Goal: Task Accomplishment & Management: Use online tool/utility

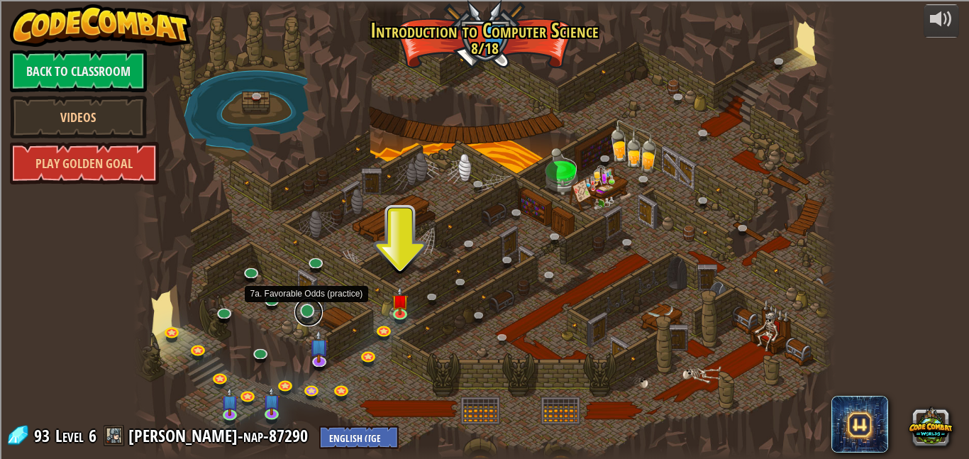
click at [308, 309] on link at bounding box center [308, 312] width 28 height 28
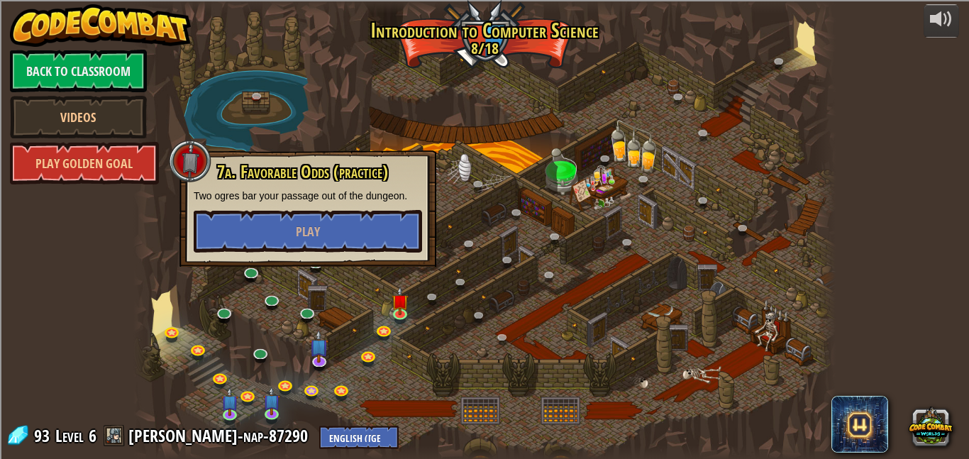
click at [387, 392] on div at bounding box center [484, 229] width 702 height 459
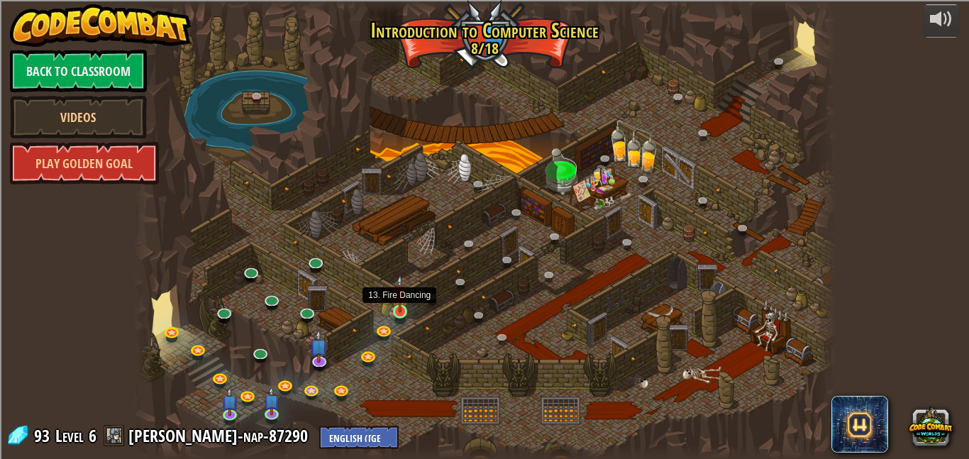
click at [403, 306] on img at bounding box center [400, 294] width 16 height 38
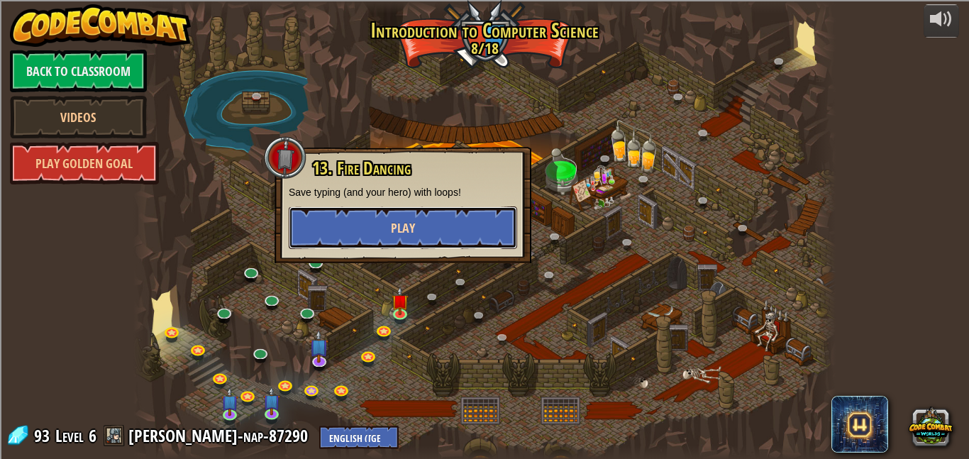
click at [414, 230] on span "Play" at bounding box center [403, 228] width 24 height 18
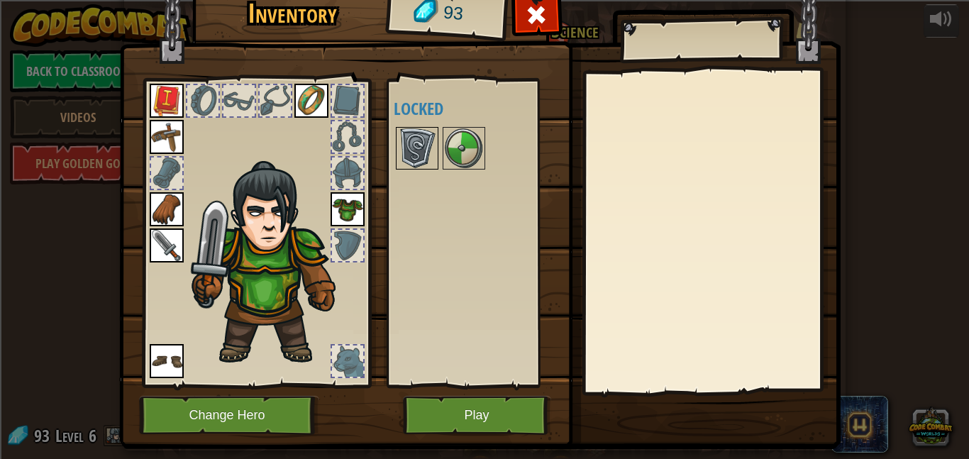
click at [419, 155] on img at bounding box center [417, 148] width 40 height 40
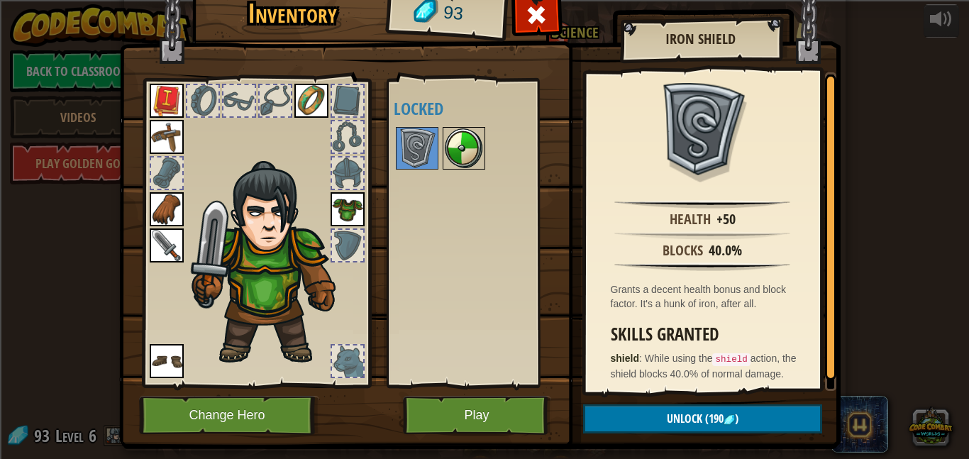
click at [444, 151] on img at bounding box center [464, 148] width 40 height 40
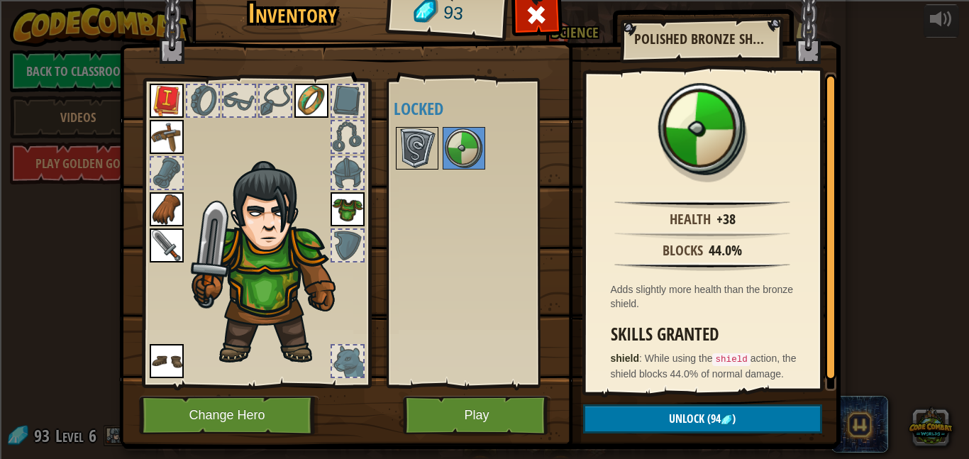
click at [433, 153] on img at bounding box center [417, 148] width 40 height 40
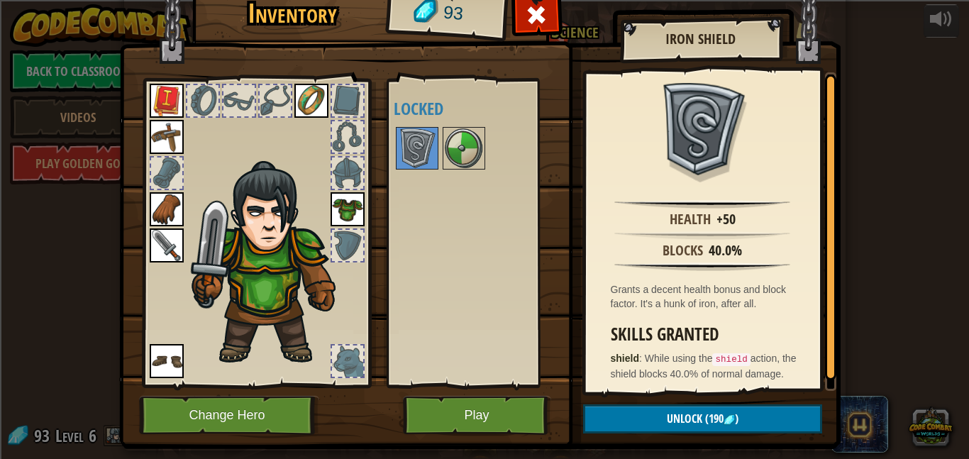
click at [167, 29] on img at bounding box center [480, 191] width 722 height 515
click at [292, 397] on button "Change Hero" at bounding box center [229, 415] width 180 height 39
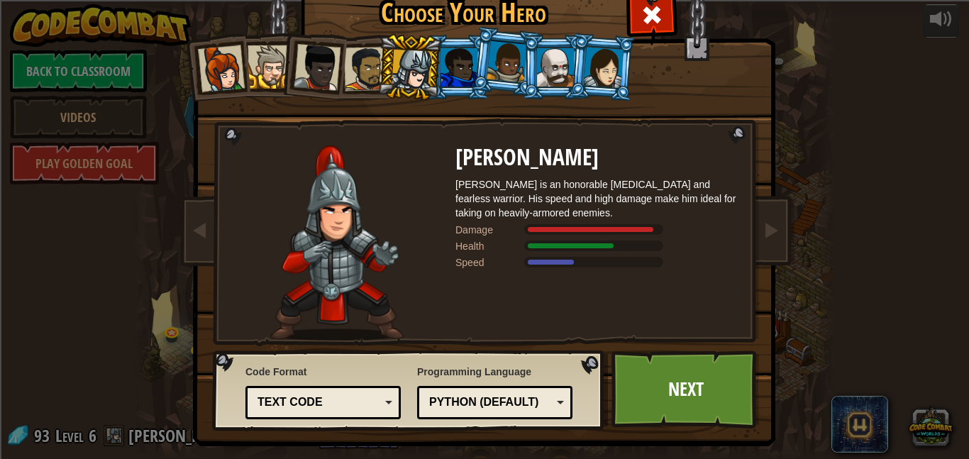
click at [462, 61] on div at bounding box center [459, 67] width 37 height 38
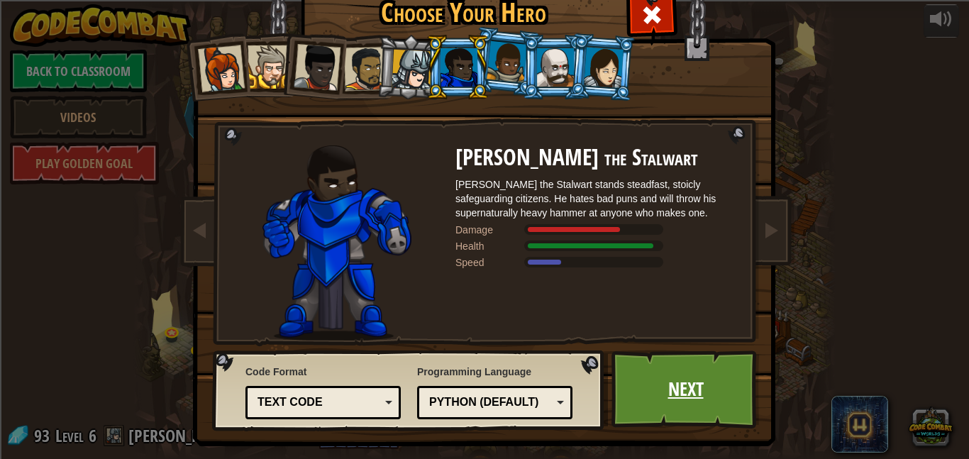
click at [716, 386] on link "Next" at bounding box center [686, 390] width 148 height 78
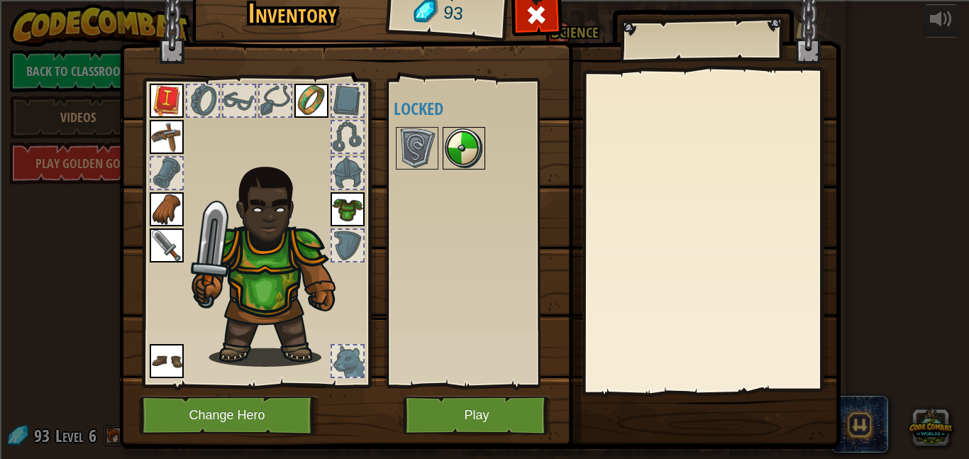
click at [476, 160] on img at bounding box center [464, 148] width 40 height 40
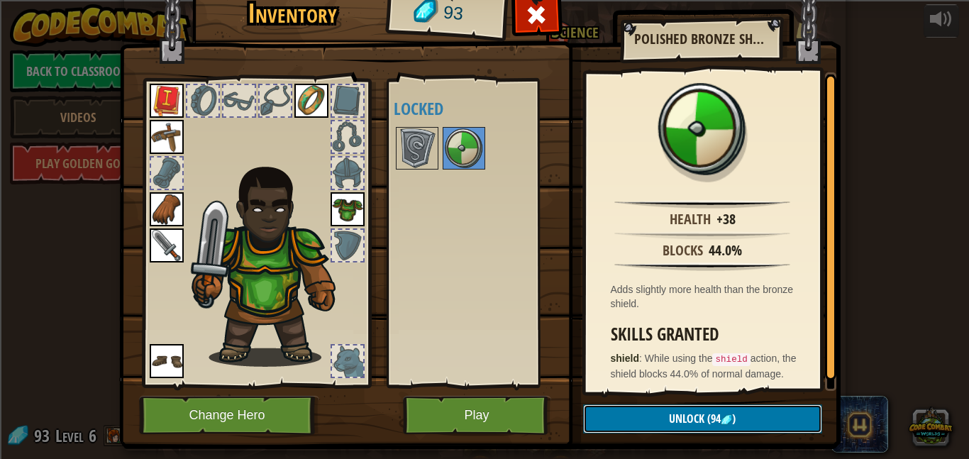
click at [673, 417] on span "Unlock" at bounding box center [686, 419] width 35 height 16
click at [537, 309] on div "Available Equip Equip Equip Equip Equip Equip Equip (double-click to equip) Loc…" at bounding box center [477, 233] width 167 height 296
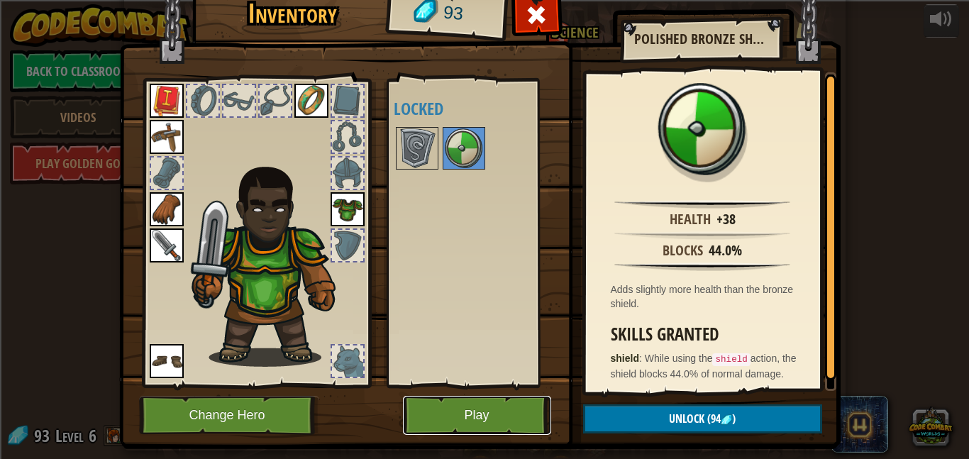
click at [515, 413] on button "Play" at bounding box center [477, 415] width 148 height 39
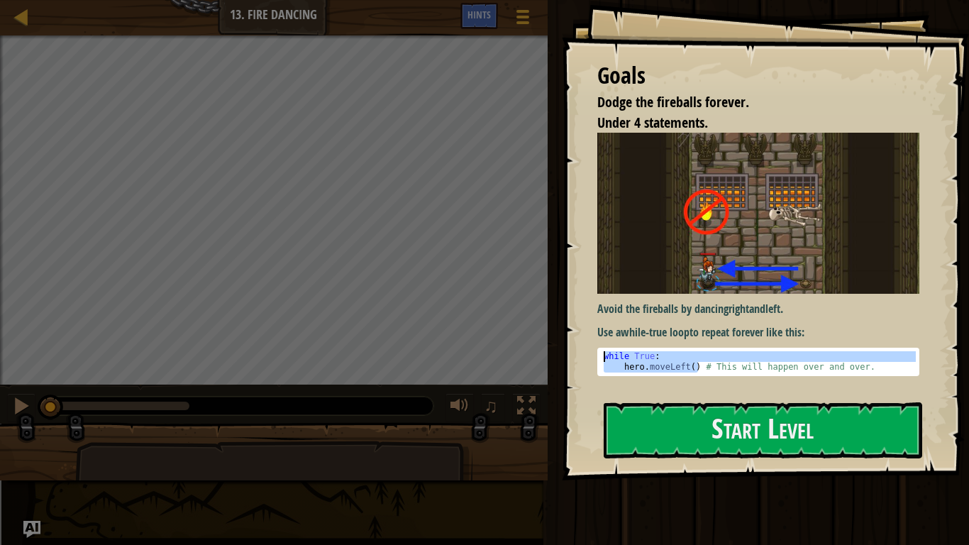
drag, startPoint x: 700, startPoint y: 370, endPoint x: 599, endPoint y: 354, distance: 102.7
click at [599, 354] on pre "hero.moveLeft() # This will happen over and over. 1 2 while True : hero . moveL…" at bounding box center [758, 362] width 322 height 28
type textarea "while True: hero.moveLeft() # This will happen over and over."
click at [727, 441] on button "Start Level" at bounding box center [763, 430] width 319 height 56
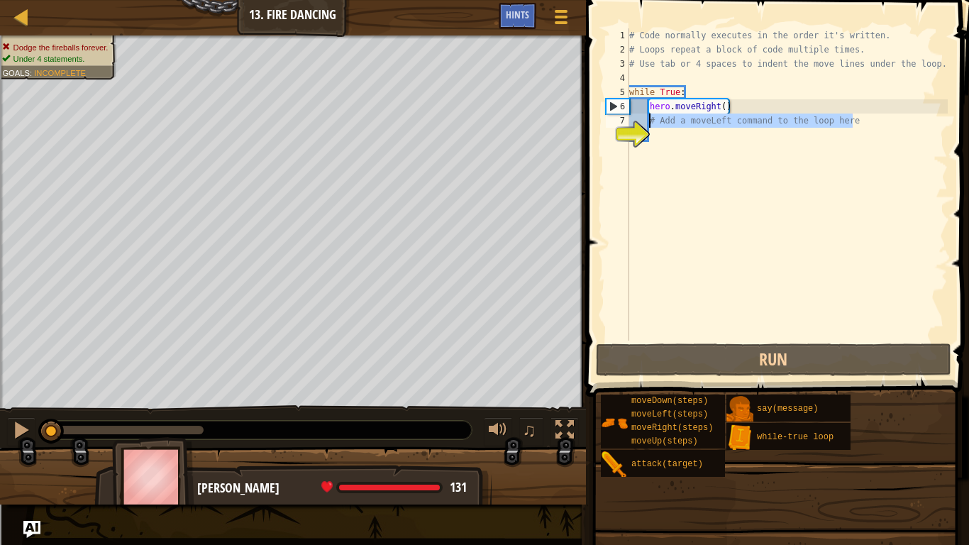
drag, startPoint x: 854, startPoint y: 124, endPoint x: 650, endPoint y: 122, distance: 203.7
click at [650, 122] on div "# Code normally executes in the order it's written. # Loops repeat a block of c…" at bounding box center [787, 198] width 321 height 341
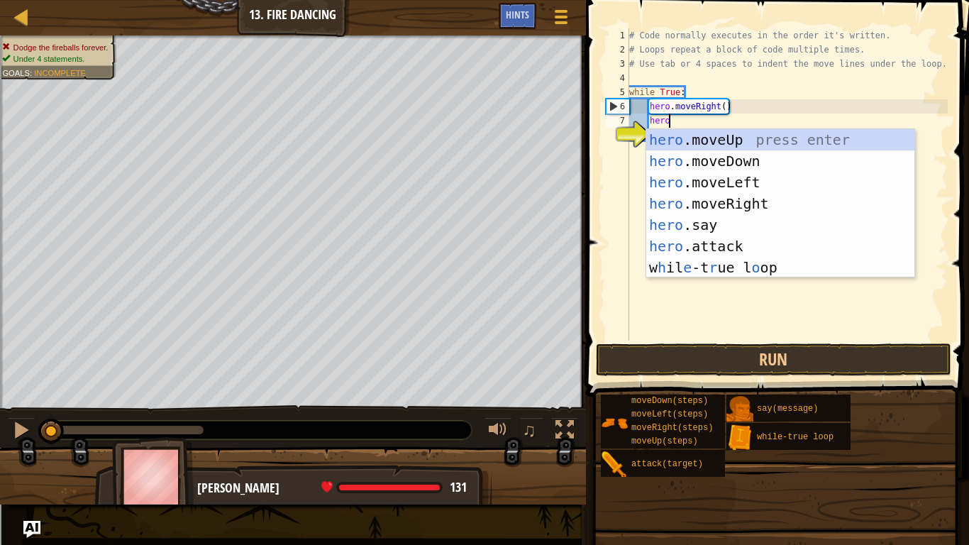
type textarea "hero."
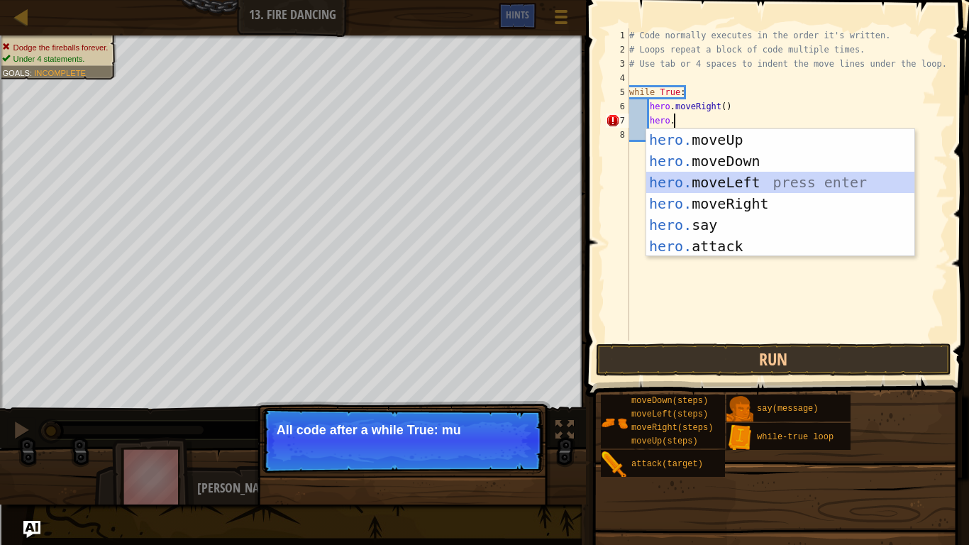
scroll to position [6, 2]
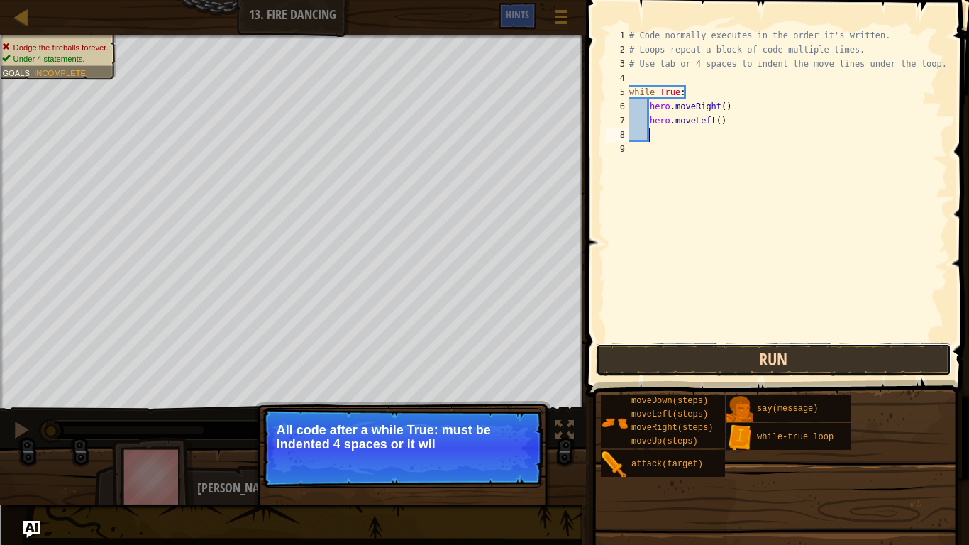
click at [764, 355] on button "Run" at bounding box center [773, 359] width 355 height 33
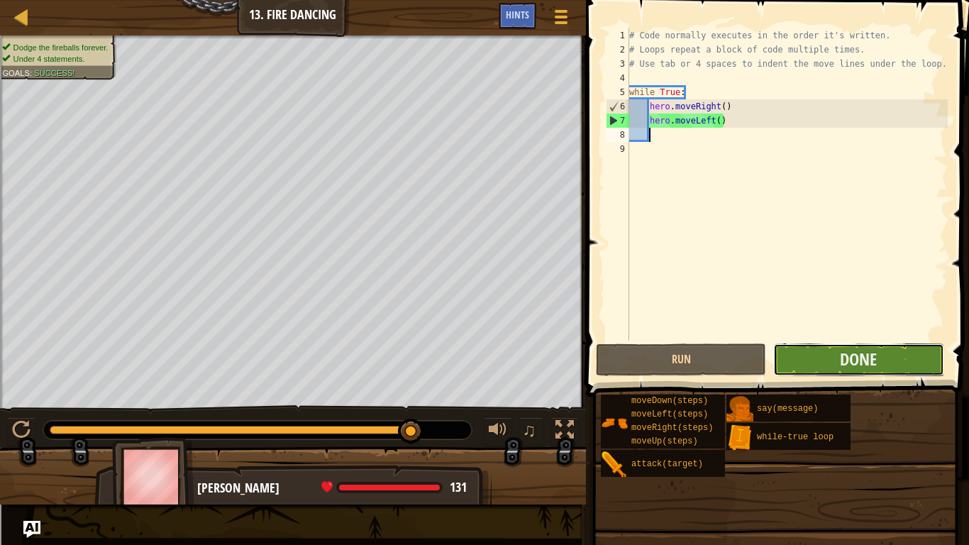
click at [839, 360] on button "Done" at bounding box center [858, 359] width 170 height 33
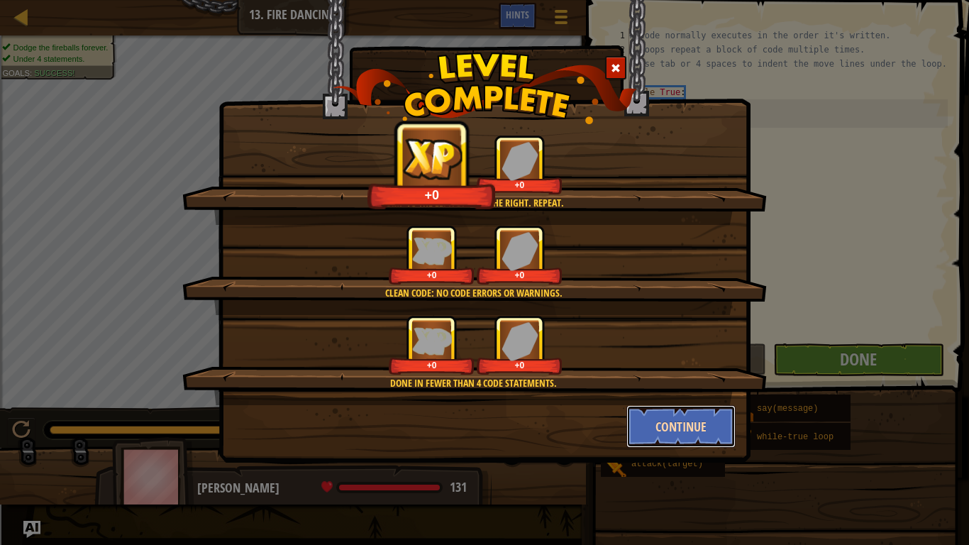
click at [676, 414] on button "Continue" at bounding box center [682, 426] width 110 height 43
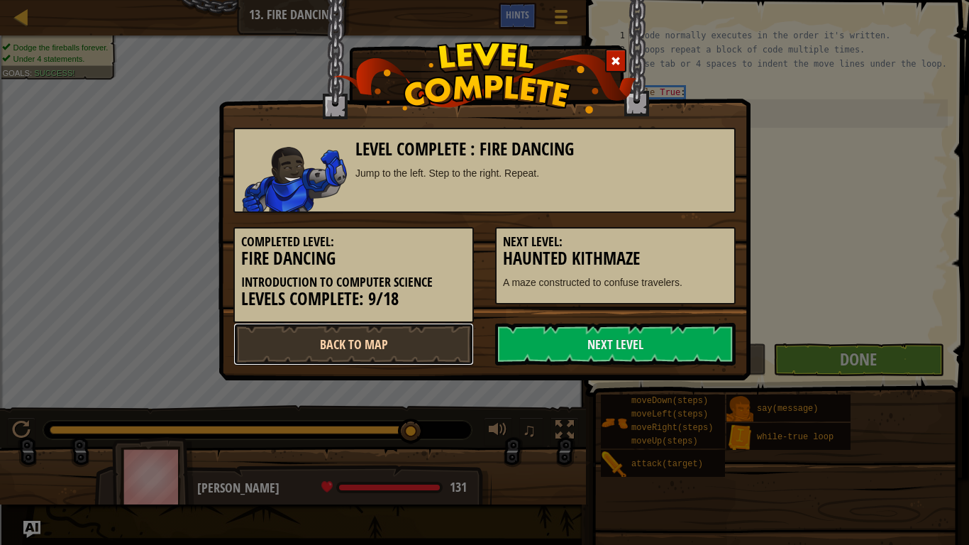
click at [387, 357] on link "Back to Map" at bounding box center [353, 344] width 241 height 43
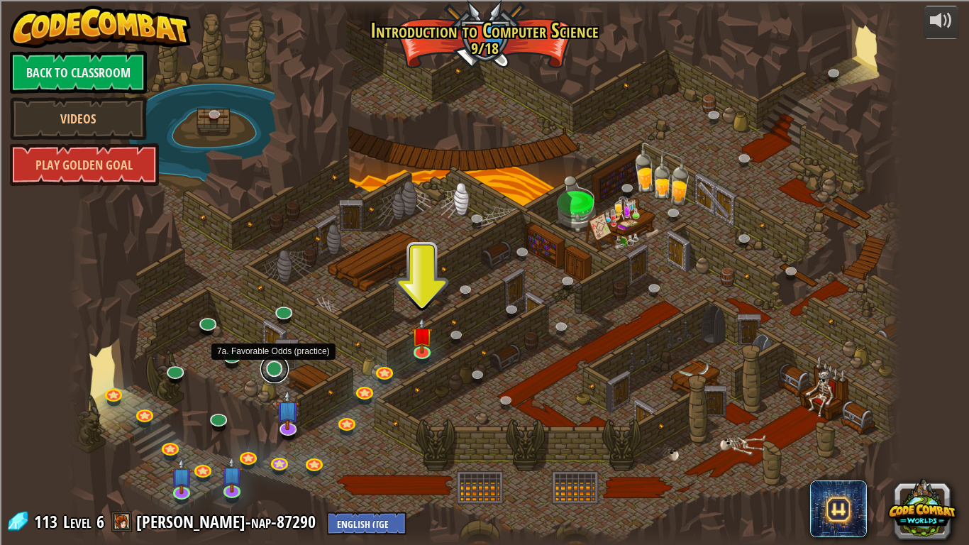
click at [277, 370] on link at bounding box center [274, 369] width 28 height 28
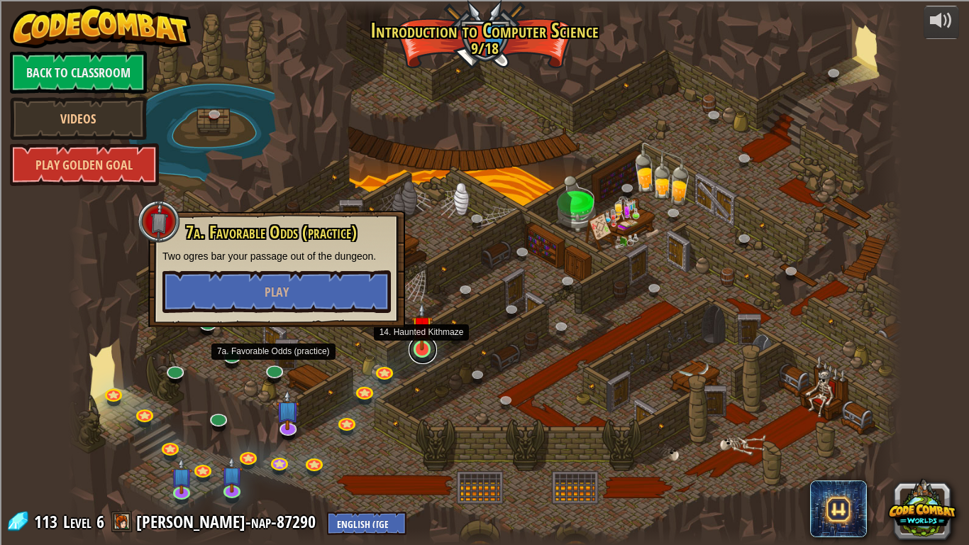
click at [421, 356] on link at bounding box center [423, 350] width 28 height 28
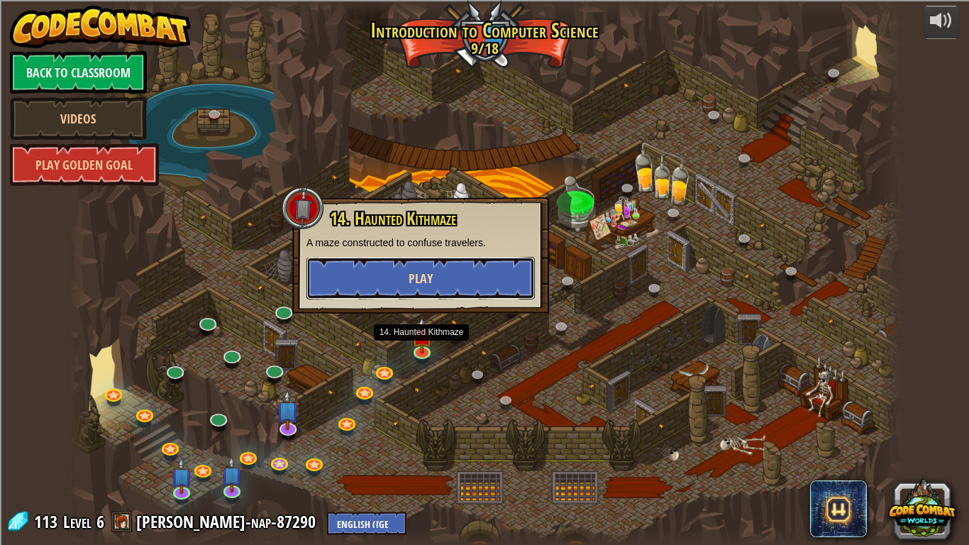
click at [431, 281] on span "Play" at bounding box center [421, 279] width 24 height 18
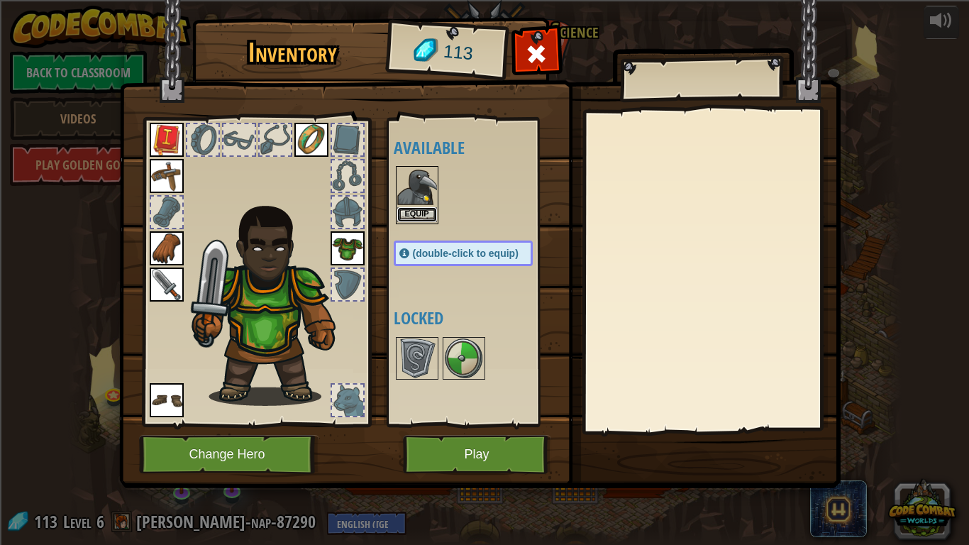
click at [414, 213] on button "Equip" at bounding box center [417, 214] width 40 height 15
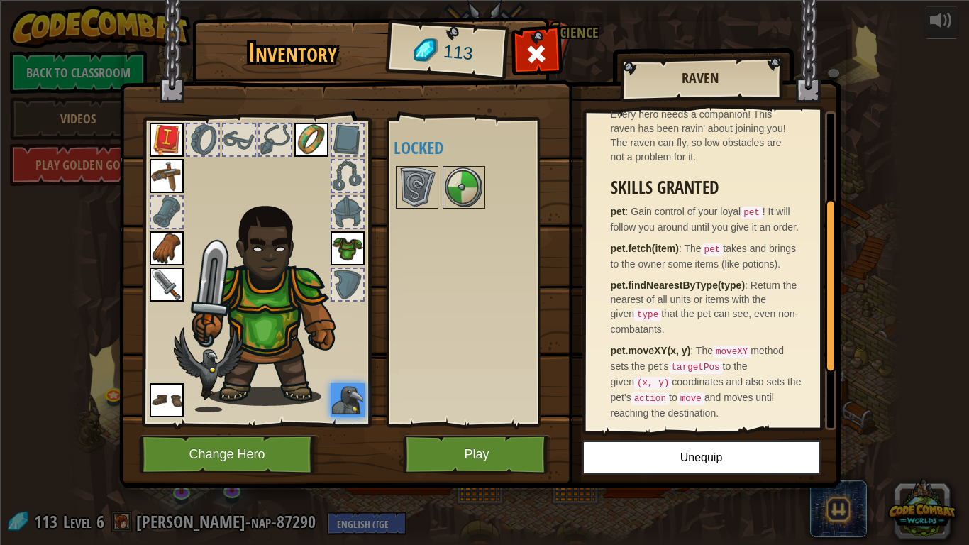
scroll to position [165, 0]
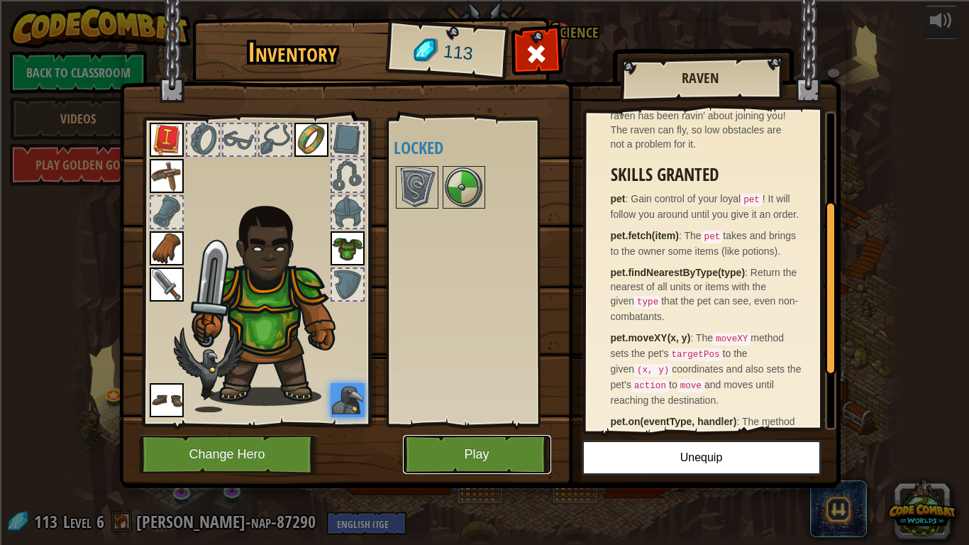
click at [465, 458] on button "Play" at bounding box center [477, 454] width 148 height 39
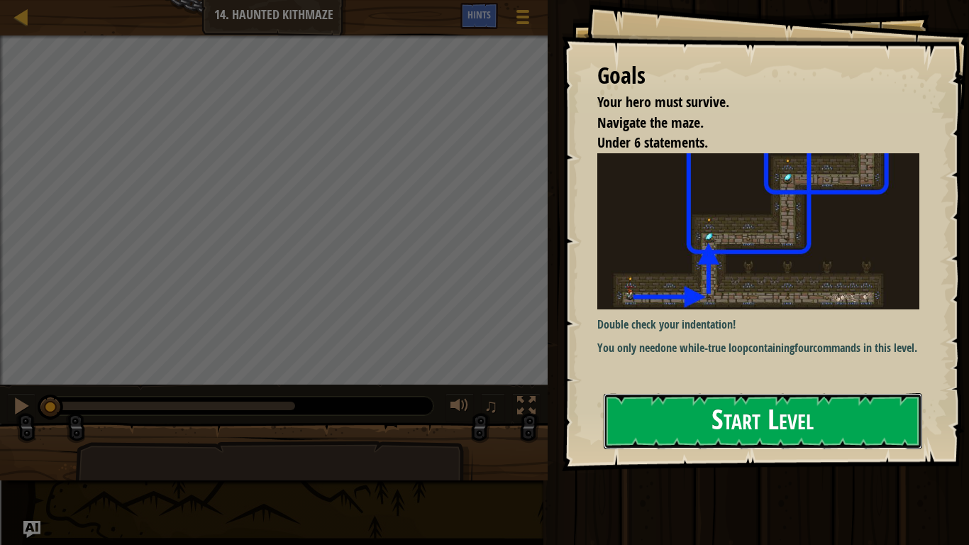
click at [724, 414] on button "Start Level" at bounding box center [763, 421] width 319 height 56
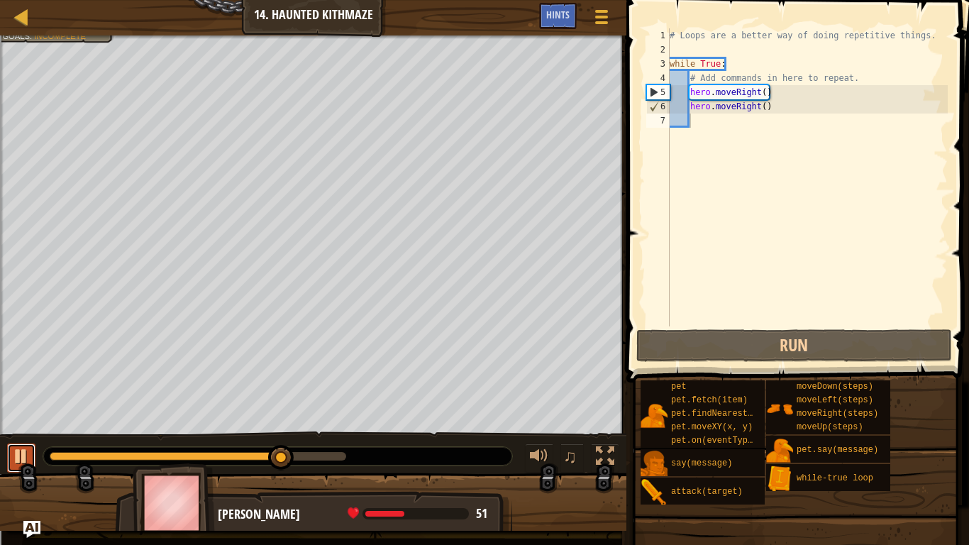
click at [26, 458] on div at bounding box center [21, 456] width 18 height 18
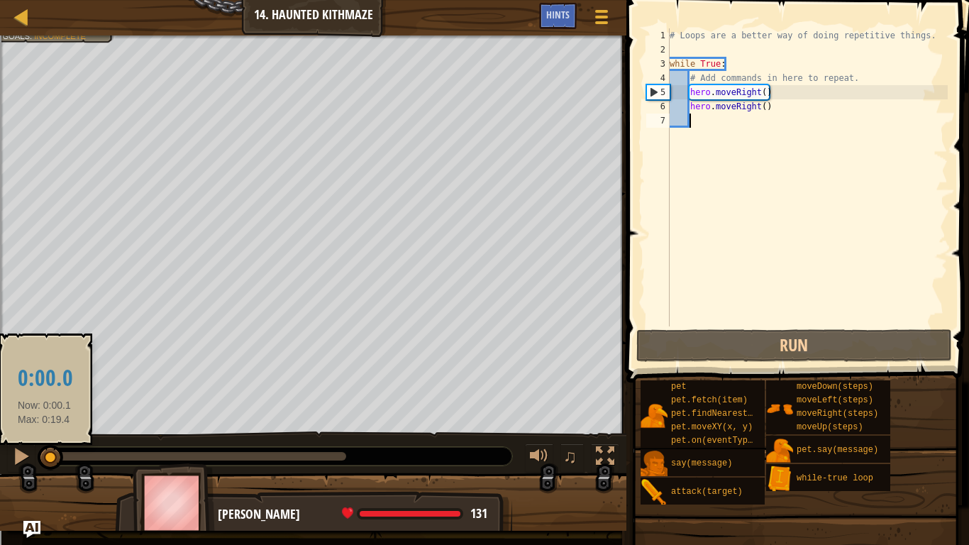
drag, startPoint x: 284, startPoint y: 461, endPoint x: 45, endPoint y: 453, distance: 239.3
click at [45, 453] on div at bounding box center [51, 458] width 26 height 26
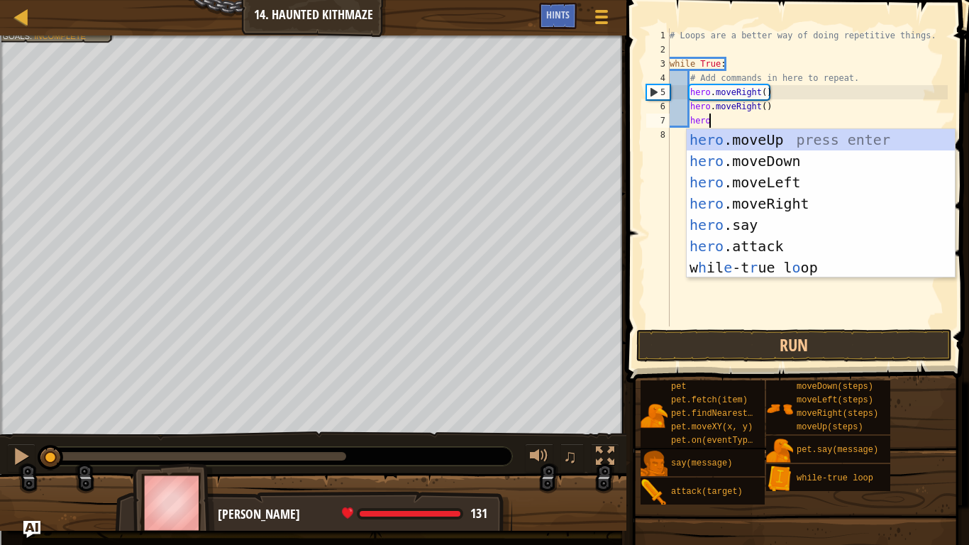
type textarea "hero."
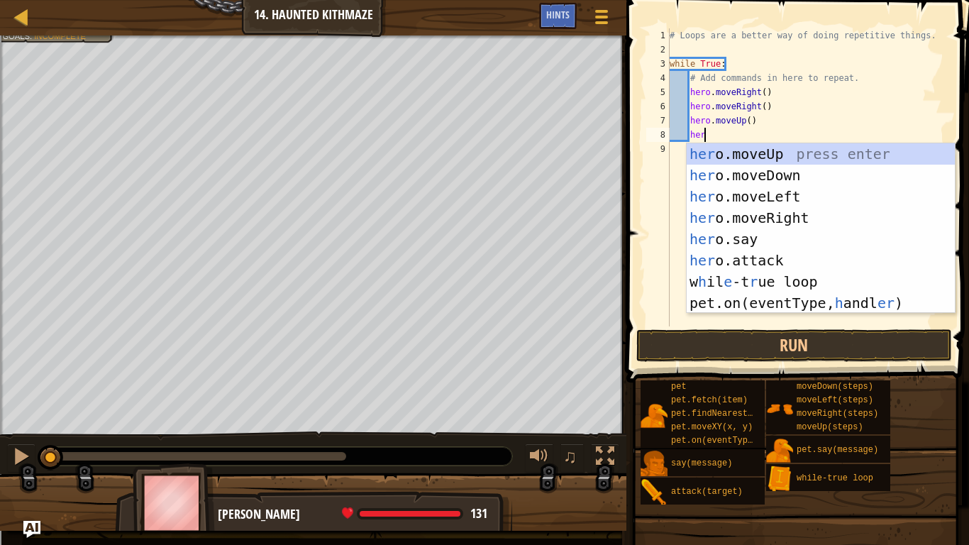
scroll to position [6, 5]
type textarea "hero"
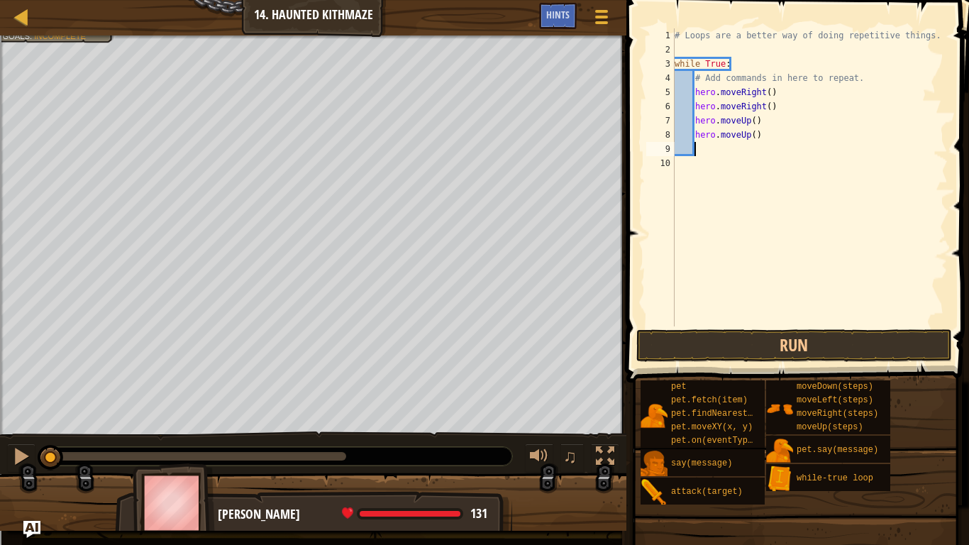
scroll to position [6, 2]
click at [820, 339] on button "Run" at bounding box center [794, 345] width 316 height 33
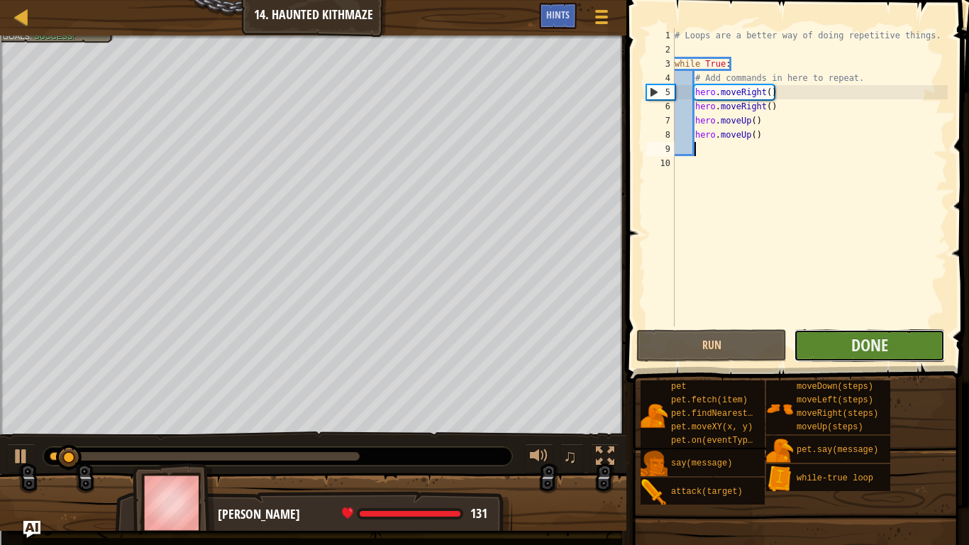
click at [834, 342] on button "Done" at bounding box center [869, 345] width 150 height 33
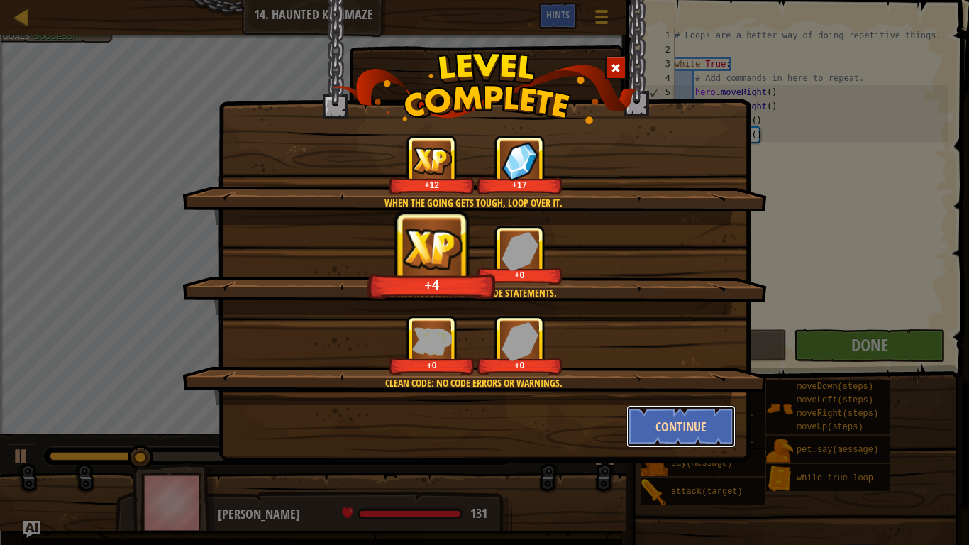
click at [677, 431] on button "Continue" at bounding box center [682, 426] width 110 height 43
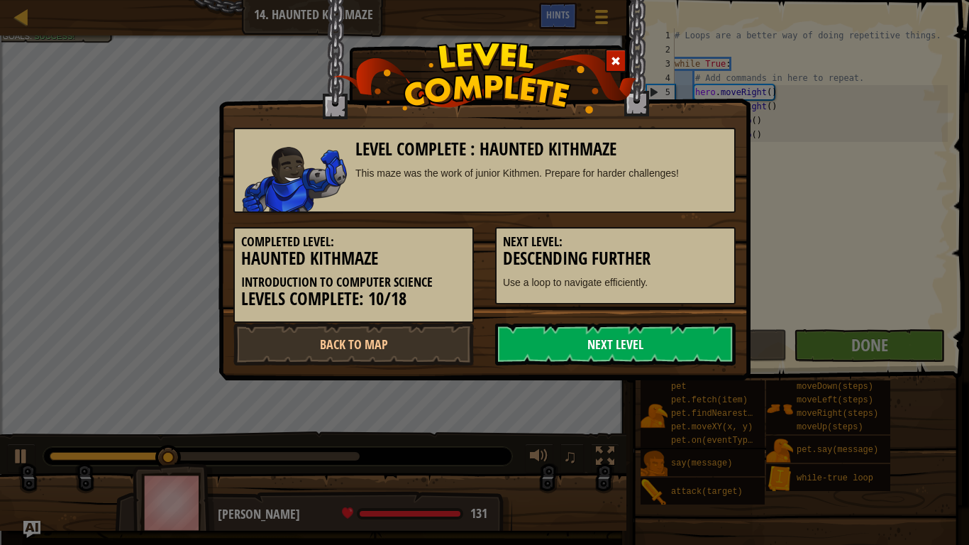
click at [588, 351] on link "Next Level" at bounding box center [615, 344] width 241 height 43
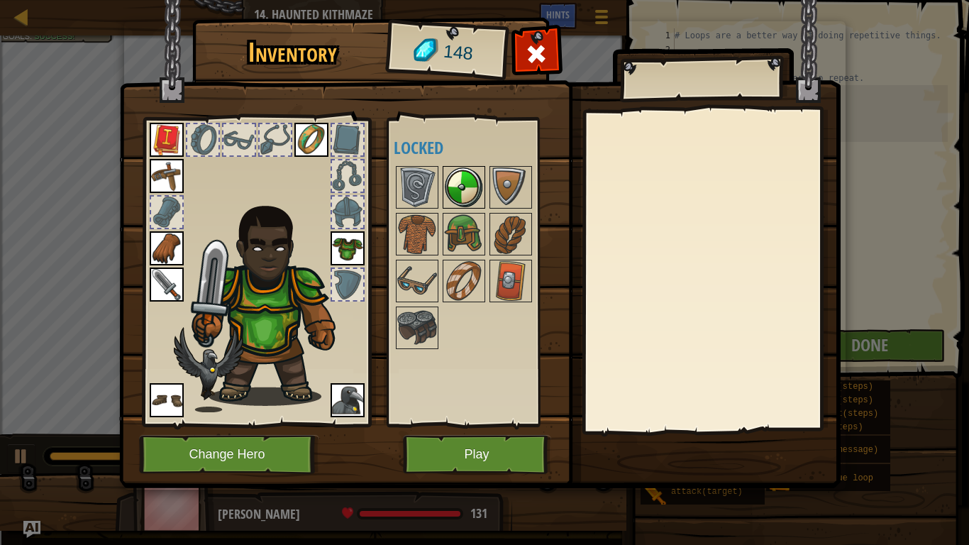
click at [456, 189] on img at bounding box center [464, 187] width 40 height 40
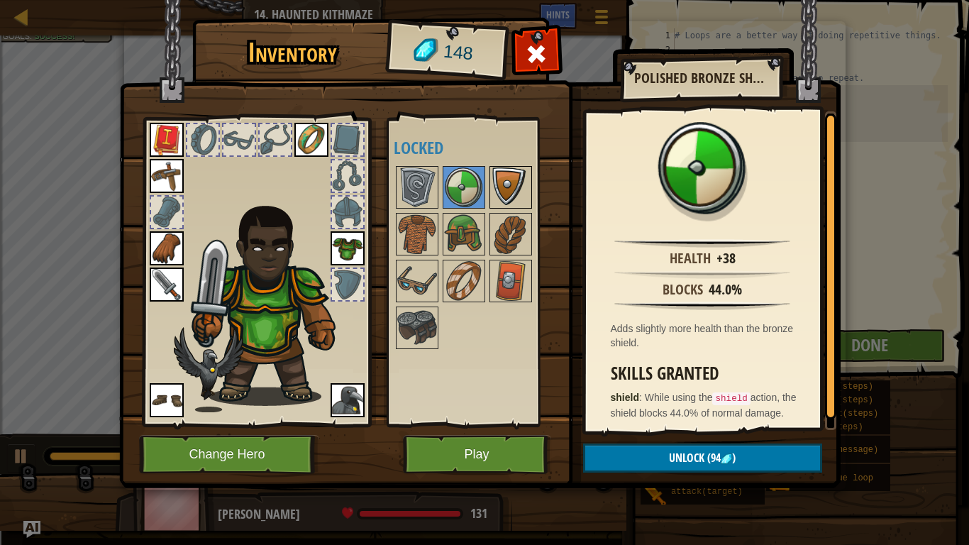
click at [508, 194] on img at bounding box center [511, 187] width 40 height 40
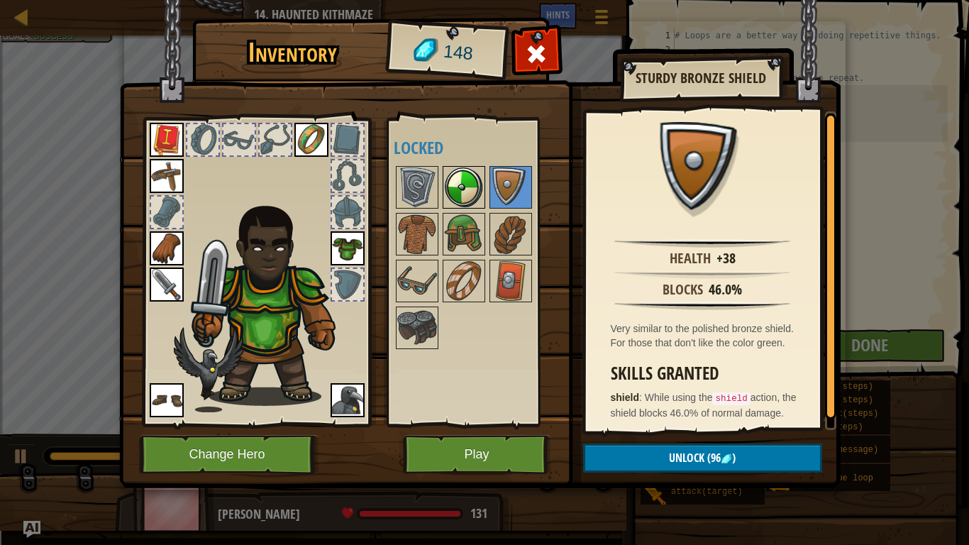
click at [475, 185] on img at bounding box center [464, 187] width 40 height 40
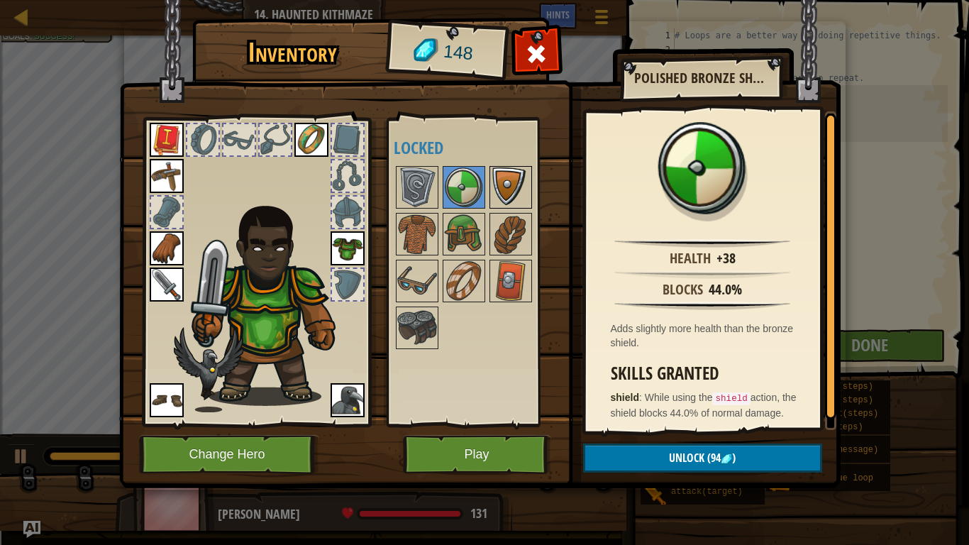
click at [496, 184] on img at bounding box center [511, 187] width 40 height 40
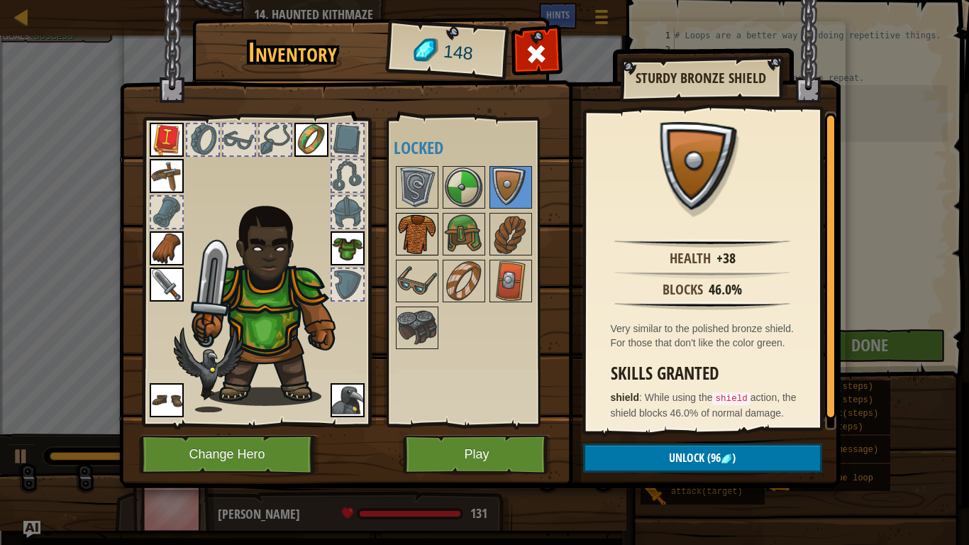
click at [420, 228] on img at bounding box center [417, 234] width 40 height 40
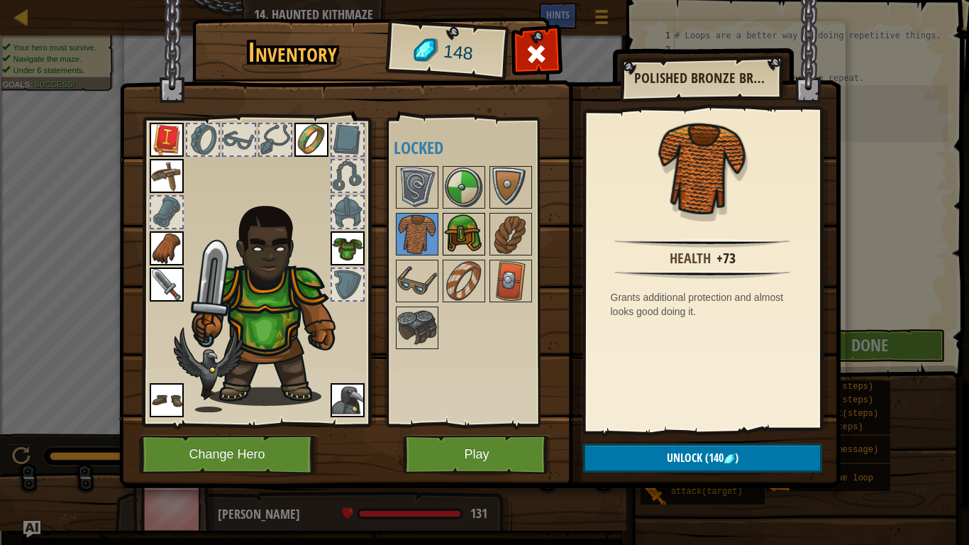
click at [458, 228] on img at bounding box center [464, 234] width 40 height 40
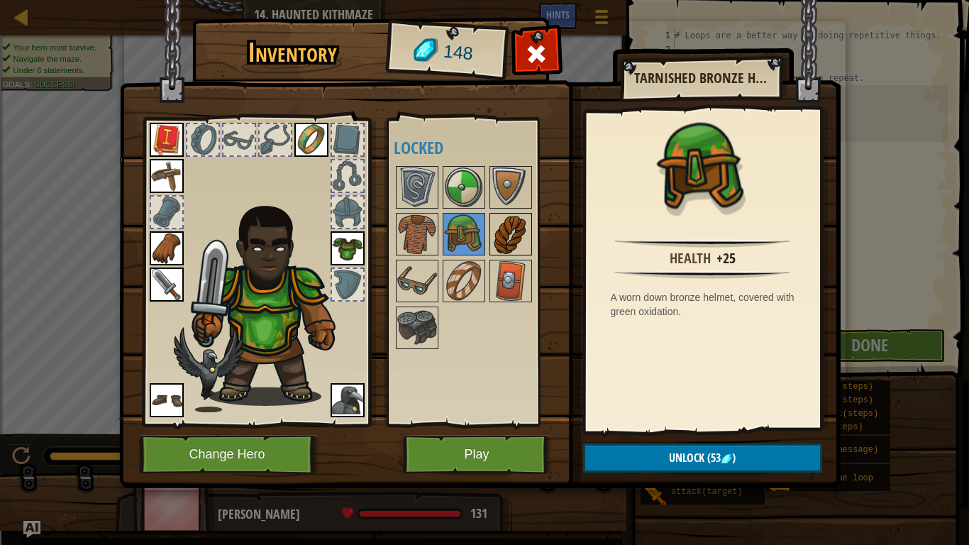
click at [517, 225] on img at bounding box center [511, 234] width 40 height 40
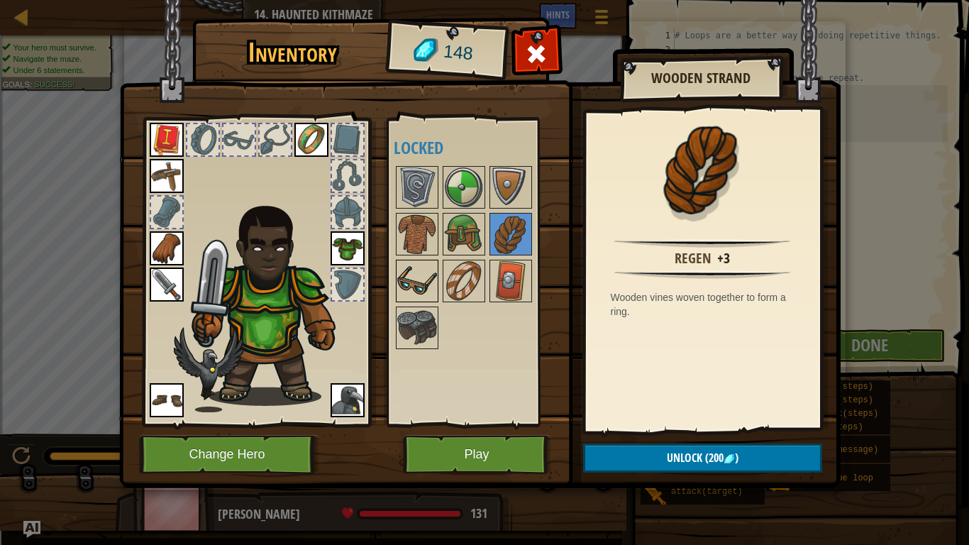
click at [397, 278] on img at bounding box center [417, 281] width 40 height 40
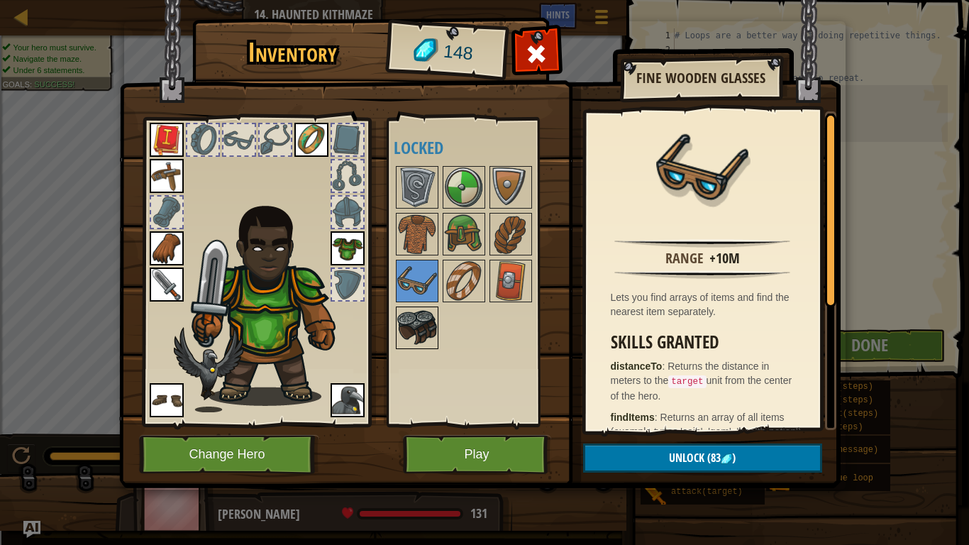
click at [424, 333] on img at bounding box center [417, 328] width 40 height 40
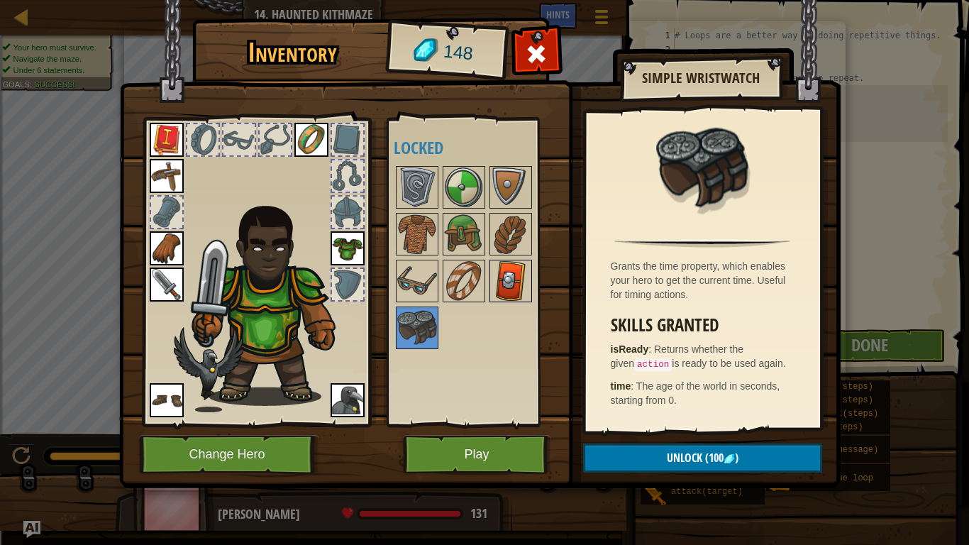
click at [510, 272] on img at bounding box center [511, 281] width 40 height 40
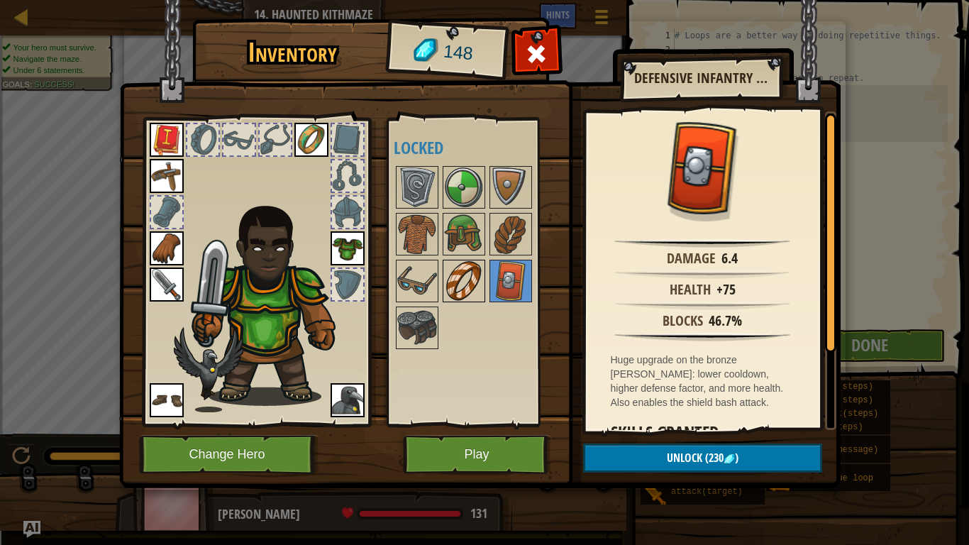
click at [461, 280] on img at bounding box center [464, 281] width 40 height 40
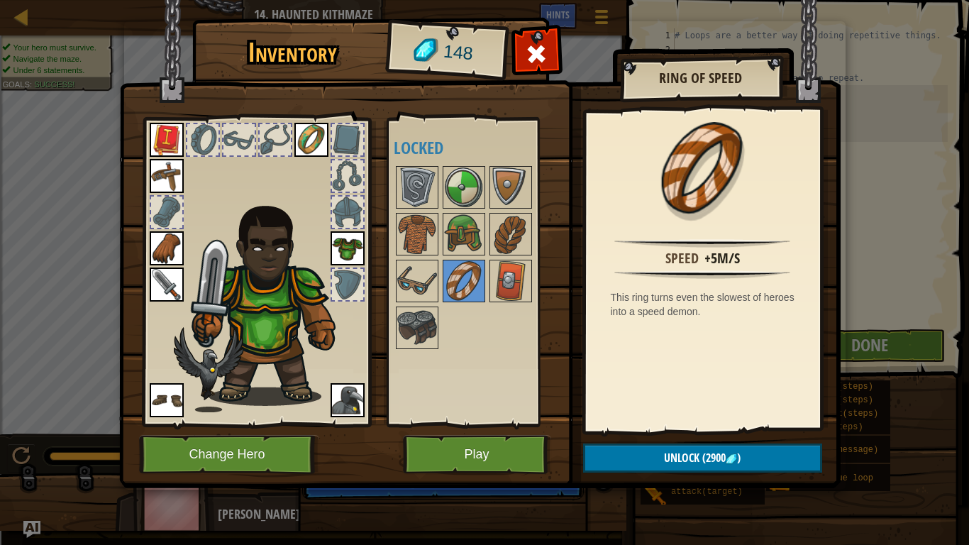
click at [487, 231] on div at bounding box center [477, 257] width 167 height 187
click at [496, 235] on img at bounding box center [511, 234] width 40 height 40
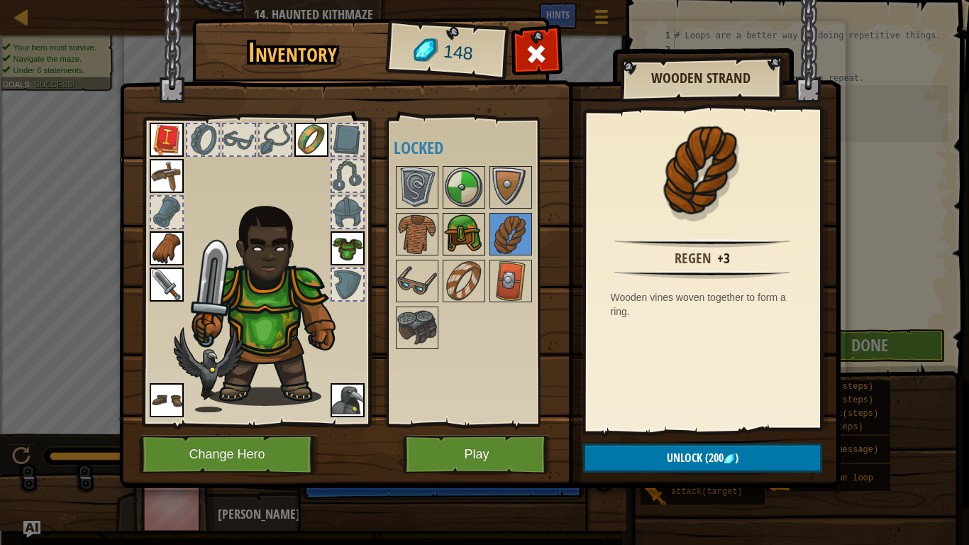
click at [462, 244] on img at bounding box center [464, 234] width 40 height 40
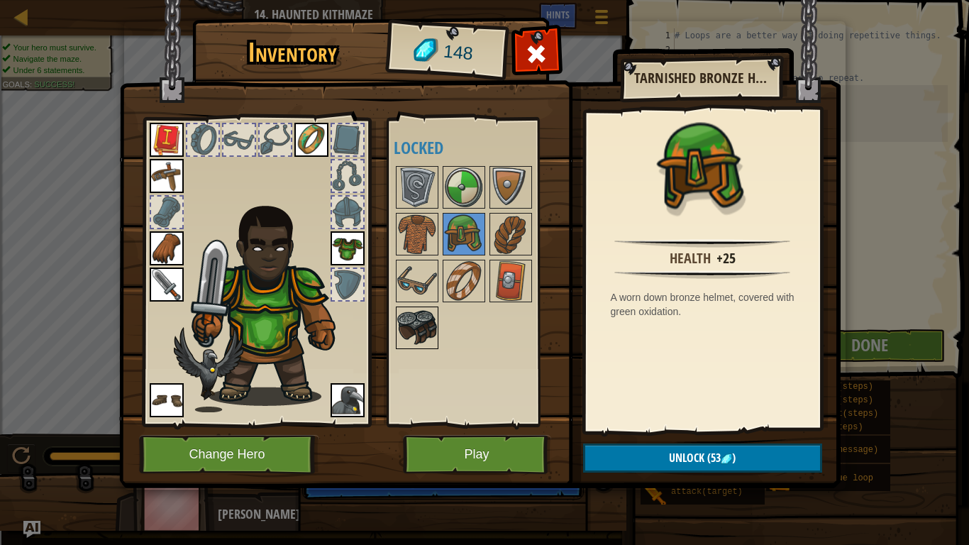
click at [412, 328] on img at bounding box center [417, 328] width 40 height 40
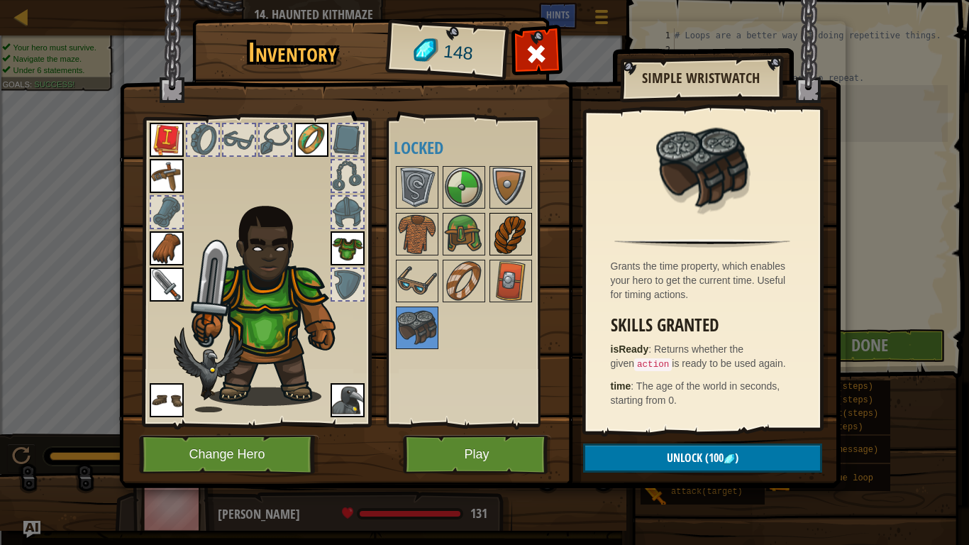
click at [507, 215] on img at bounding box center [511, 234] width 40 height 40
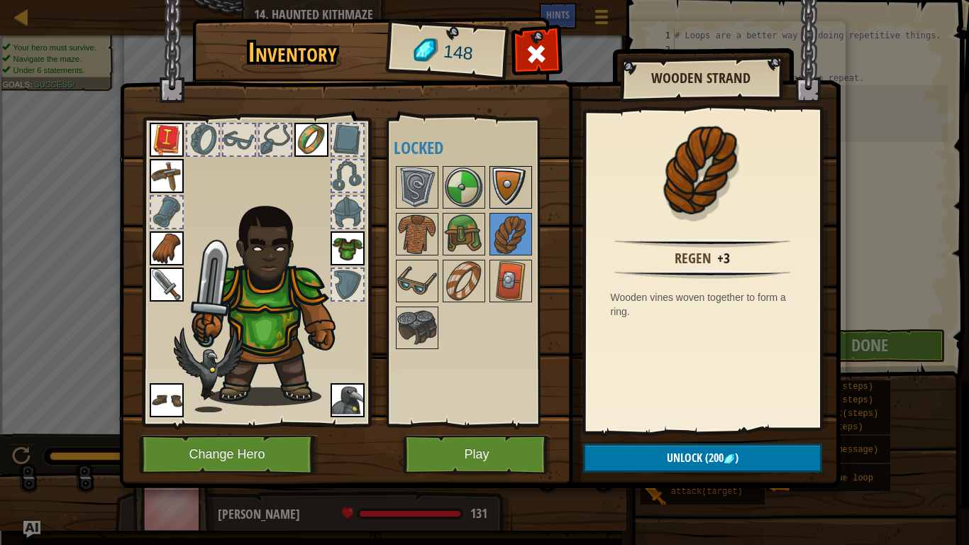
click at [514, 179] on img at bounding box center [511, 187] width 40 height 40
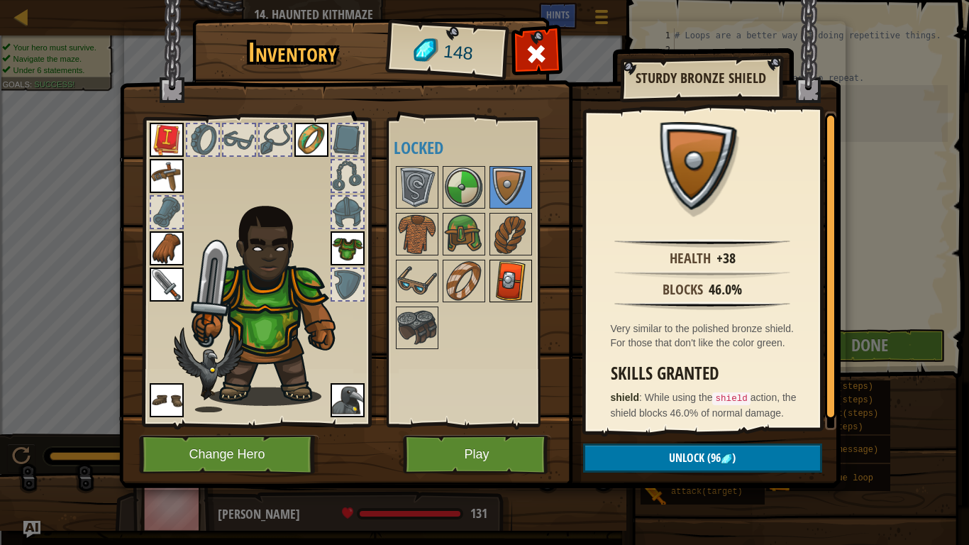
click at [528, 289] on img at bounding box center [511, 281] width 40 height 40
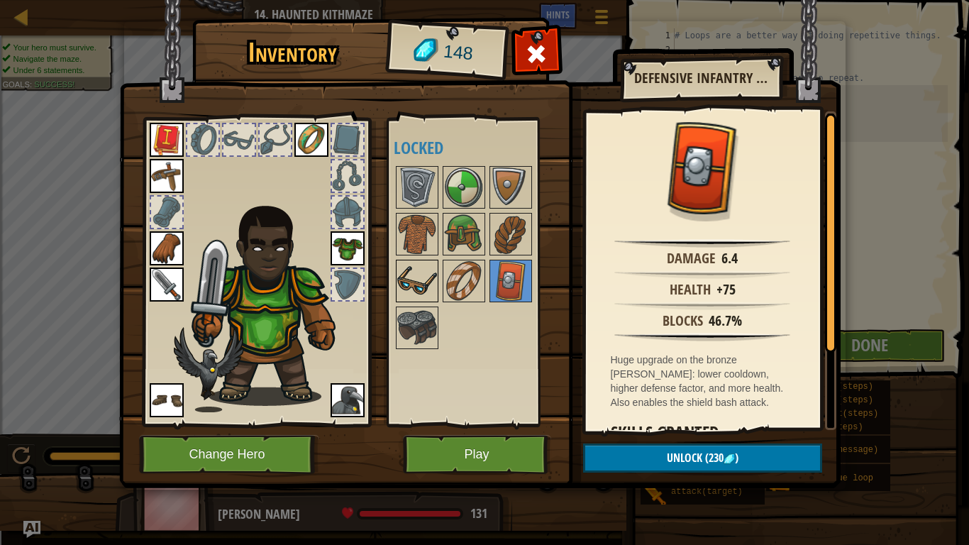
click at [417, 277] on img at bounding box center [417, 281] width 40 height 40
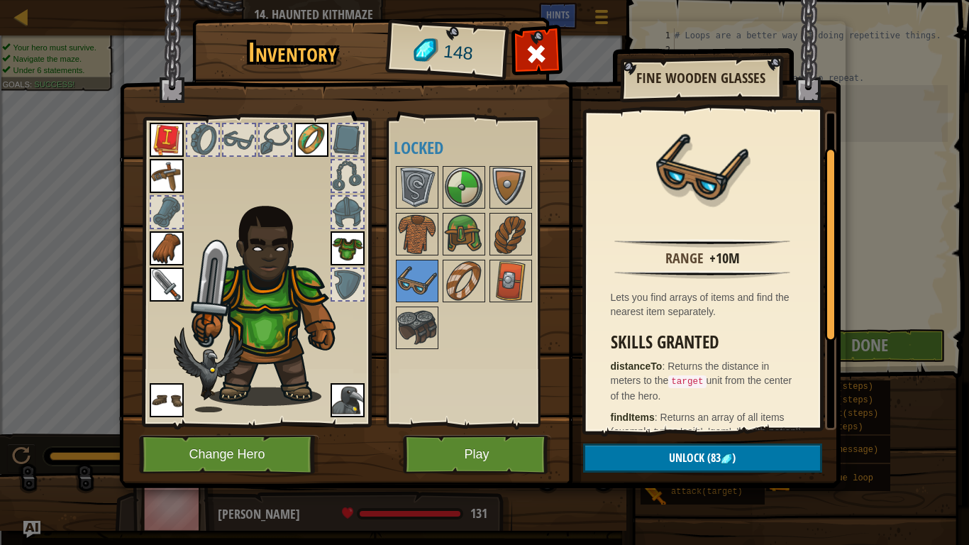
scroll to position [104, 0]
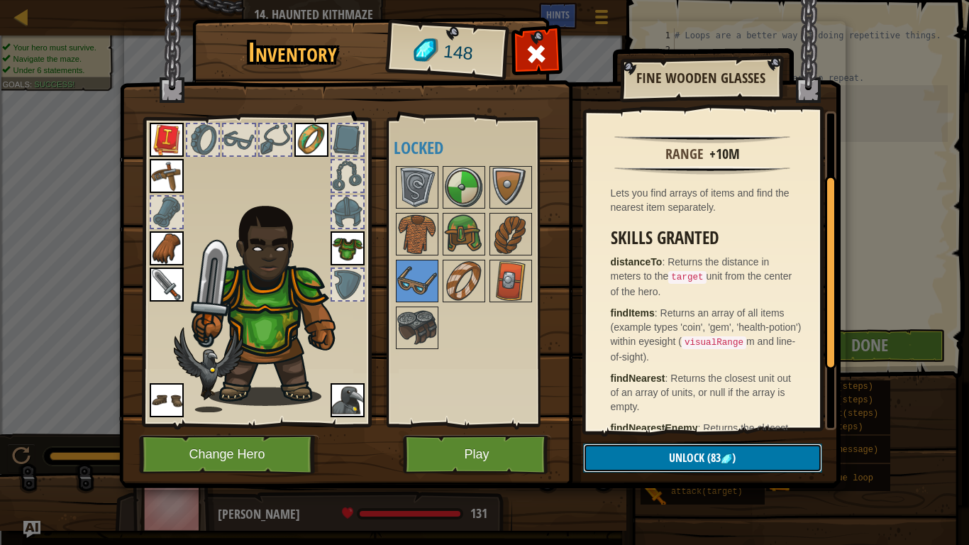
click at [744, 453] on button "Unlock (83 )" at bounding box center [702, 457] width 239 height 29
click at [693, 451] on button "Confirm" at bounding box center [702, 457] width 239 height 29
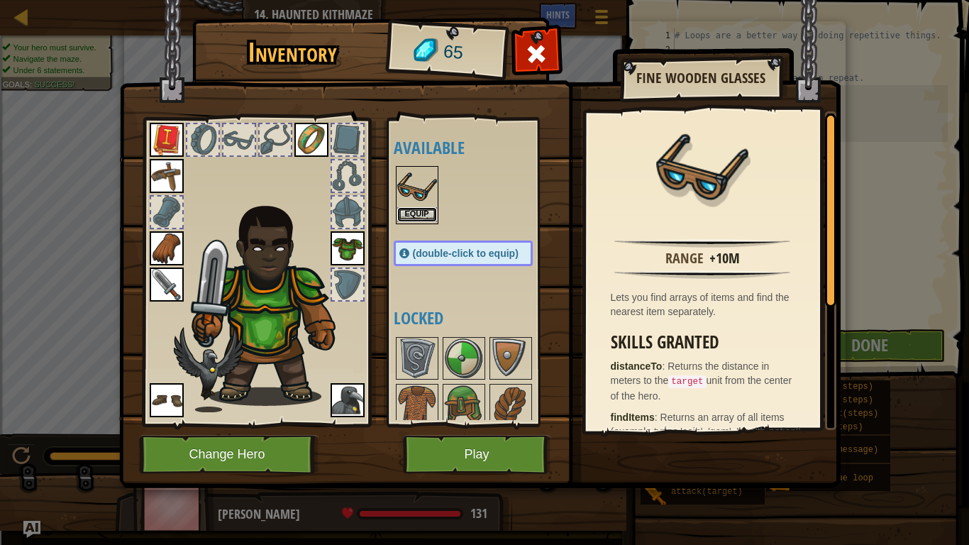
click at [425, 214] on button "Equip" at bounding box center [417, 214] width 40 height 15
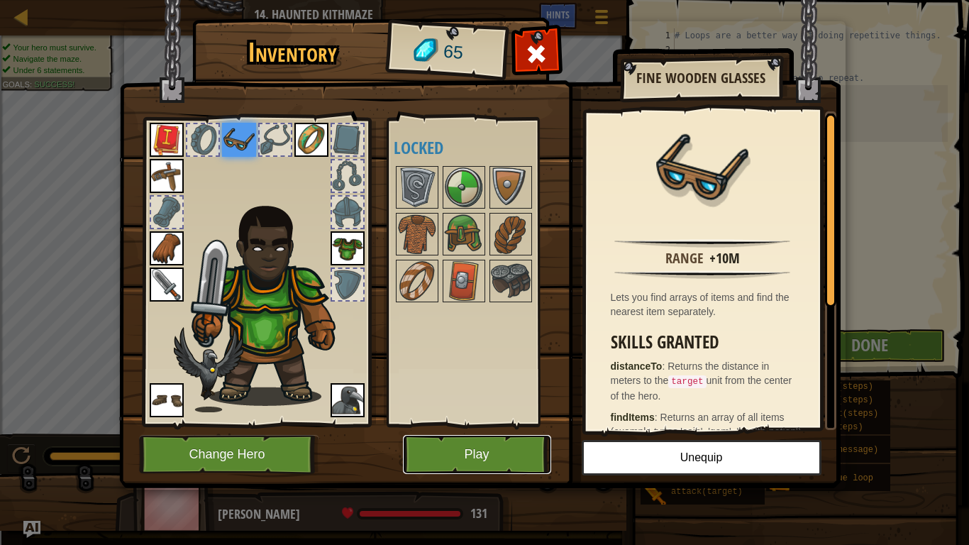
click at [437, 451] on button "Play" at bounding box center [477, 454] width 148 height 39
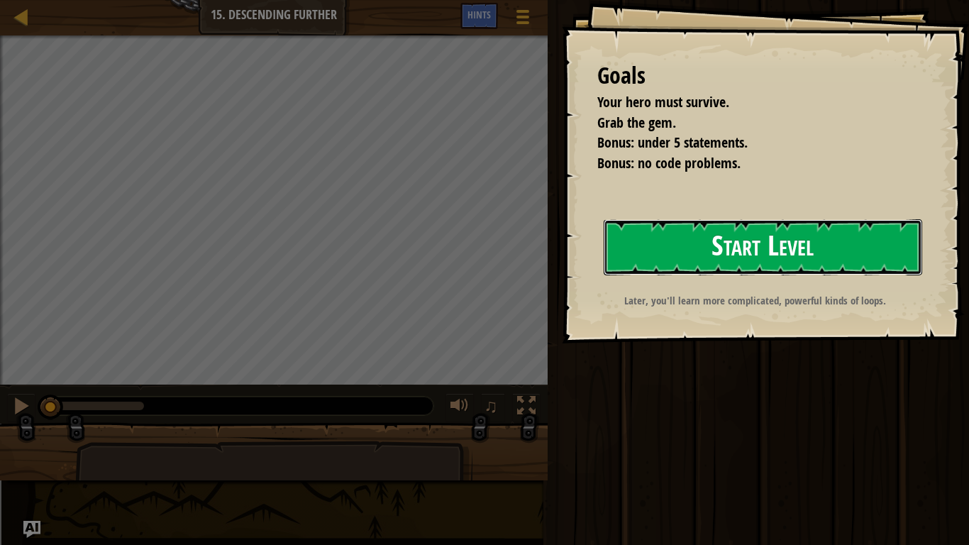
click at [727, 255] on button "Start Level" at bounding box center [763, 247] width 319 height 56
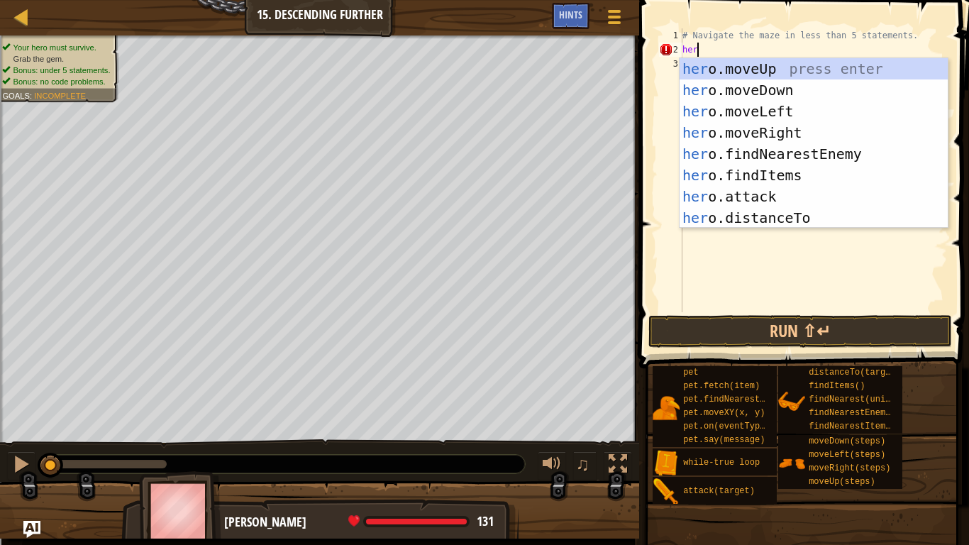
scroll to position [6, 1]
type textarea "h"
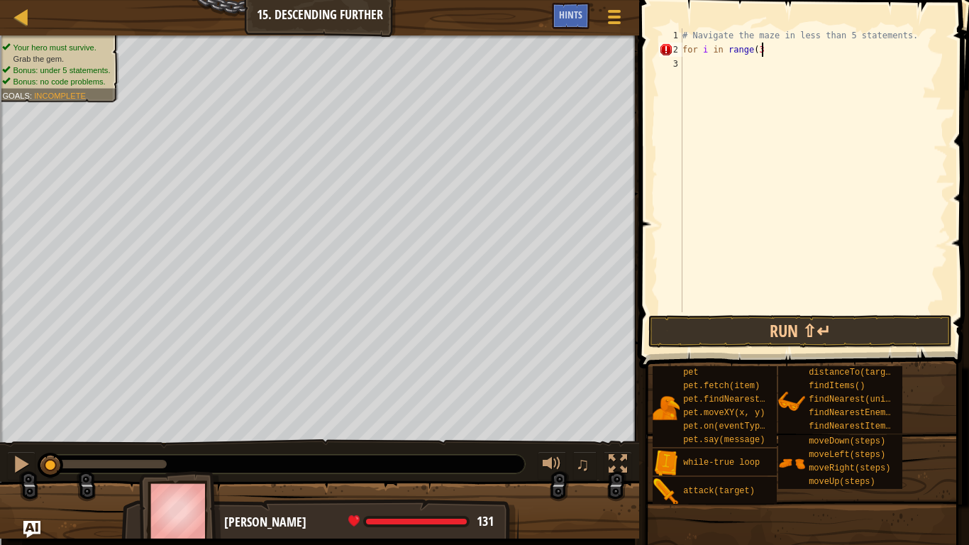
scroll to position [6, 11]
type textarea "for i in range(3):"
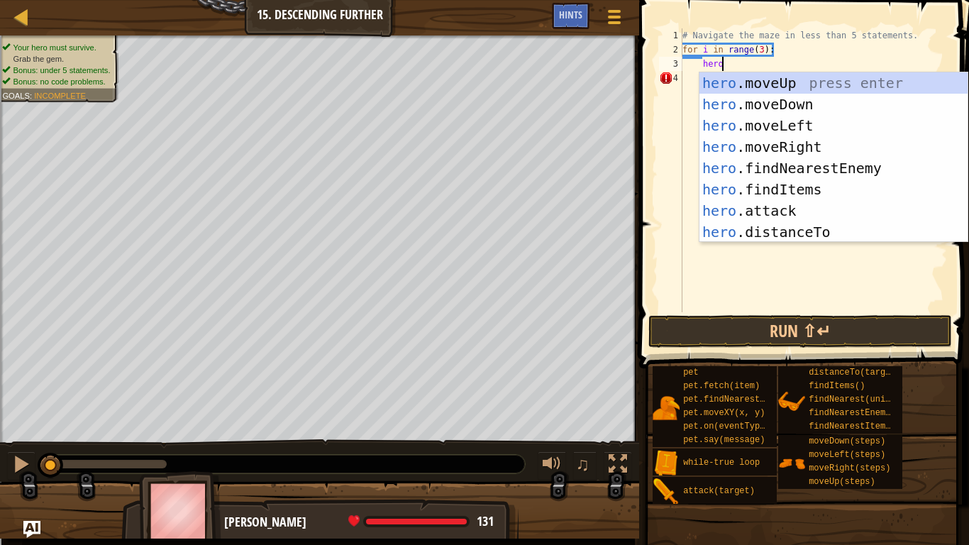
type textarea "hero."
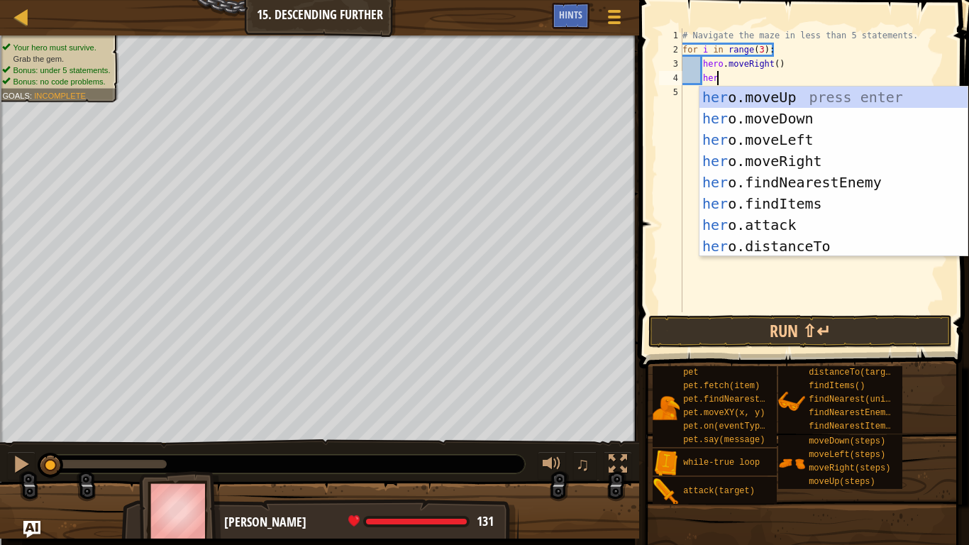
type textarea "hero"
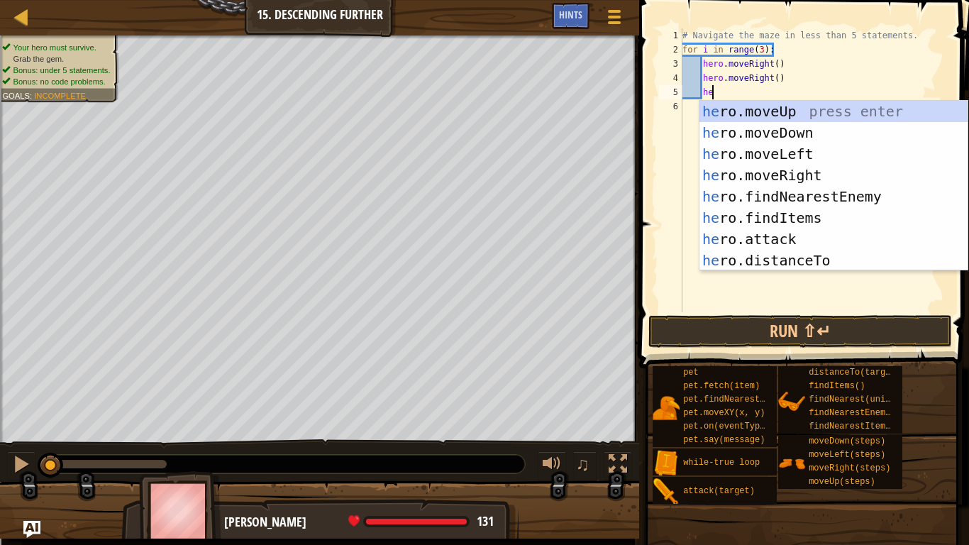
type textarea "hero"
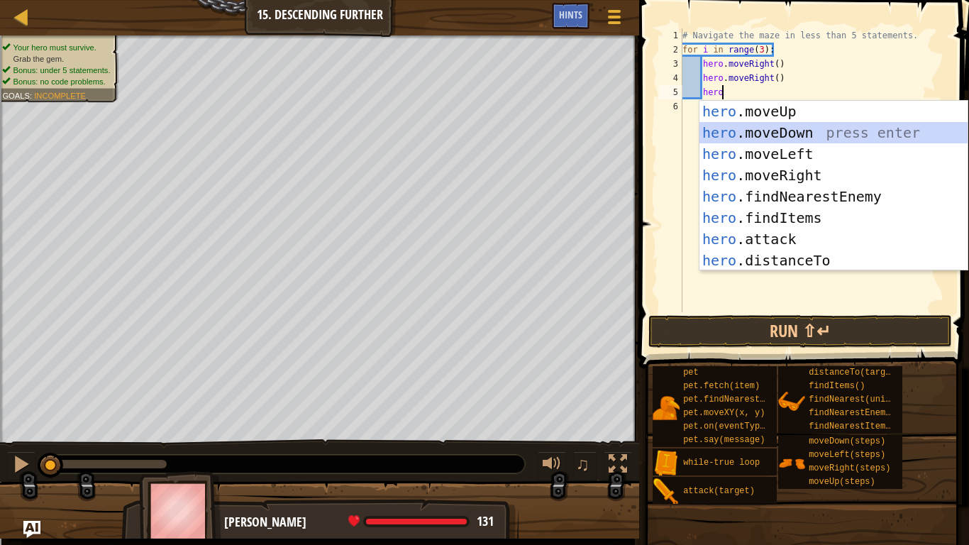
scroll to position [6, 2]
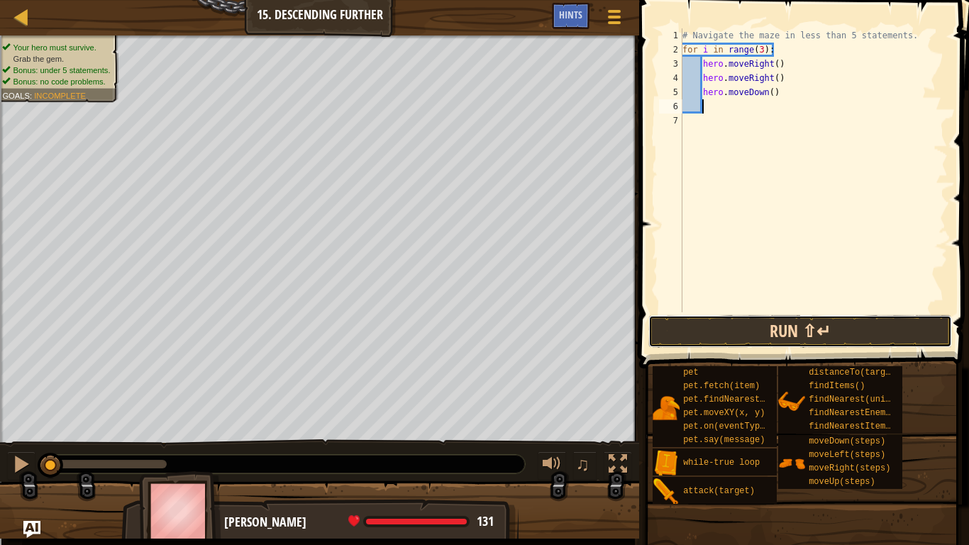
click at [834, 336] on button "Run ⇧↵" at bounding box center [801, 331] width 304 height 33
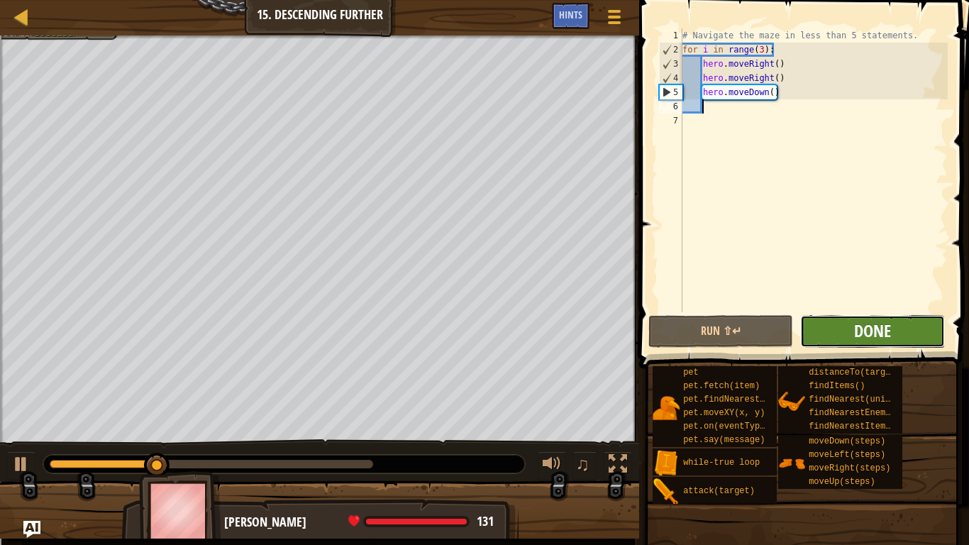
click at [871, 331] on span "Done" at bounding box center [872, 330] width 37 height 23
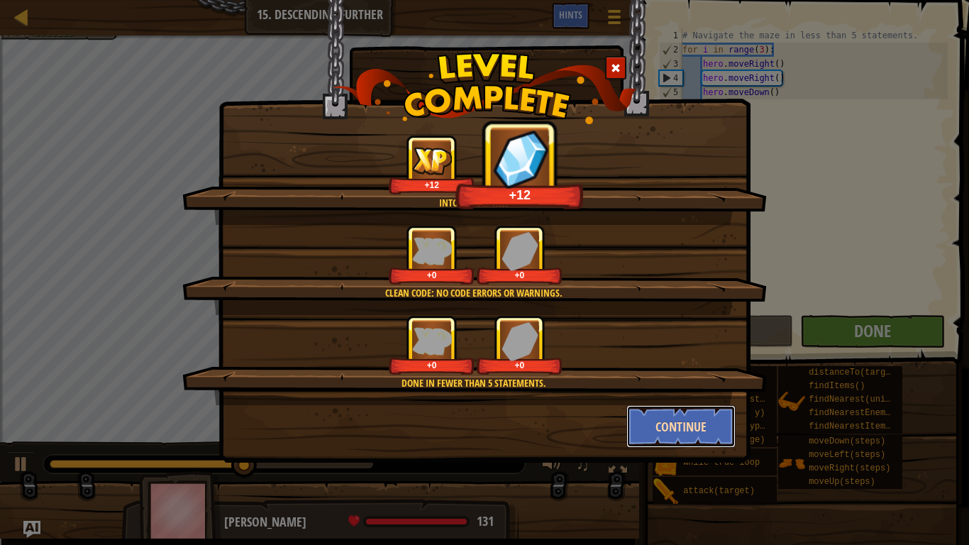
click at [690, 429] on button "Continue" at bounding box center [682, 426] width 110 height 43
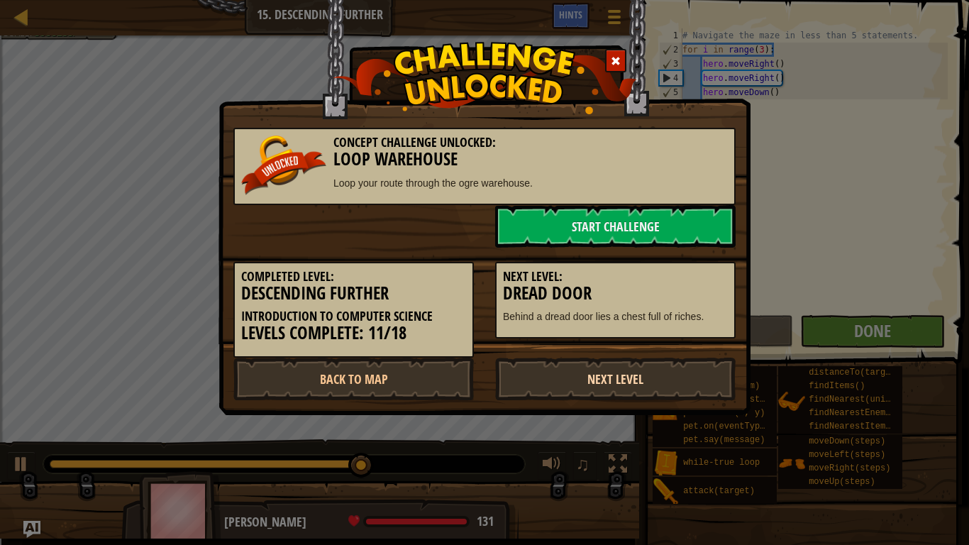
click at [641, 372] on link "Next Level" at bounding box center [615, 379] width 241 height 43
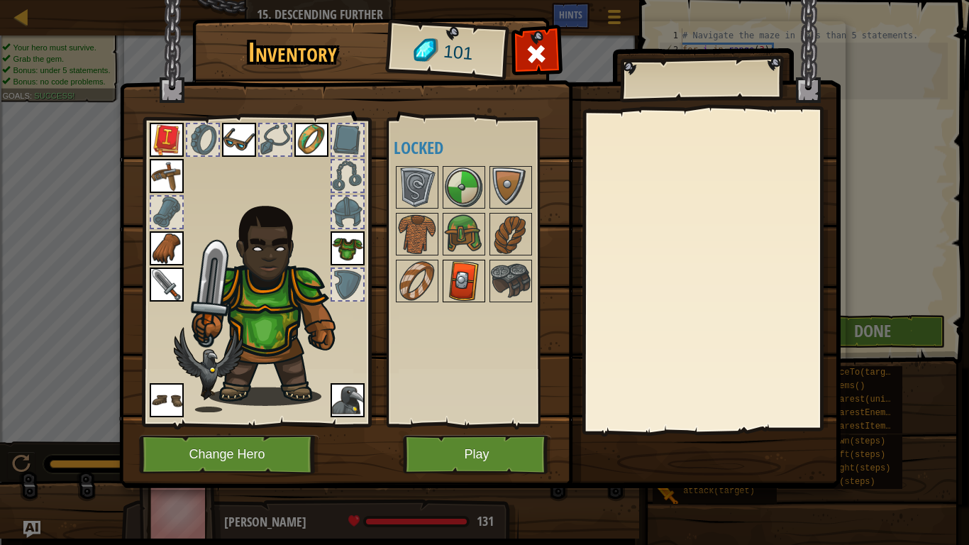
click at [474, 278] on img at bounding box center [464, 281] width 40 height 40
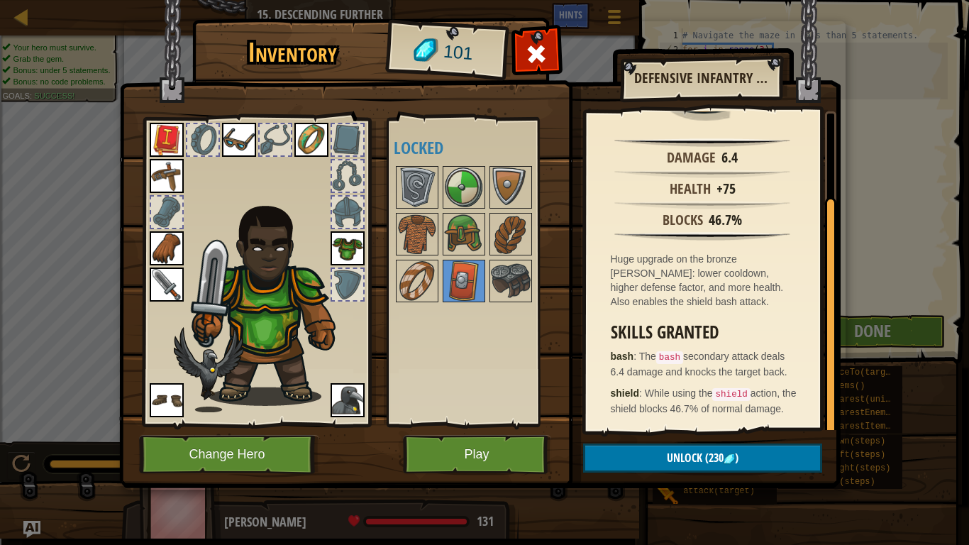
scroll to position [114, 0]
click at [433, 241] on img at bounding box center [417, 234] width 40 height 40
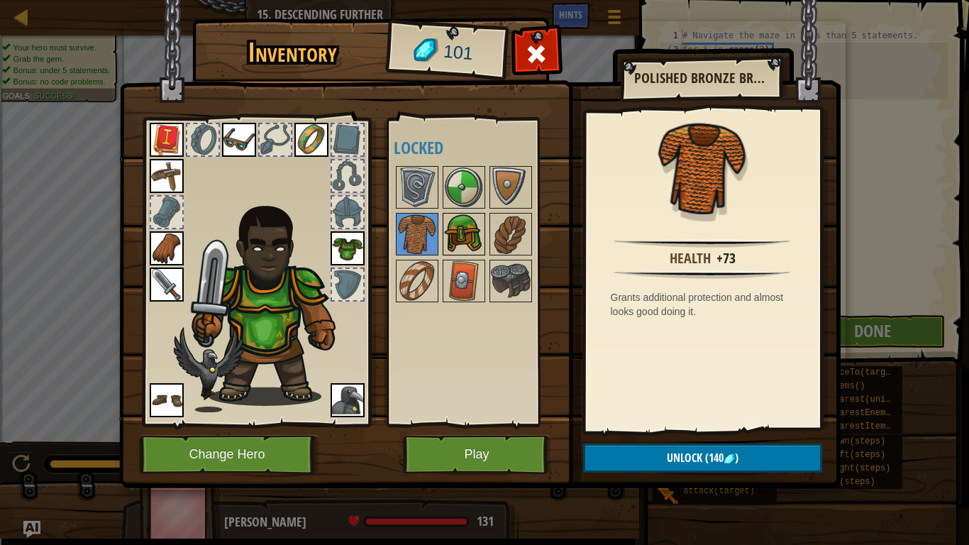
click at [454, 241] on img at bounding box center [464, 234] width 40 height 40
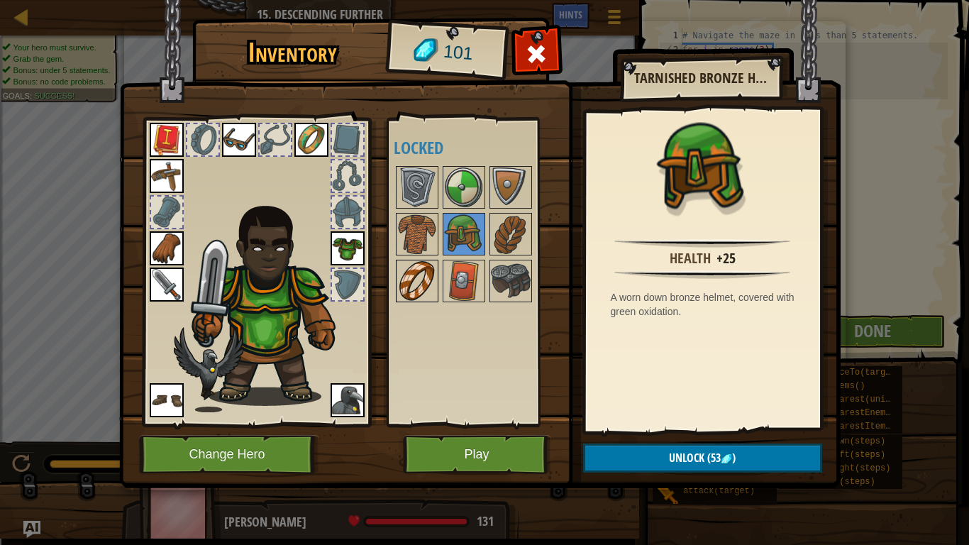
click at [432, 285] on img at bounding box center [417, 281] width 40 height 40
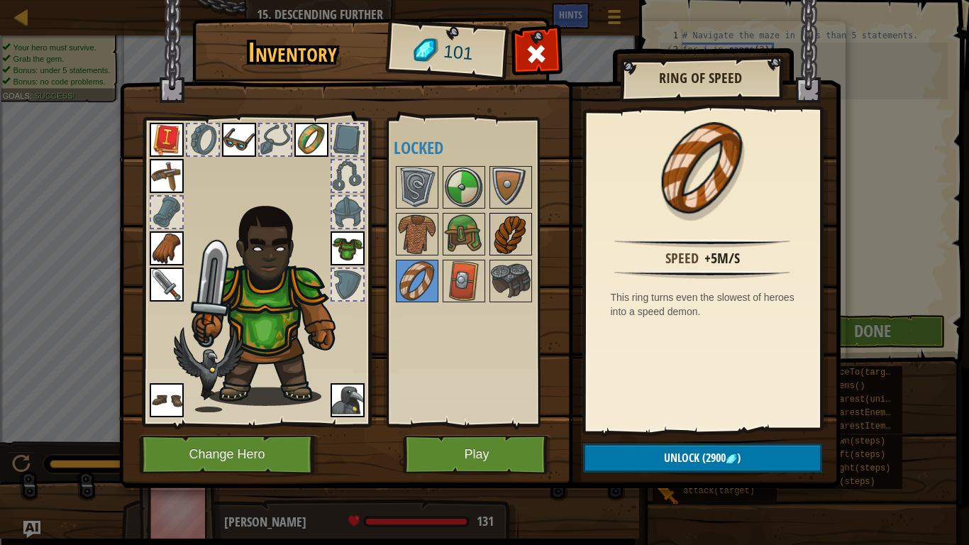
click at [501, 224] on img at bounding box center [511, 234] width 40 height 40
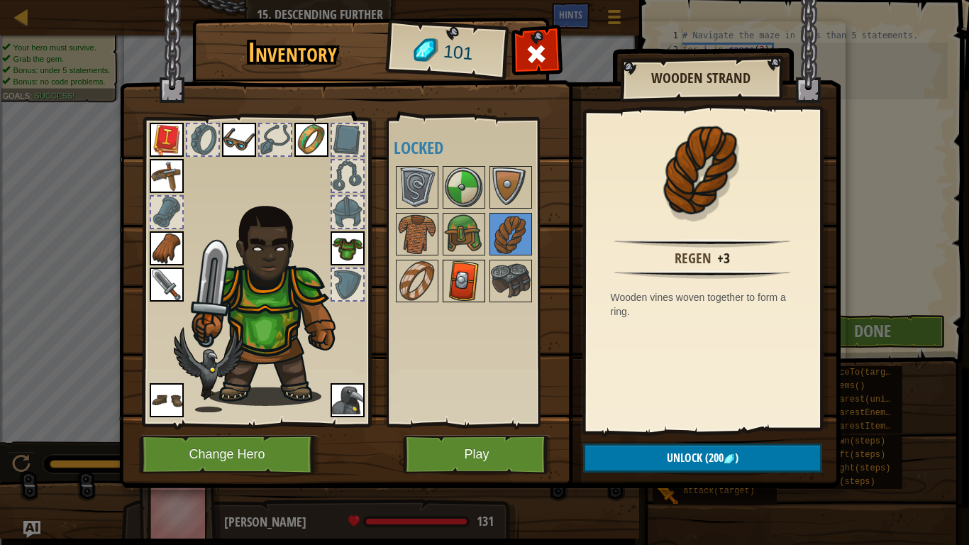
click at [473, 277] on img at bounding box center [464, 281] width 40 height 40
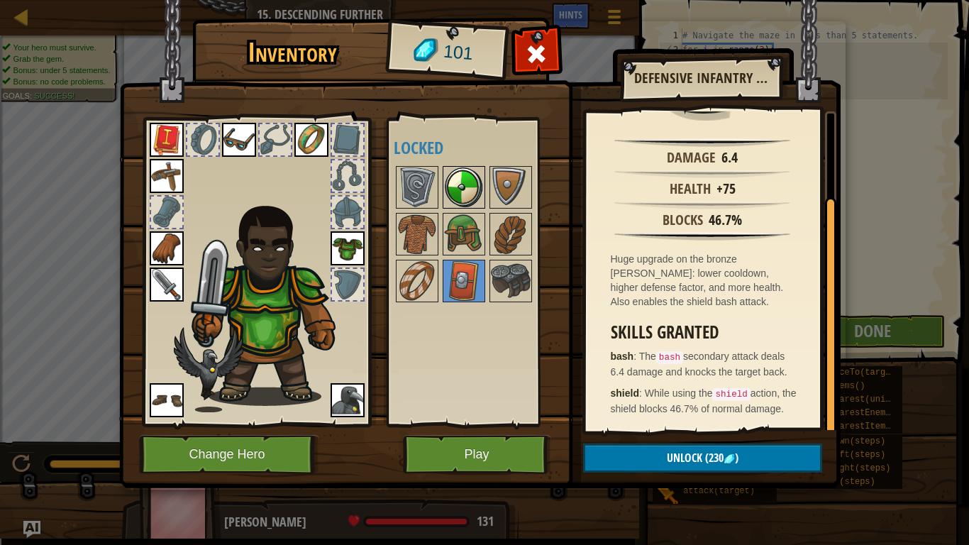
click at [457, 181] on img at bounding box center [464, 187] width 40 height 40
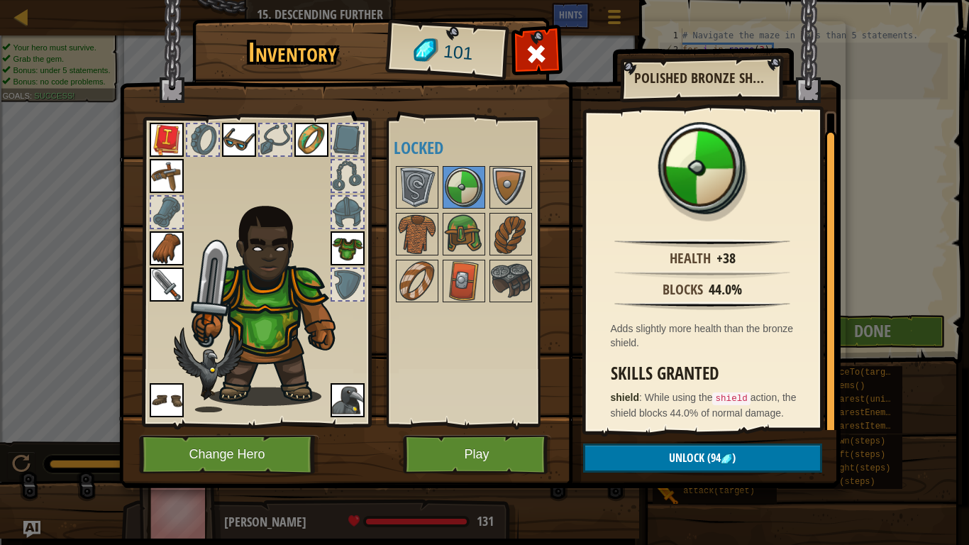
scroll to position [18, 0]
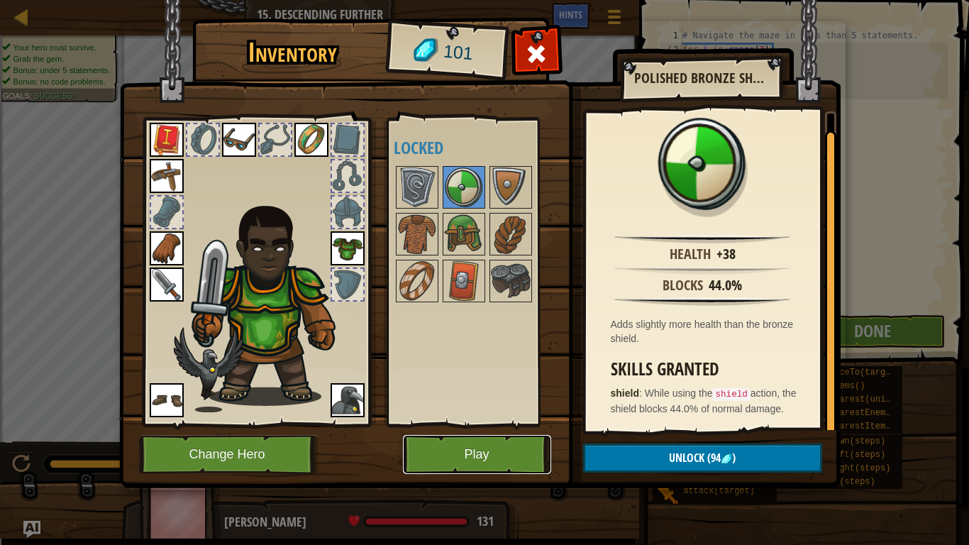
click at [507, 449] on button "Play" at bounding box center [477, 454] width 148 height 39
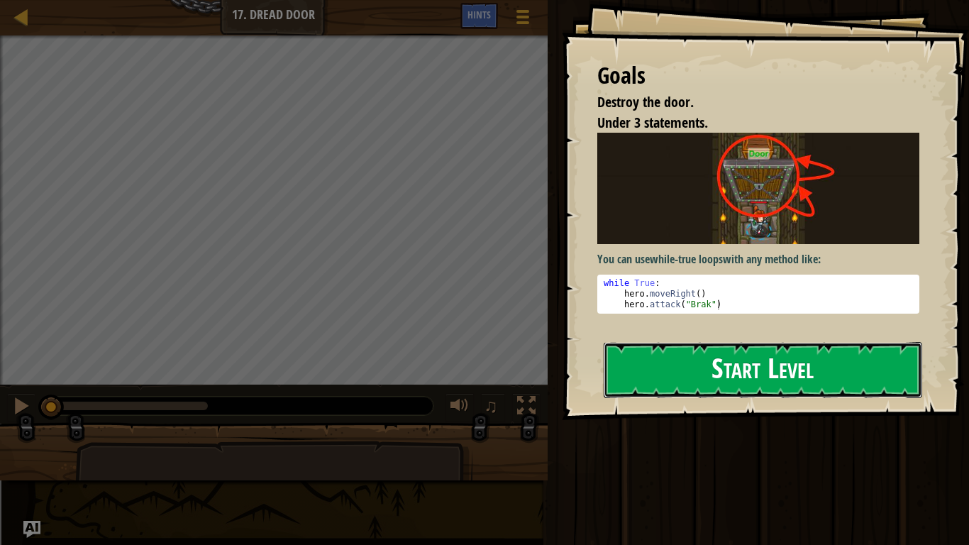
click at [720, 357] on button "Start Level" at bounding box center [763, 370] width 319 height 56
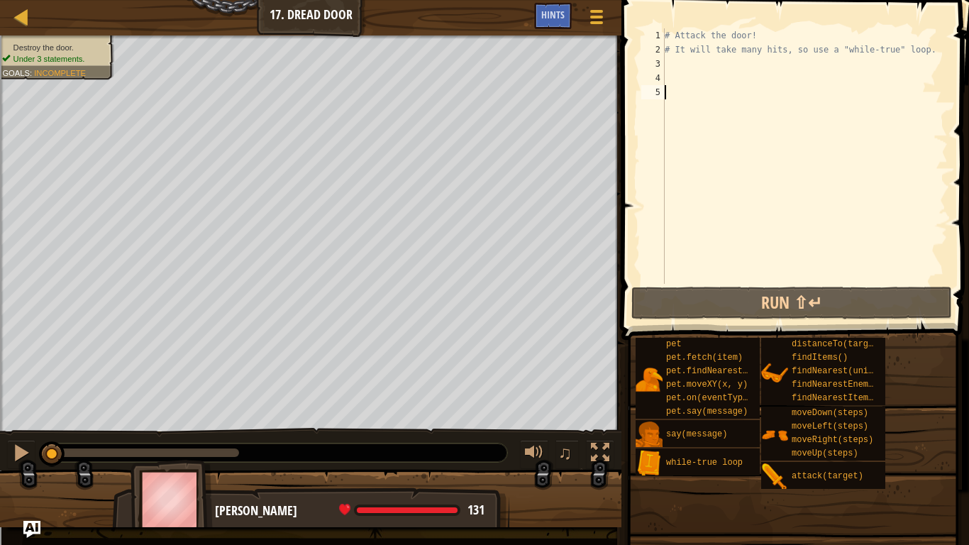
click at [734, 66] on div "# Attack the door! # It will take many hits, so use a "while-true" loop." at bounding box center [805, 170] width 286 height 284
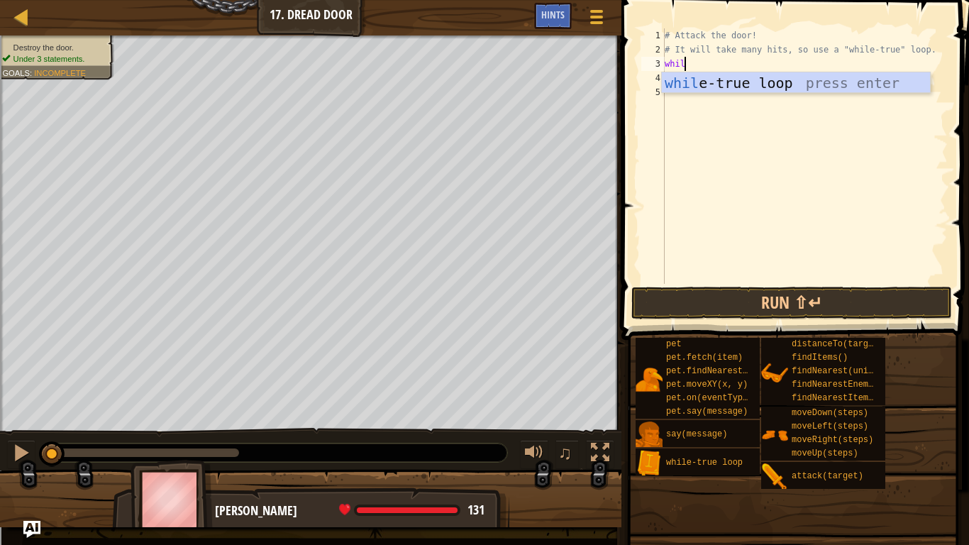
scroll to position [6, 3]
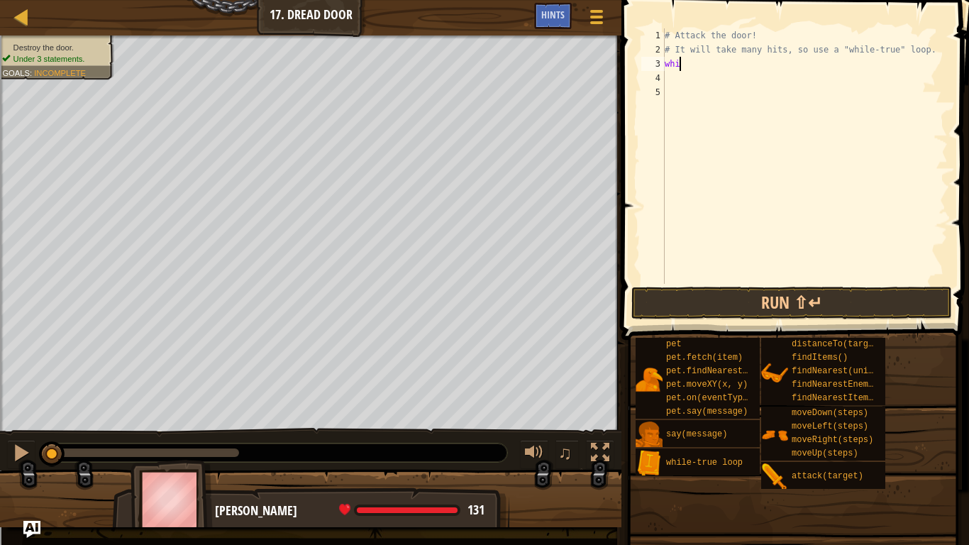
type textarea "while"
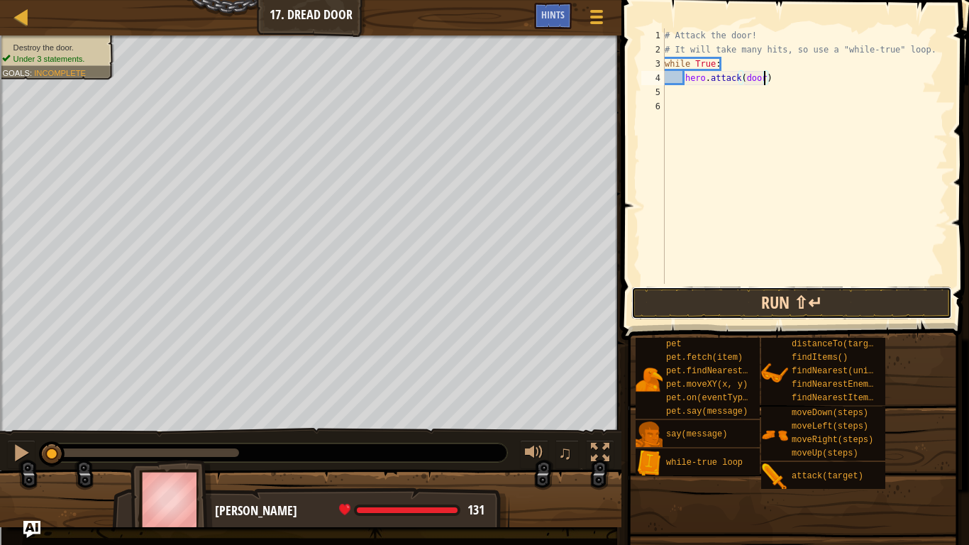
click at [742, 311] on button "Run ⇧↵" at bounding box center [792, 303] width 321 height 33
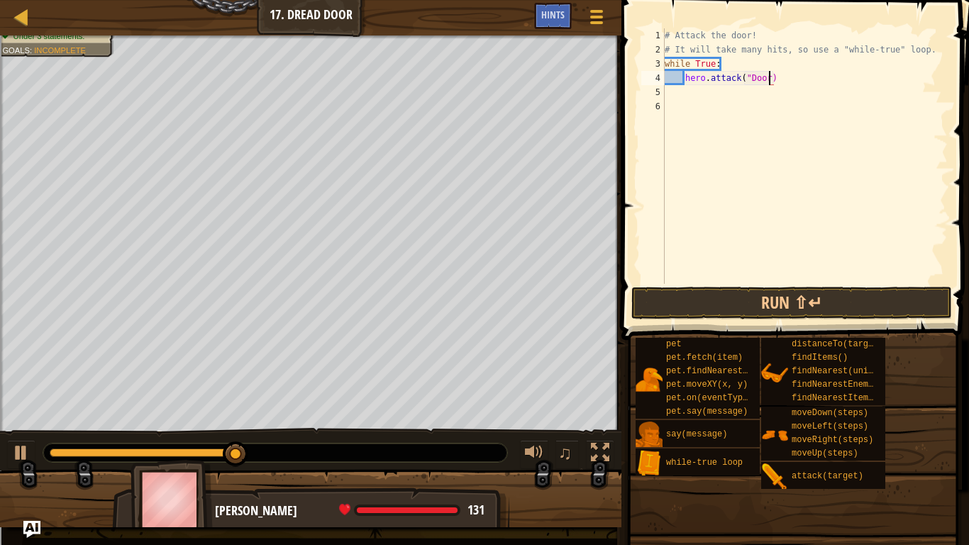
scroll to position [6, 16]
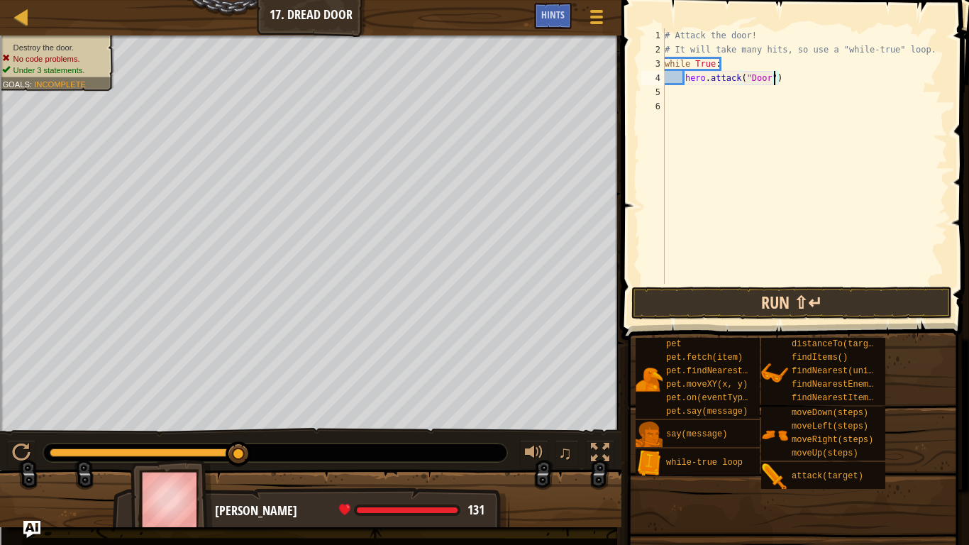
type textarea "hero.attack("Door")"
click at [807, 293] on button "Run ⇧↵" at bounding box center [792, 303] width 321 height 33
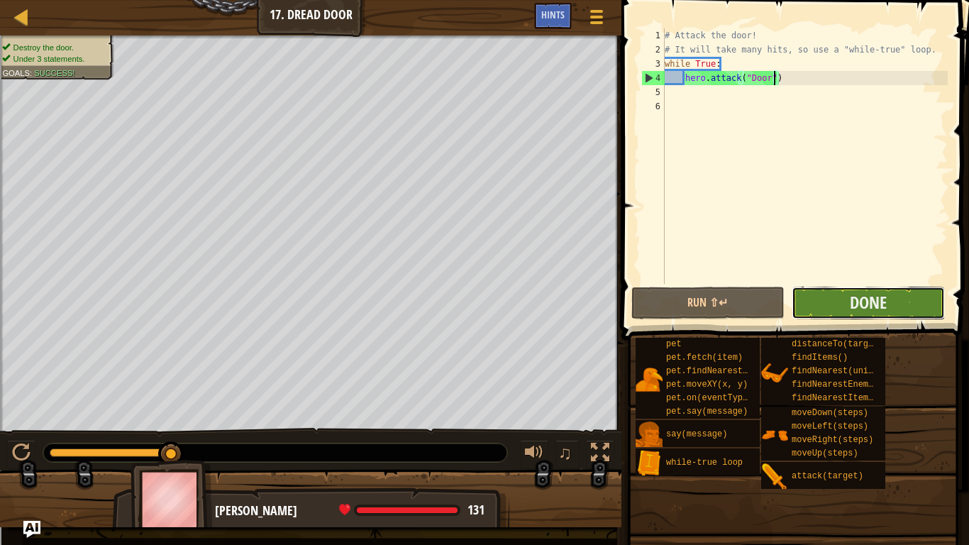
click at [847, 304] on button "Done" at bounding box center [868, 303] width 153 height 33
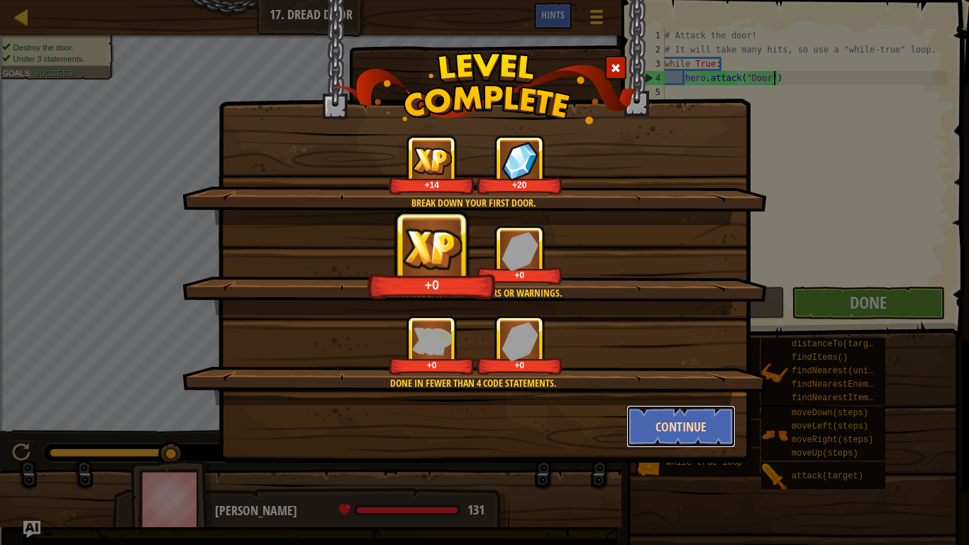
click at [663, 421] on button "Continue" at bounding box center [682, 426] width 110 height 43
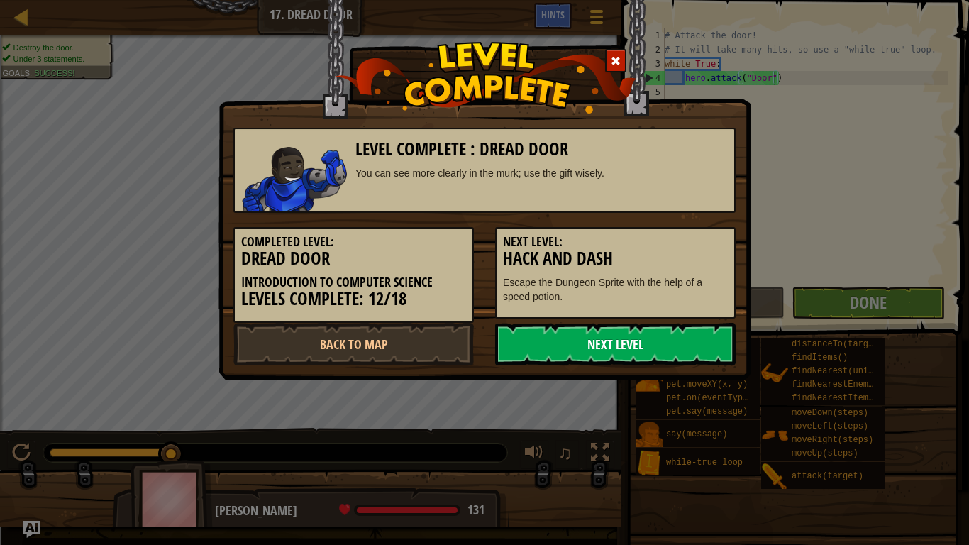
click at [620, 337] on link "Next Level" at bounding box center [615, 344] width 241 height 43
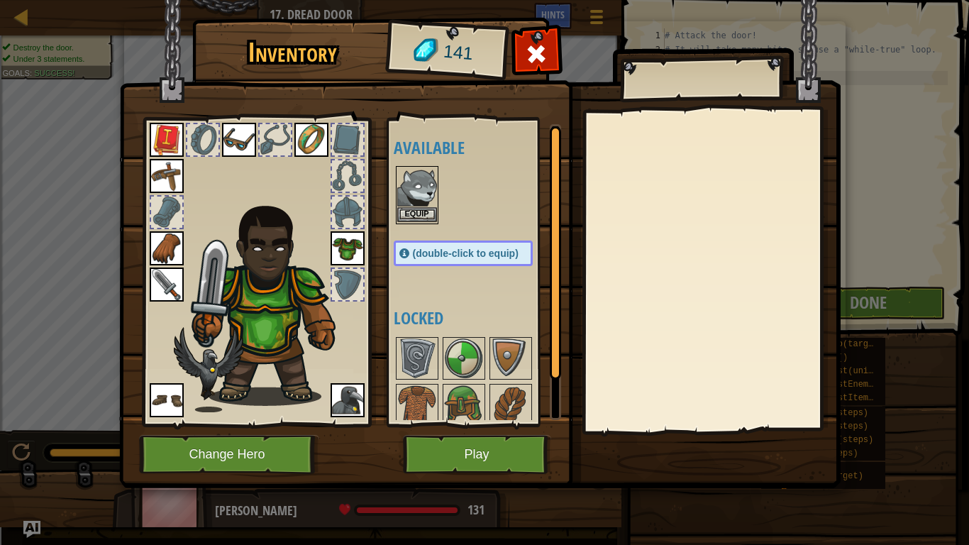
click at [426, 200] on img at bounding box center [417, 187] width 40 height 40
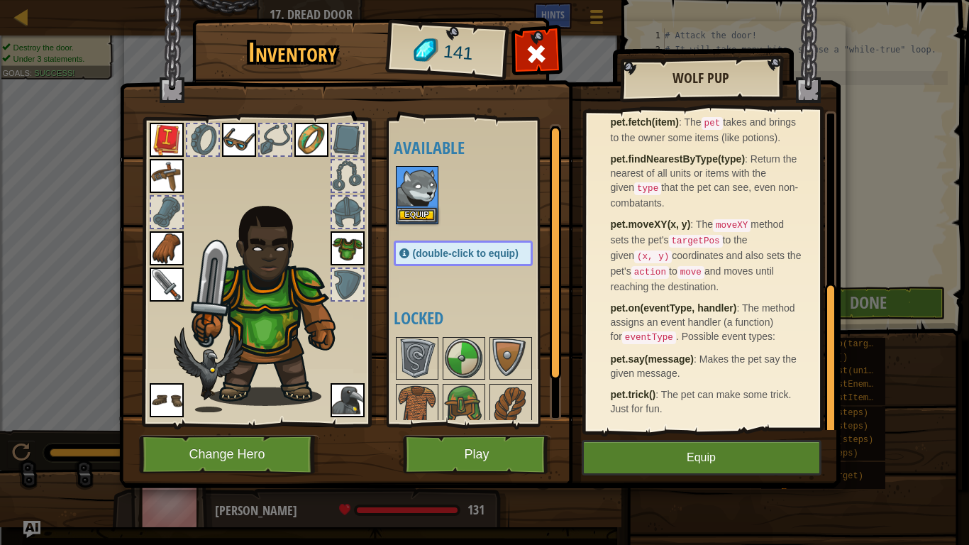
scroll to position [365, 0]
click at [351, 399] on img at bounding box center [348, 400] width 34 height 34
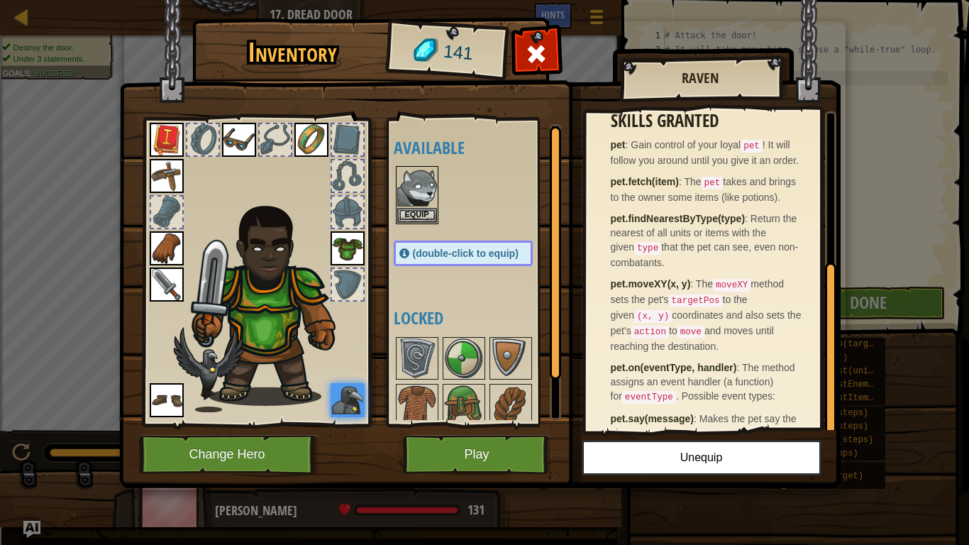
scroll to position [280, 0]
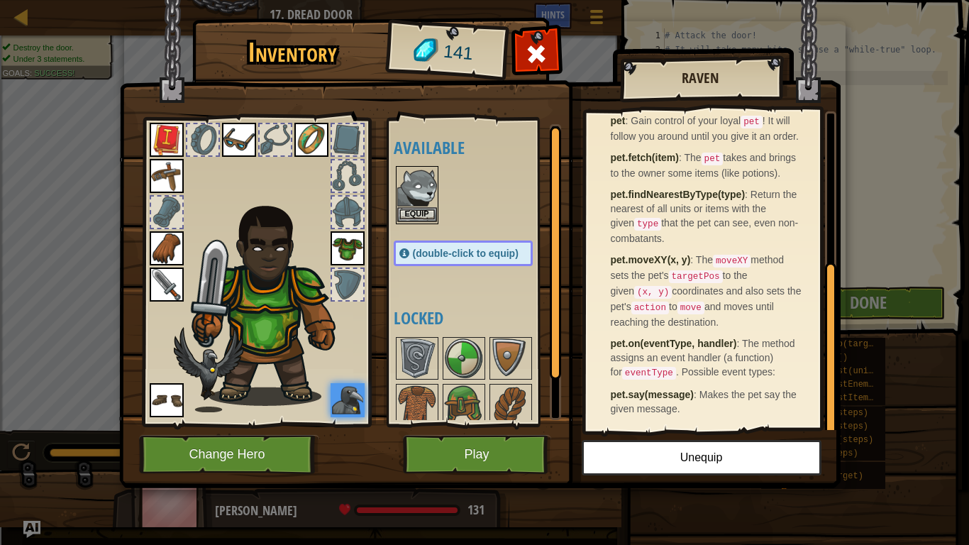
click at [421, 201] on img at bounding box center [417, 187] width 40 height 40
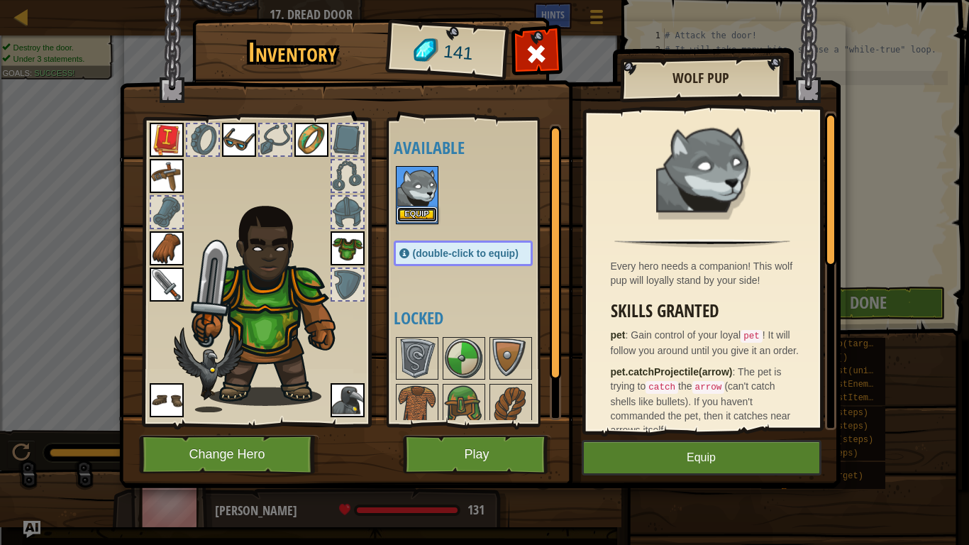
click at [428, 212] on button "Equip" at bounding box center [417, 214] width 40 height 15
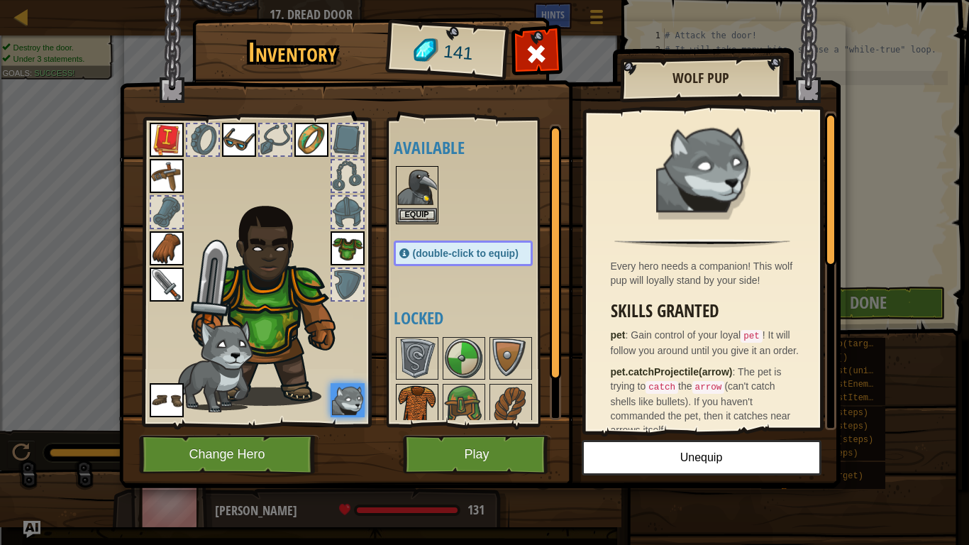
click at [429, 397] on img at bounding box center [417, 405] width 40 height 40
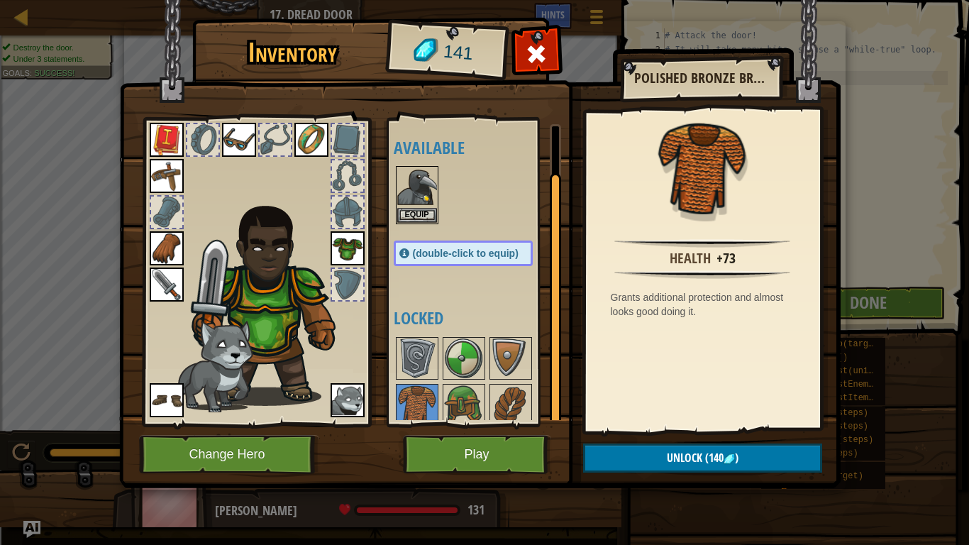
scroll to position [55, 0]
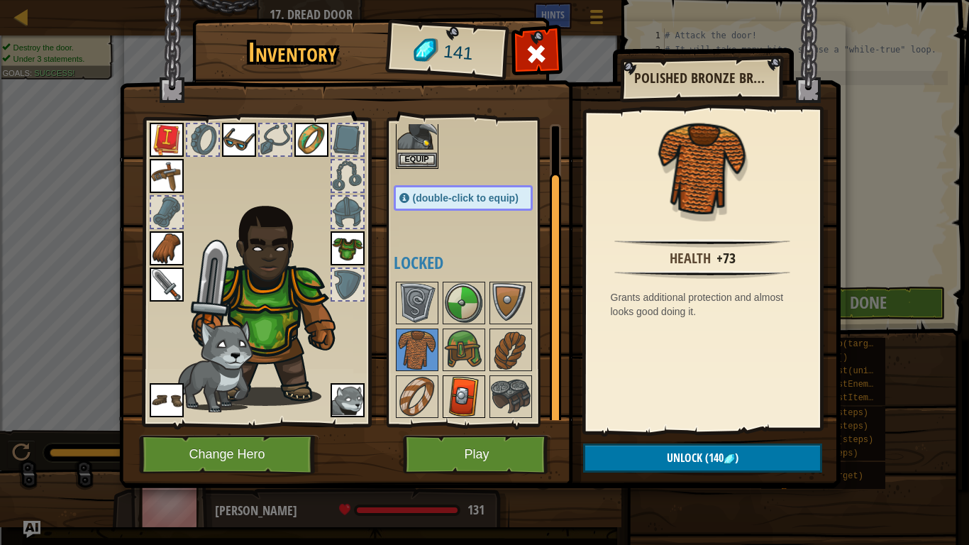
click at [460, 378] on img at bounding box center [464, 397] width 40 height 40
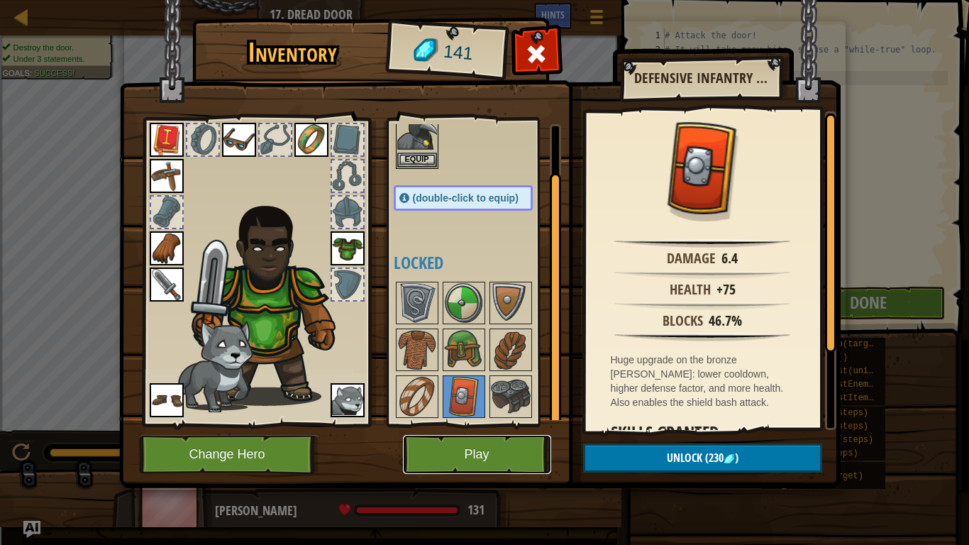
click at [451, 446] on button "Play" at bounding box center [477, 454] width 148 height 39
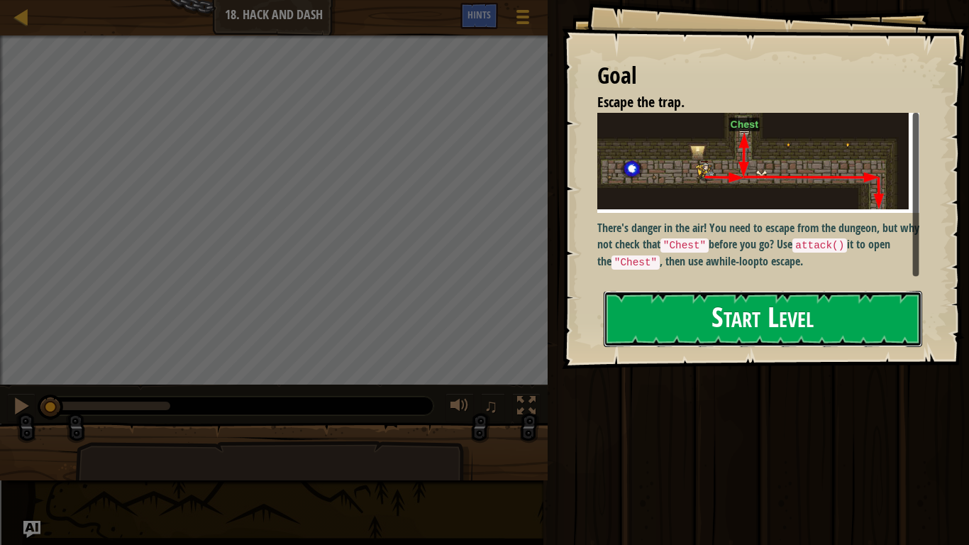
click at [750, 331] on button "Start Level" at bounding box center [763, 319] width 319 height 56
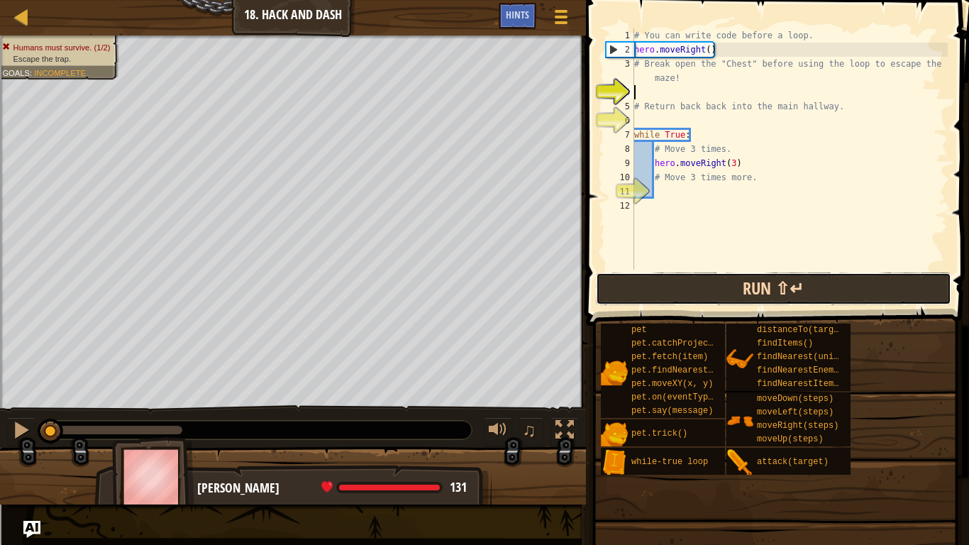
click at [773, 294] on button "Run ⇧↵" at bounding box center [773, 288] width 355 height 33
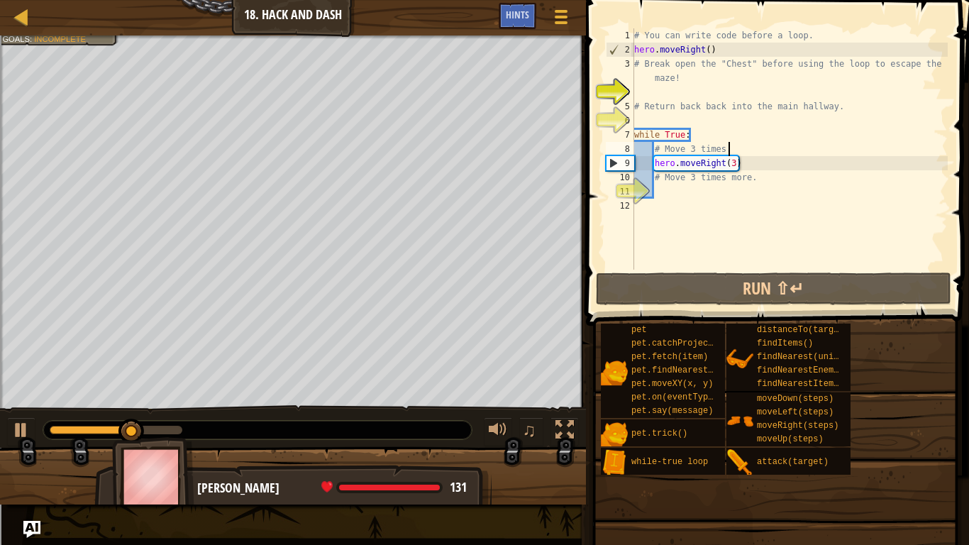
click at [736, 148] on div "# You can write code before a loop. hero . moveRight ( ) # Break open the "Ches…" at bounding box center [790, 163] width 316 height 270
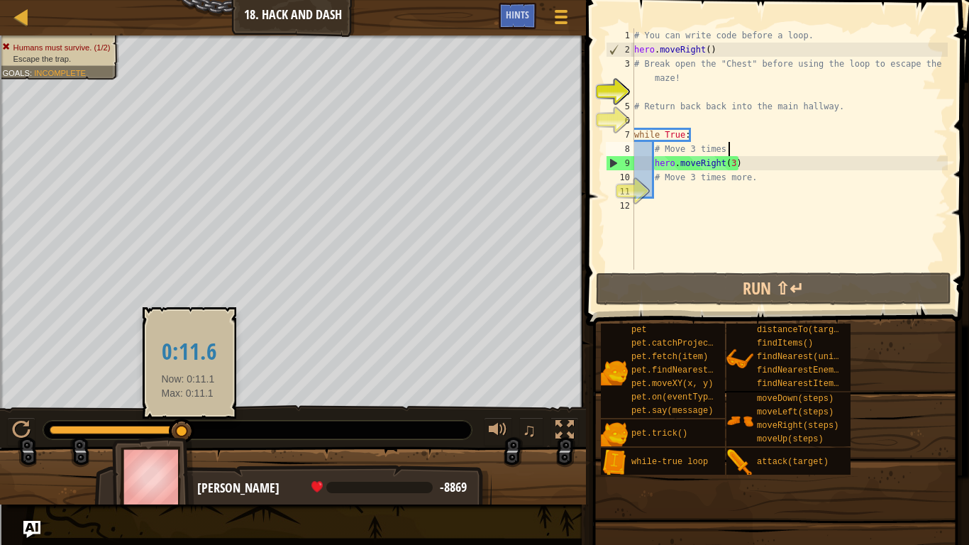
drag, startPoint x: 190, startPoint y: 425, endPoint x: 163, endPoint y: 420, distance: 27.4
click at [169, 420] on div at bounding box center [182, 432] width 26 height 26
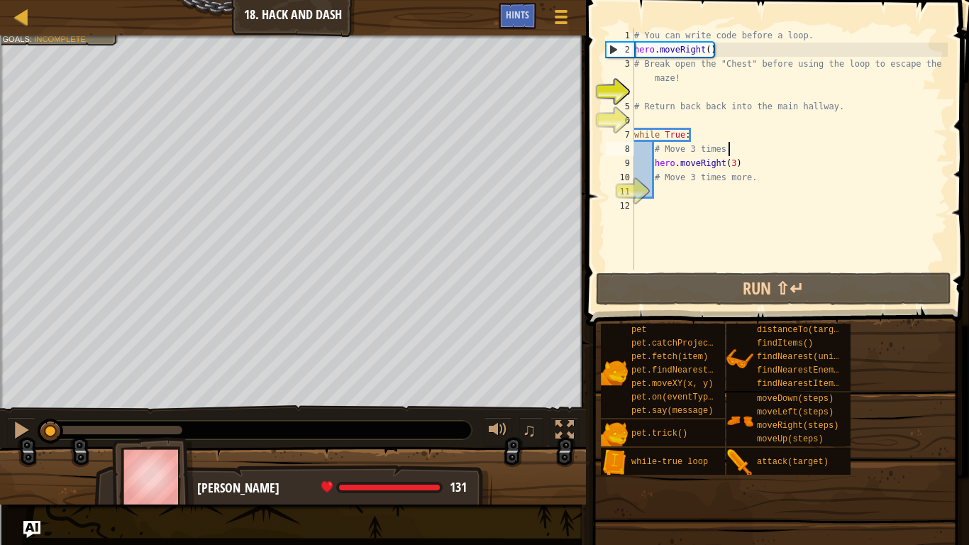
drag, startPoint x: 171, startPoint y: 419, endPoint x: 0, endPoint y: 412, distance: 171.2
click at [0, 412] on div "♫" at bounding box center [293, 426] width 586 height 43
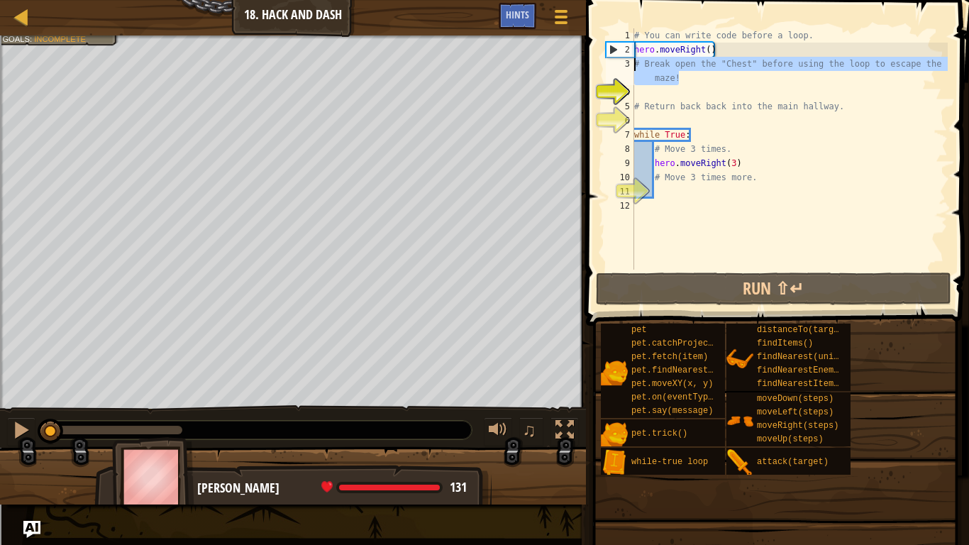
drag, startPoint x: 693, startPoint y: 74, endPoint x: 635, endPoint y: 65, distance: 58.8
click at [635, 65] on div "# You can write code before a loop. hero . moveRight ( ) # Break open the "Ches…" at bounding box center [790, 163] width 316 height 270
type textarea "# Break open the "Chest" before using the loop to escape the maze!"
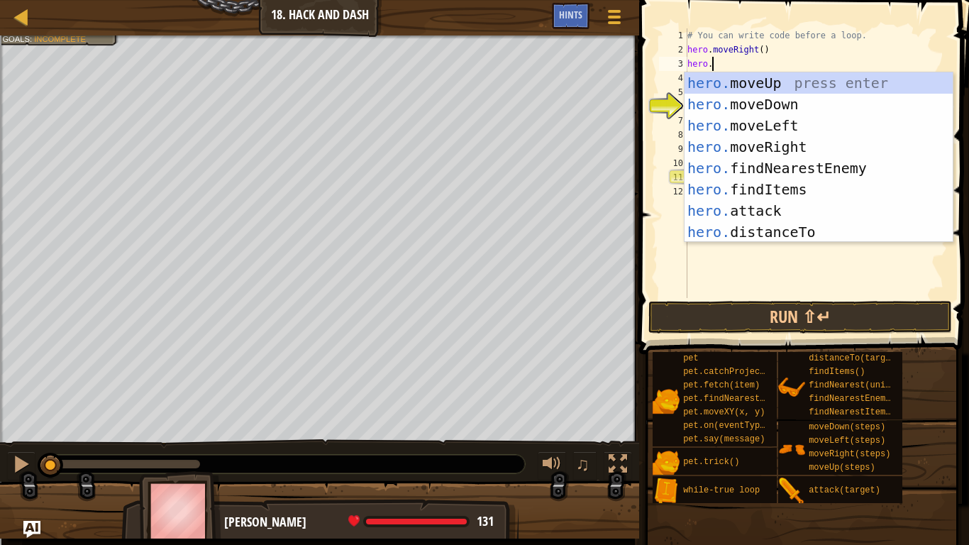
scroll to position [6, 3]
click at [756, 211] on div "hero. moveUp press enter hero. moveDown press enter hero. moveLeft press enter …" at bounding box center [819, 178] width 268 height 213
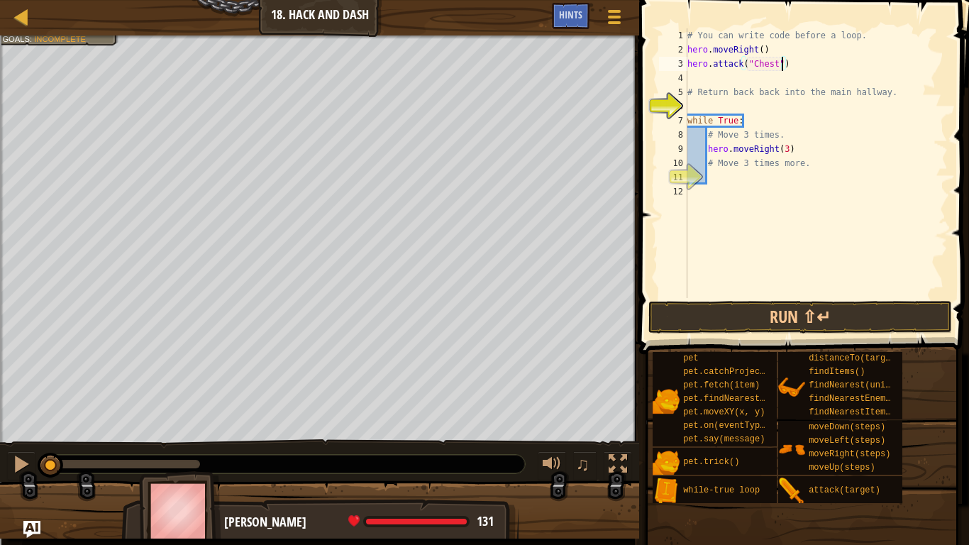
scroll to position [6, 13]
drag, startPoint x: 813, startPoint y: 167, endPoint x: 686, endPoint y: 167, distance: 127.0
click at [686, 167] on div "hero.attack("Chest") 1 2 3 4 5 6 7 8 9 10 11 12 # You can write code before a l…" at bounding box center [802, 163] width 292 height 270
type textarea "# Move 3 times more."
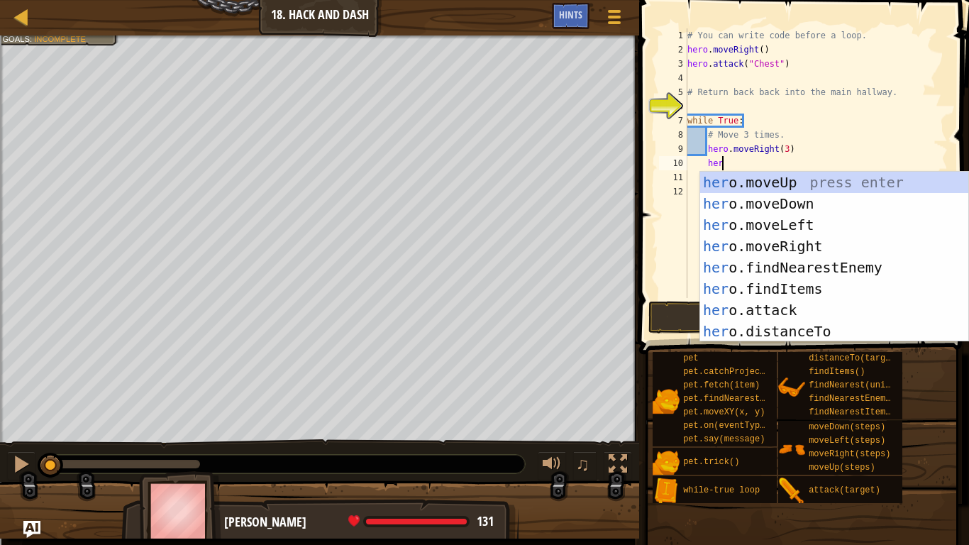
type textarea "hero"
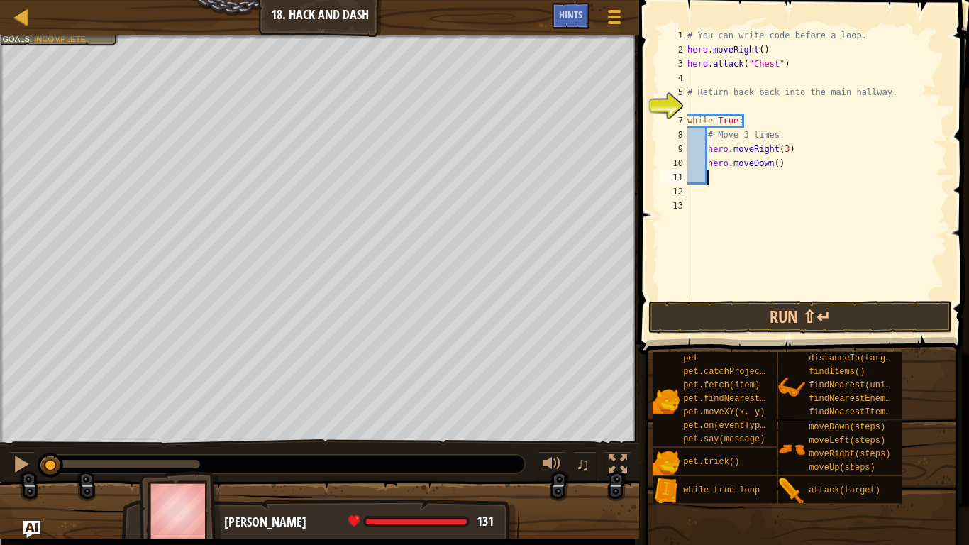
scroll to position [6, 2]
click at [792, 324] on button "Run ⇧↵" at bounding box center [801, 317] width 304 height 33
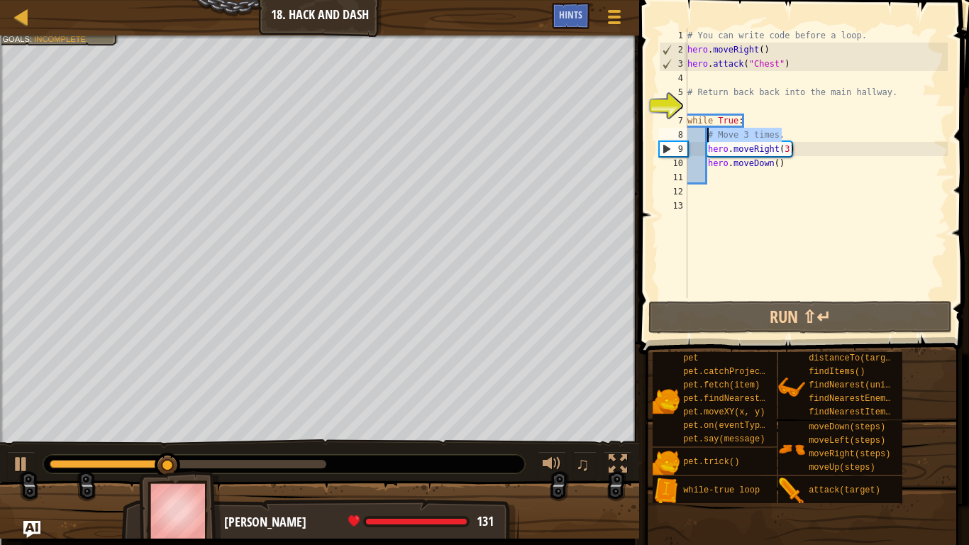
drag, startPoint x: 785, startPoint y: 131, endPoint x: 707, endPoint y: 131, distance: 77.3
click at [707, 131] on div "# You can write code before a loop. hero . moveRight ( ) hero . attack ( "Chest…" at bounding box center [816, 177] width 263 height 298
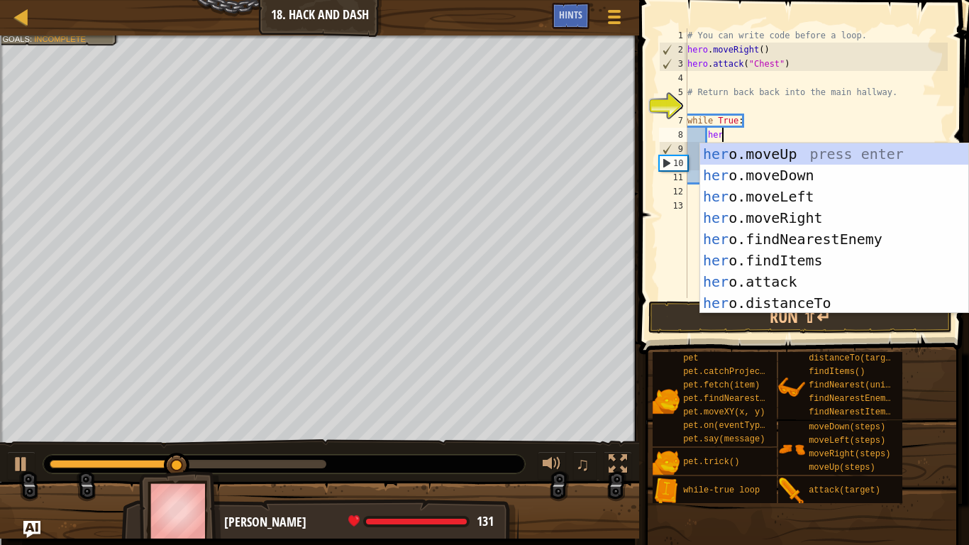
scroll to position [6, 5]
type textarea "hero"
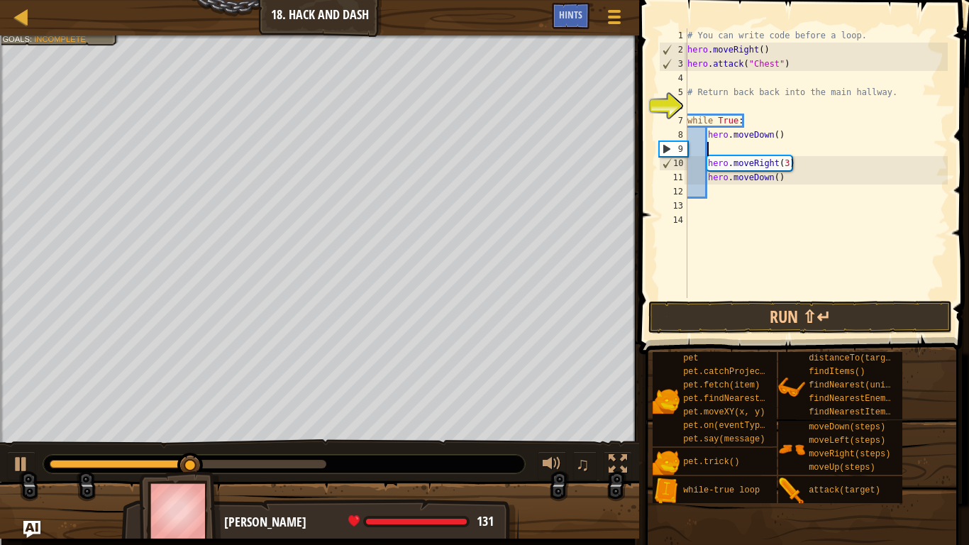
scroll to position [6, 2]
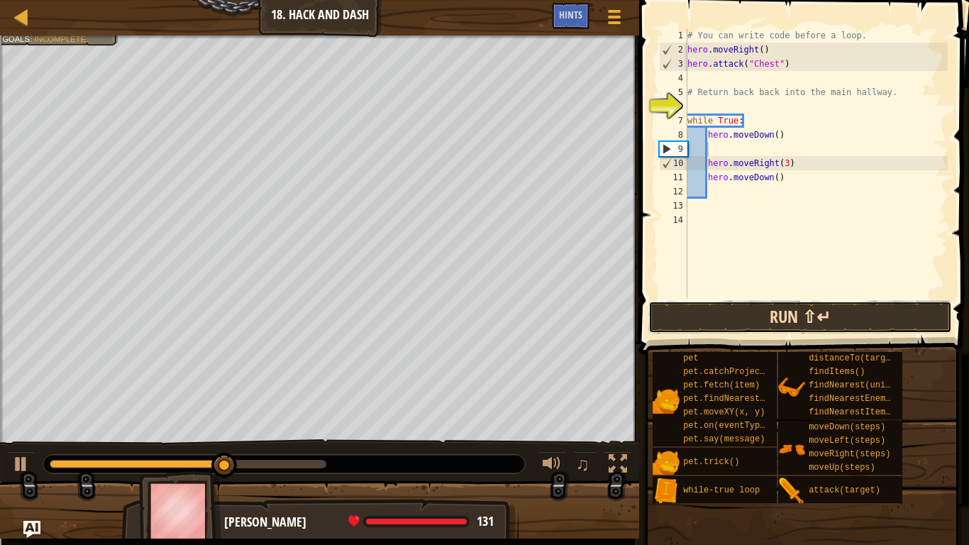
click at [788, 307] on button "Run ⇧↵" at bounding box center [801, 317] width 304 height 33
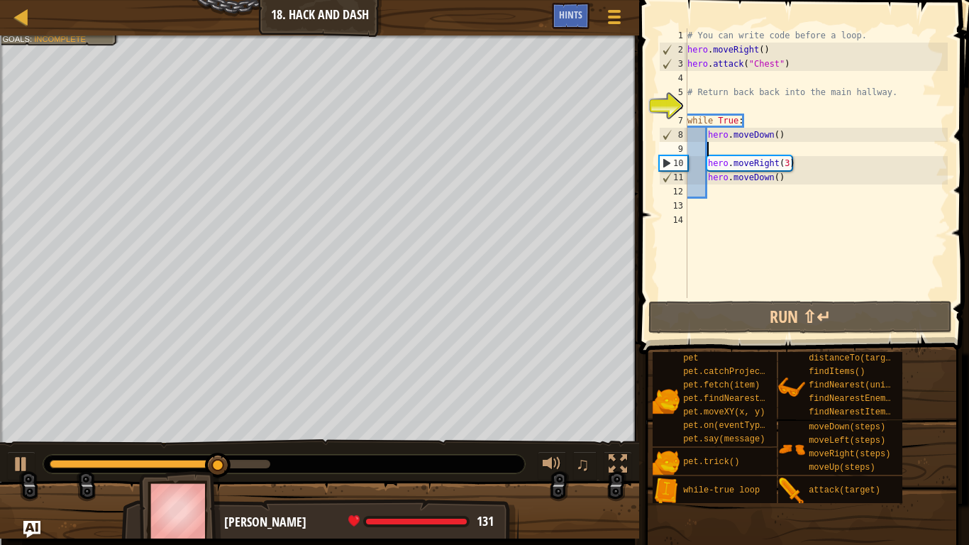
click at [777, 177] on div "# You can write code before a loop. hero . moveRight ( ) hero . attack ( "Chest…" at bounding box center [816, 177] width 263 height 298
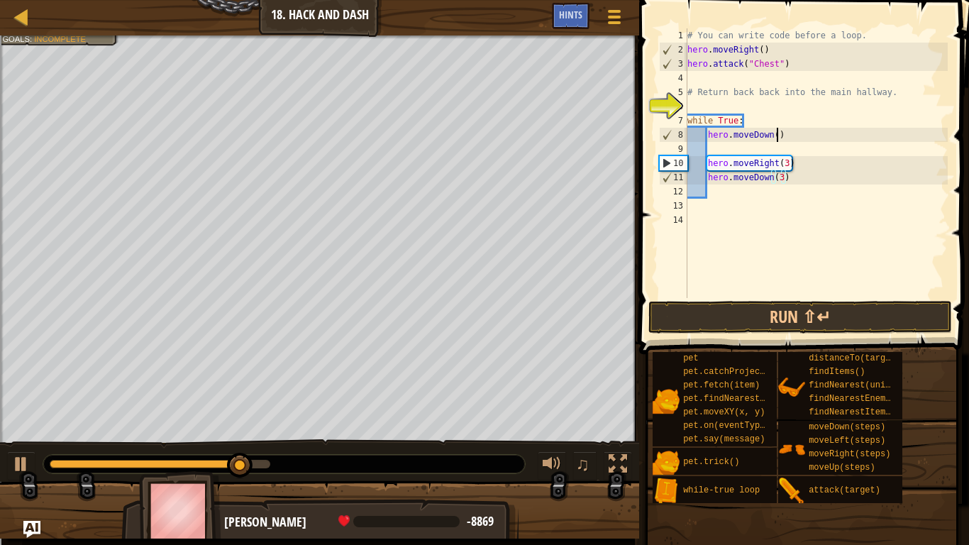
click at [777, 131] on div "# You can write code before a loop. hero . moveRight ( ) hero . attack ( "Chest…" at bounding box center [816, 177] width 263 height 298
type textarea "hero.moveDown(3)"
click at [829, 324] on button "Run ⇧↵" at bounding box center [801, 317] width 304 height 33
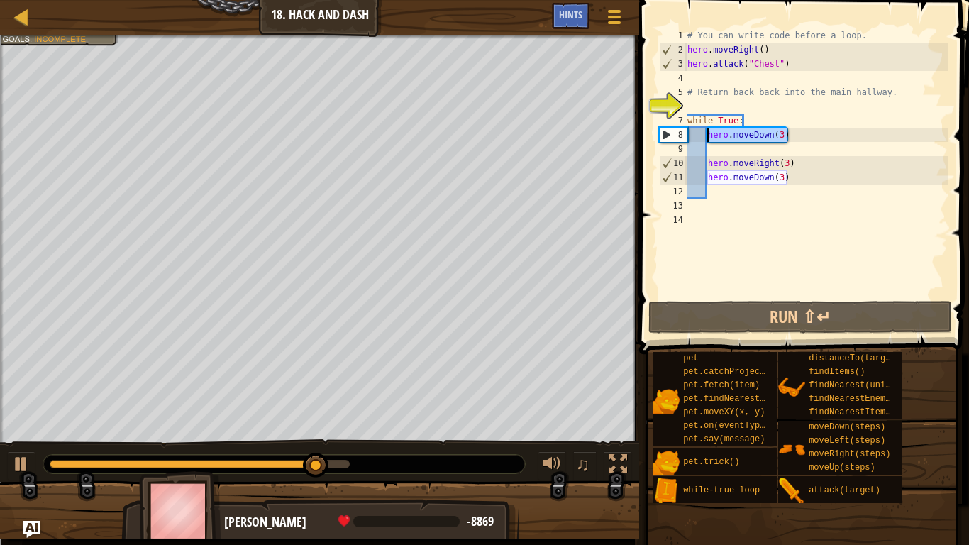
drag, startPoint x: 794, startPoint y: 133, endPoint x: 710, endPoint y: 133, distance: 84.4
click at [710, 133] on div "# You can write code before a loop. hero . moveRight ( ) hero . attack ( "Chest…" at bounding box center [816, 177] width 263 height 298
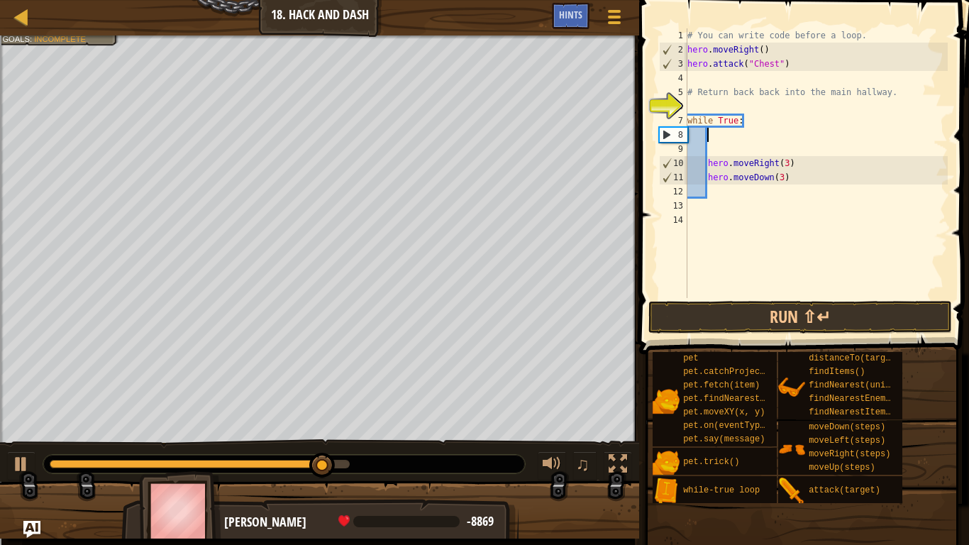
scroll to position [6, 2]
click at [746, 78] on div "# You can write code before a loop. hero . moveRight ( ) hero . attack ( "Chest…" at bounding box center [816, 177] width 263 height 298
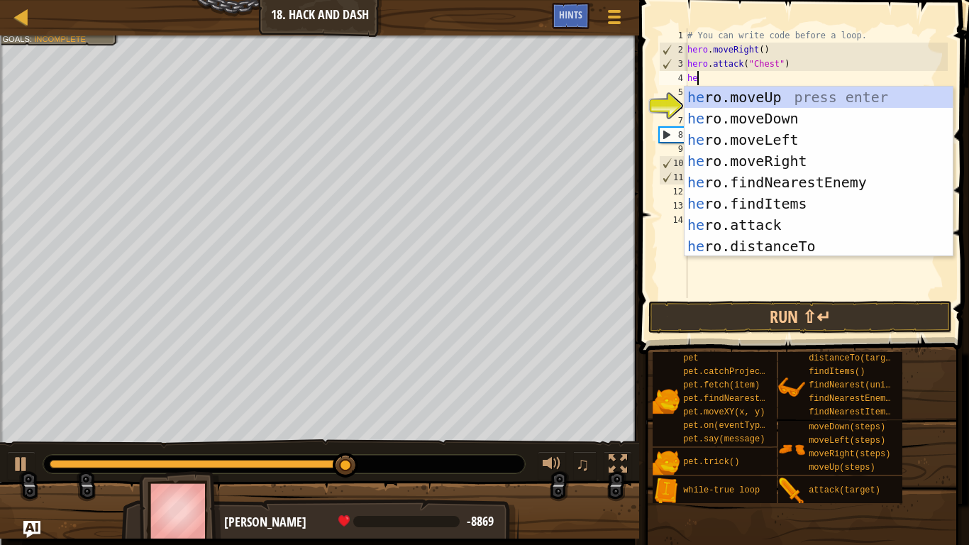
type textarea "hero"
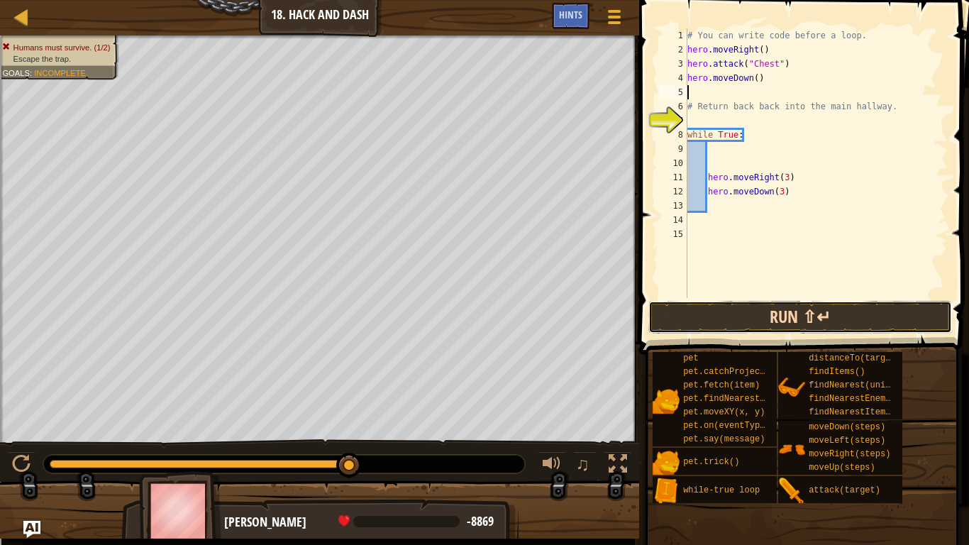
click at [820, 314] on button "Run ⇧↵" at bounding box center [801, 317] width 304 height 33
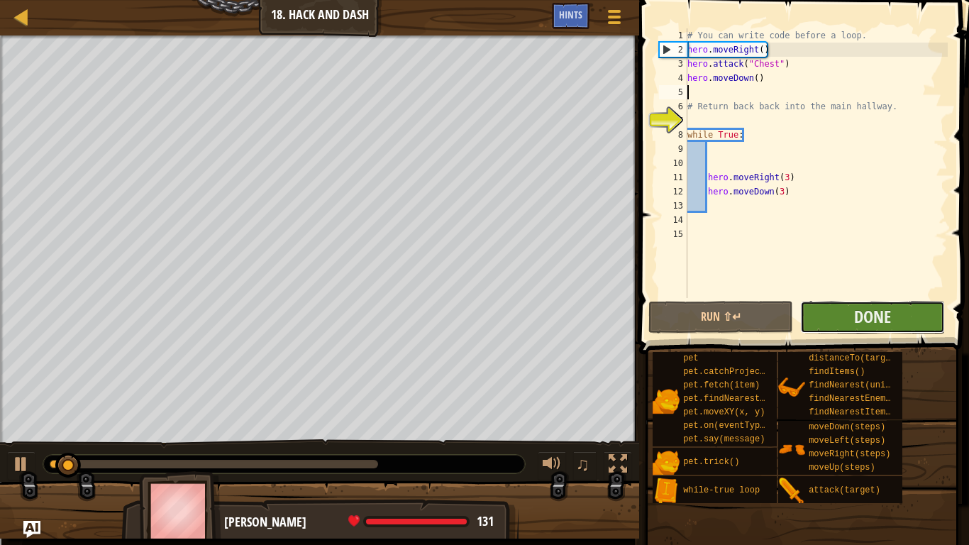
click at [840, 316] on button "Done" at bounding box center [872, 317] width 145 height 33
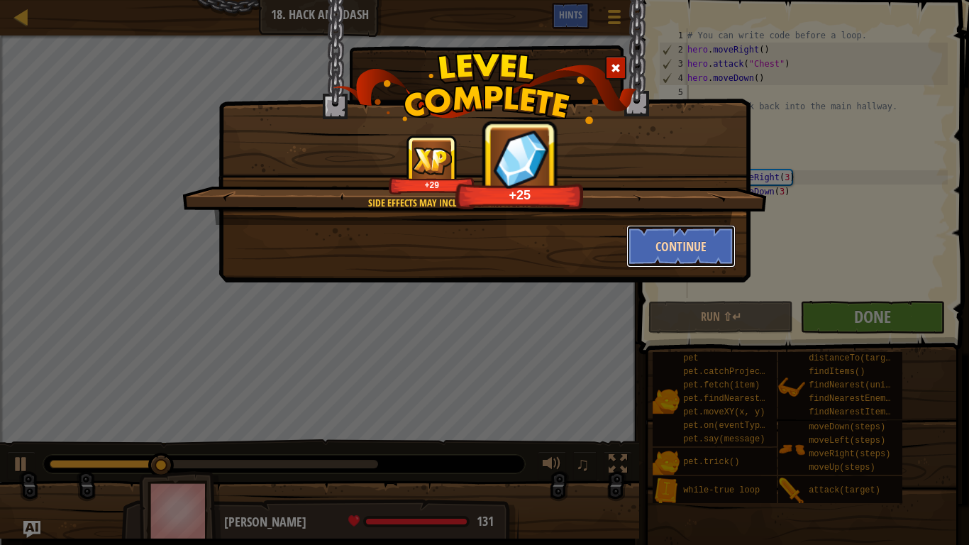
click at [678, 241] on button "Continue" at bounding box center [682, 246] width 110 height 43
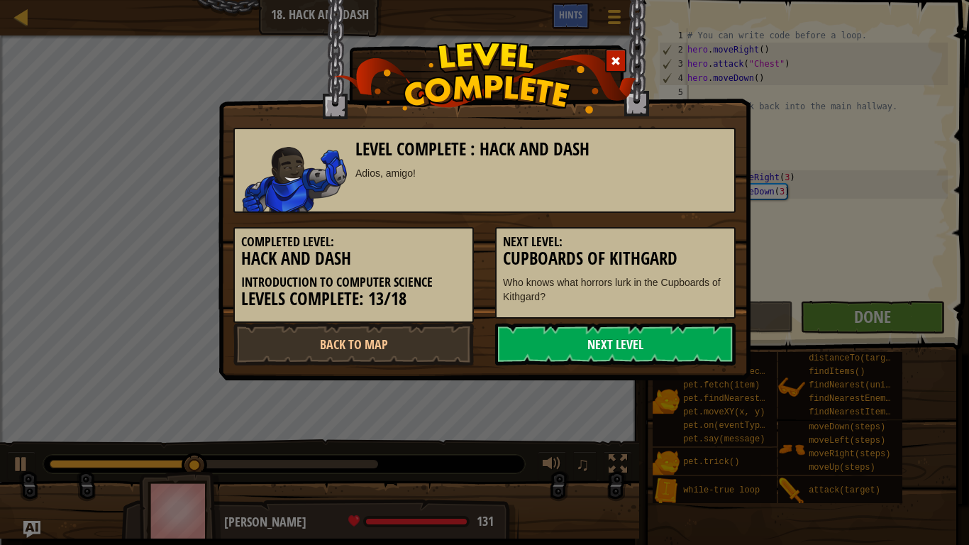
click at [622, 330] on link "Next Level" at bounding box center [615, 344] width 241 height 43
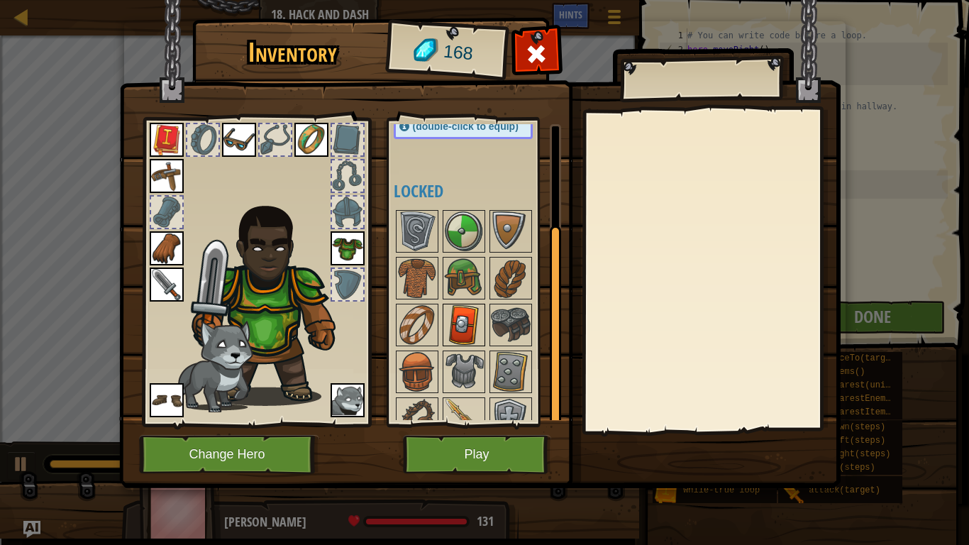
scroll to position [149, 0]
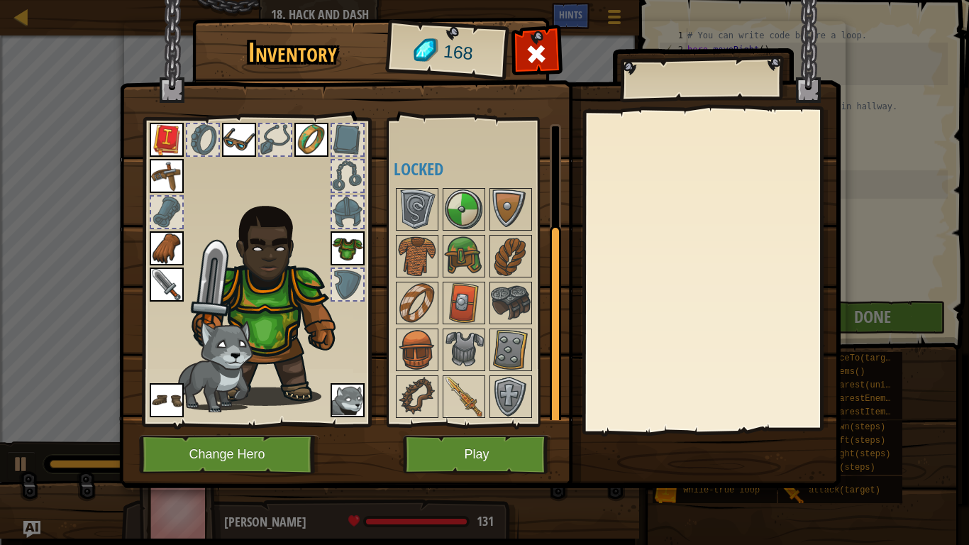
click at [463, 418] on div at bounding box center [477, 303] width 167 height 234
click at [463, 412] on img at bounding box center [464, 397] width 40 height 40
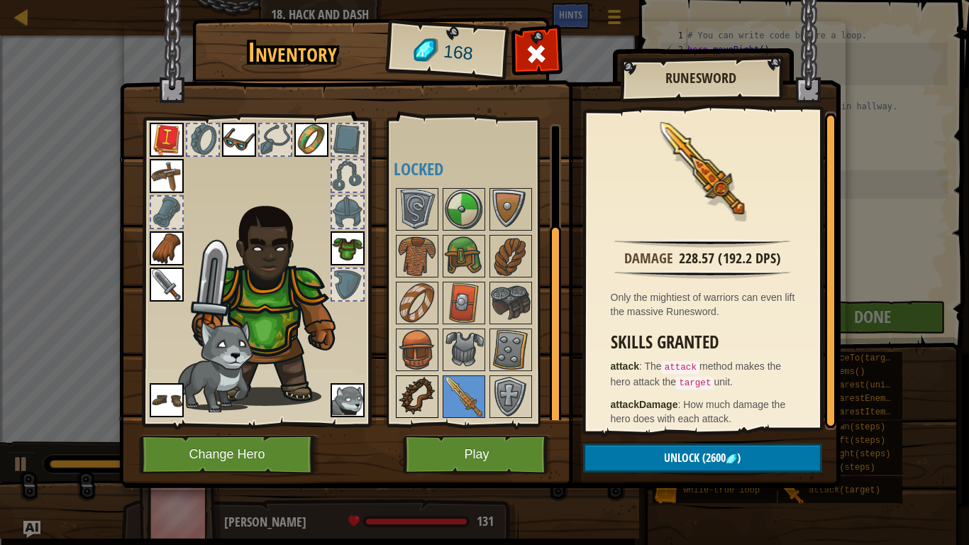
click at [415, 387] on img at bounding box center [417, 397] width 40 height 40
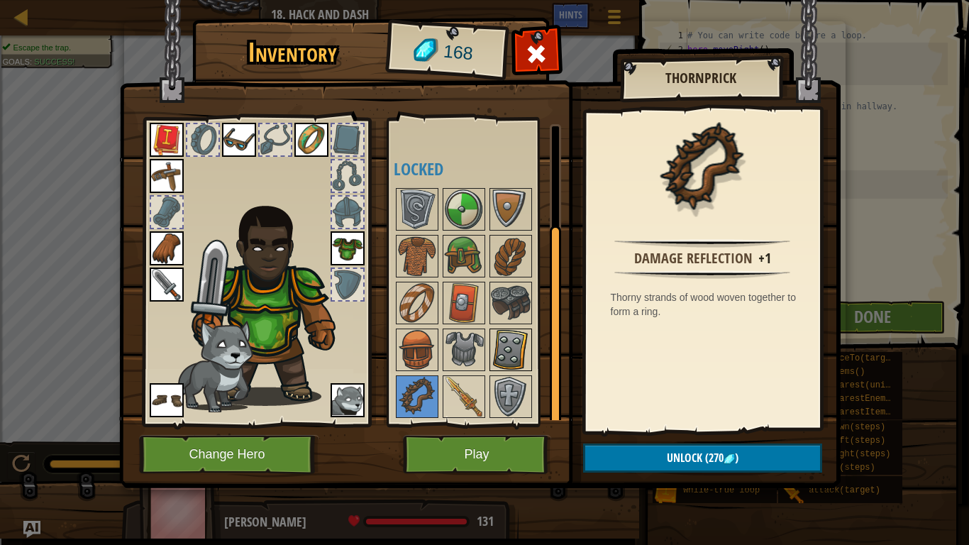
click at [497, 348] on img at bounding box center [511, 350] width 40 height 40
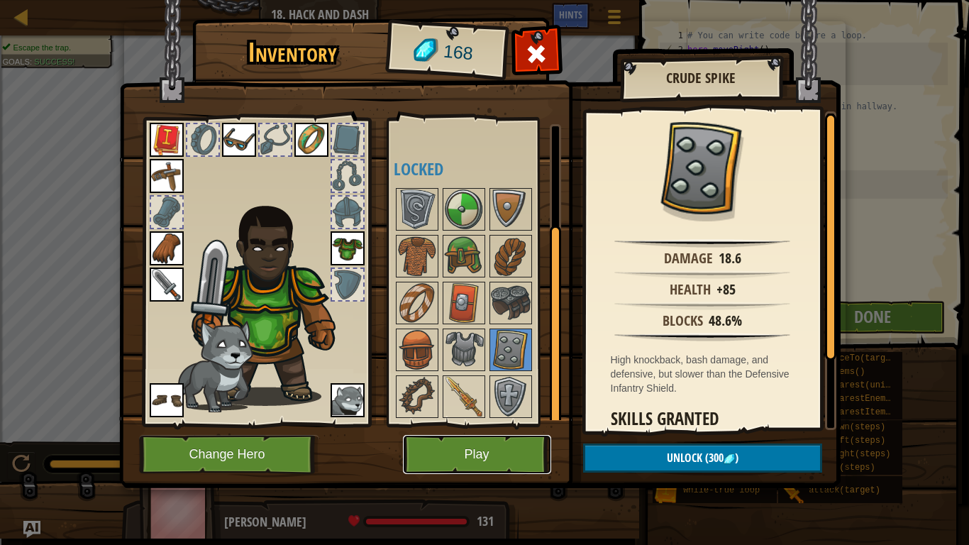
click at [483, 436] on button "Play" at bounding box center [477, 454] width 148 height 39
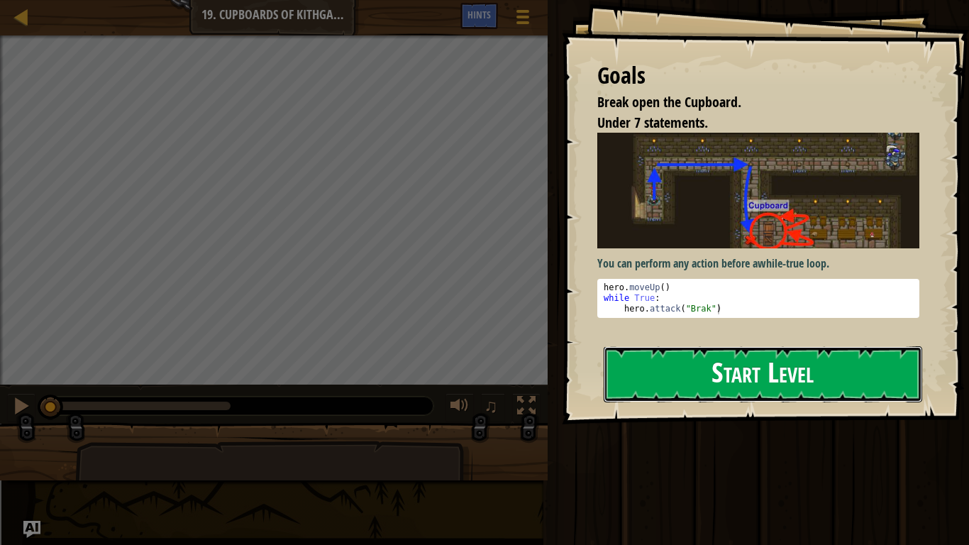
click at [701, 358] on button "Start Level" at bounding box center [763, 374] width 319 height 56
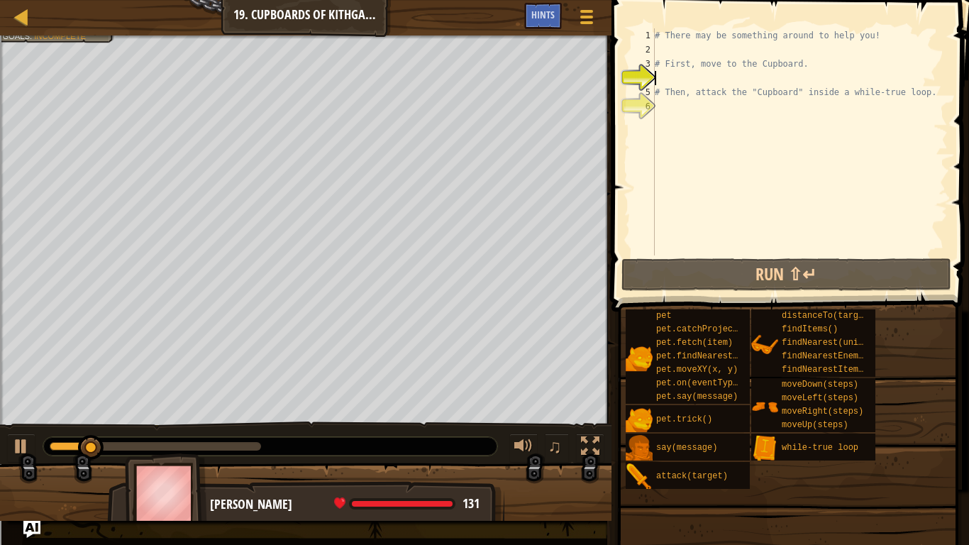
click at [787, 47] on div "# There may be something around to help you! # First, move to the Cupboard. # T…" at bounding box center [800, 155] width 296 height 255
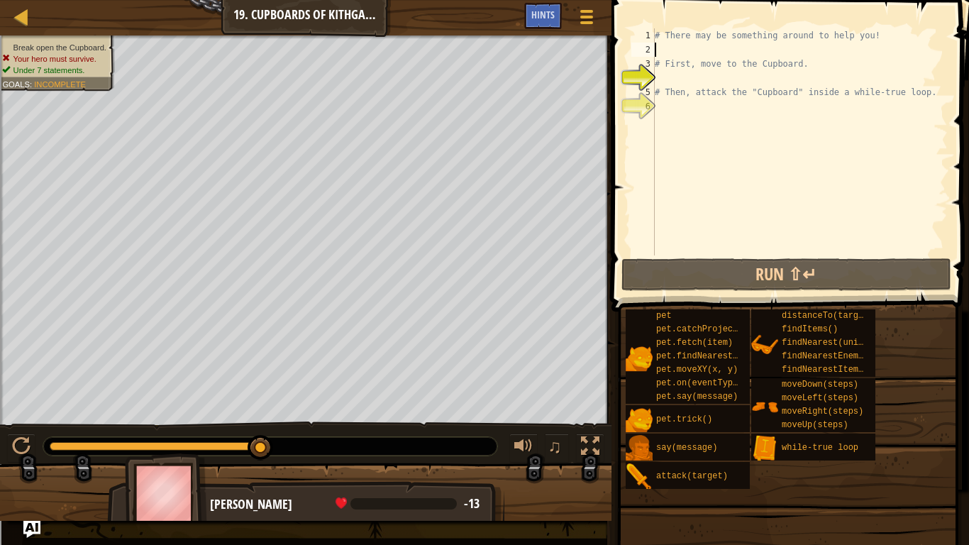
scroll to position [6, 0]
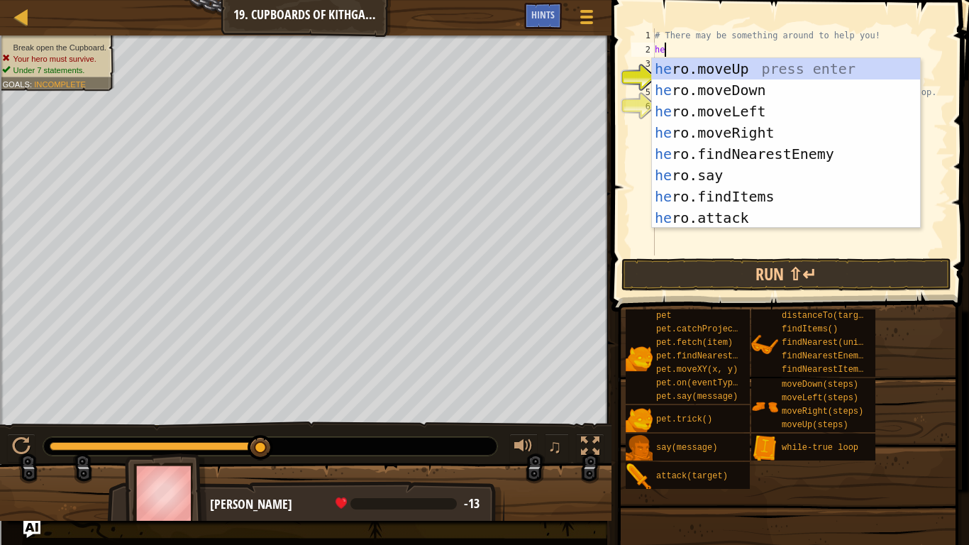
type textarea "hero"
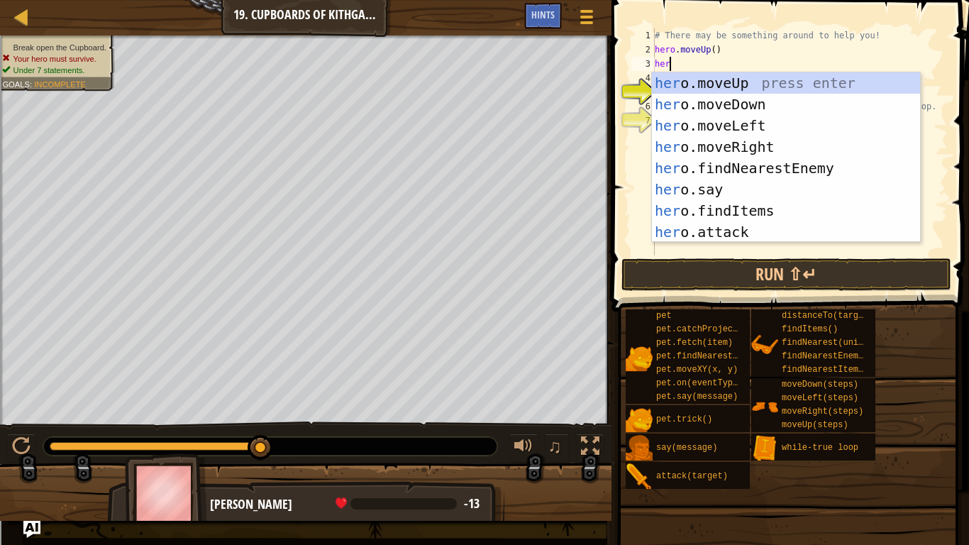
type textarea "hero"
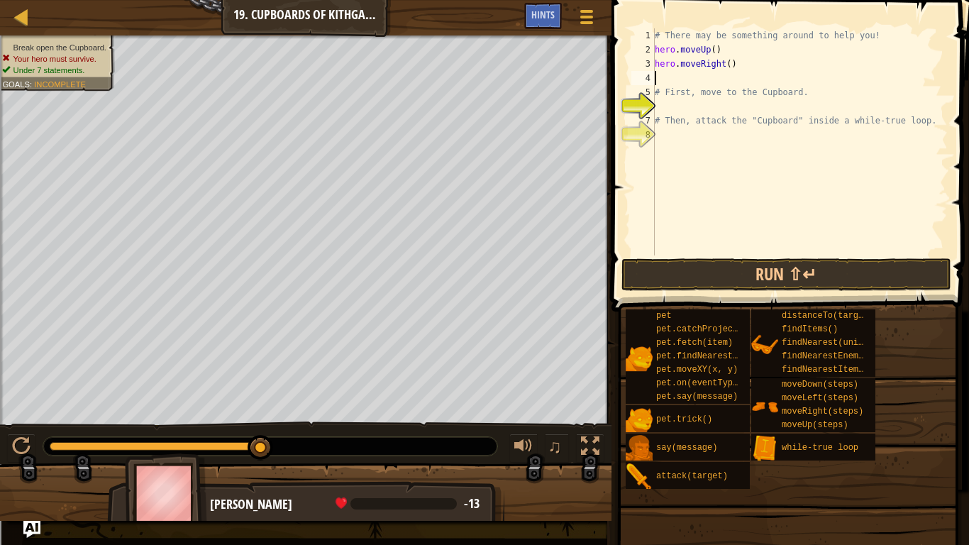
click at [730, 61] on div "# There may be something around to help you! hero . moveUp ( ) hero . moveRight…" at bounding box center [800, 155] width 296 height 255
type textarea "hero.moveRight(2)"
click at [722, 109] on div "# There may be something around to help you! hero . moveUp ( ) hero . moveRight…" at bounding box center [800, 155] width 296 height 255
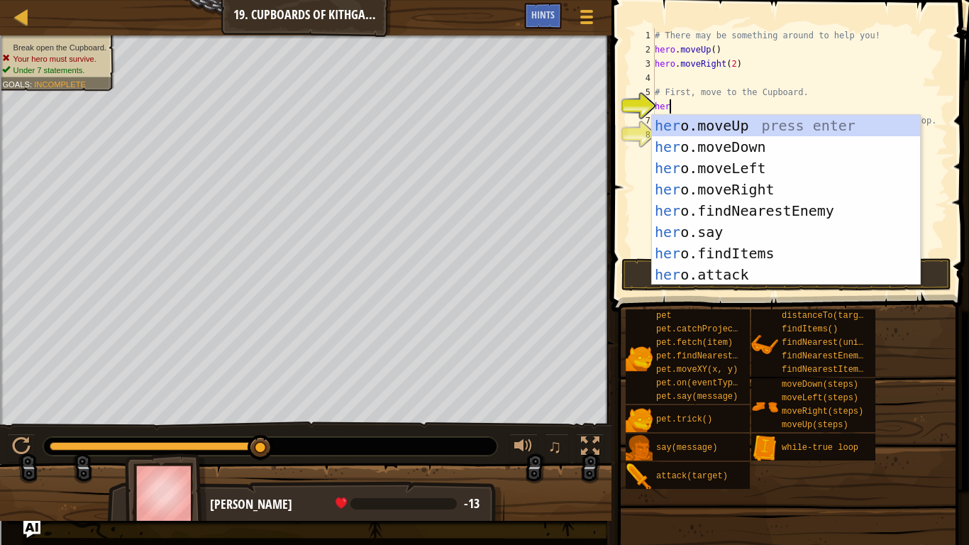
type textarea "hero"
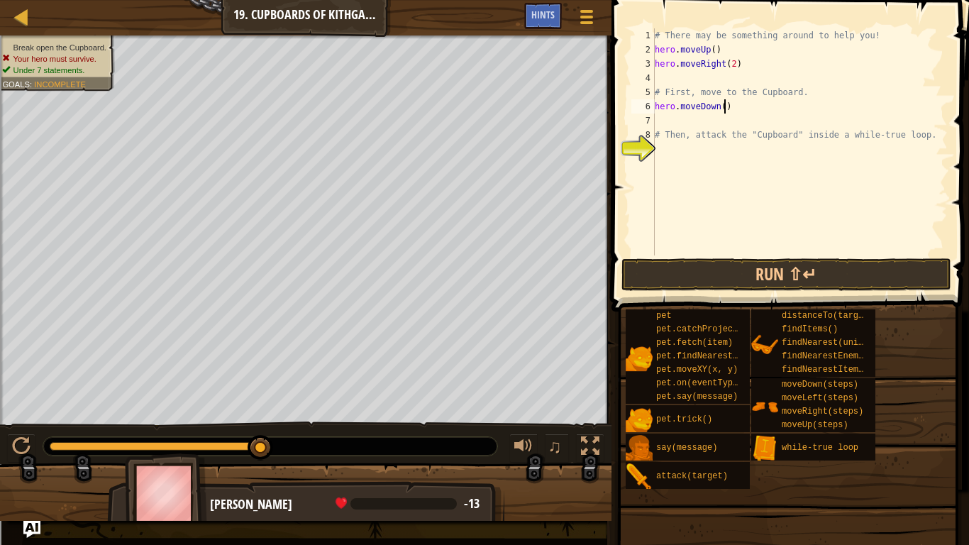
click at [726, 105] on div "# There may be something around to help you! hero . moveUp ( ) hero . moveRight…" at bounding box center [800, 155] width 296 height 255
type textarea "hero.moveDown(2)"
click at [773, 146] on div "# There may be something around to help you! hero . moveUp ( ) hero . moveRight…" at bounding box center [800, 155] width 296 height 255
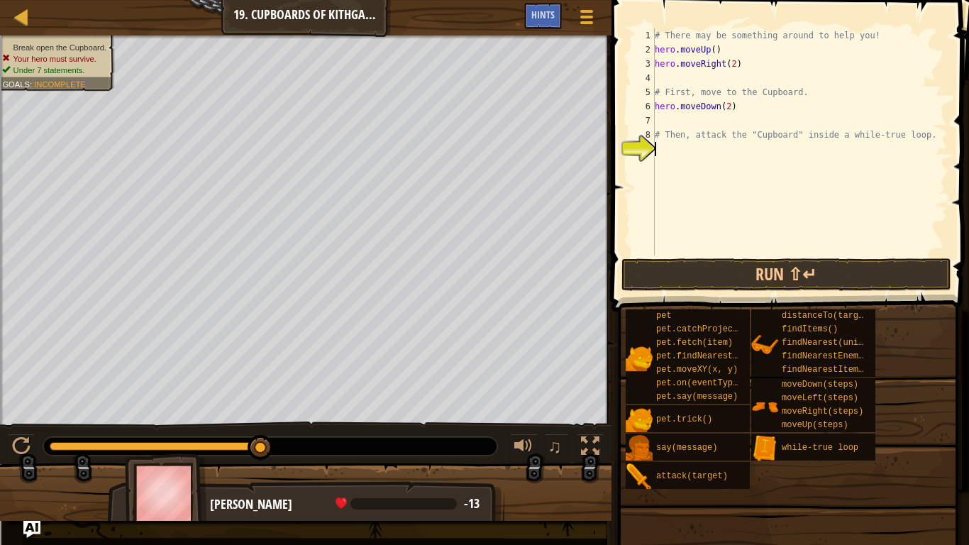
type textarea "wh"
type textarea "hero.attack("Cupboard")"
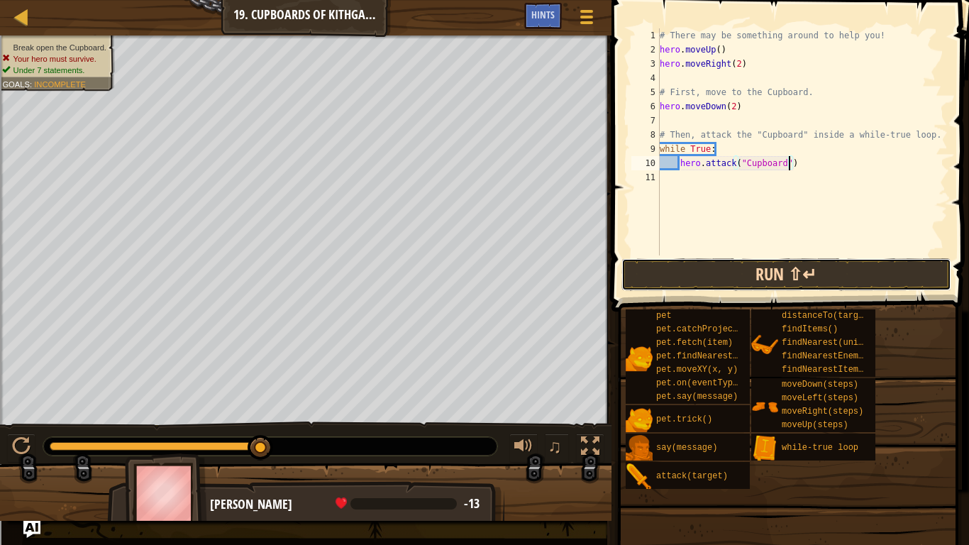
click at [795, 277] on button "Run ⇧↵" at bounding box center [787, 274] width 331 height 33
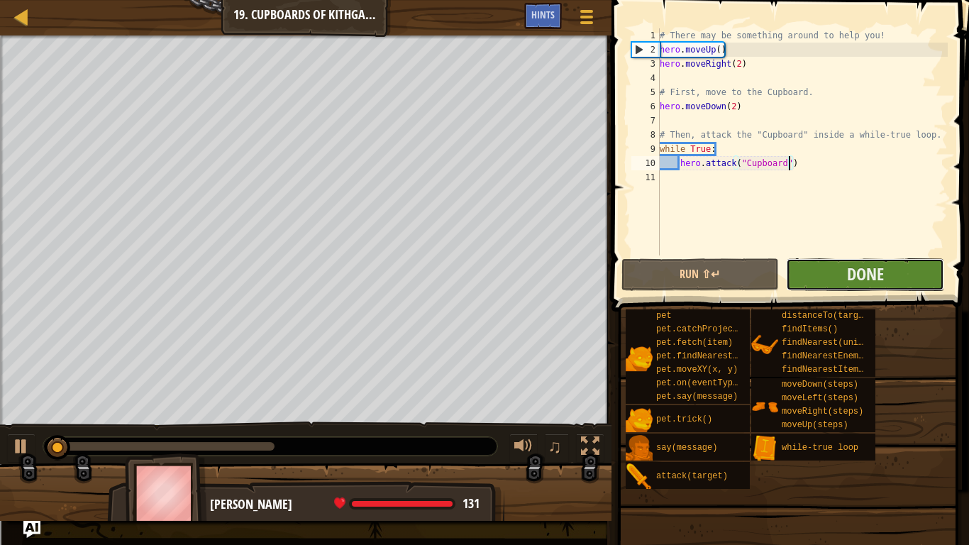
click at [830, 272] on button "Done" at bounding box center [865, 274] width 158 height 33
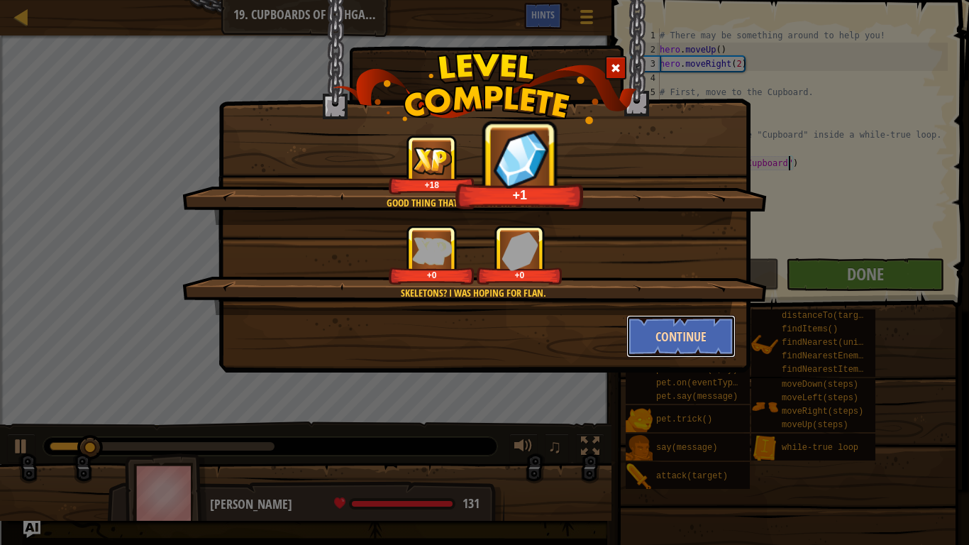
click at [671, 329] on button "Continue" at bounding box center [682, 336] width 110 height 43
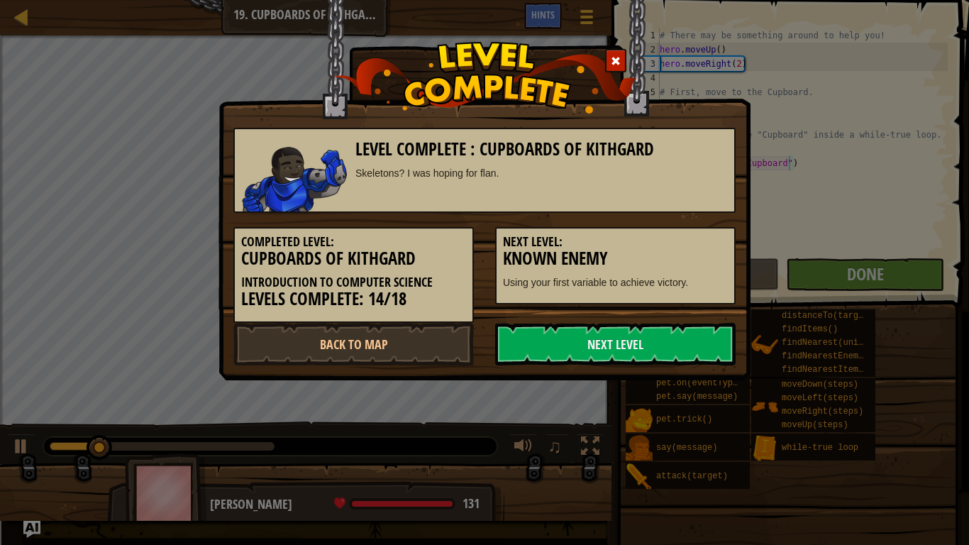
click at [671, 329] on link "Next Level" at bounding box center [615, 344] width 241 height 43
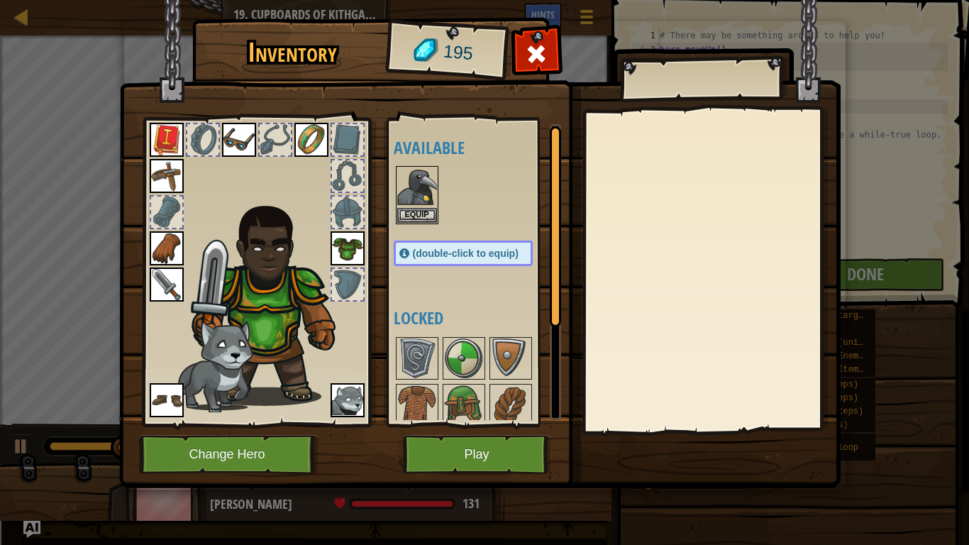
scroll to position [149, 0]
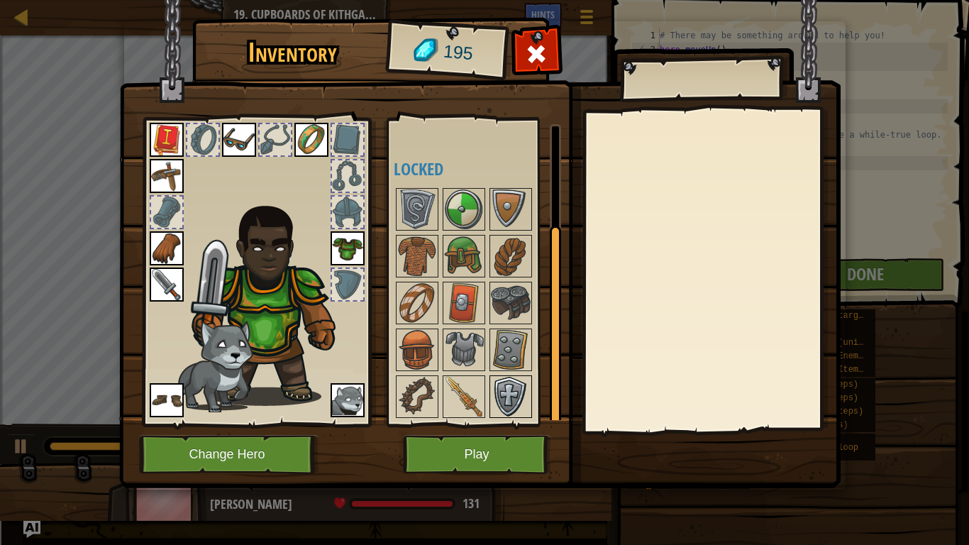
click at [510, 380] on img at bounding box center [511, 397] width 40 height 40
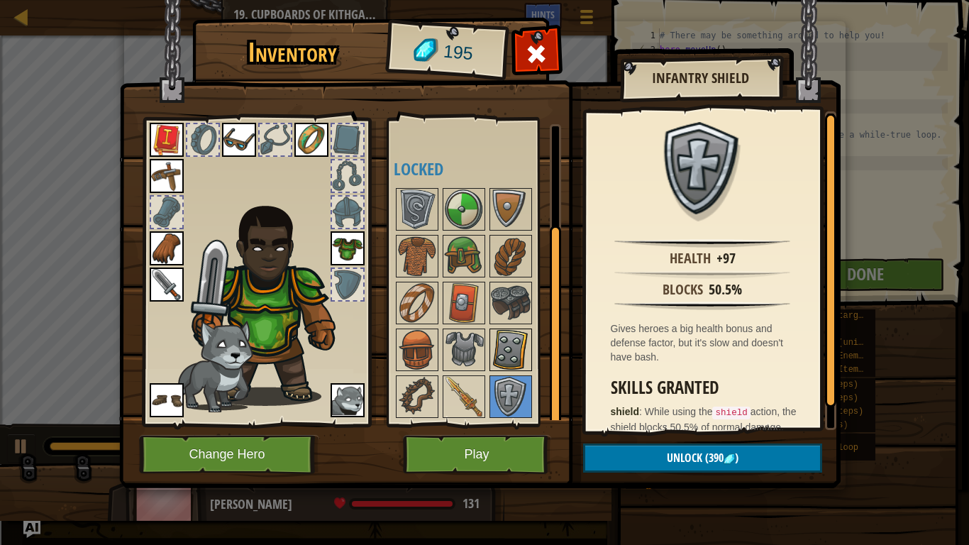
click at [502, 341] on img at bounding box center [511, 350] width 40 height 40
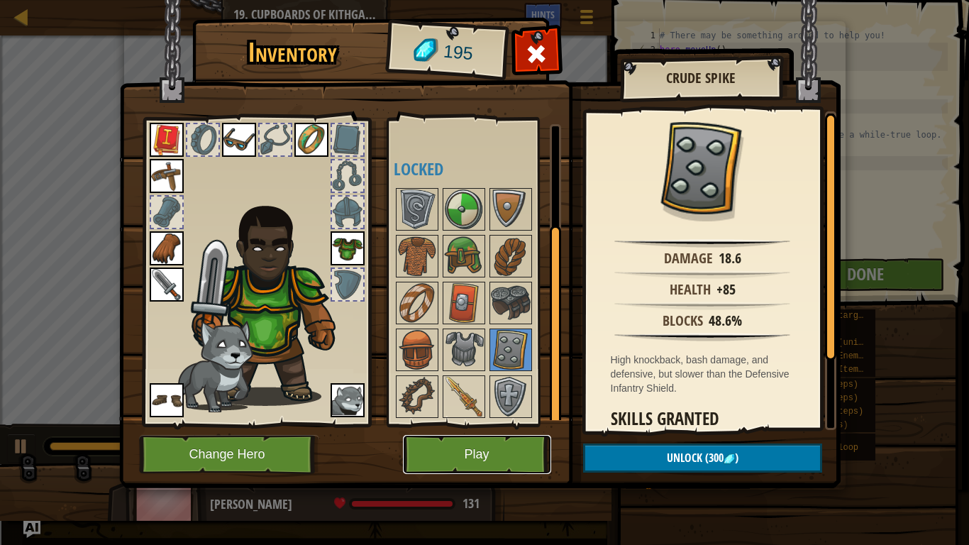
click at [497, 456] on button "Play" at bounding box center [477, 454] width 148 height 39
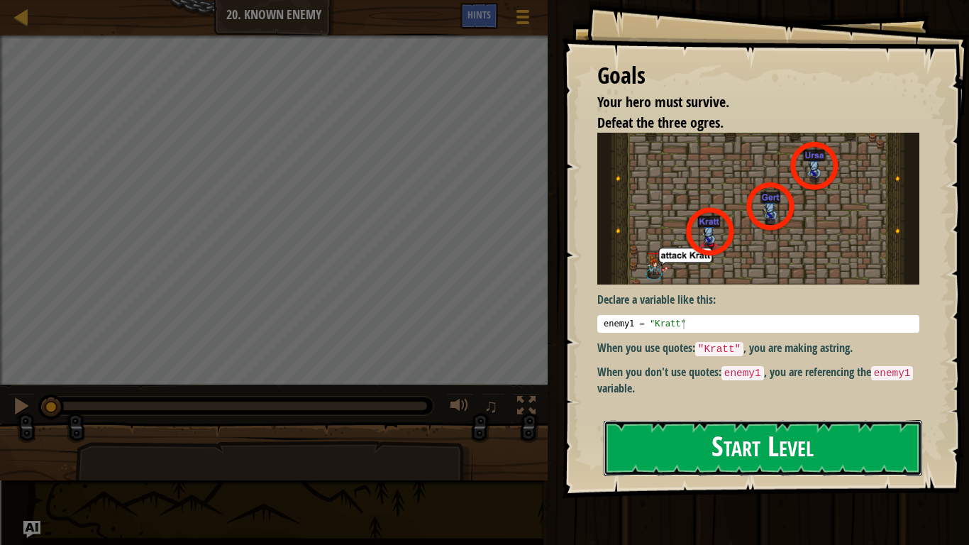
click at [636, 451] on button "Start Level" at bounding box center [763, 448] width 319 height 56
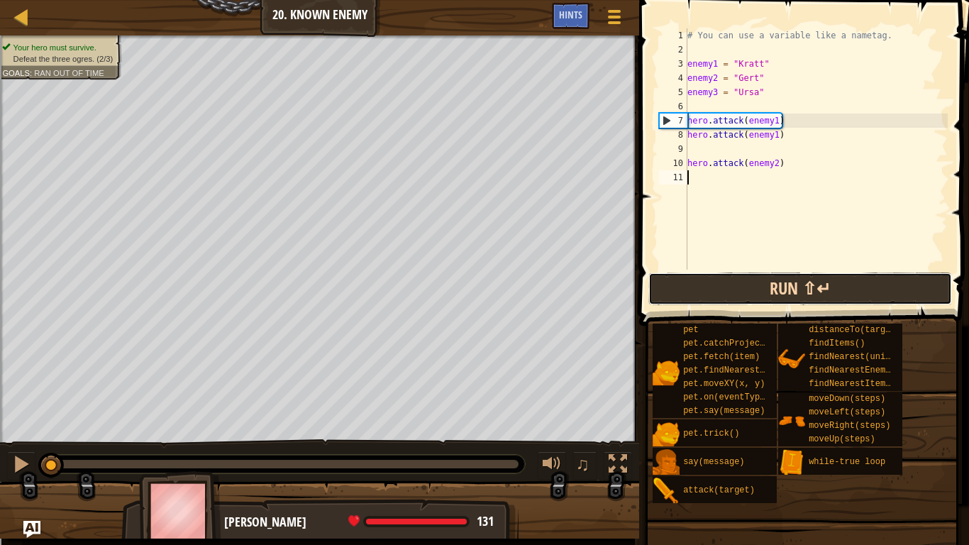
click at [762, 296] on button "Run ⇧↵" at bounding box center [801, 288] width 304 height 33
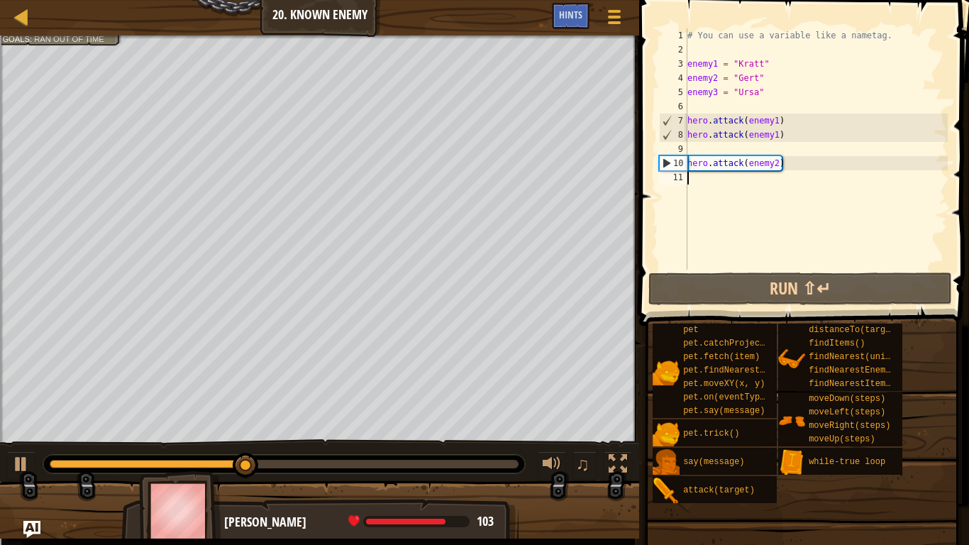
click at [788, 164] on div "# You can use a variable like a nametag. enemy1 = "[PERSON_NAME]" enemy2 = "[PE…" at bounding box center [816, 163] width 263 height 270
type textarea "hero.attack(enemy2)"
click at [742, 184] on div "# You can use a variable like a nametag. enemy1 = "[PERSON_NAME]" enemy2 = "[PE…" at bounding box center [816, 163] width 263 height 270
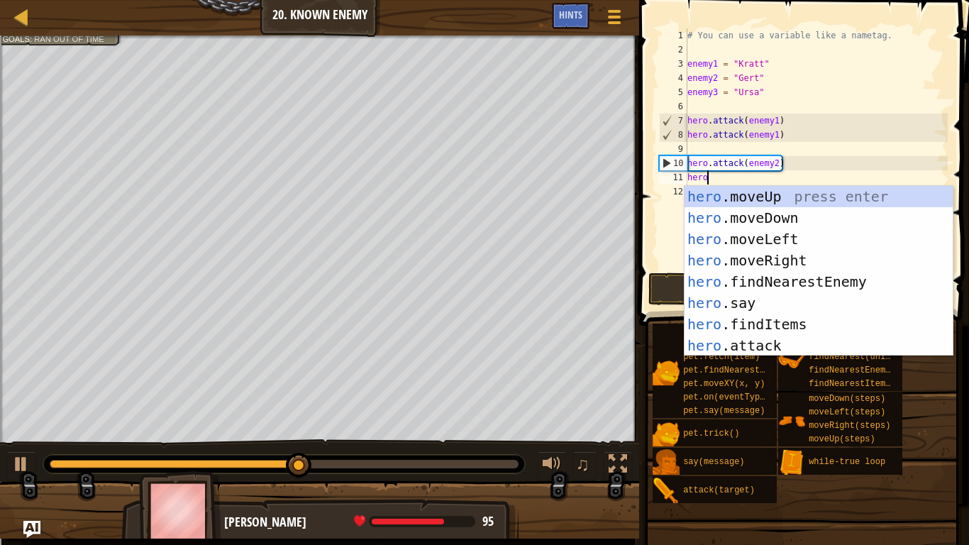
scroll to position [6, 2]
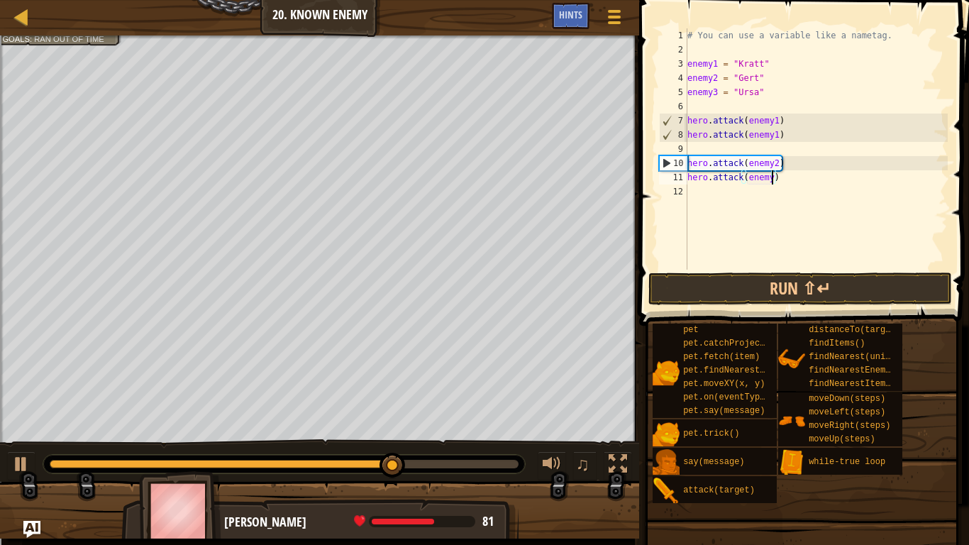
type textarea "hero.attack(enemy2)"
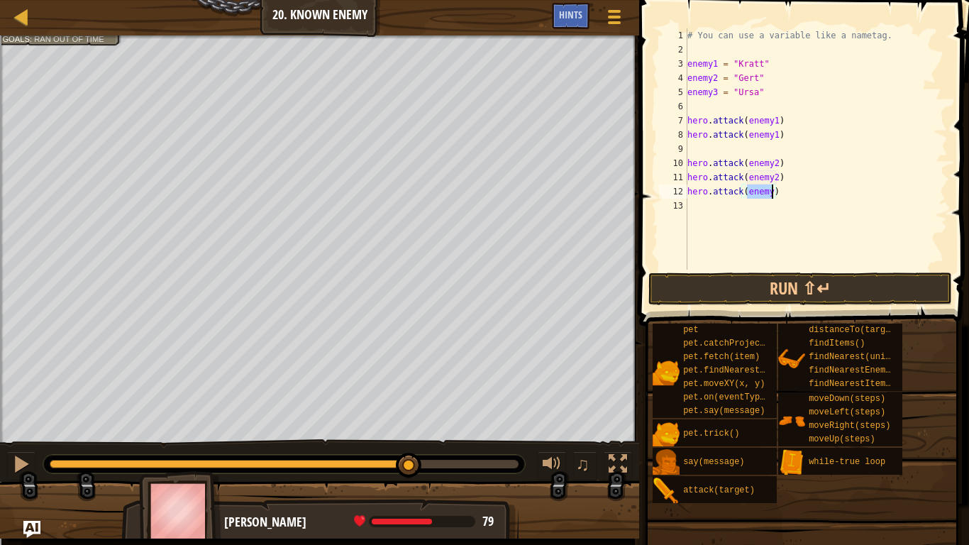
type textarea "hero.attack(enemy3)"
click at [776, 287] on button "Run ⇧↵" at bounding box center [801, 288] width 304 height 33
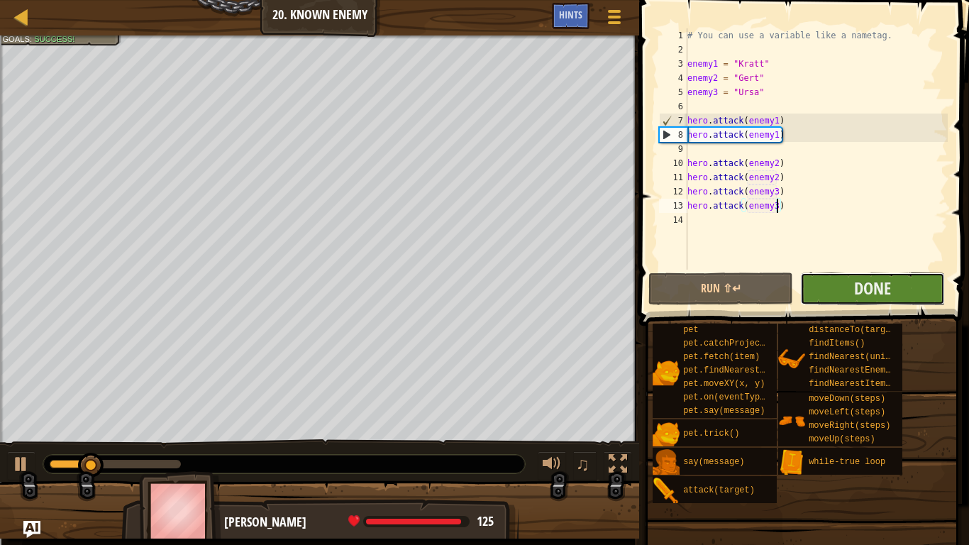
click at [832, 289] on button "Done" at bounding box center [872, 288] width 145 height 33
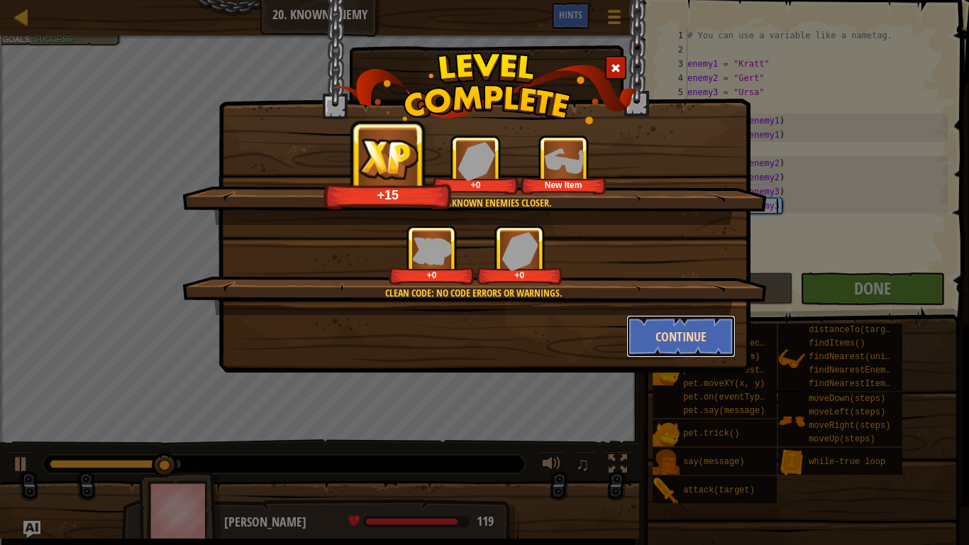
click at [645, 319] on button "Continue" at bounding box center [682, 336] width 110 height 43
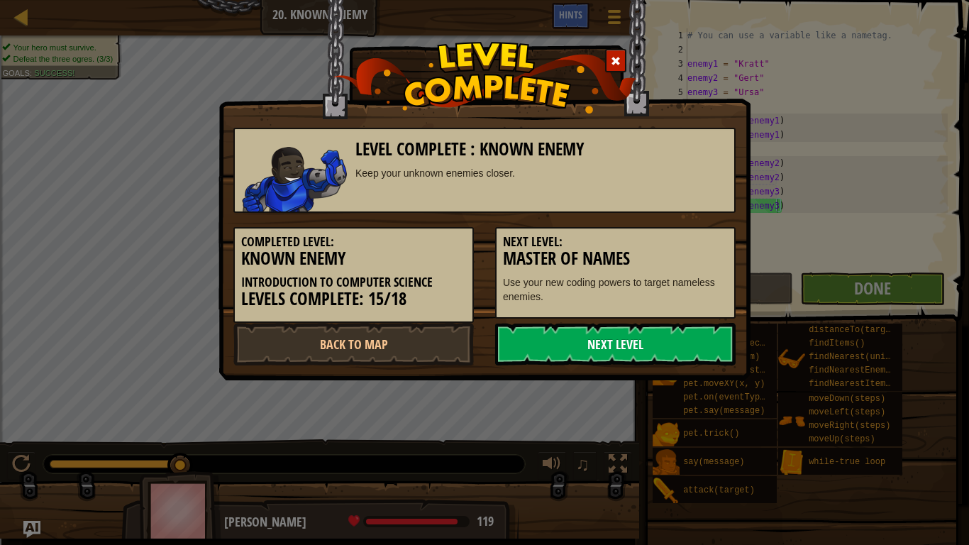
click at [551, 353] on link "Next Level" at bounding box center [615, 344] width 241 height 43
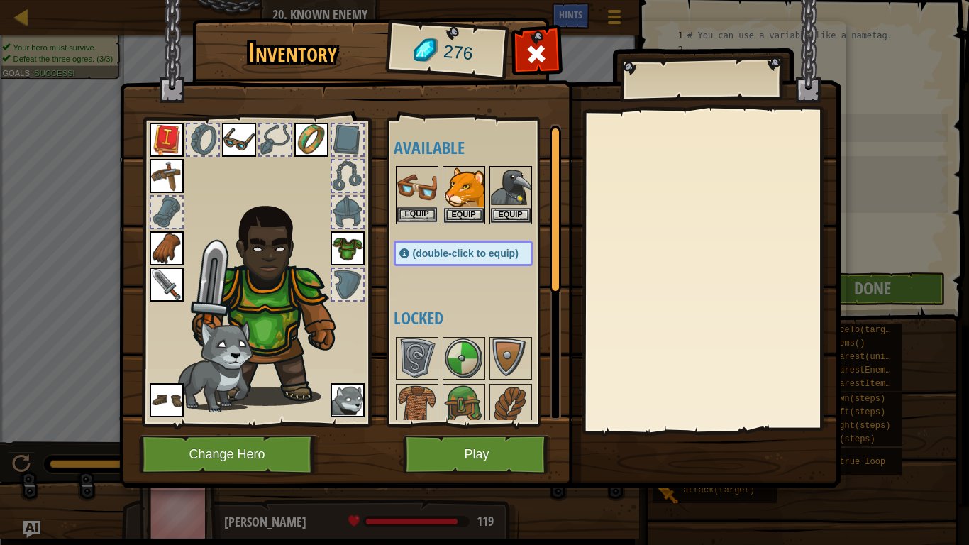
click at [401, 188] on img at bounding box center [417, 187] width 40 height 40
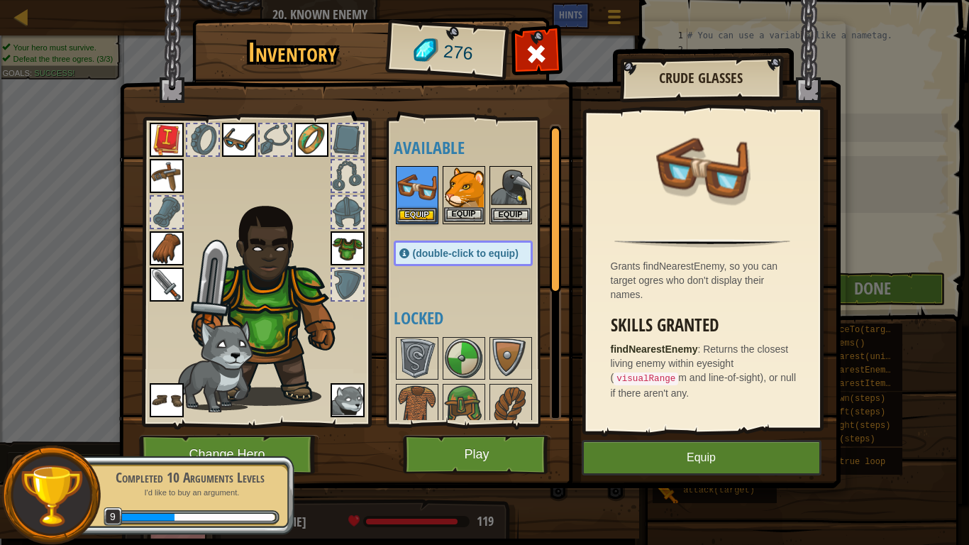
click at [466, 193] on img at bounding box center [464, 187] width 40 height 40
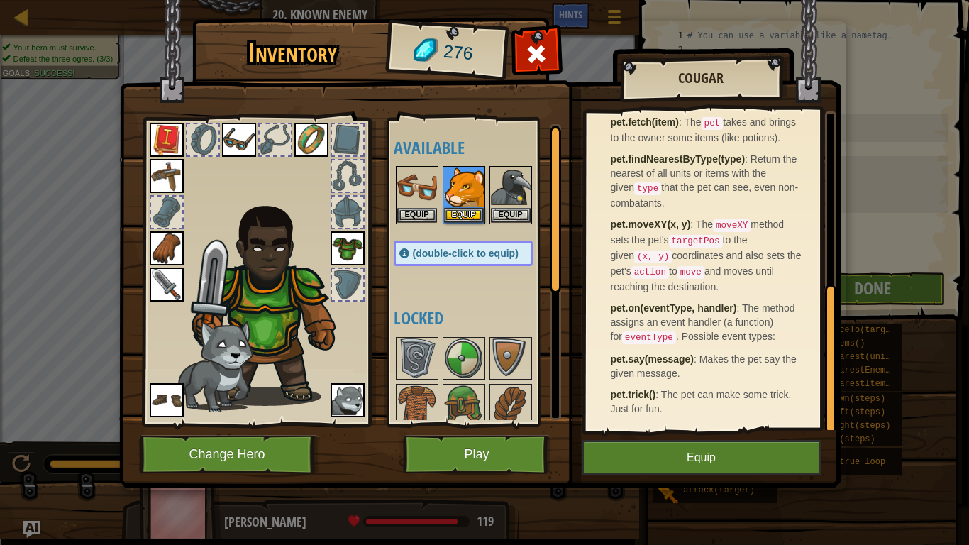
scroll to position [380, 0]
click at [465, 207] on button "Equip" at bounding box center [464, 214] width 40 height 15
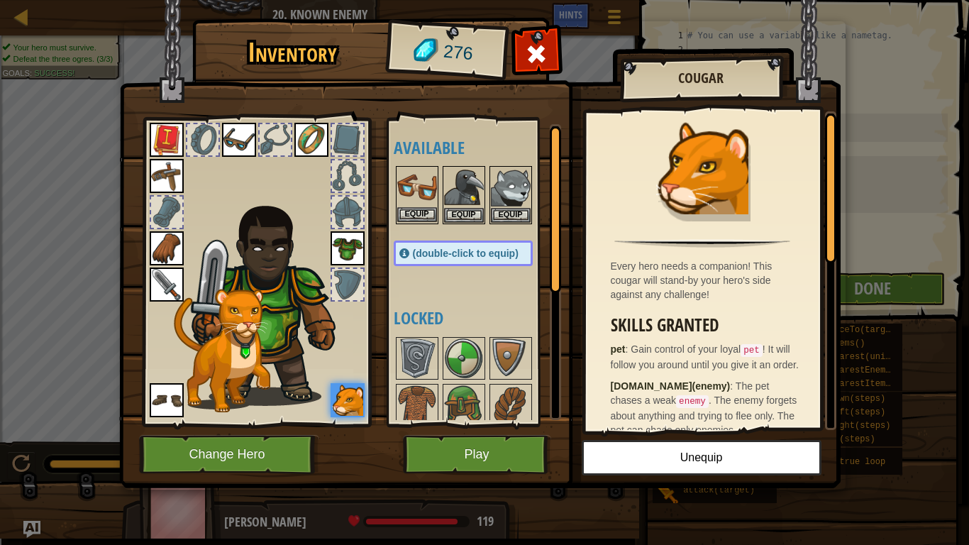
click at [419, 204] on img at bounding box center [417, 187] width 40 height 40
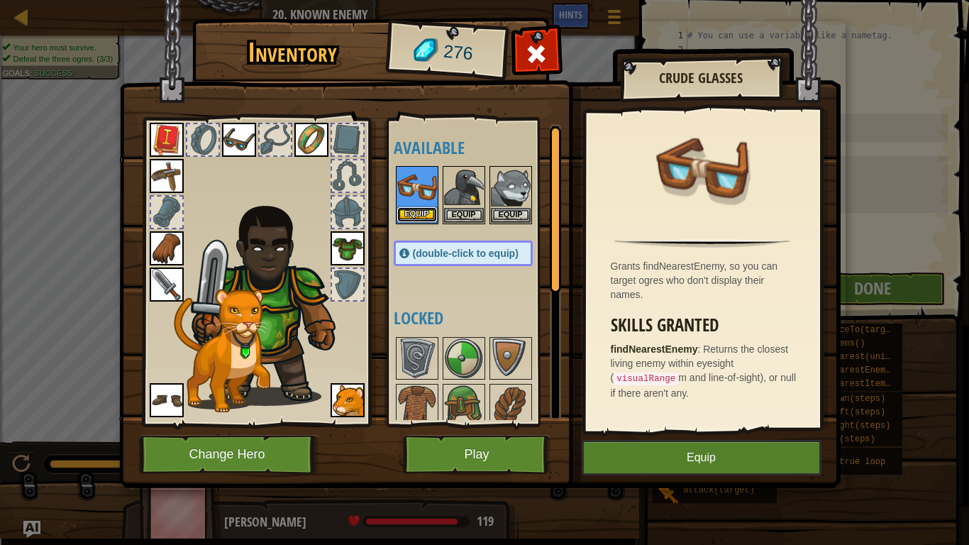
click at [418, 211] on button "Equip" at bounding box center [417, 214] width 40 height 15
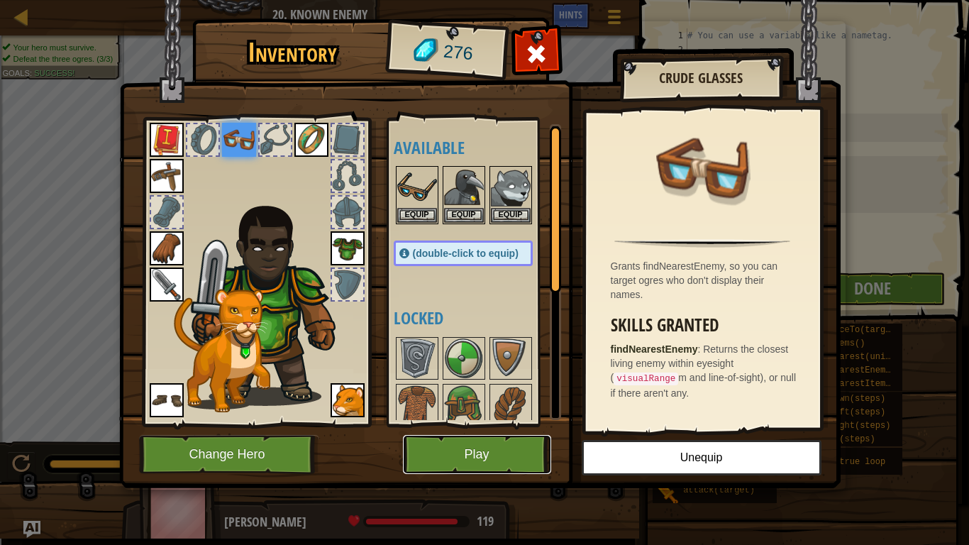
click at [476, 445] on button "Play" at bounding box center [477, 454] width 148 height 39
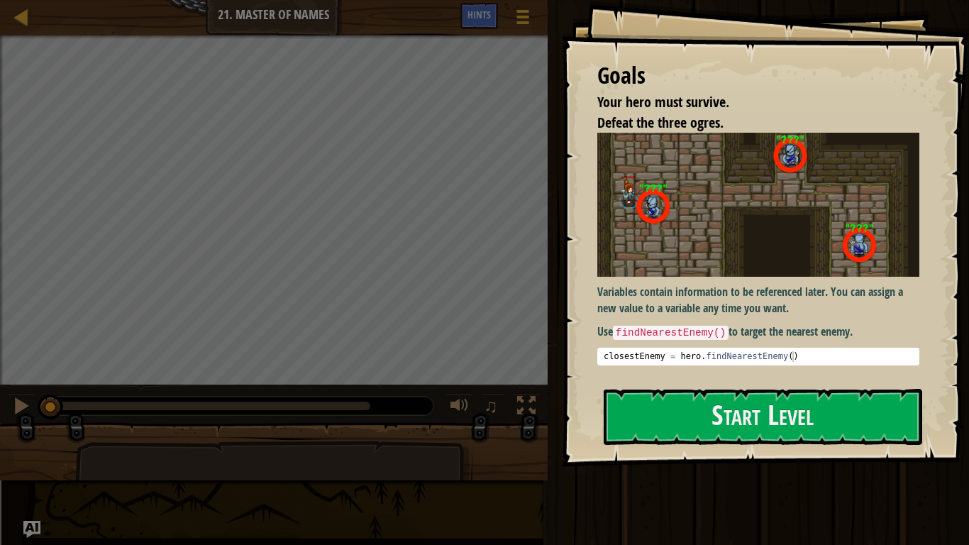
drag, startPoint x: 838, startPoint y: 350, endPoint x: 588, endPoint y: 355, distance: 249.8
click at [588, 355] on div "Goals Your hero must survive. Defeat the three ogres. Variables contain informa…" at bounding box center [765, 233] width 407 height 467
type textarea "closestEnemy = hero.findNearestEnemy()"
drag, startPoint x: 795, startPoint y: 356, endPoint x: 600, endPoint y: 353, distance: 194.5
click at [601, 353] on div "closestEnemy = hero . findNearestEnemy ( )" at bounding box center [758, 367] width 315 height 32
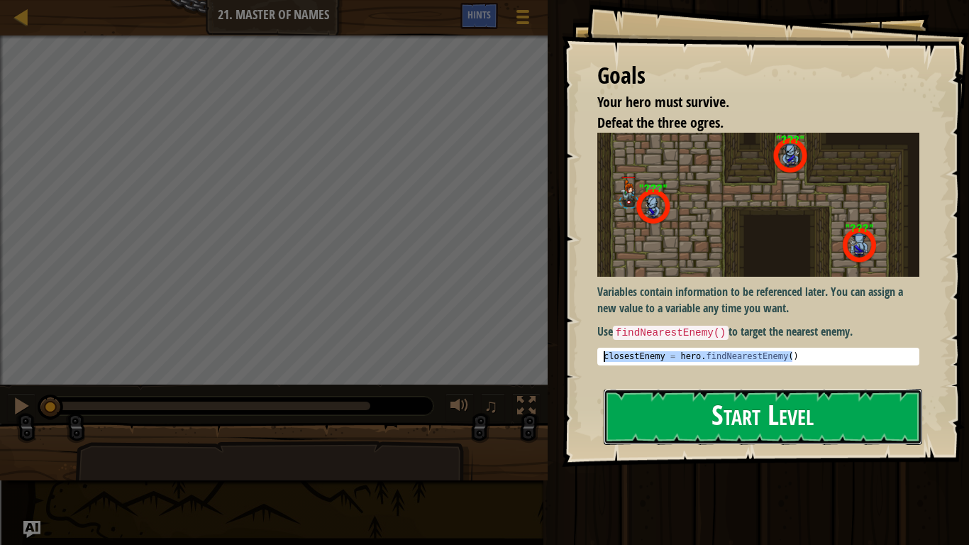
click at [671, 433] on button "Start Level" at bounding box center [763, 417] width 319 height 56
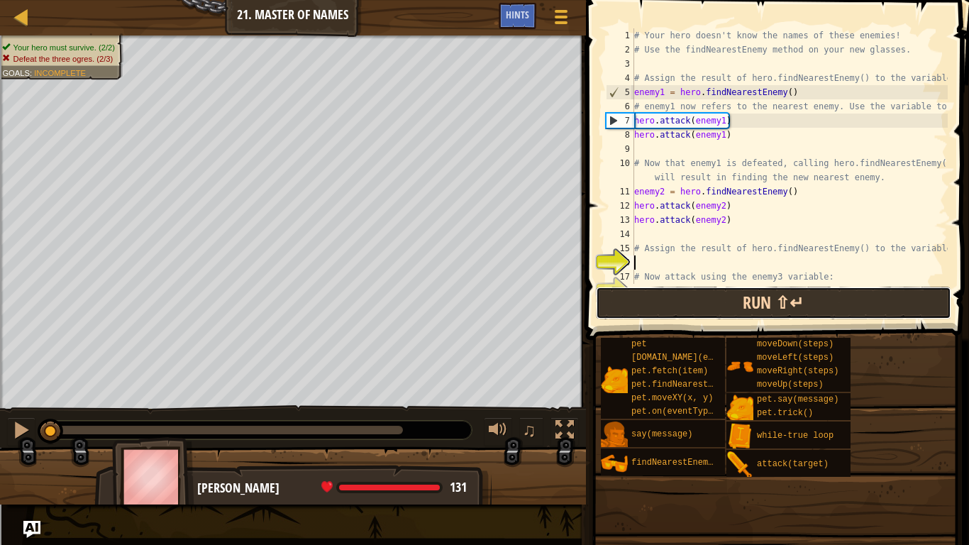
click at [711, 295] on button "Run ⇧↵" at bounding box center [773, 303] width 355 height 33
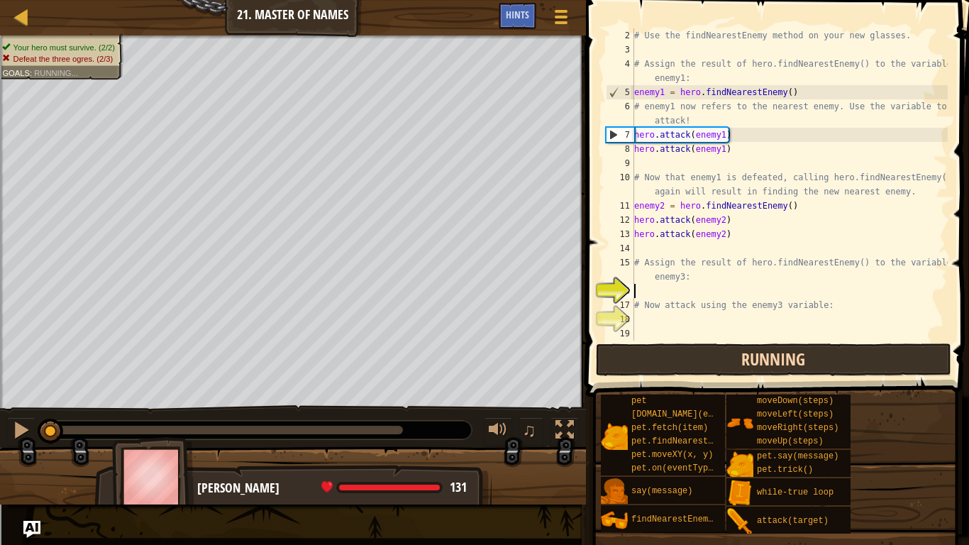
scroll to position [14, 0]
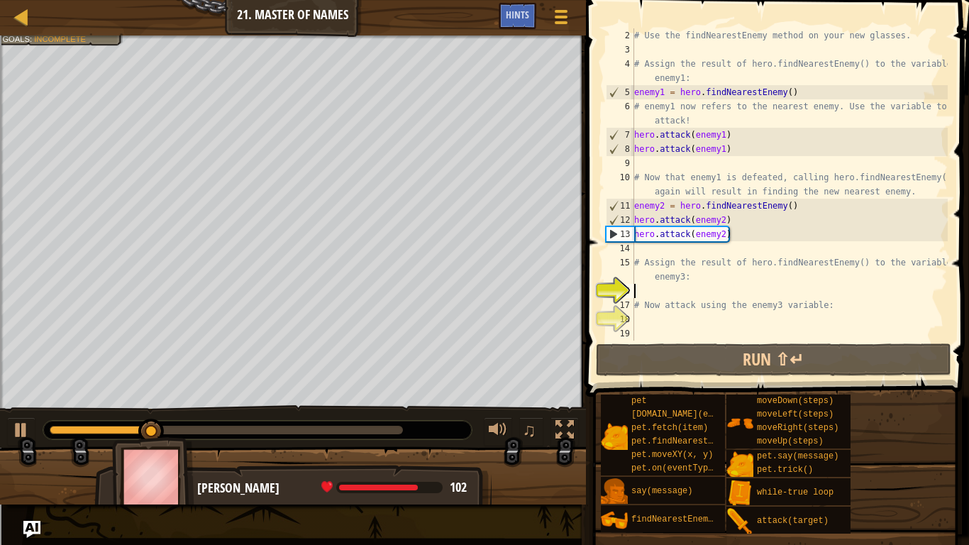
click at [736, 236] on div "# Use the findNearestEnemy method on your new glasses. # Assign the result of h…" at bounding box center [790, 198] width 316 height 341
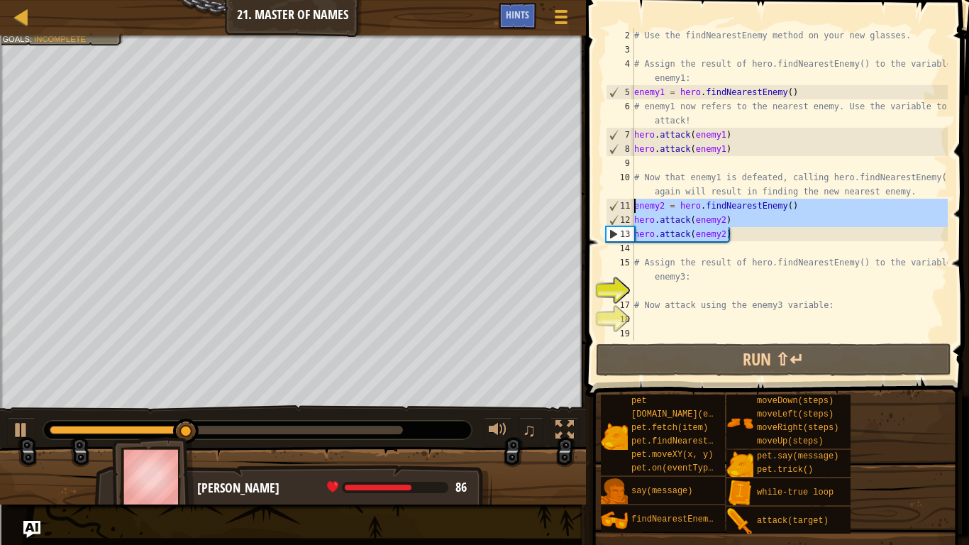
drag, startPoint x: 737, startPoint y: 235, endPoint x: 635, endPoint y: 204, distance: 106.2
click at [635, 204] on div "# Use the findNearestEnemy method on your new glasses. # Assign the result of h…" at bounding box center [790, 198] width 316 height 341
type textarea "enemy2 = hero.findNearestEnemy() hero.attack(enemy2)"
click at [654, 284] on div "# Use the findNearestEnemy method on your new glasses. # Assign the result of h…" at bounding box center [790, 198] width 316 height 341
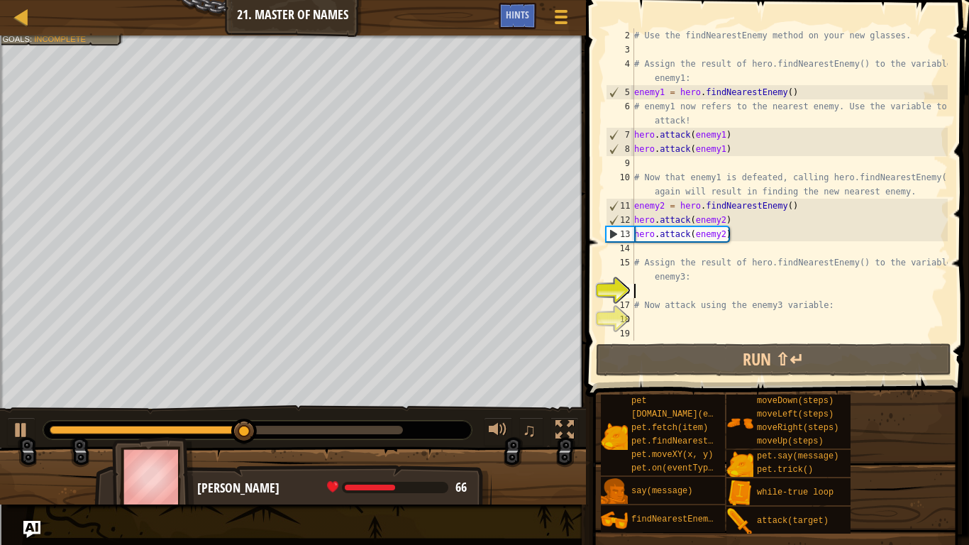
paste textarea "hero.attack(enemy2)"
type textarea "hero.attack(enemy2)"
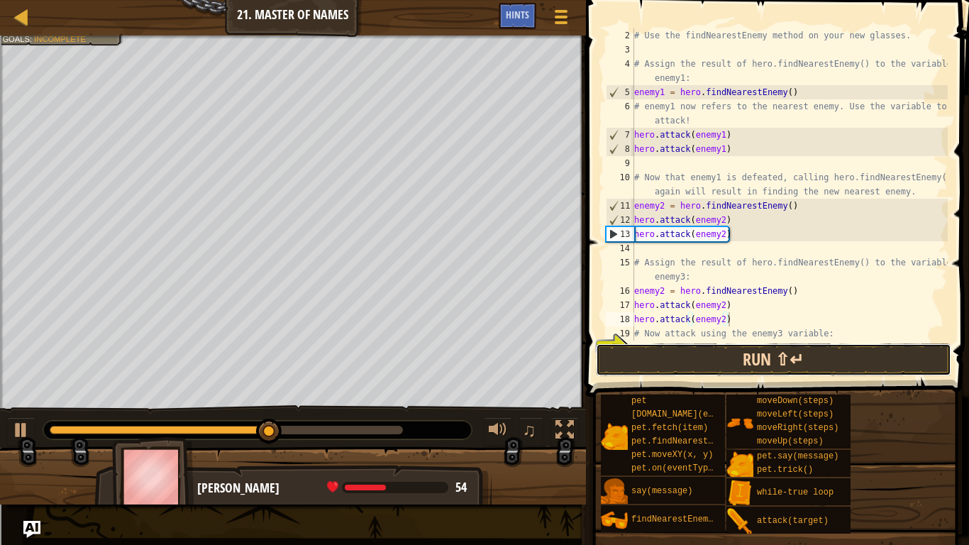
click at [749, 365] on button "Run ⇧↵" at bounding box center [773, 359] width 355 height 33
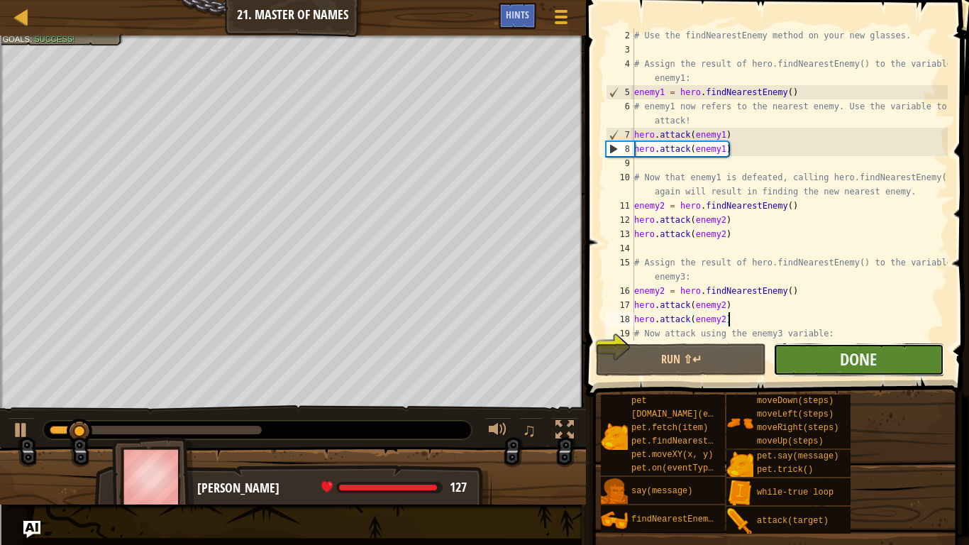
click at [819, 365] on button "Done" at bounding box center [858, 359] width 170 height 33
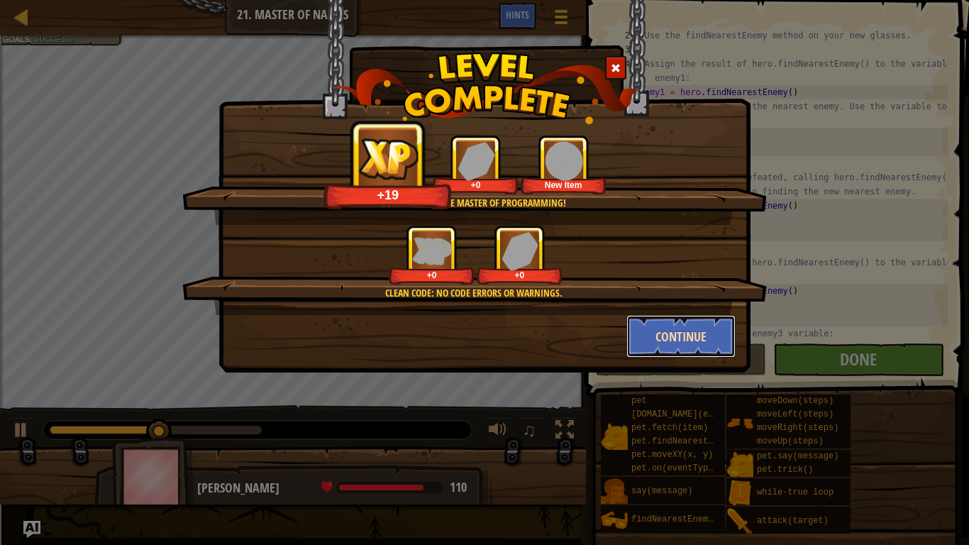
click at [658, 322] on button "Continue" at bounding box center [682, 336] width 110 height 43
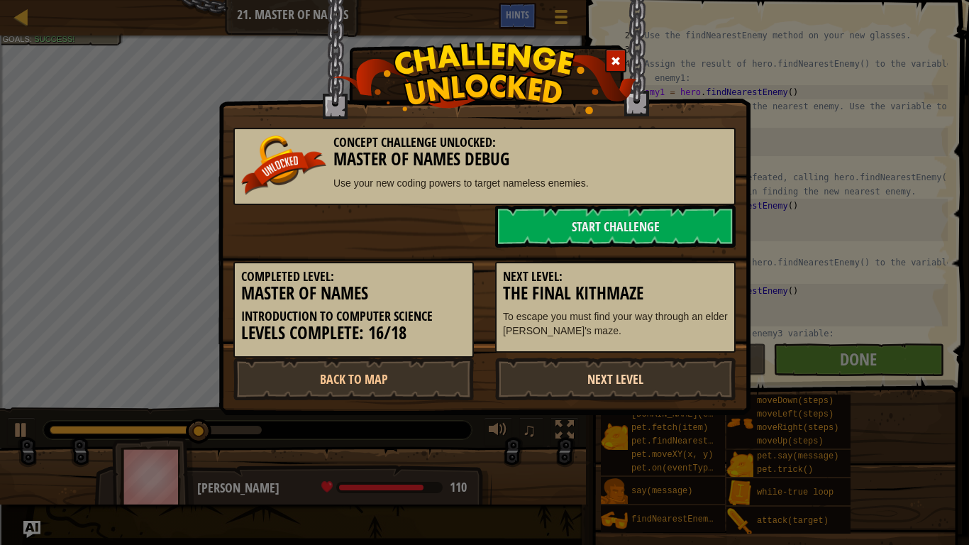
click at [647, 370] on link "Next Level" at bounding box center [615, 379] width 241 height 43
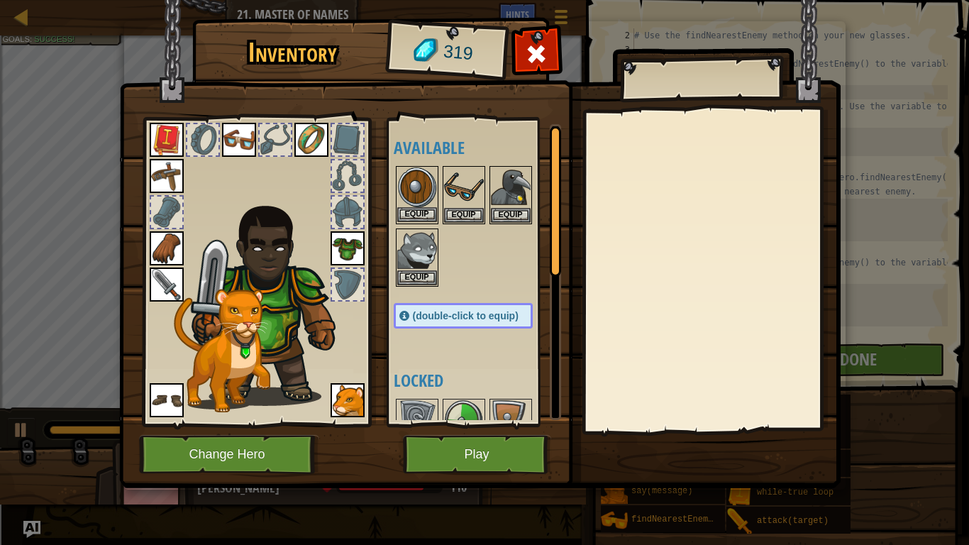
click at [411, 190] on img at bounding box center [417, 187] width 40 height 40
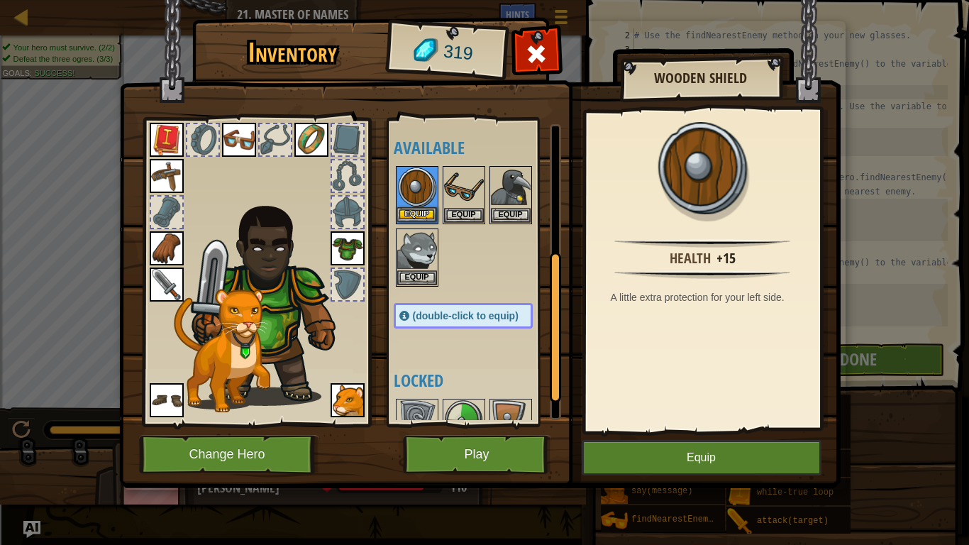
scroll to position [304, 0]
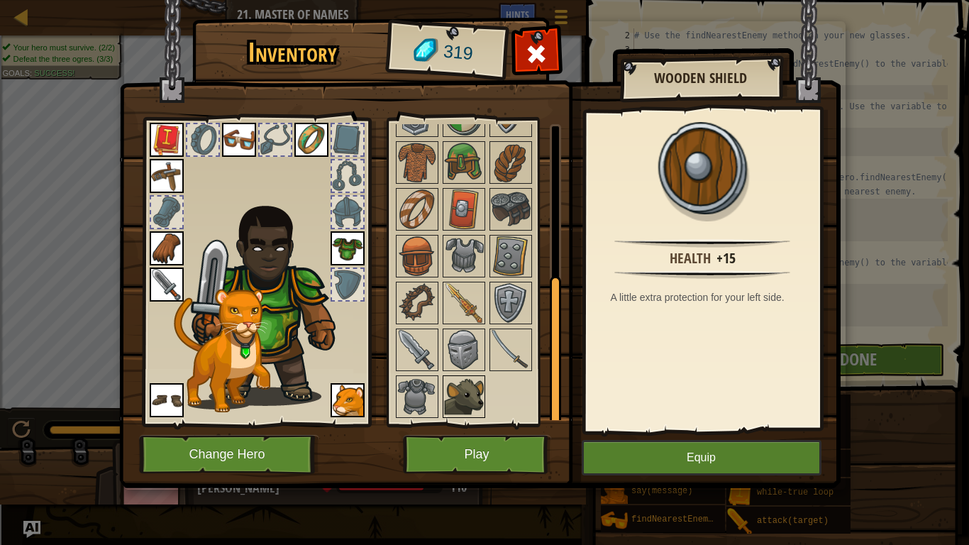
click at [470, 382] on img at bounding box center [464, 397] width 40 height 40
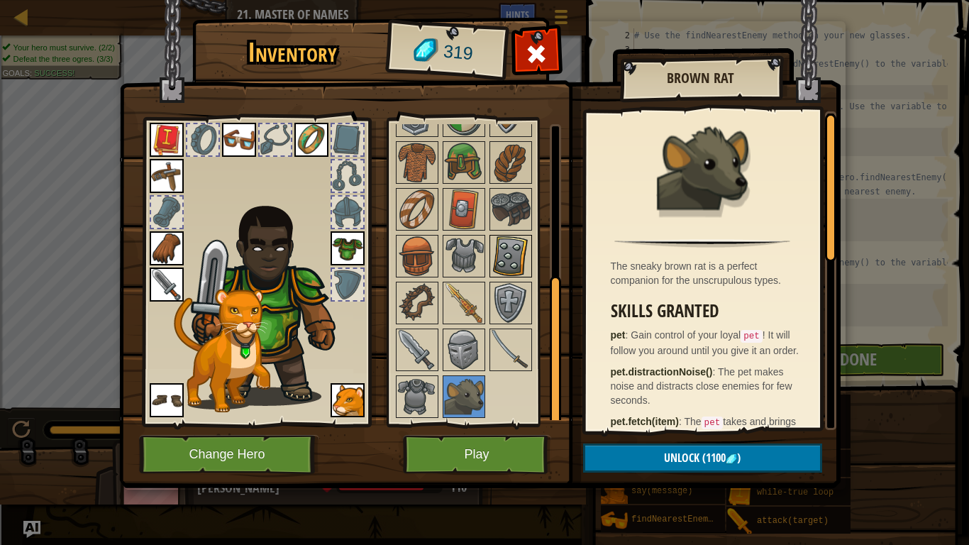
click at [516, 254] on img at bounding box center [511, 256] width 40 height 40
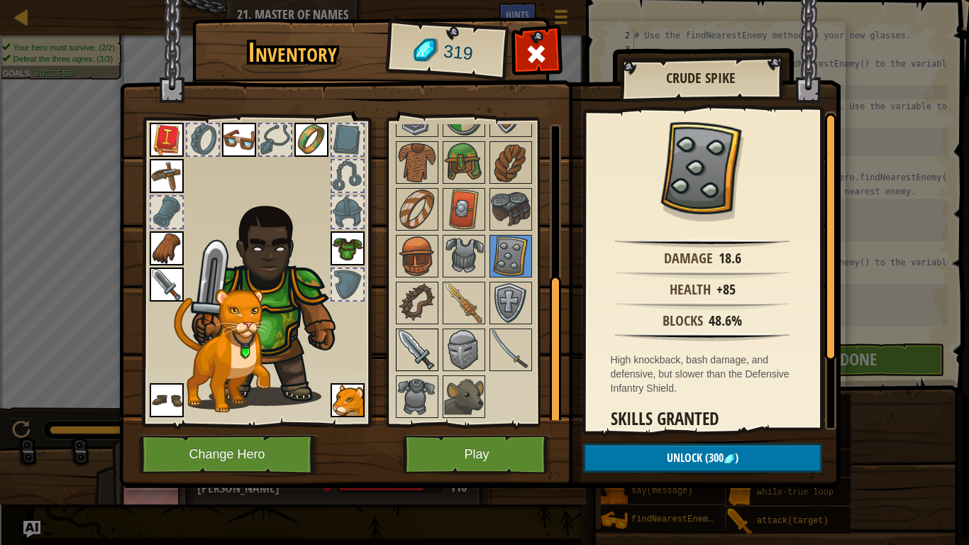
click at [402, 345] on img at bounding box center [417, 350] width 40 height 40
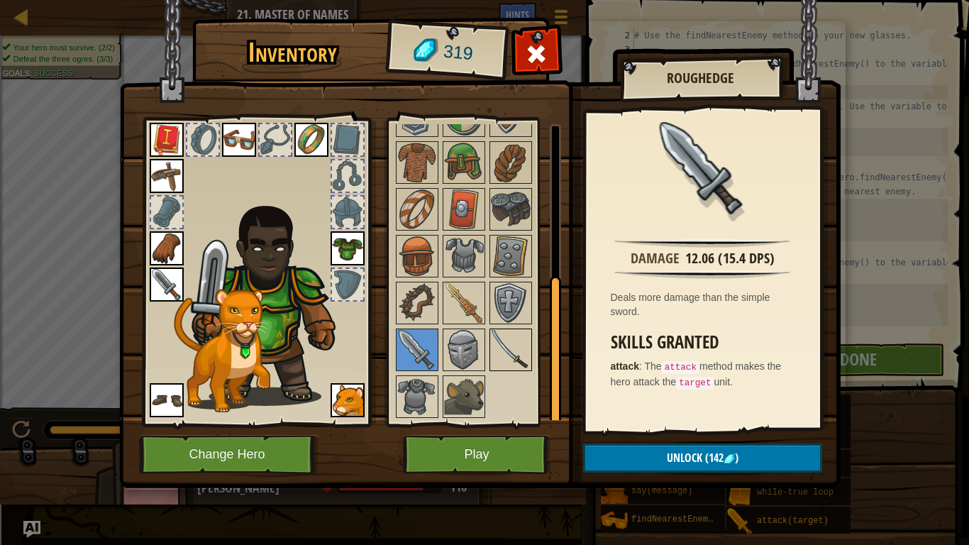
click at [506, 354] on img at bounding box center [511, 350] width 40 height 40
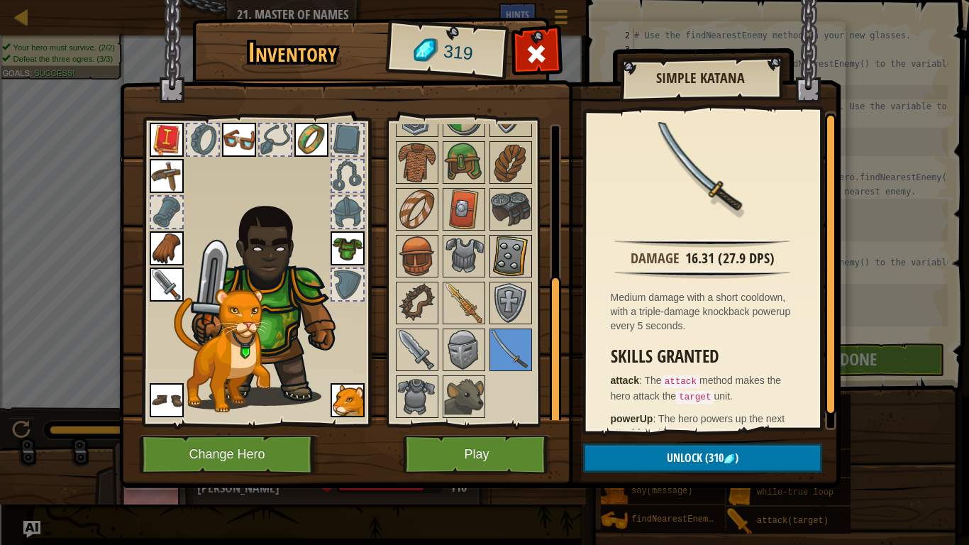
click at [507, 256] on img at bounding box center [511, 256] width 40 height 40
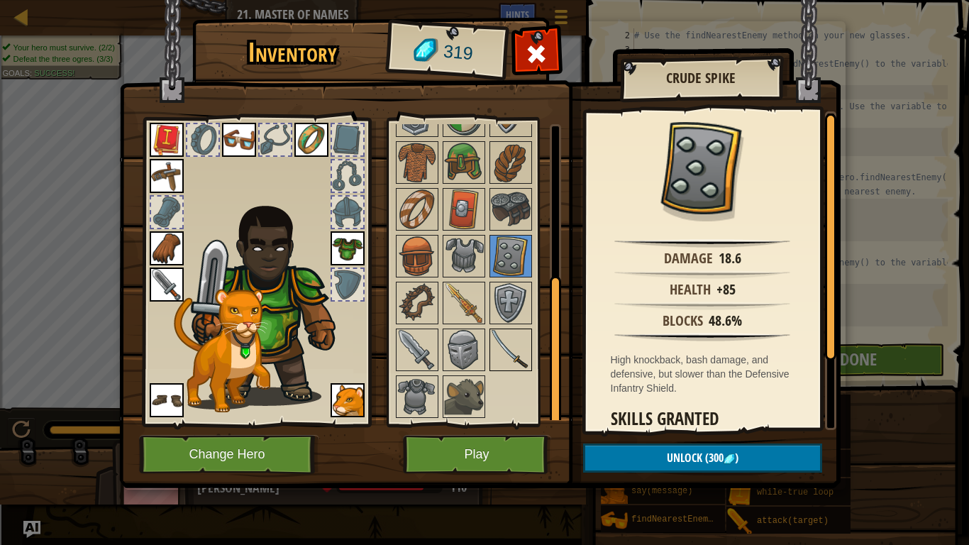
click at [506, 346] on img at bounding box center [511, 350] width 40 height 40
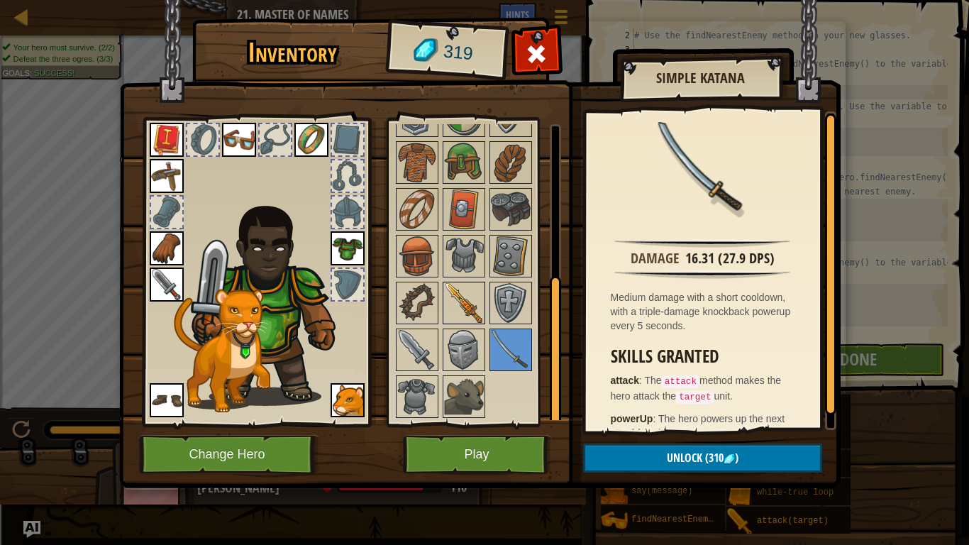
click at [463, 306] on img at bounding box center [464, 303] width 40 height 40
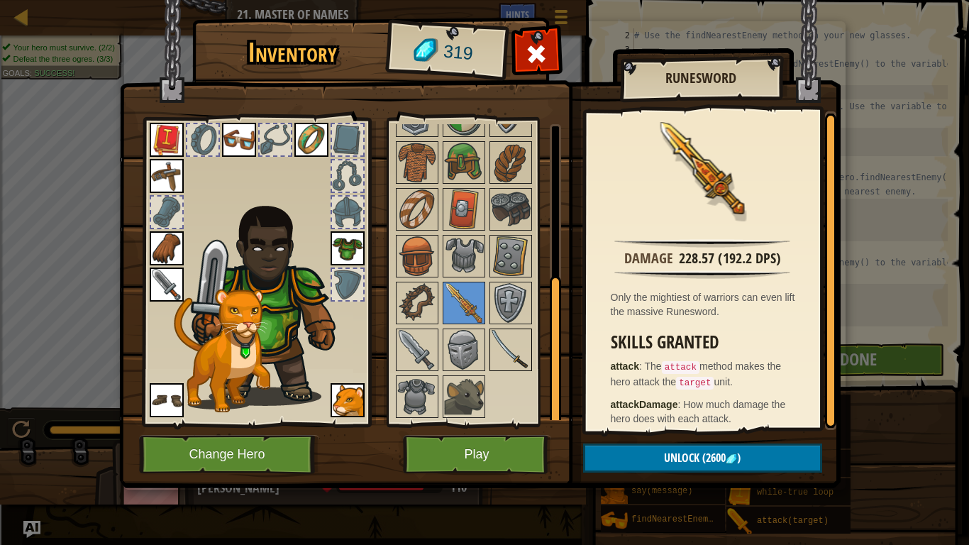
click at [518, 348] on img at bounding box center [511, 350] width 40 height 40
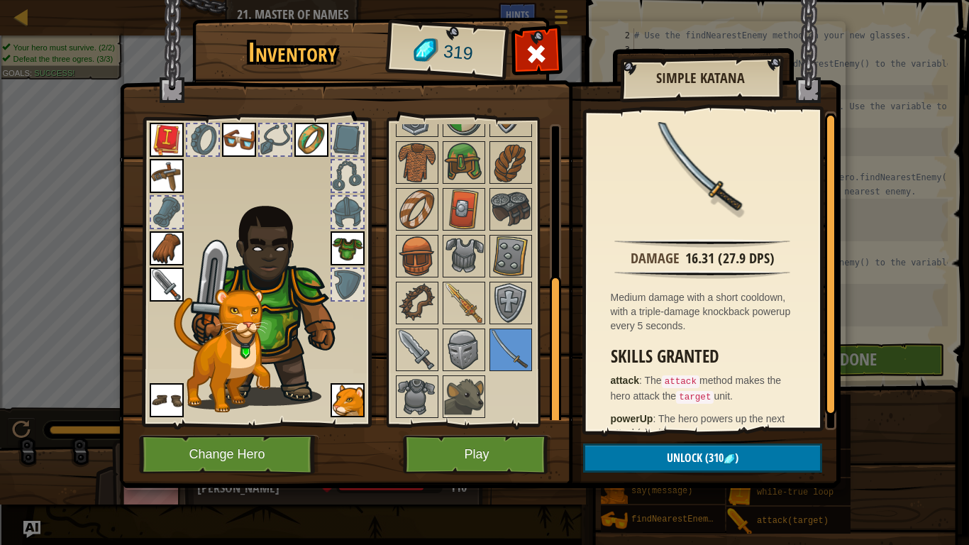
scroll to position [23, 0]
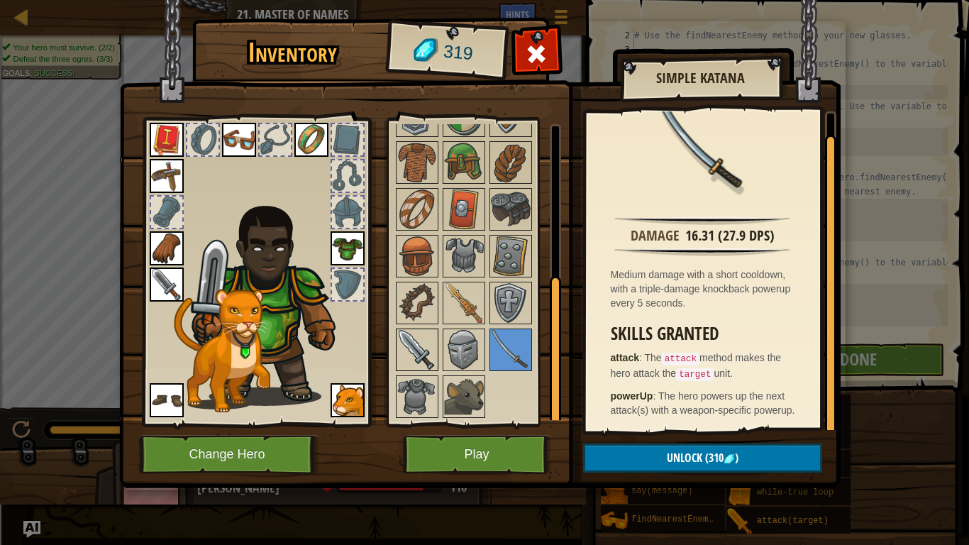
click at [426, 349] on img at bounding box center [417, 350] width 40 height 40
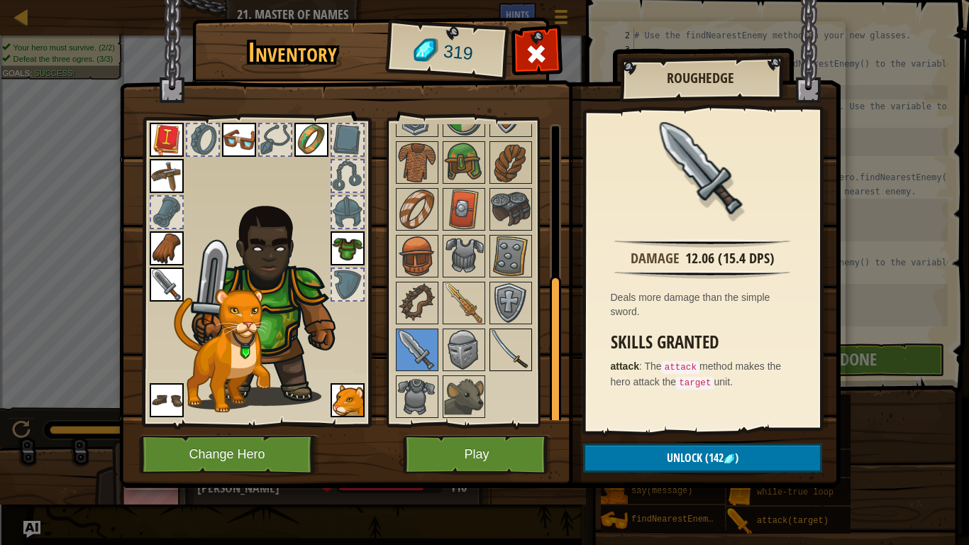
click at [517, 351] on img at bounding box center [511, 350] width 40 height 40
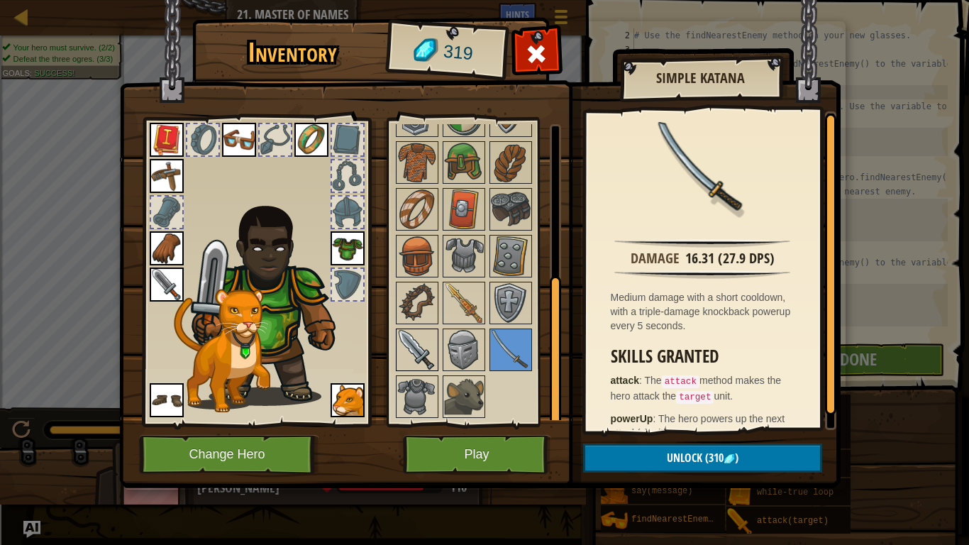
click at [424, 350] on img at bounding box center [417, 350] width 40 height 40
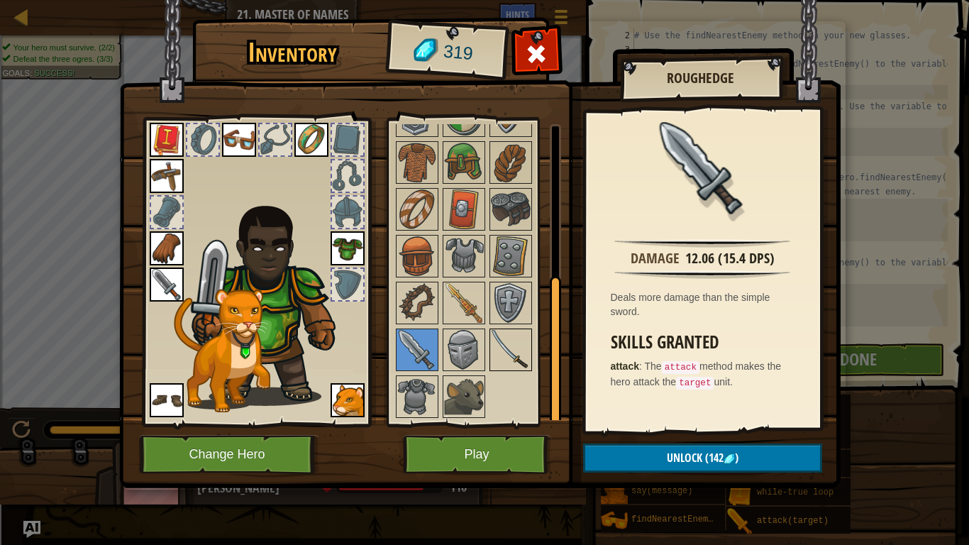
click at [500, 351] on img at bounding box center [511, 350] width 40 height 40
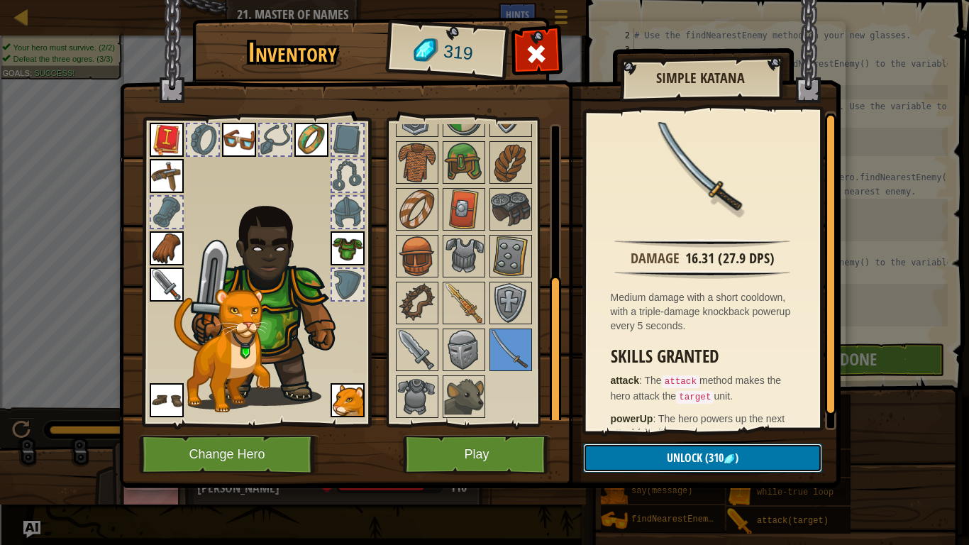
click at [704, 450] on span "(310" at bounding box center [712, 458] width 21 height 16
click at [676, 450] on button "Confirm" at bounding box center [702, 457] width 239 height 29
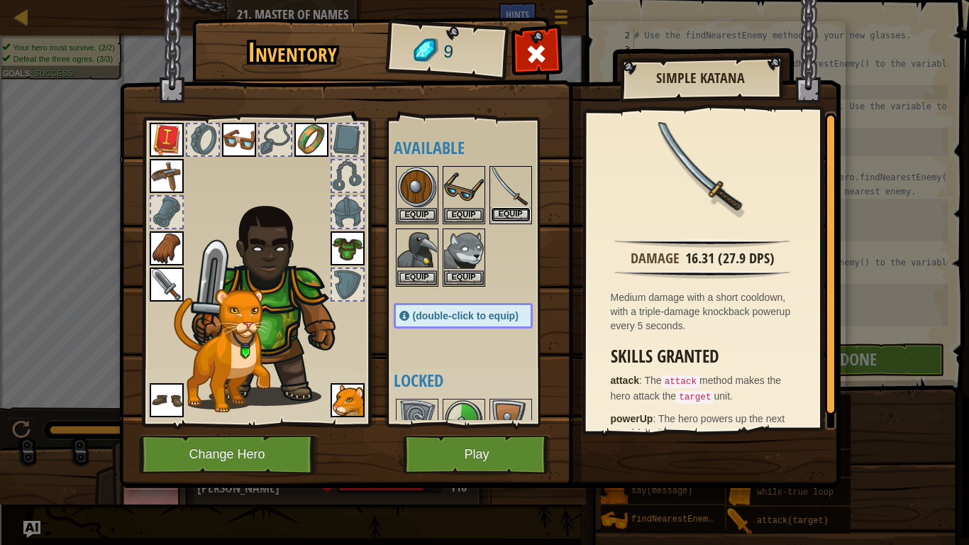
click at [507, 214] on button "Equip" at bounding box center [511, 214] width 40 height 15
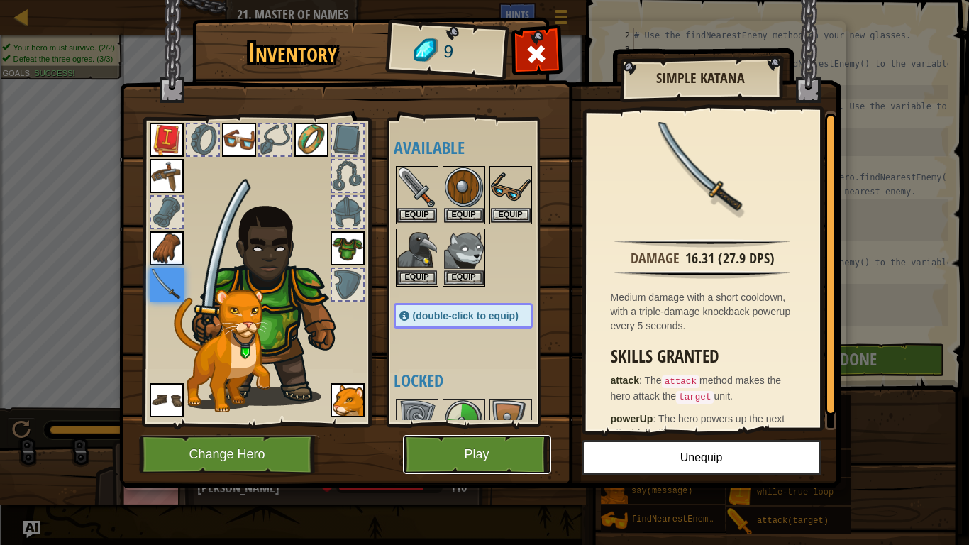
click at [481, 454] on button "Play" at bounding box center [477, 454] width 148 height 39
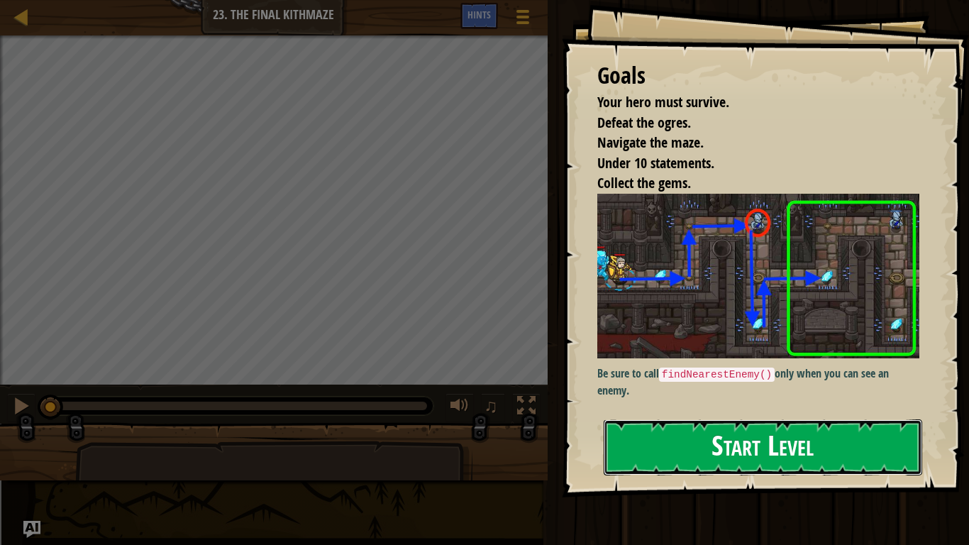
click at [657, 458] on button "Start Level" at bounding box center [763, 447] width 319 height 56
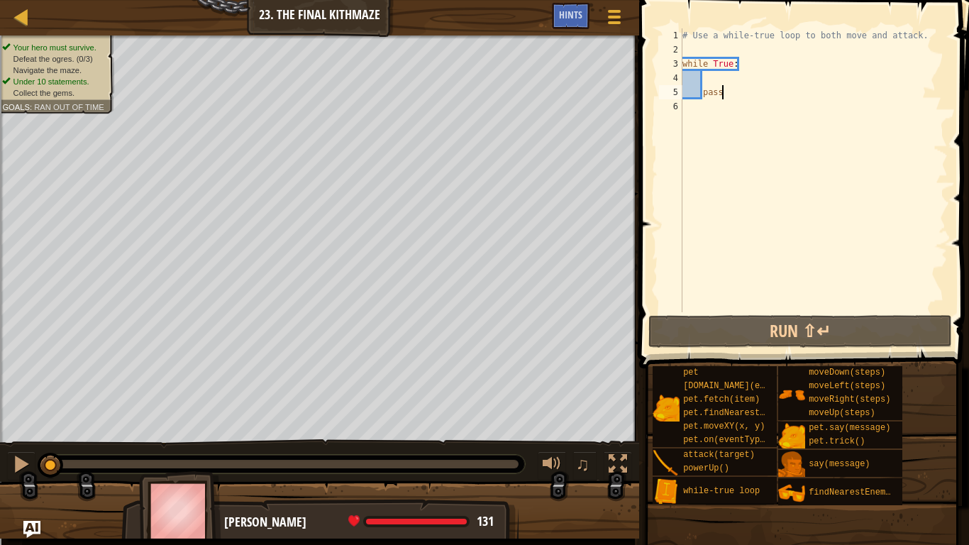
click at [711, 78] on div "# Use a while-true loop to both move and attack. while True : pass" at bounding box center [814, 184] width 268 height 312
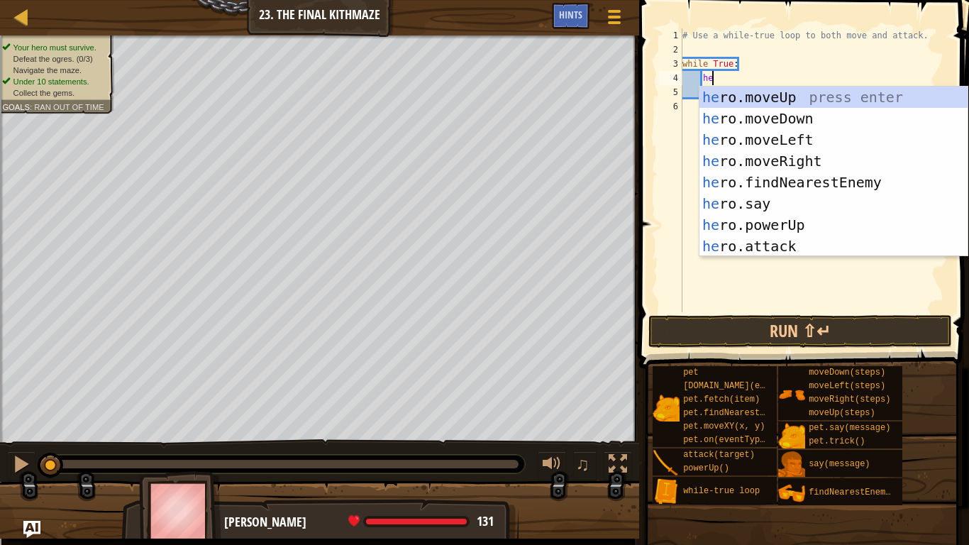
scroll to position [6, 5]
type textarea "hero"
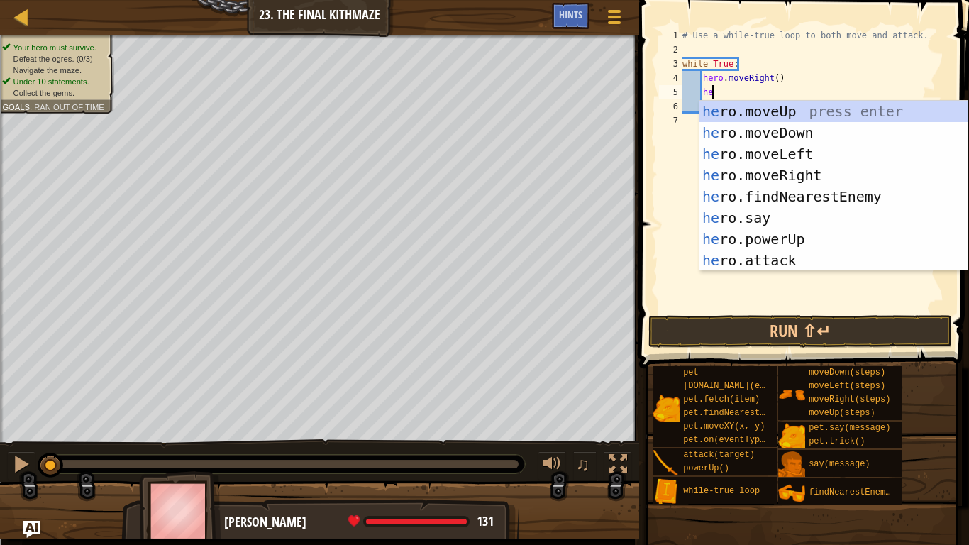
type textarea "hero"
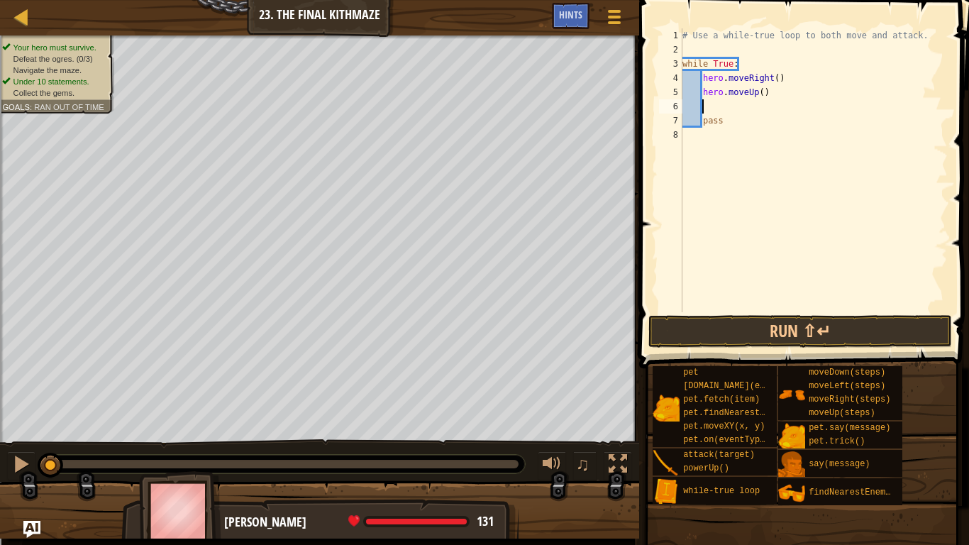
scroll to position [6, 0]
click at [729, 114] on div "# Use a while-true loop to both move and attack. while True : hero . moveRight …" at bounding box center [814, 184] width 268 height 312
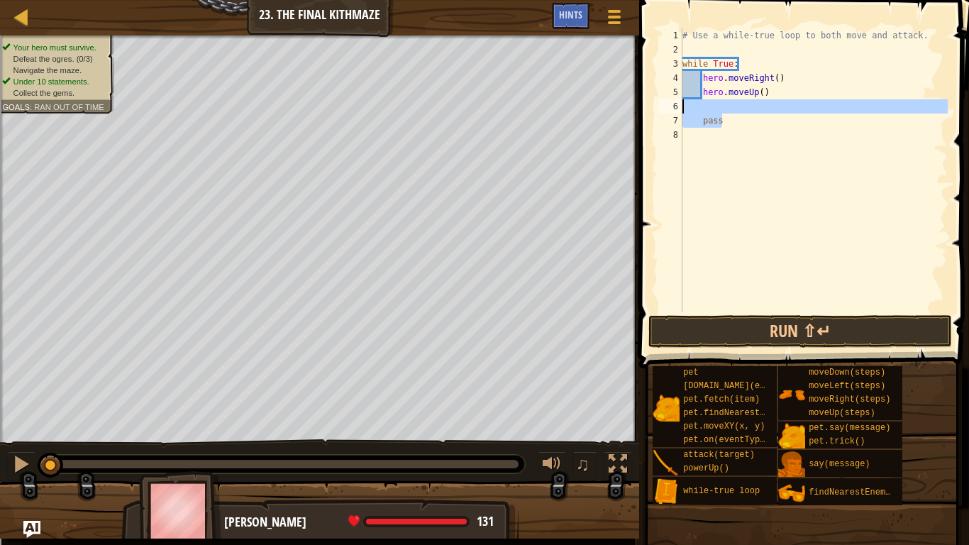
drag, startPoint x: 730, startPoint y: 118, endPoint x: 685, endPoint y: 108, distance: 46.0
click at [685, 108] on div "# Use a while-true loop to both move and attack. while True : hero . moveRight …" at bounding box center [814, 184] width 268 height 312
type textarea "pass"
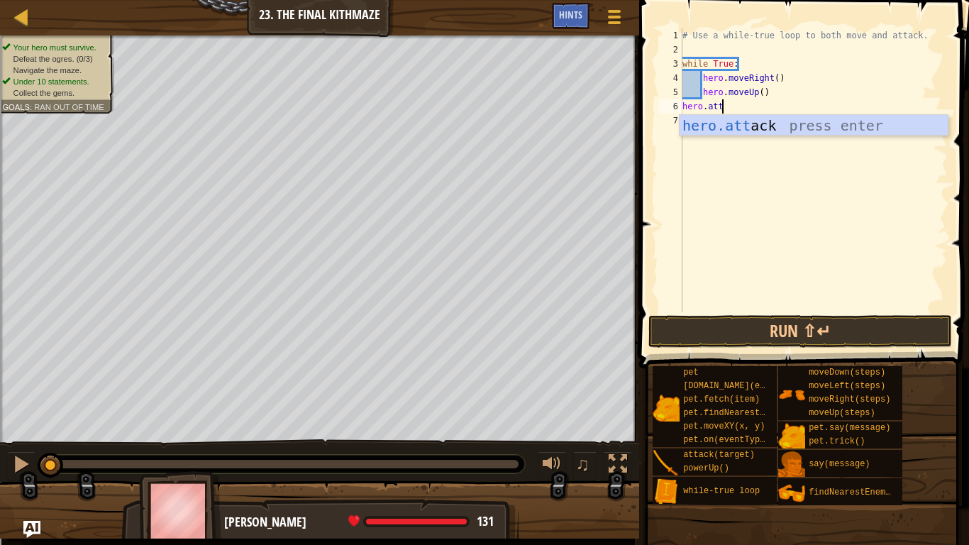
scroll to position [6, 5]
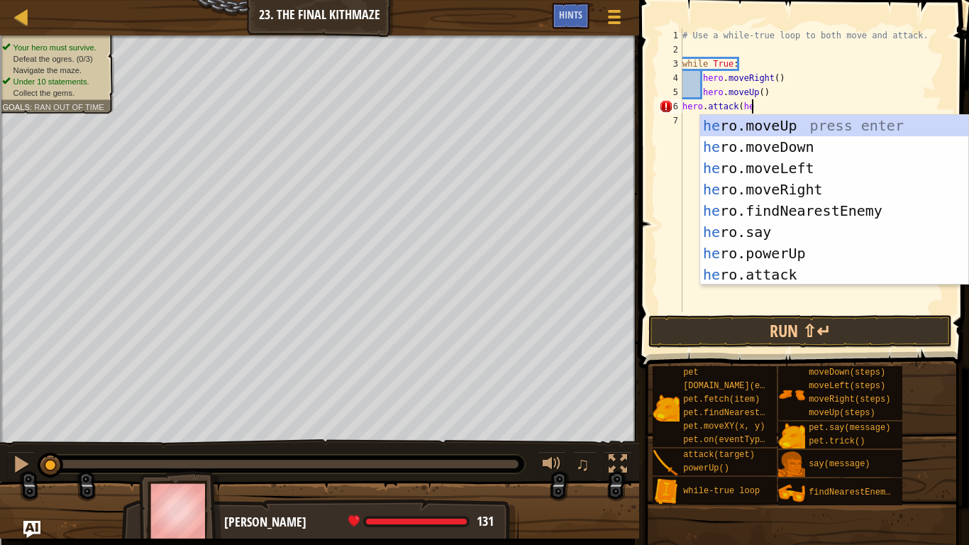
type textarea "hero.attack(hero"
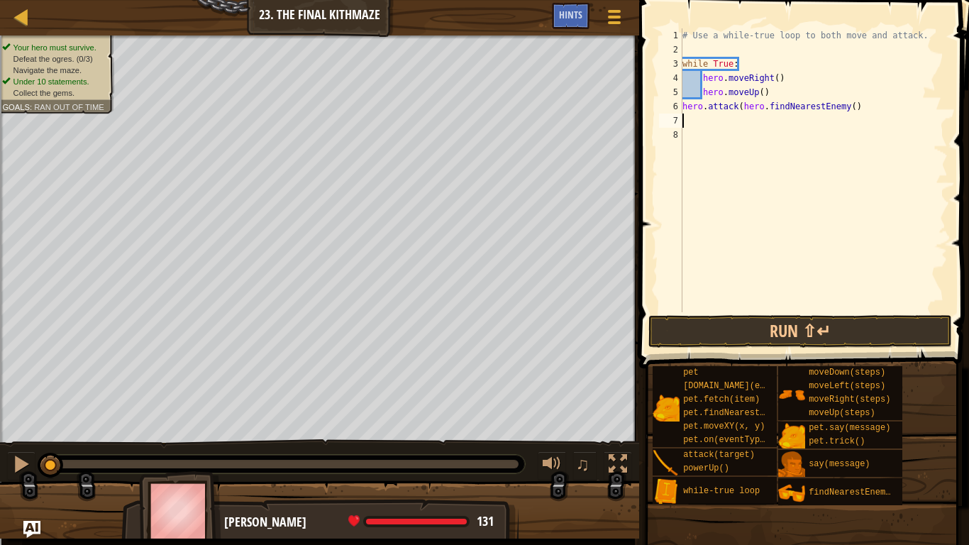
scroll to position [6, 0]
click at [861, 101] on div "# Use a while-true loop to both move and attack. while True : hero . moveRight …" at bounding box center [814, 184] width 268 height 312
type textarea "hero.attack(hero.findNearestEnemy())"
click at [741, 123] on div "# Use a while-true loop to both move and attack. while True : hero . moveRight …" at bounding box center [814, 184] width 268 height 312
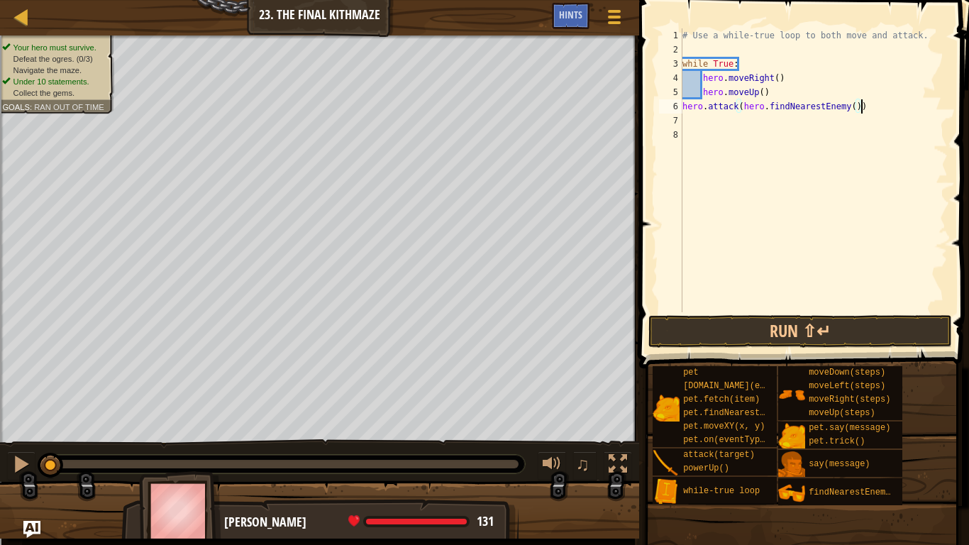
scroll to position [6, 0]
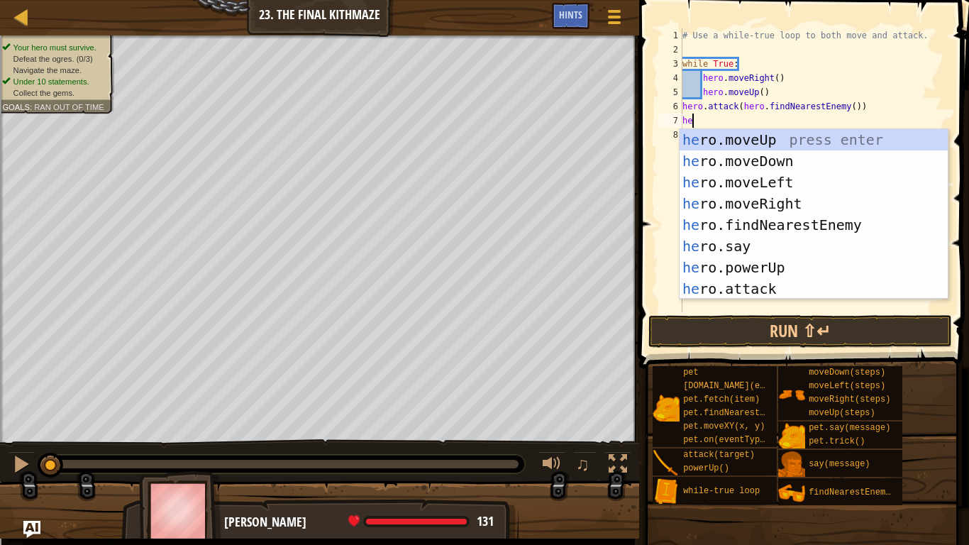
type textarea "hero"
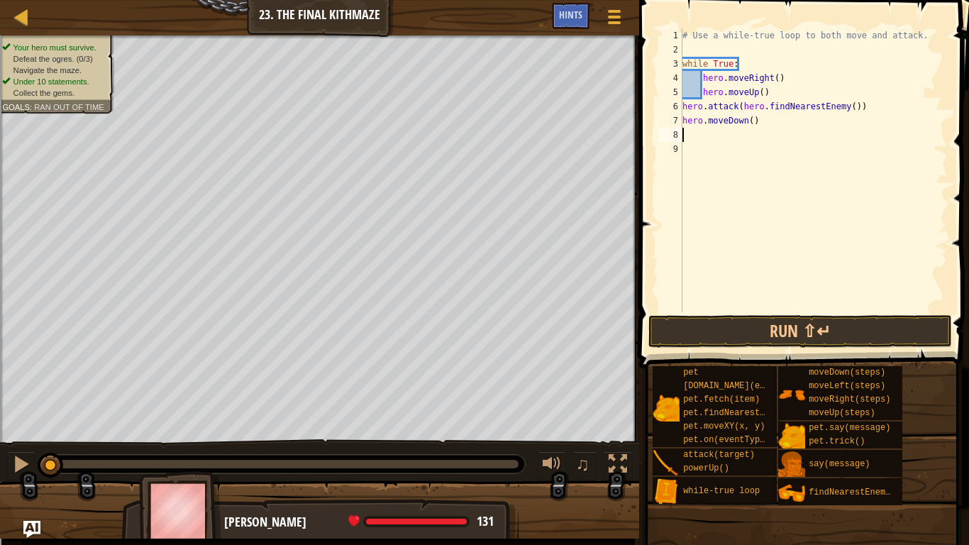
click at [753, 117] on div "# Use a while-true loop to both move and attack. while True : hero . moveRight …" at bounding box center [814, 184] width 268 height 312
click at [727, 126] on div "# Use a while-true loop to both move and attack. while True : hero . moveRight …" at bounding box center [814, 184] width 268 height 312
type textarea "hero.moveDown(2)"
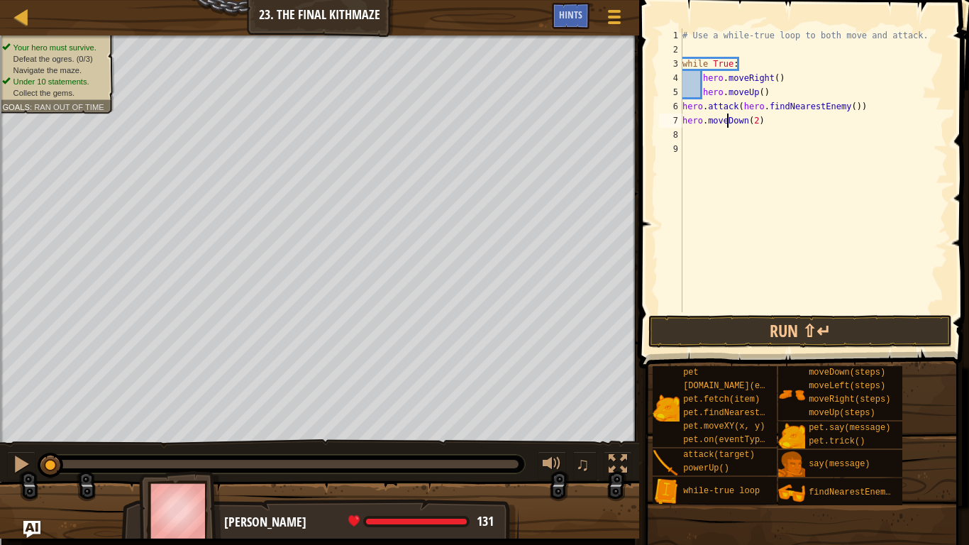
scroll to position [6, 0]
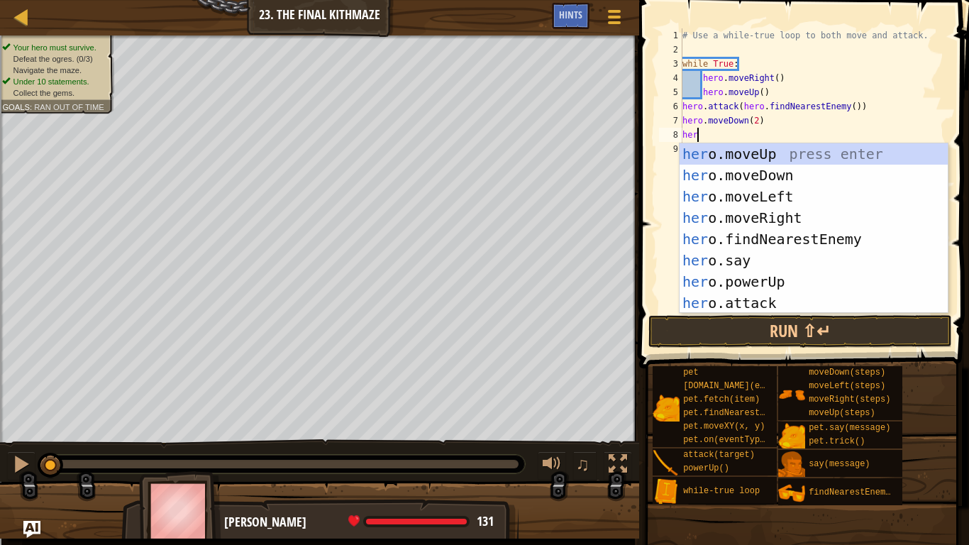
type textarea "hero"
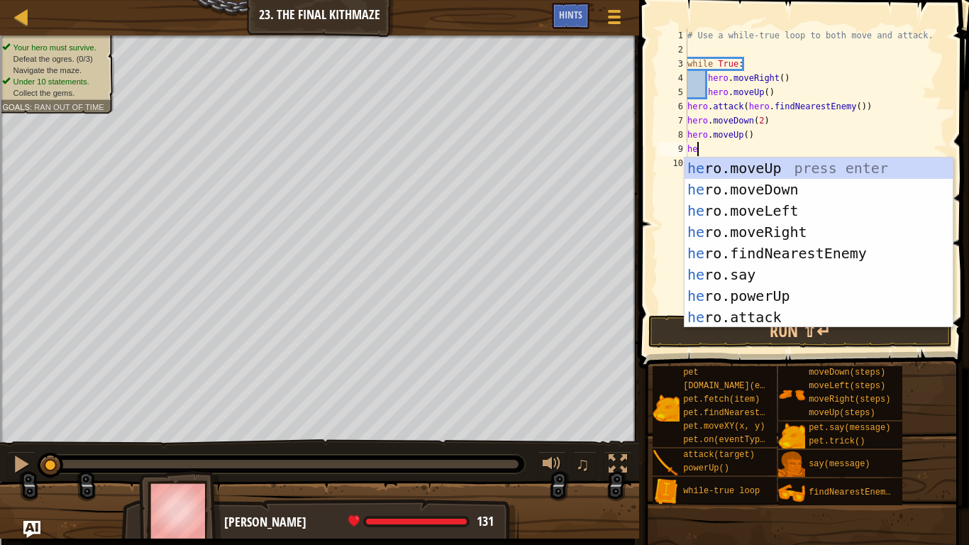
type textarea "hero"
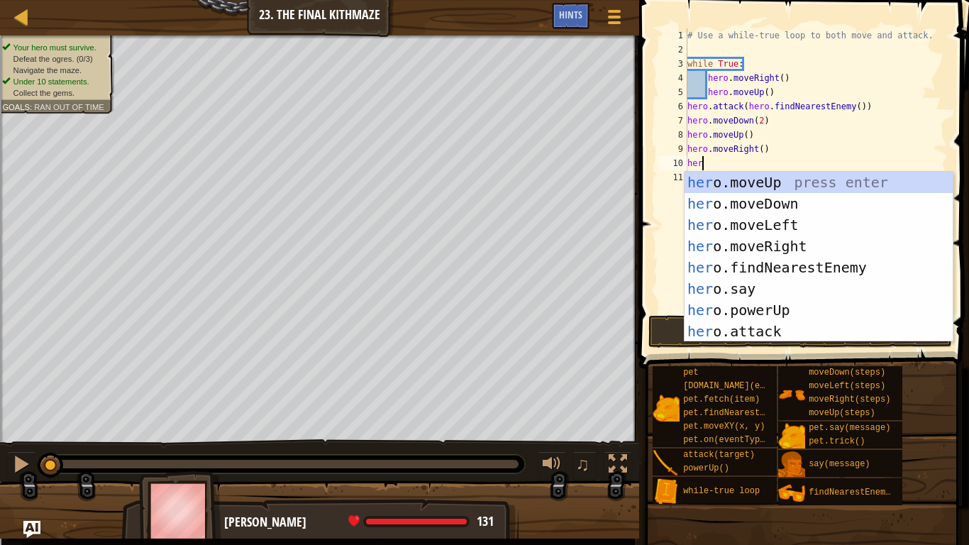
type textarea "hero"
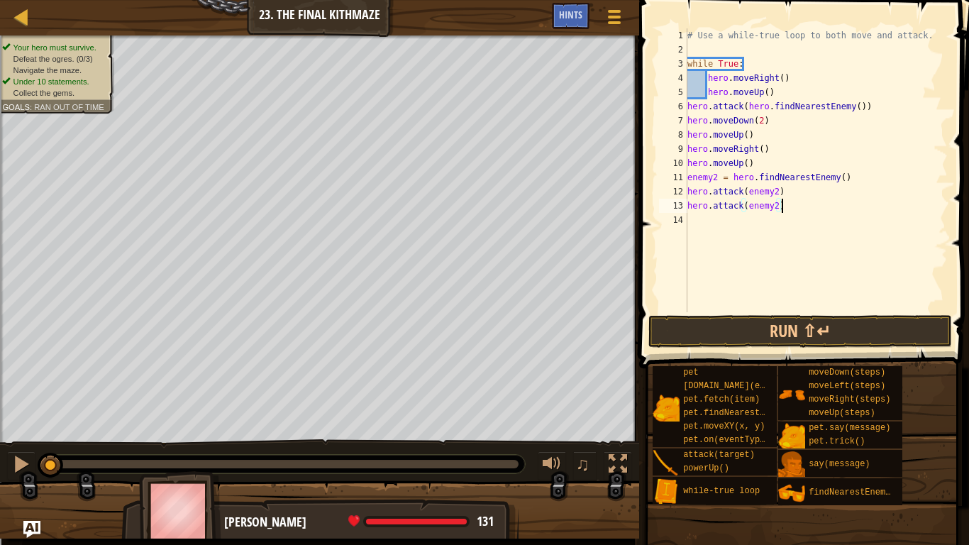
click at [873, 107] on div "# Use a while-true loop to both move and attack. while True : hero . moveRight …" at bounding box center [816, 184] width 263 height 312
type textarea "hero.attack(hero.findNearestEnemy())"
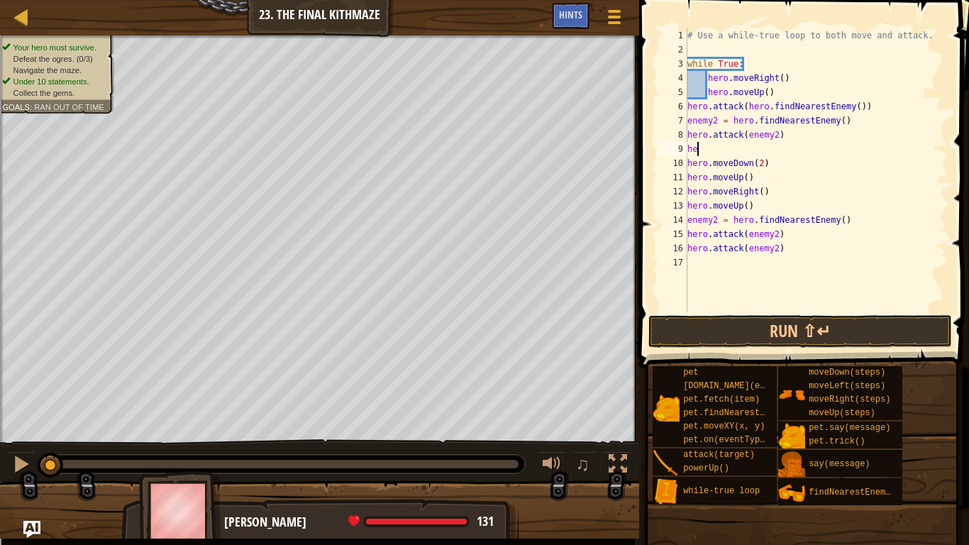
type textarea "h"
click at [798, 249] on div "# Use a while-true loop to both move and attack. while True : hero . moveRight …" at bounding box center [816, 184] width 263 height 312
type textarea "hero.attack(enemy2)"
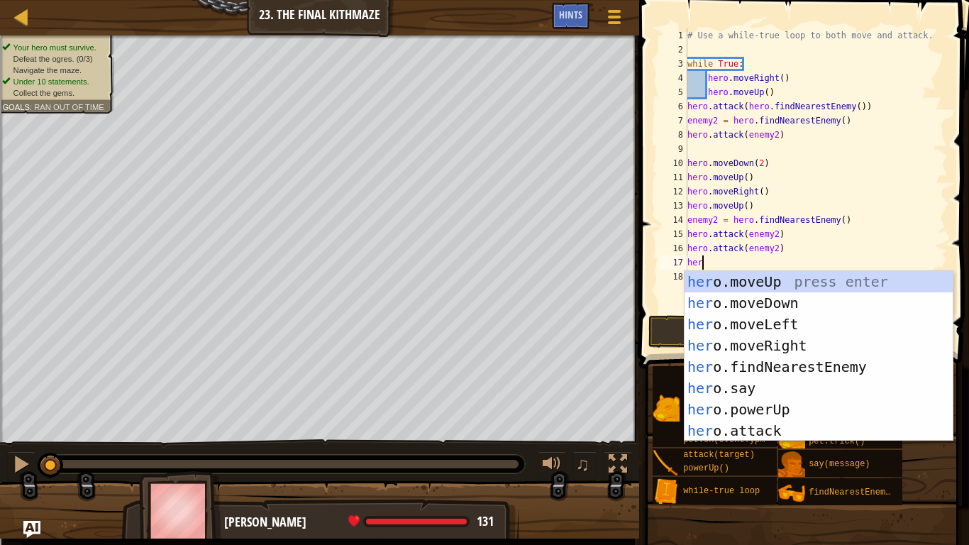
type textarea "hero"
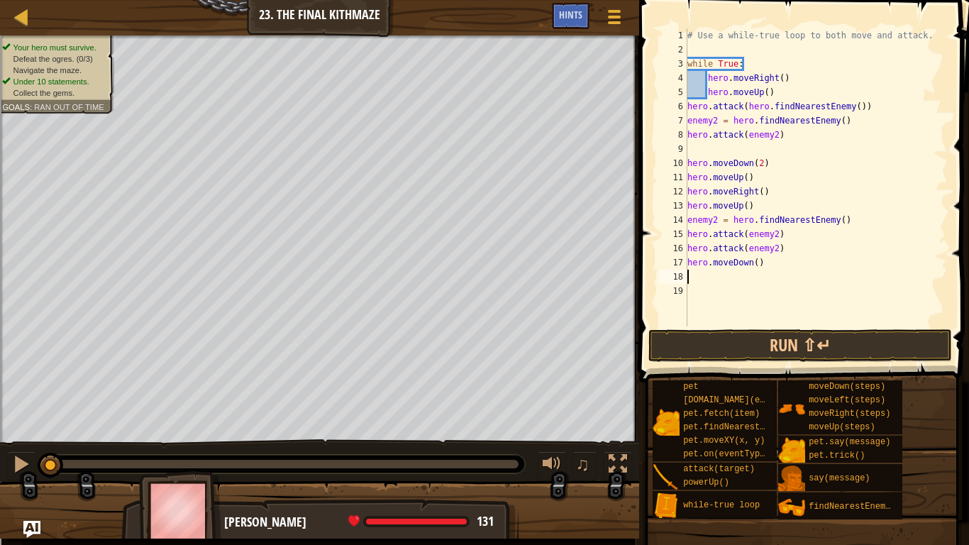
click at [756, 263] on div "# Use a while-true loop to both move and attack. while True : hero . moveRight …" at bounding box center [816, 191] width 263 height 326
click at [794, 343] on button "Run ⇧↵" at bounding box center [801, 345] width 304 height 33
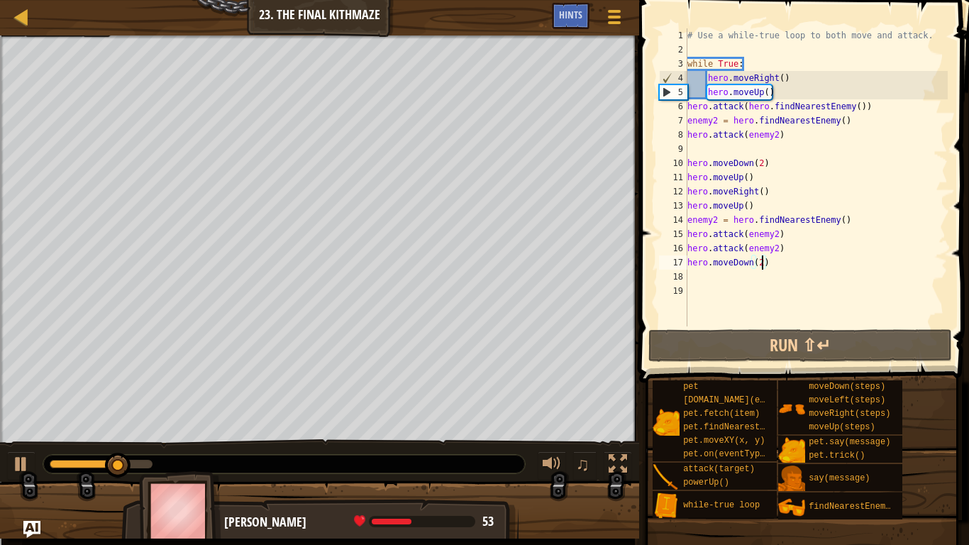
click at [763, 92] on div "# Use a while-true loop to both move and attack. while True : hero . moveRight …" at bounding box center [816, 191] width 263 height 326
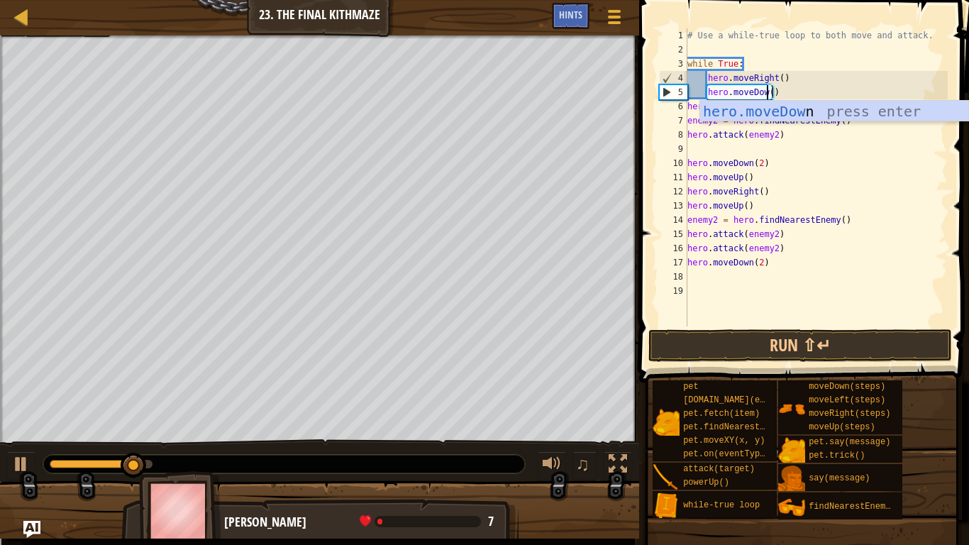
scroll to position [6, 12]
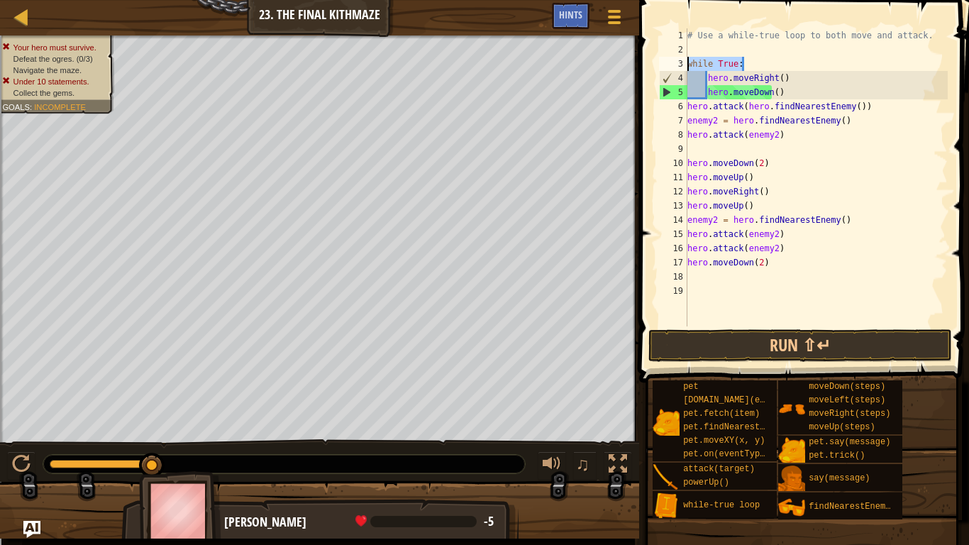
drag, startPoint x: 759, startPoint y: 65, endPoint x: 685, endPoint y: 63, distance: 73.8
click at [685, 63] on div "hero.moveDown() 1 2 3 4 5 6 7 8 9 10 11 12 13 14 15 16 17 18 19 # Use a while-t…" at bounding box center [802, 177] width 292 height 298
type textarea "while True:"
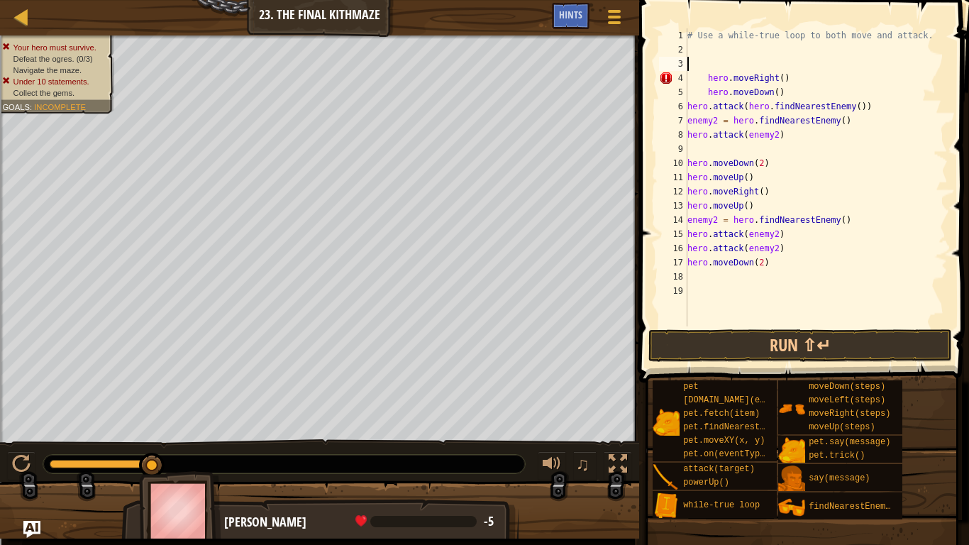
click at [707, 77] on div "# Use a while-true loop to both move and attack. hero . moveRight ( ) hero . mo…" at bounding box center [816, 191] width 263 height 326
click at [709, 92] on div "# Use a while-true loop to both move and attack. hero . moveRight ( ) hero . mo…" at bounding box center [816, 191] width 263 height 326
type textarea "hero.moveDown()"
click at [702, 53] on div "# Use a while-true loop to both move and attack. hero . moveRight ( ) hero . mo…" at bounding box center [816, 191] width 263 height 326
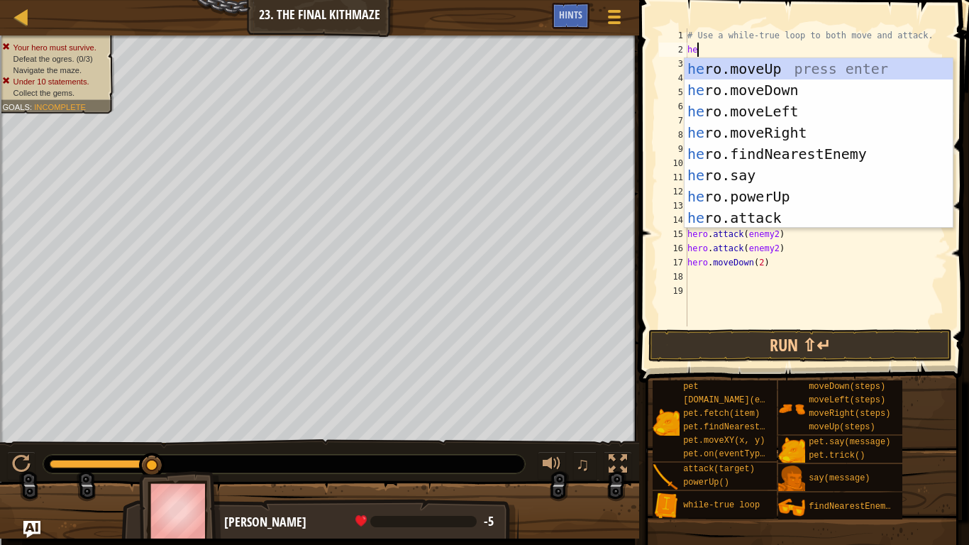
type textarea "hero"
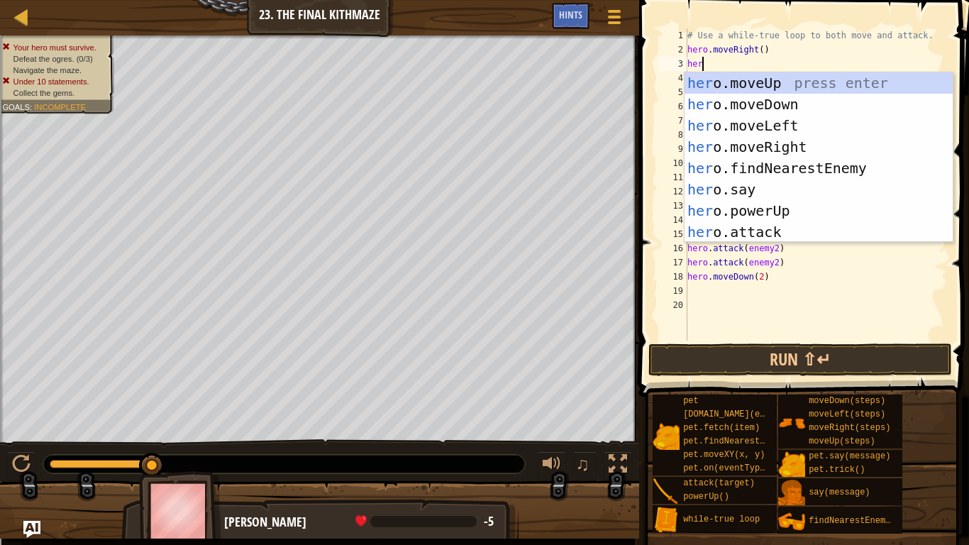
type textarea "hero"
click at [761, 79] on div "hero .moveUp press enter hero .moveDown press enter hero .moveLeft press enter …" at bounding box center [819, 178] width 268 height 213
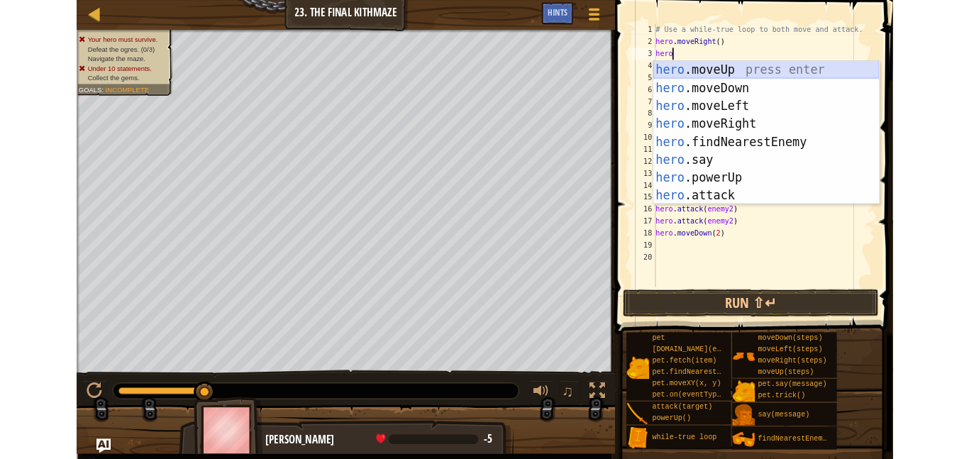
scroll to position [6, 0]
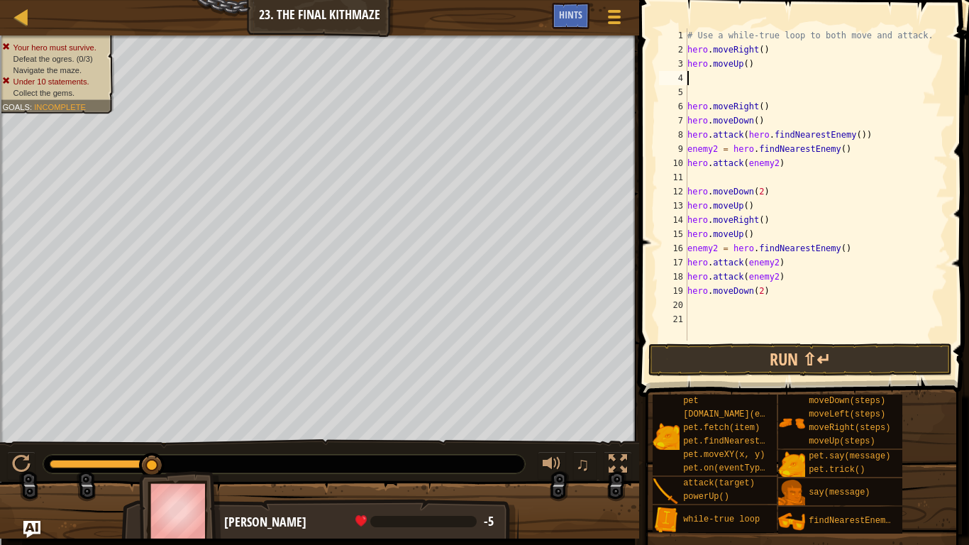
click at [778, 322] on div "# Use a while-true loop to both move and attack. hero . moveRight ( ) hero . mo…" at bounding box center [816, 198] width 263 height 341
click at [798, 365] on button "Run ⇧↵" at bounding box center [801, 359] width 304 height 33
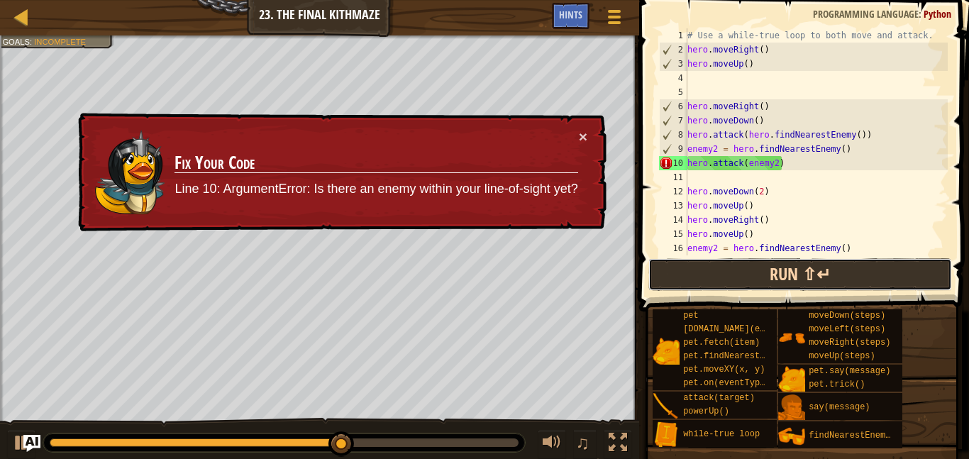
click at [809, 267] on button "Run ⇧↵" at bounding box center [801, 274] width 304 height 33
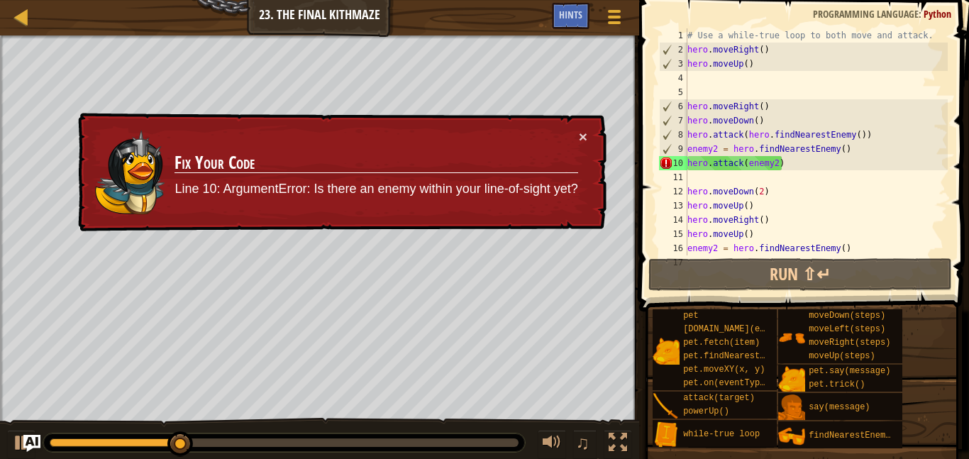
click at [781, 120] on div "# Use a while-true loop to both move and attack. hero . moveRight ( ) hero . mo…" at bounding box center [816, 155] width 263 height 255
type textarea "hero.moveDown()"
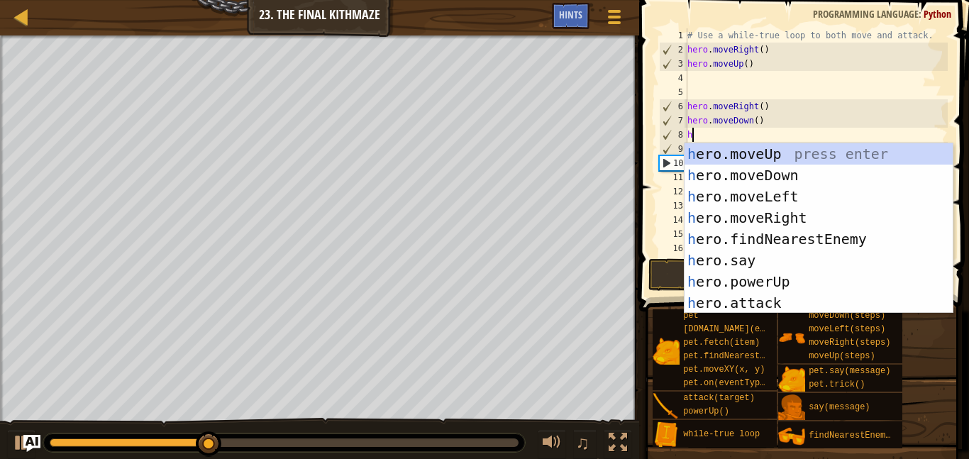
type textarea "hero"
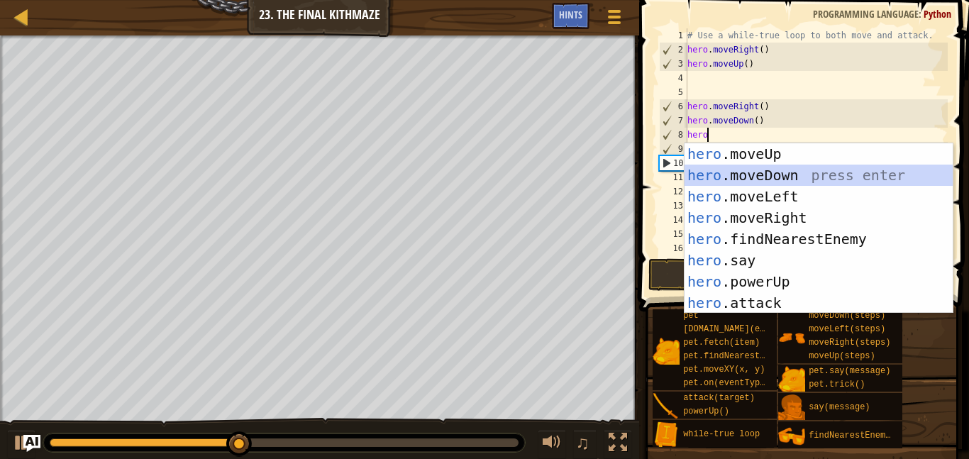
click at [798, 177] on div "hero .moveUp press enter hero .moveDown press enter hero .moveLeft press enter …" at bounding box center [819, 249] width 268 height 213
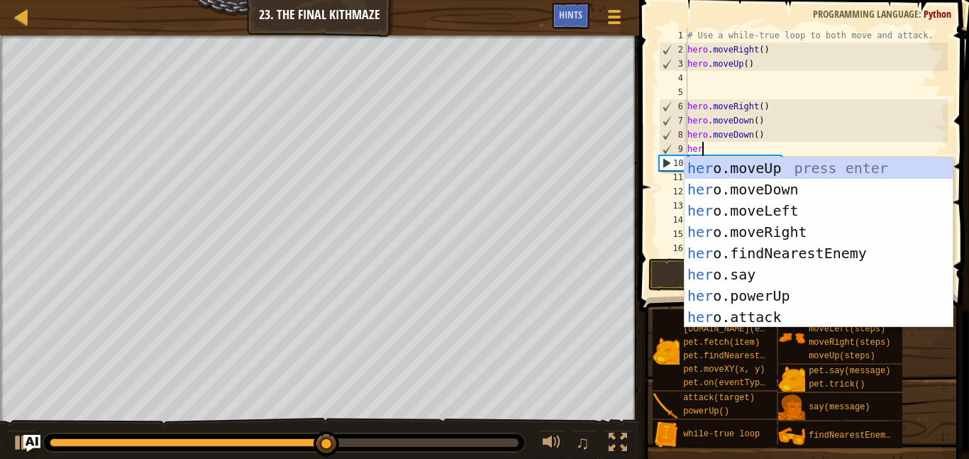
type textarea "hero"
click at [794, 162] on div "hero .moveUp press enter hero .moveDown press enter hero .moveLeft press enter …" at bounding box center [819, 264] width 268 height 213
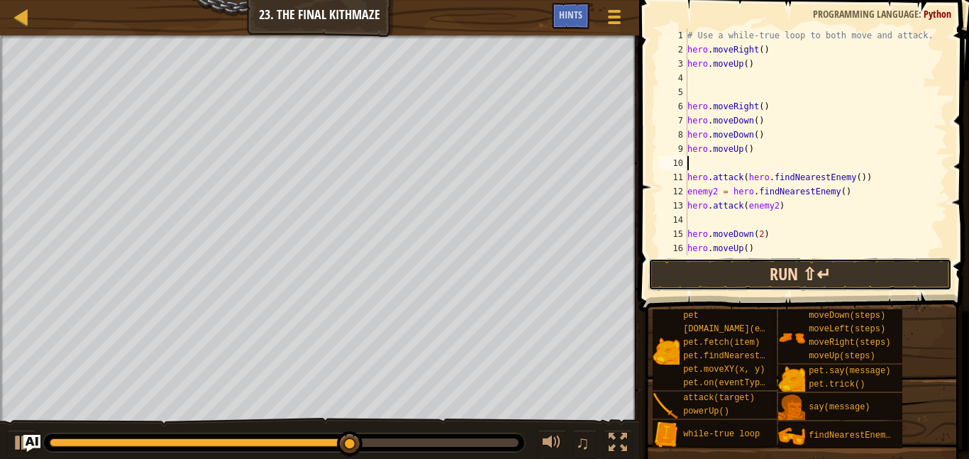
click at [780, 279] on button "Run ⇧↵" at bounding box center [801, 274] width 304 height 33
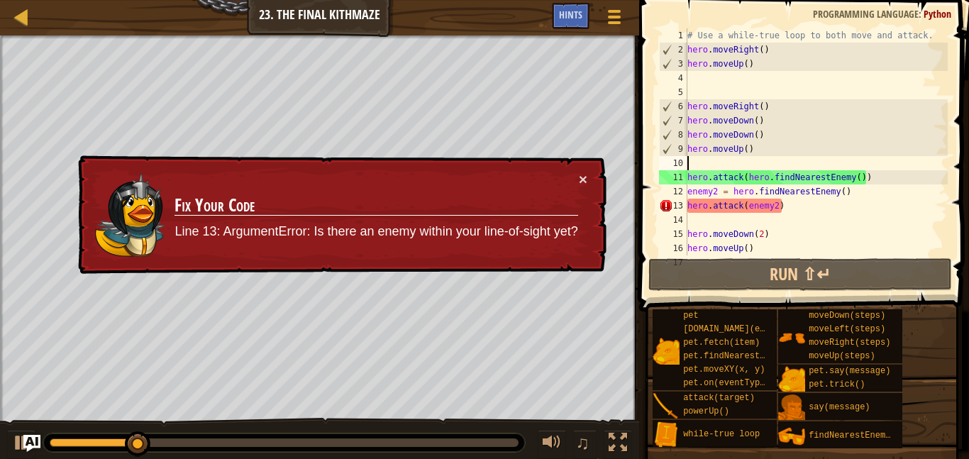
click at [806, 207] on div "# Use a while-true loop to both move and attack. hero . moveRight ( ) hero . mo…" at bounding box center [816, 155] width 263 height 255
type textarea "hero.attack(enemy2)"
click at [723, 223] on div "# Use a while-true loop to both move and attack. hero . moveRight ( ) hero . mo…" at bounding box center [816, 155] width 263 height 255
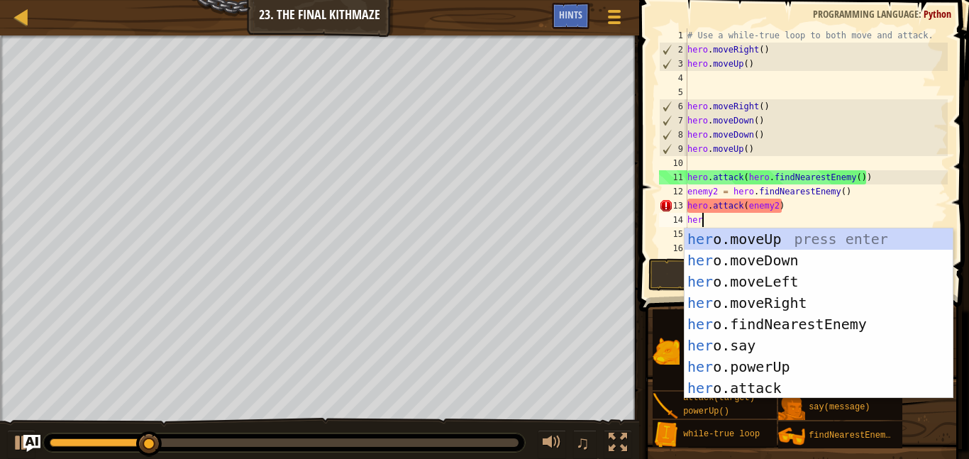
scroll to position [6, 2]
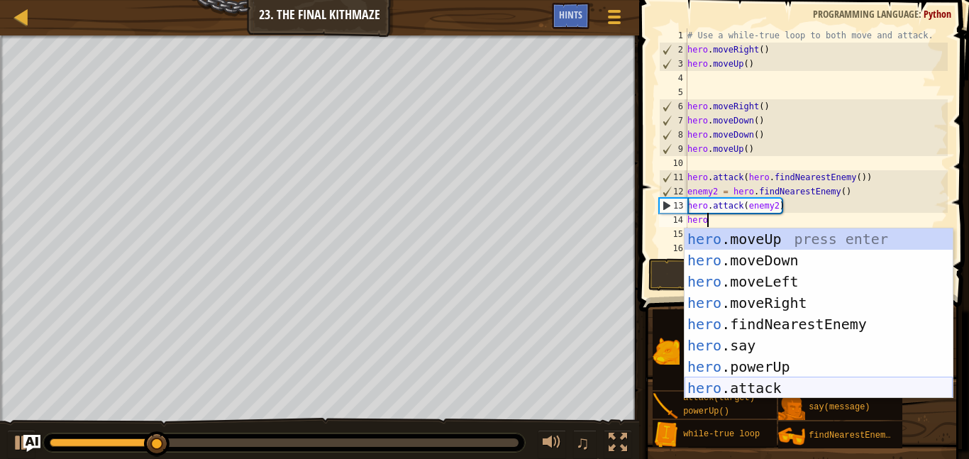
click at [782, 391] on div "hero .moveUp press enter hero .moveDown press enter hero .moveLeft press enter …" at bounding box center [819, 334] width 268 height 213
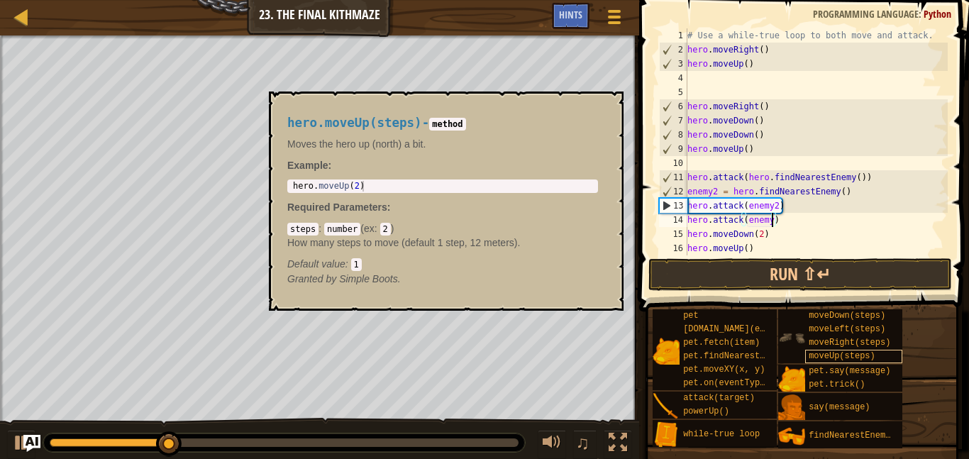
scroll to position [6, 13]
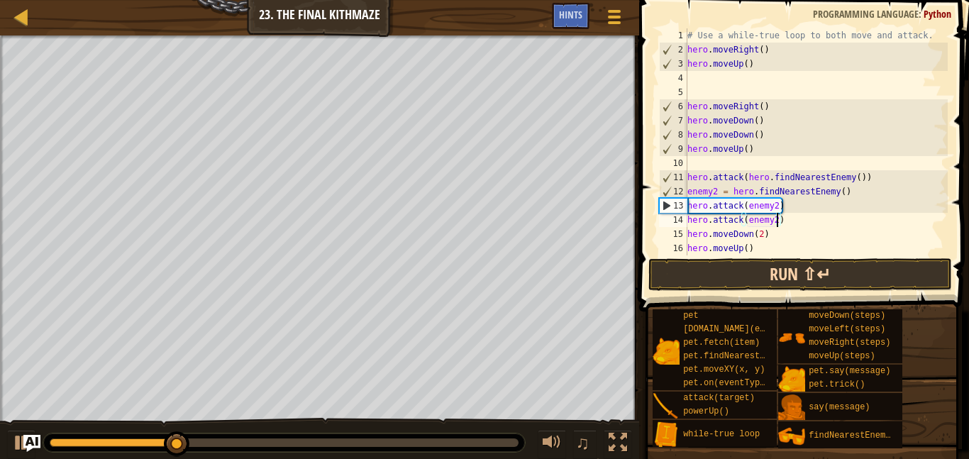
type textarea "hero.attack(enemy2)"
click at [776, 274] on button "Run ⇧↵" at bounding box center [801, 274] width 304 height 33
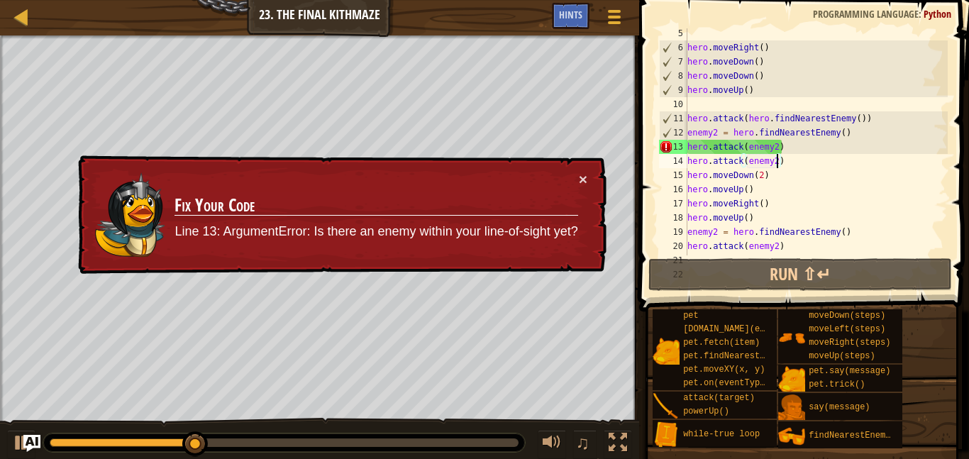
scroll to position [60, 0]
click at [795, 160] on div "hero . moveRight ( ) hero . moveDown ( ) hero . moveDown ( ) hero . moveUp ( ) …" at bounding box center [816, 153] width 263 height 255
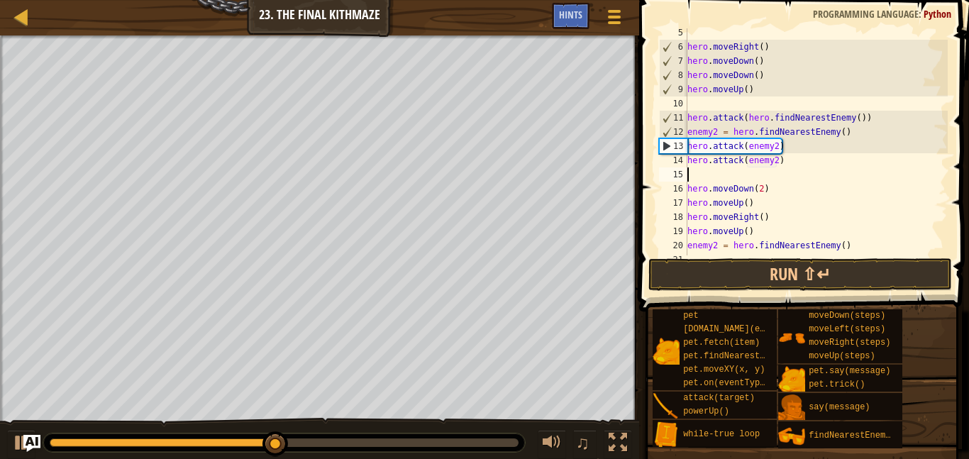
scroll to position [128, 0]
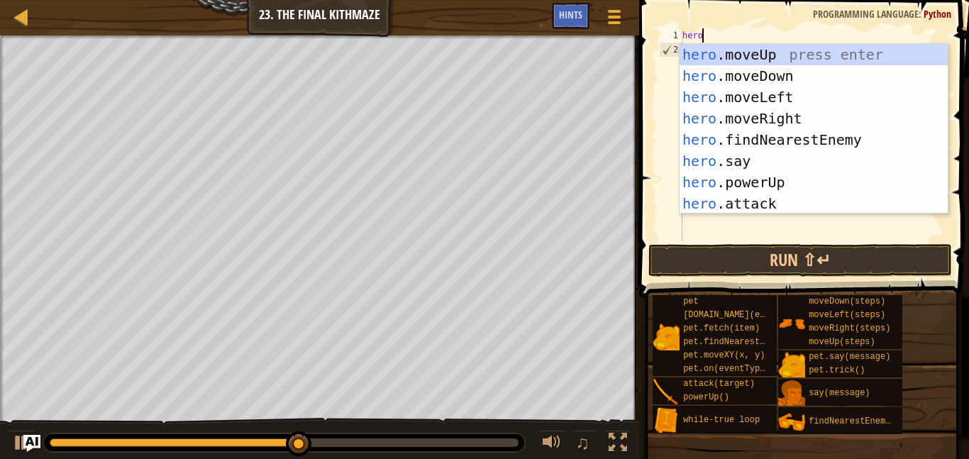
type textarea "hero."
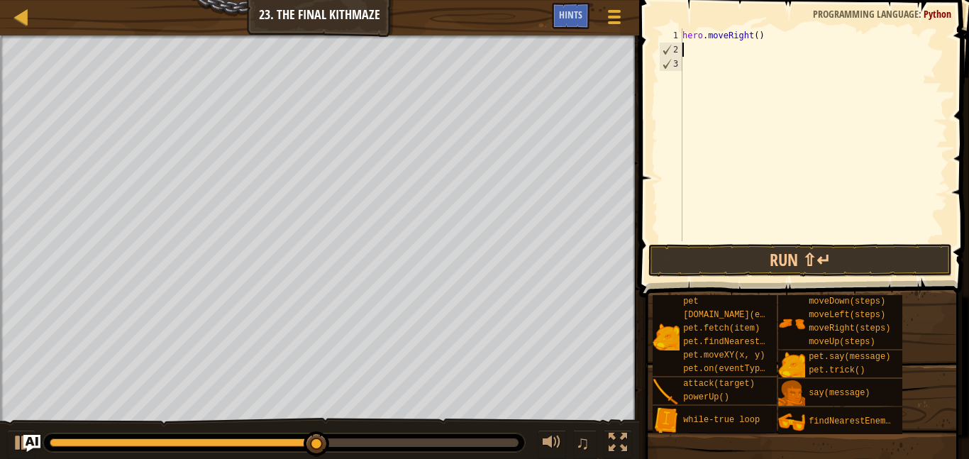
scroll to position [6, 0]
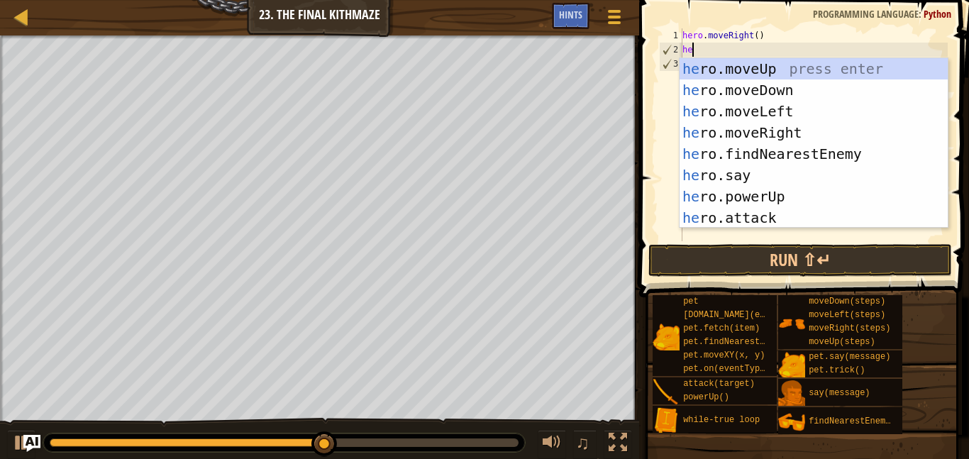
type textarea "hero"
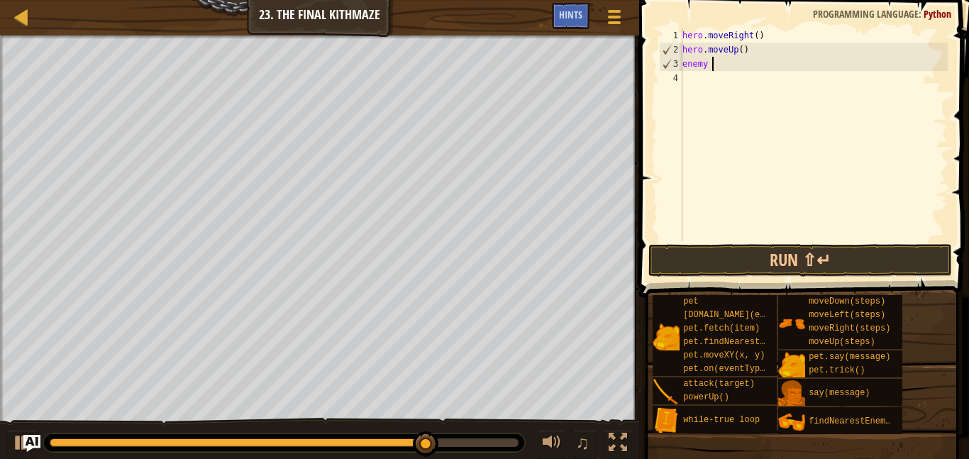
scroll to position [6, 4]
type textarea "enemy = he"
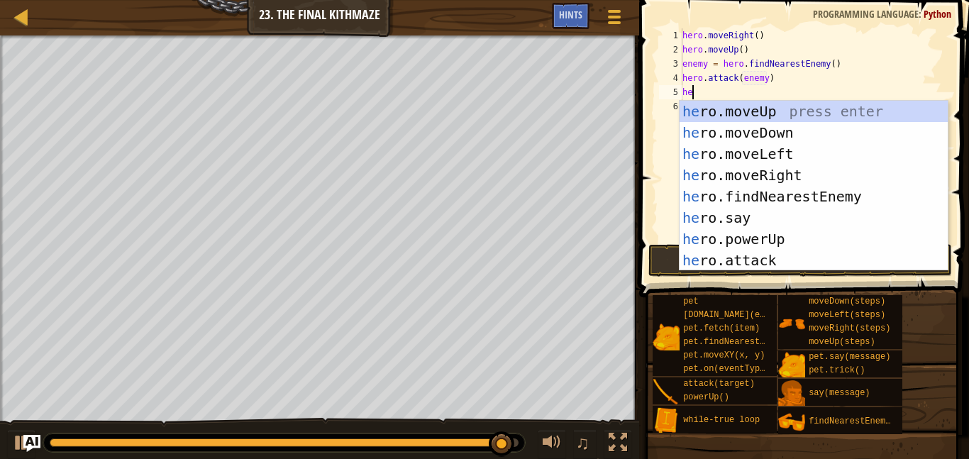
scroll to position [6, 2]
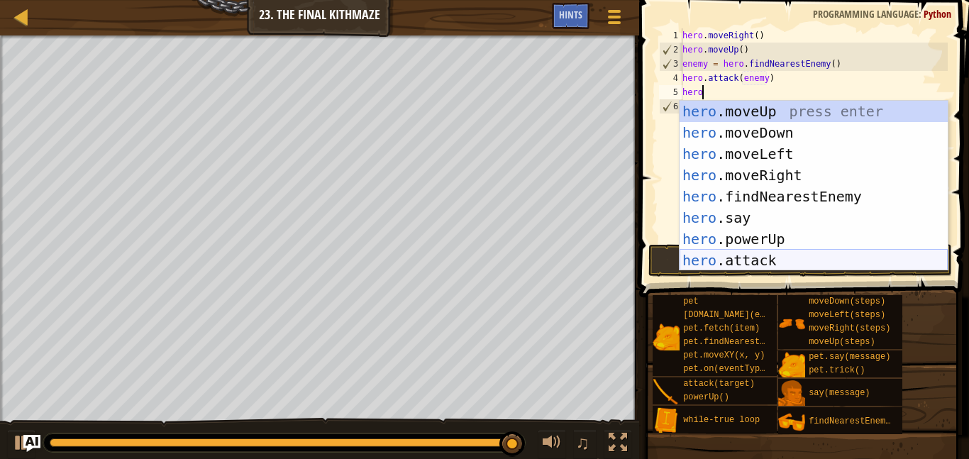
click at [763, 260] on div "hero .moveUp press enter hero .moveDown press enter hero .moveLeft press enter …" at bounding box center [814, 207] width 268 height 213
type textarea "hero.attack(enemy)"
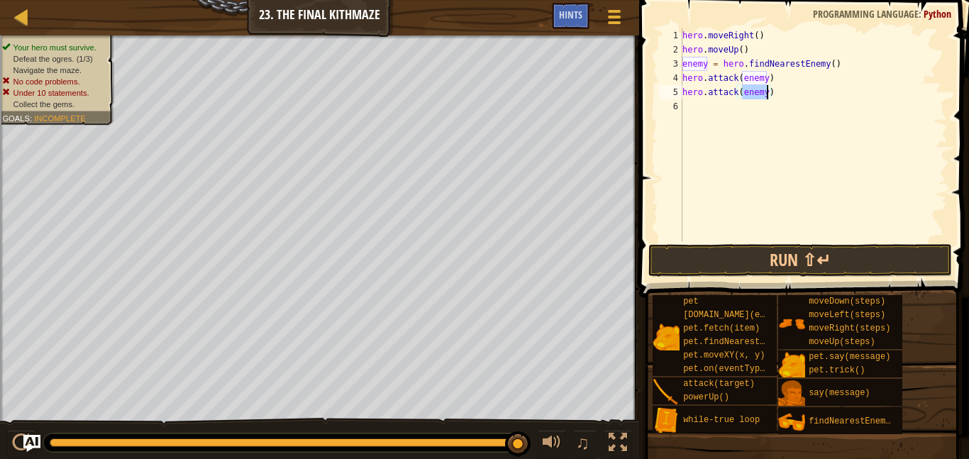
click at [716, 111] on div "hero . moveRight ( ) hero . moveUp ( ) enemy = hero . findNearestEnemy ( ) hero…" at bounding box center [814, 148] width 268 height 241
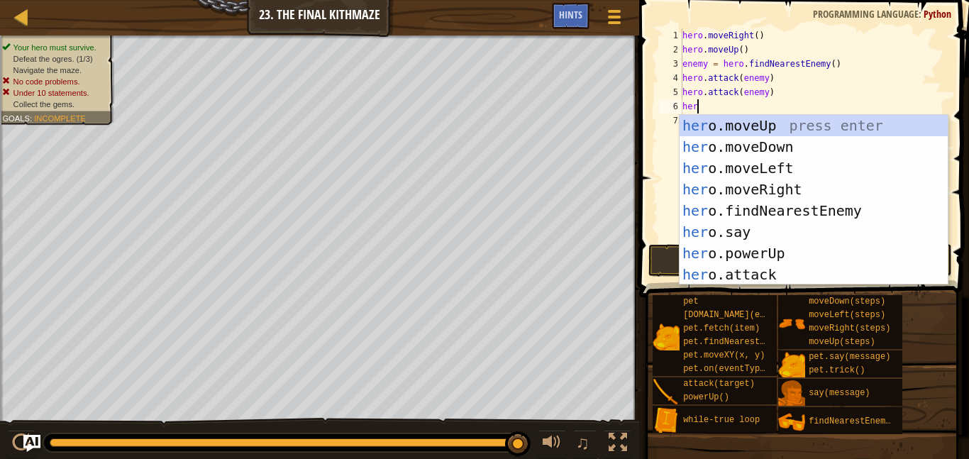
scroll to position [6, 1]
type textarea "h"
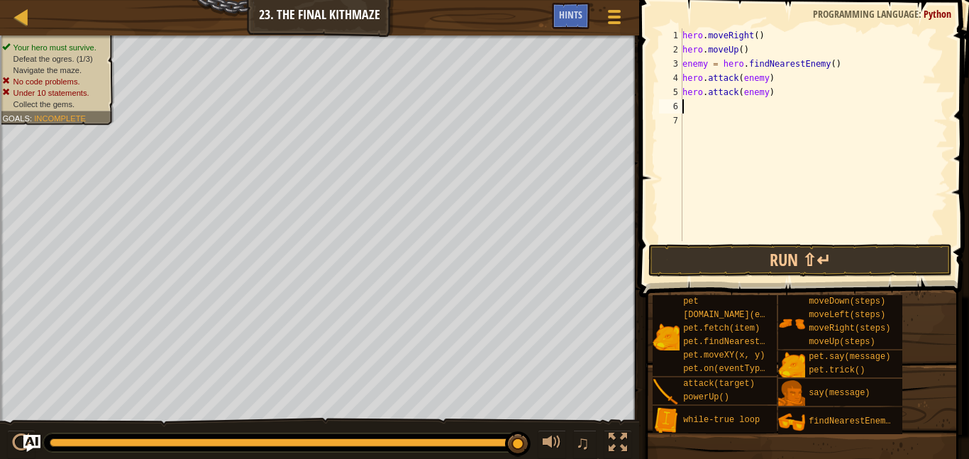
click at [781, 97] on div "hero . moveRight ( ) hero . moveUp ( ) enemy = hero . findNearestEnemy ( ) hero…" at bounding box center [814, 148] width 268 height 241
click at [683, 37] on div "hero . moveRight ( ) hero . moveUp ( ) enemy = hero . findNearestEnemy ( ) hero…" at bounding box center [814, 148] width 268 height 241
type textarea "hero.moveRight()"
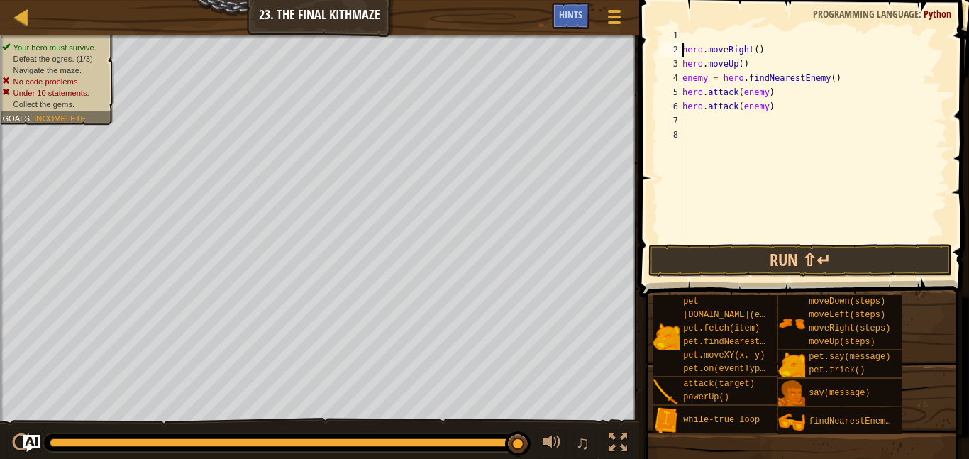
click at [692, 33] on div "hero . moveRight ( ) hero . moveUp ( ) enemy = hero . findNearestEnemy ( ) hero…" at bounding box center [814, 148] width 268 height 241
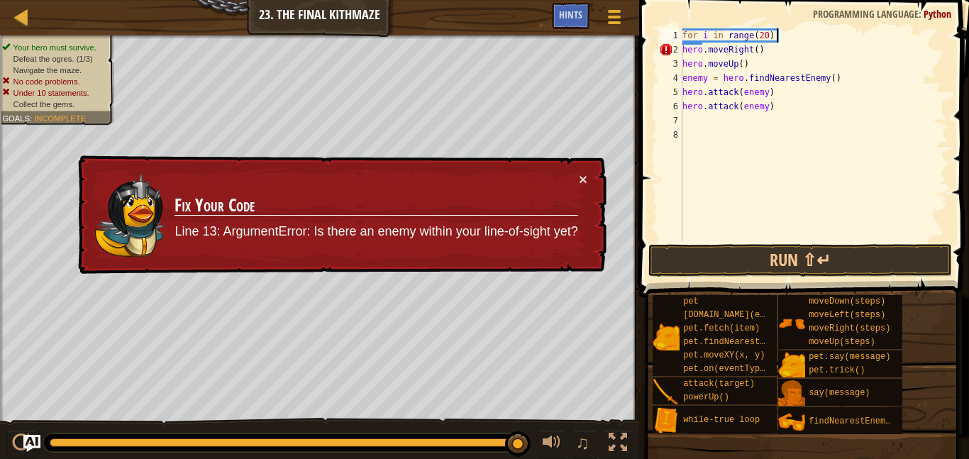
click at [684, 51] on div "for i in range ( 20 ) : hero . moveRight ( ) hero . moveUp ( ) enemy = hero . f…" at bounding box center [814, 148] width 268 height 241
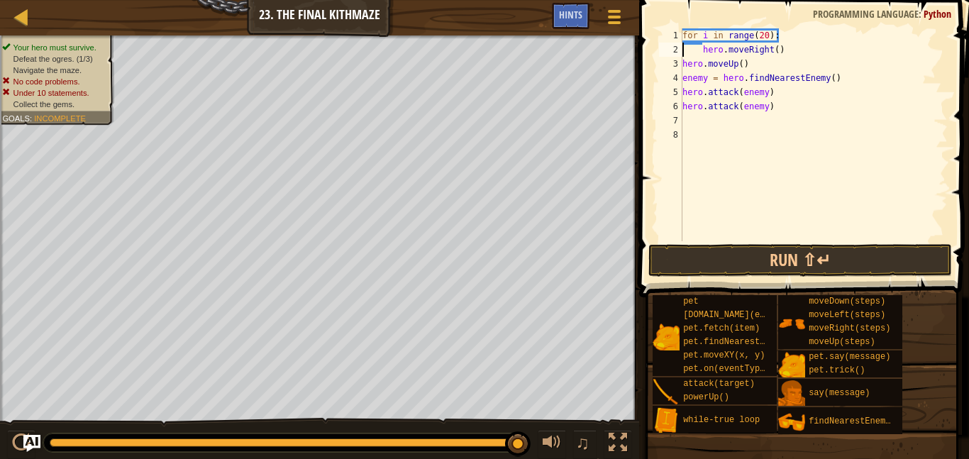
scroll to position [6, 9]
type textarea "hero.attack(enemy)"
click at [793, 108] on div "for i in range ( 20 ) : hero . moveRight ( ) hero . moveUp ( ) enemy = hero . f…" at bounding box center [814, 148] width 268 height 241
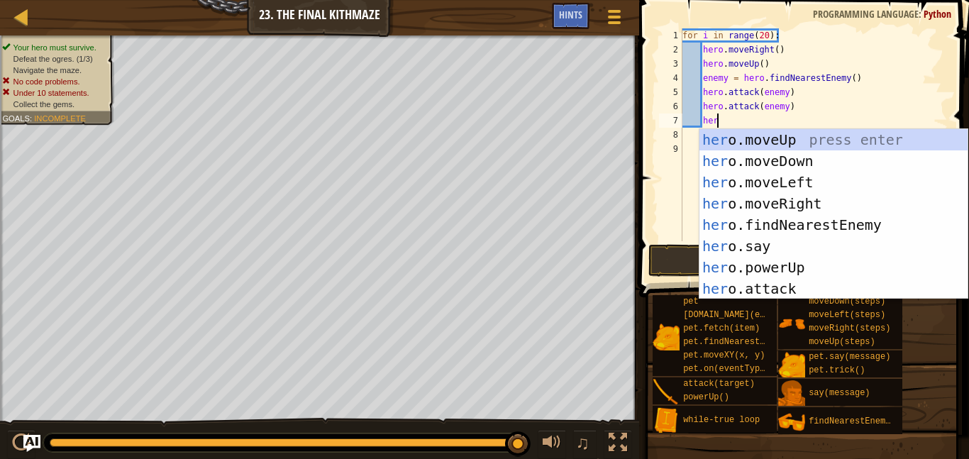
type textarea "hero"
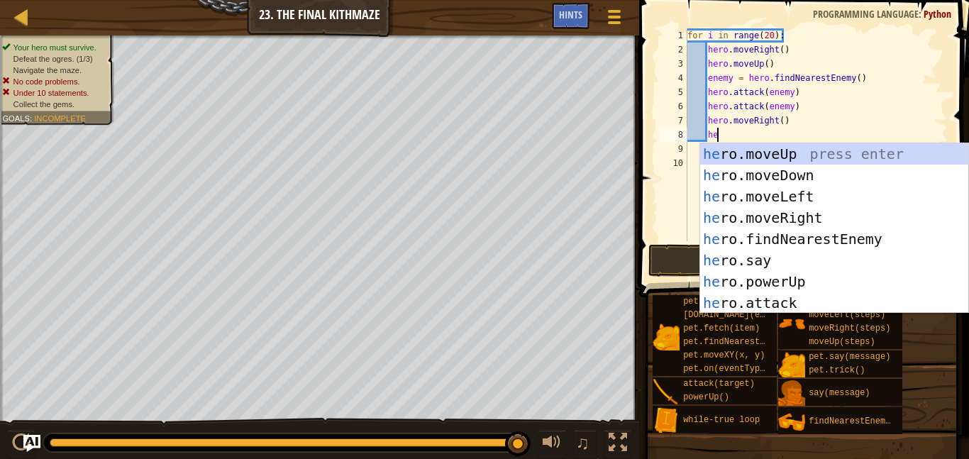
type textarea "hero"
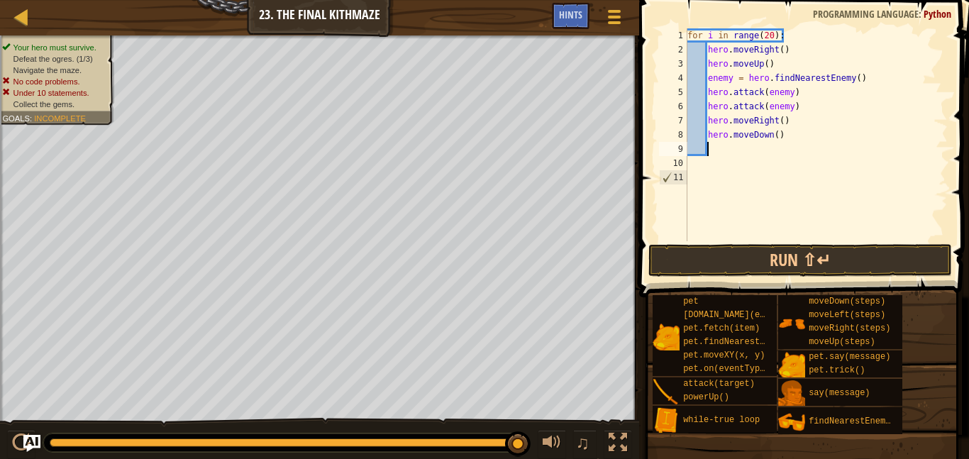
scroll to position [6, 2]
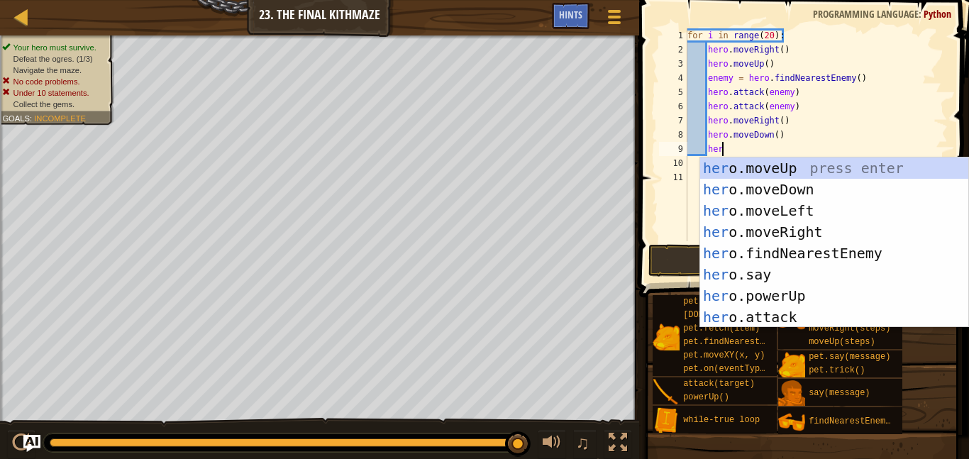
type textarea "hero"
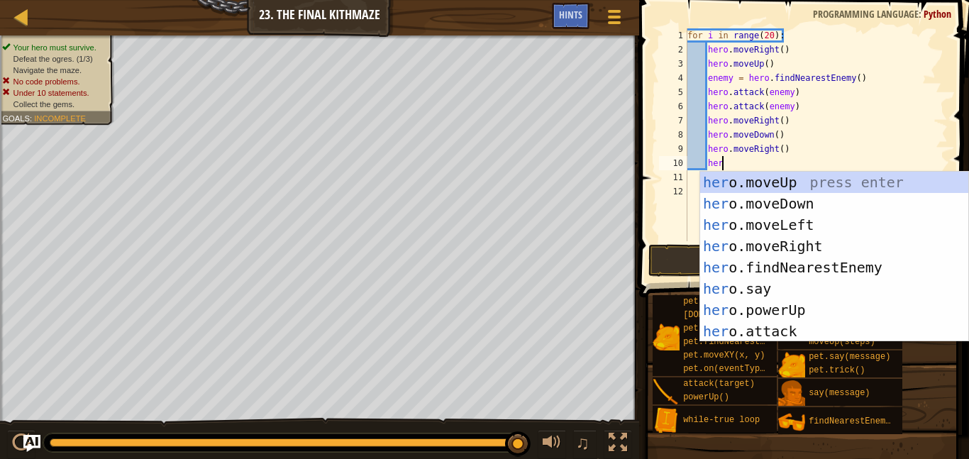
type textarea "hero"
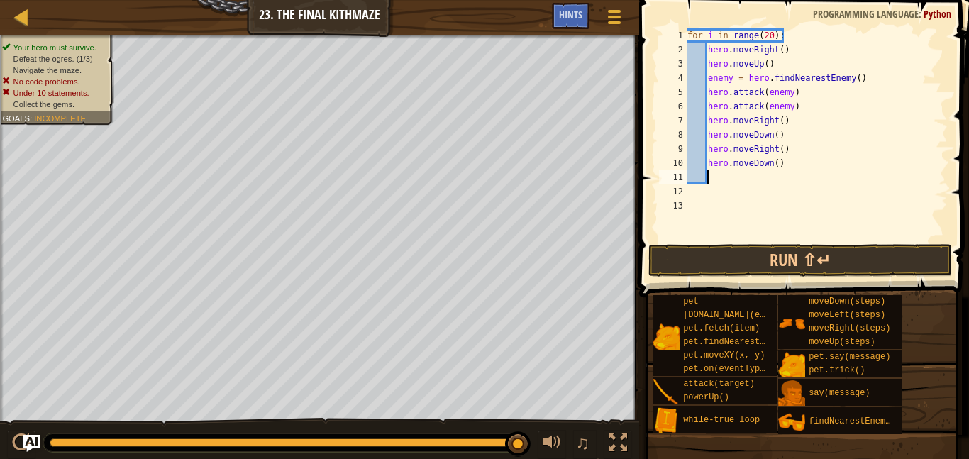
click at [778, 158] on div "for i in range ( 20 ) : hero . moveRight ( ) hero . moveUp ( ) enemy = hero . f…" at bounding box center [816, 148] width 263 height 241
click at [810, 263] on button "Run ⇧↵" at bounding box center [801, 260] width 304 height 33
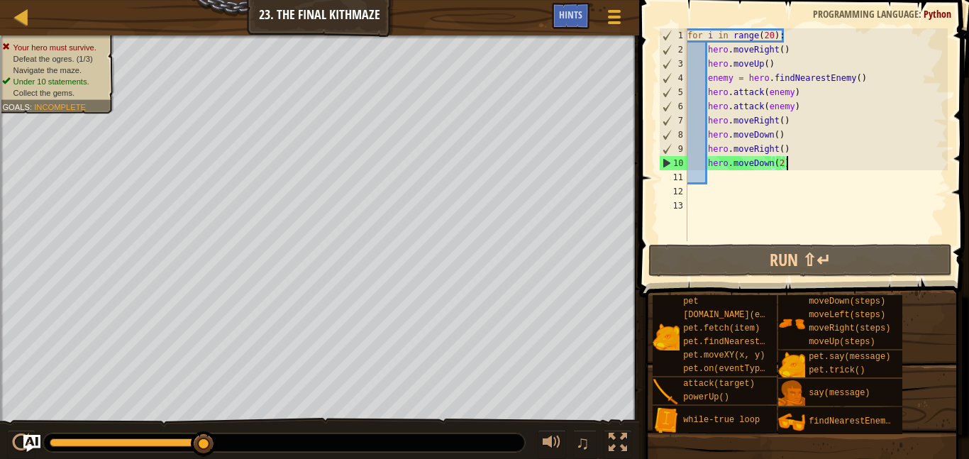
drag, startPoint x: 790, startPoint y: 161, endPoint x: 767, endPoint y: 143, distance: 28.8
click at [767, 143] on div "for i in range ( 20 ) : hero . moveRight ( ) hero . moveUp ( ) enemy = hero . f…" at bounding box center [816, 148] width 263 height 241
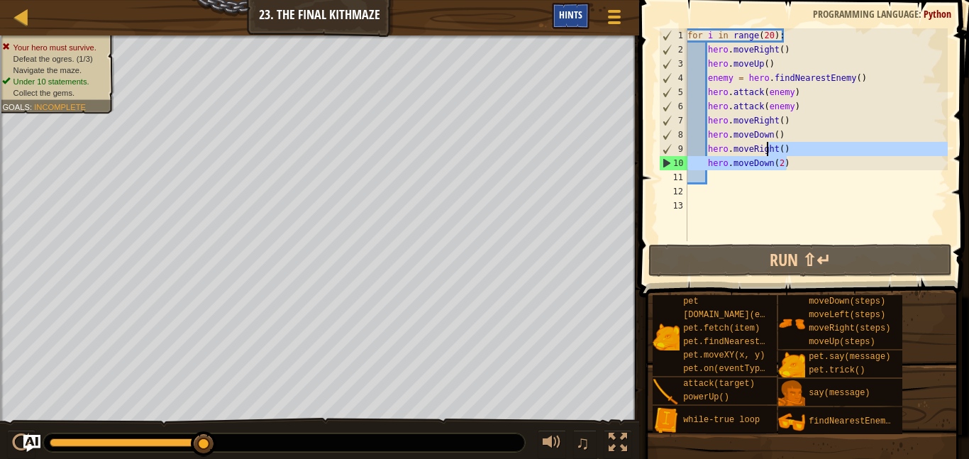
click at [566, 10] on span "Hints" at bounding box center [570, 14] width 23 height 13
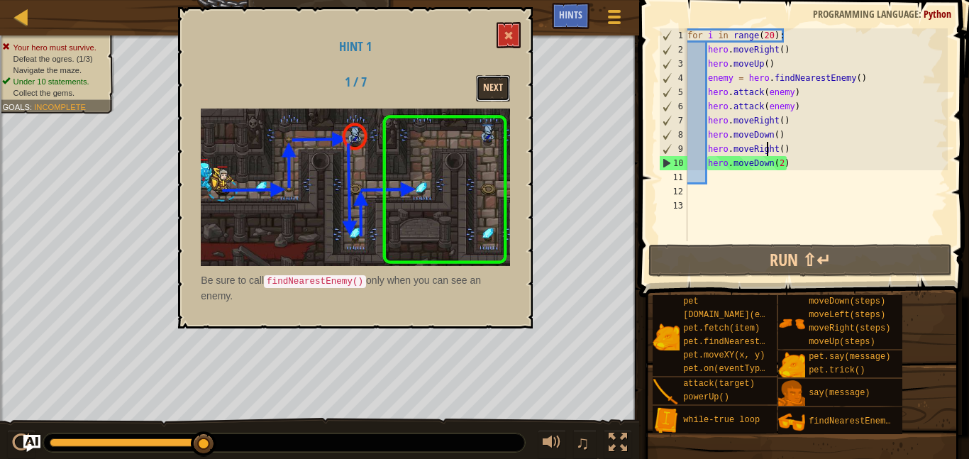
click at [502, 84] on button "Next" at bounding box center [493, 88] width 34 height 26
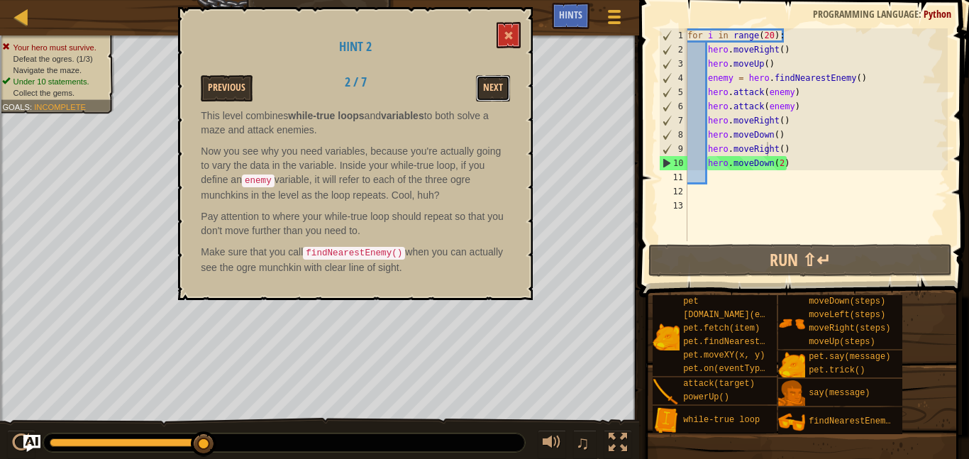
click at [502, 84] on button "Next" at bounding box center [493, 88] width 34 height 26
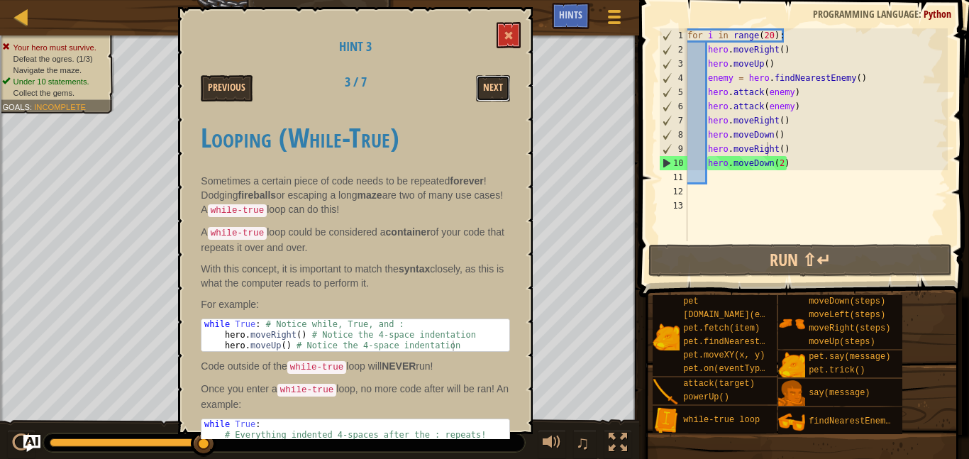
click at [502, 84] on button "Next" at bounding box center [493, 88] width 34 height 26
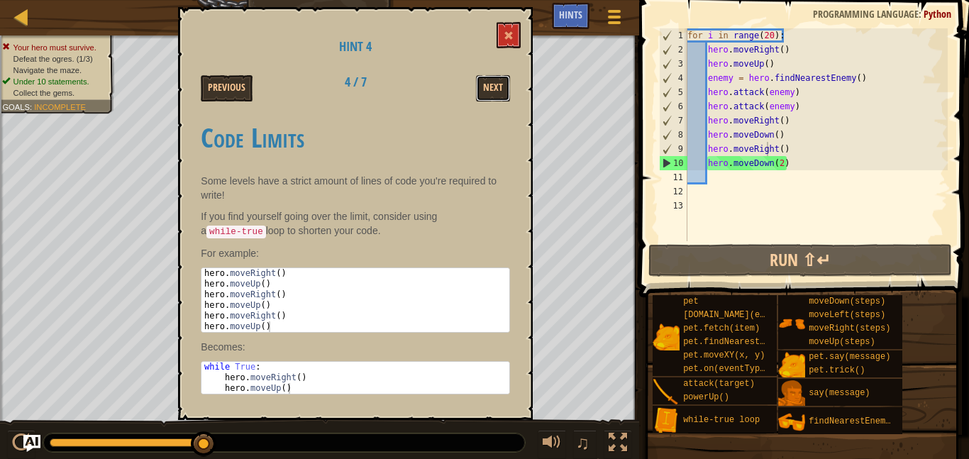
click at [502, 84] on button "Next" at bounding box center [493, 88] width 34 height 26
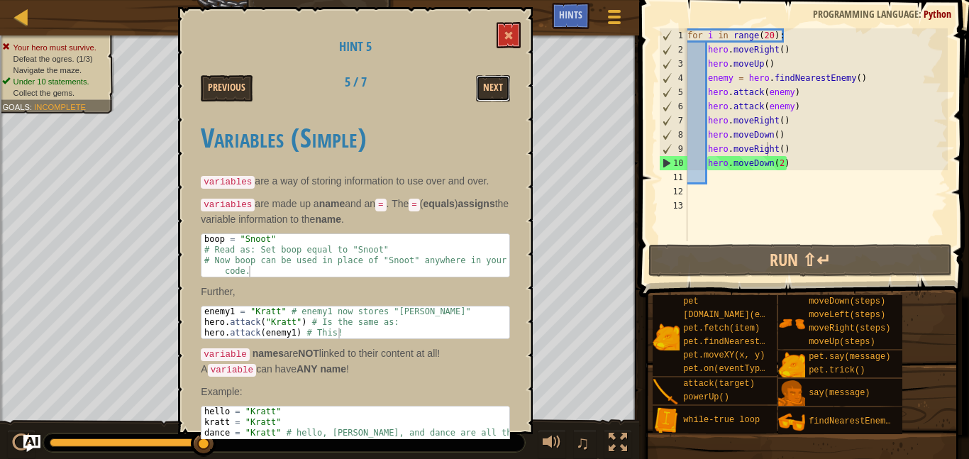
click at [502, 84] on button "Next" at bounding box center [493, 88] width 34 height 26
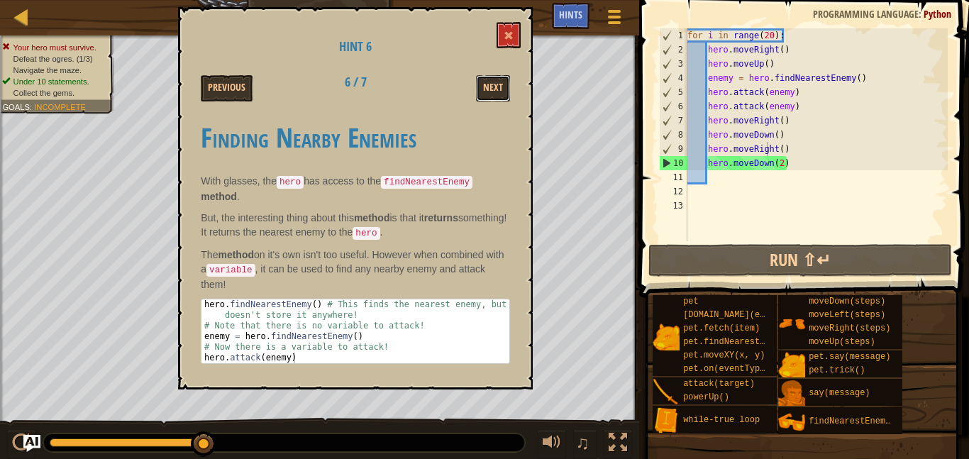
click at [502, 84] on button "Next" at bounding box center [493, 88] width 34 height 26
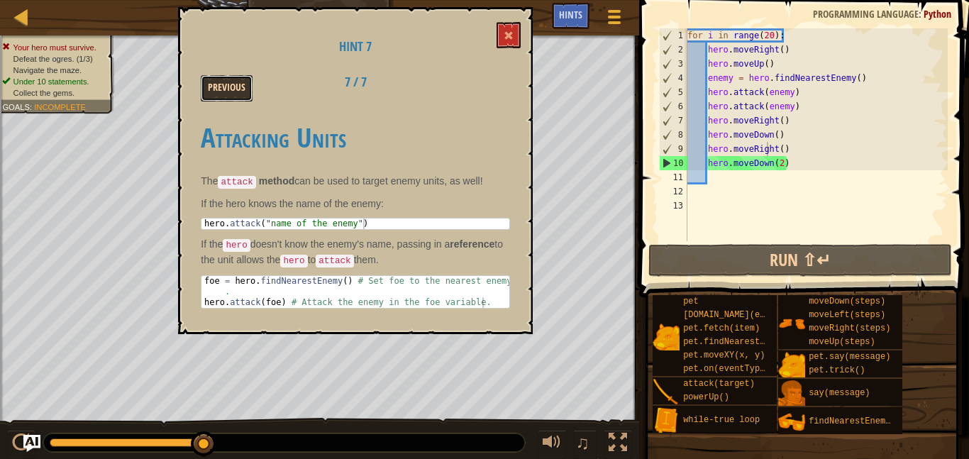
click at [238, 82] on button "Previous" at bounding box center [227, 88] width 52 height 26
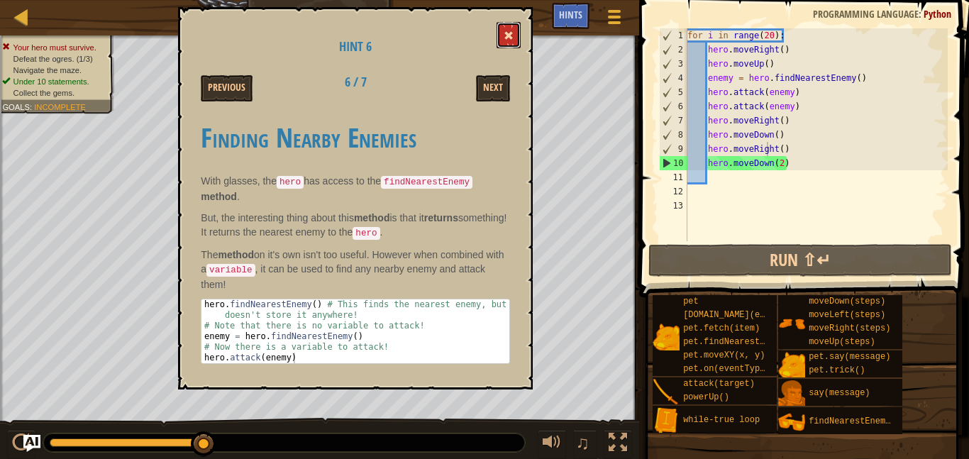
click at [504, 39] on button at bounding box center [509, 35] width 24 height 26
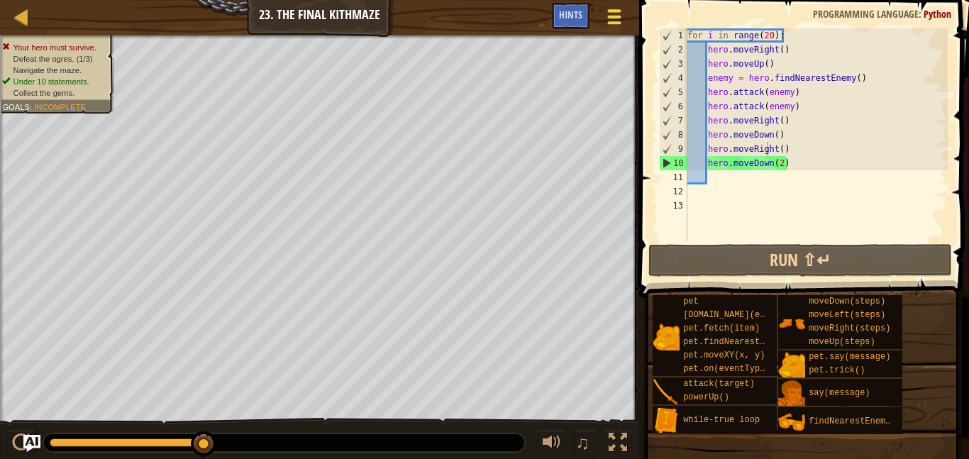
click at [608, 24] on div at bounding box center [614, 16] width 19 height 21
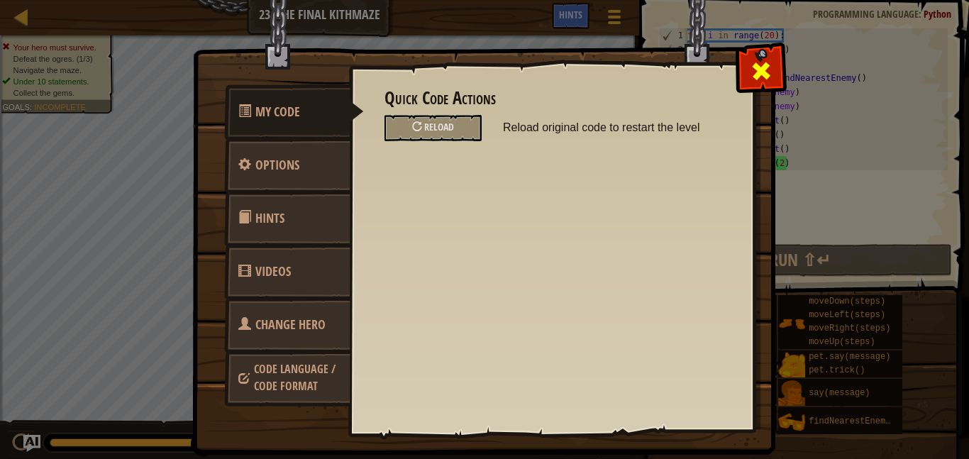
click at [752, 78] on span at bounding box center [761, 71] width 23 height 23
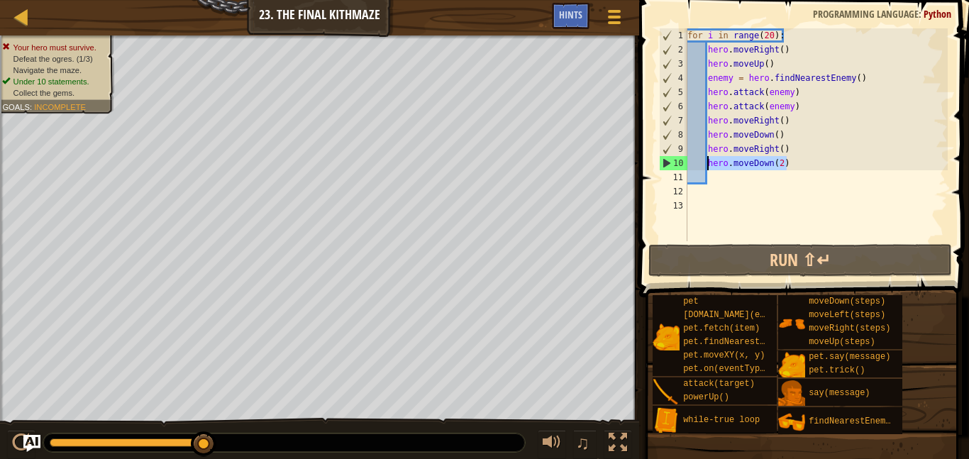
drag, startPoint x: 794, startPoint y: 165, endPoint x: 708, endPoint y: 167, distance: 85.9
click at [708, 167] on div "for i in range ( 20 ) : hero . moveRight ( ) hero . moveUp ( ) enemy = hero . f…" at bounding box center [816, 148] width 263 height 241
type textarea "hero.moveDown(2)"
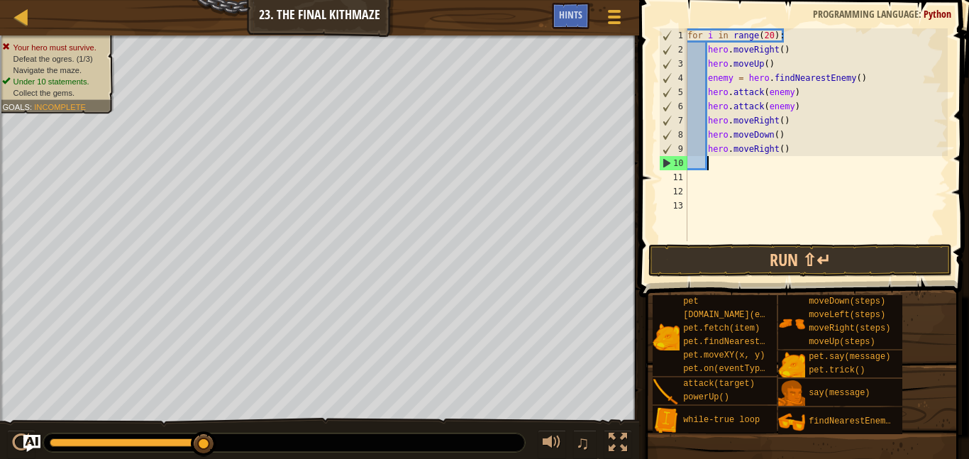
scroll to position [6, 2]
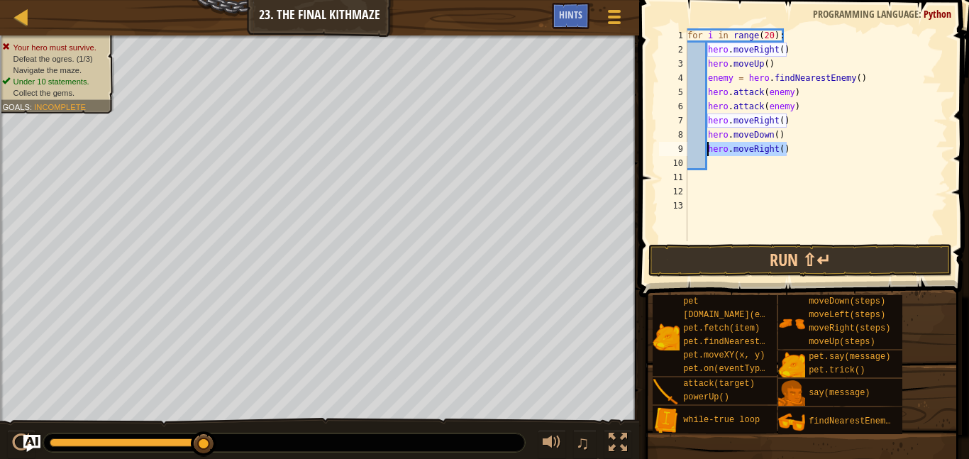
drag, startPoint x: 793, startPoint y: 148, endPoint x: 708, endPoint y: 148, distance: 84.4
click at [708, 148] on div "for i in range ( 20 ) : hero . moveRight ( ) hero . moveUp ( ) enemy = hero . f…" at bounding box center [816, 148] width 263 height 241
type textarea "hero.moveRight()"
click at [772, 32] on div "for i in range ( 20 ) : hero . moveRight ( ) hero . moveUp ( ) enemy = hero . f…" at bounding box center [816, 148] width 263 height 241
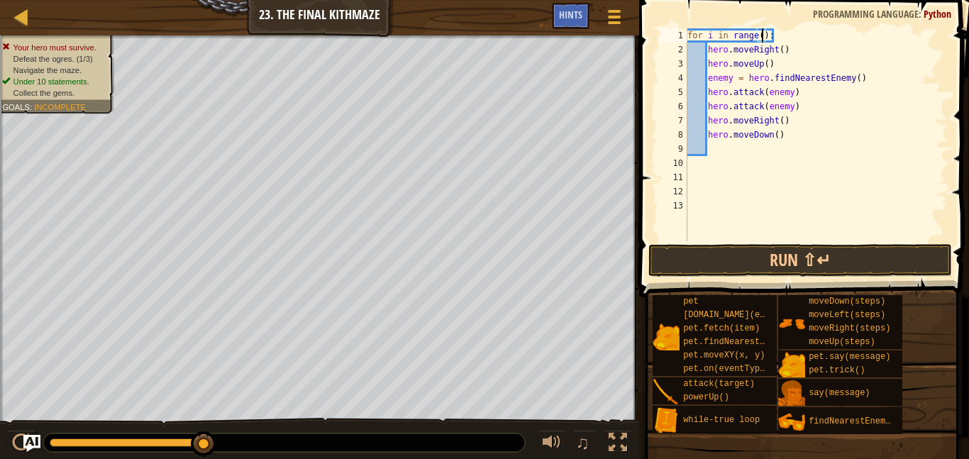
scroll to position [6, 11]
click at [796, 260] on button "Run ⇧↵" at bounding box center [801, 260] width 304 height 33
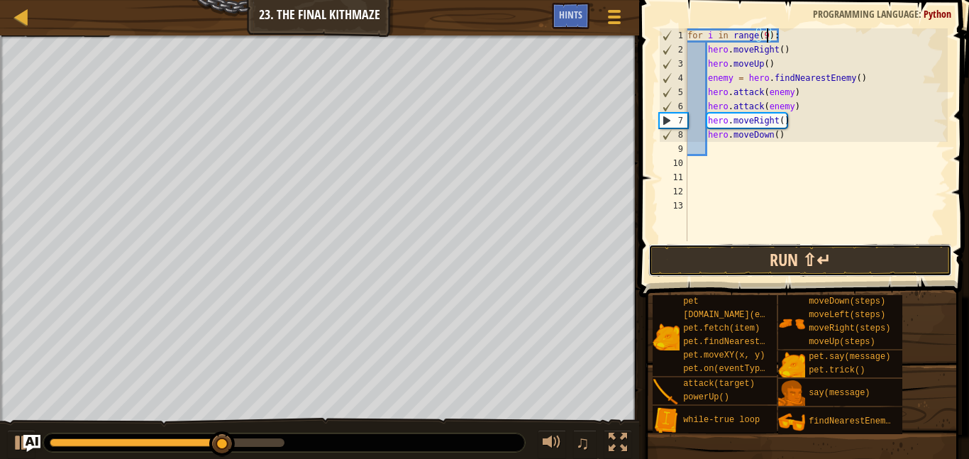
click at [841, 246] on button "Run ⇧↵" at bounding box center [801, 260] width 304 height 33
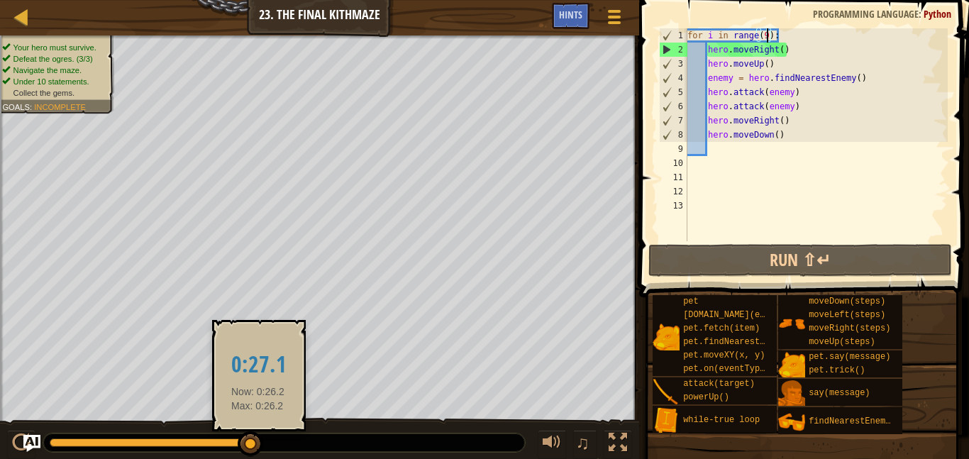
drag, startPoint x: 95, startPoint y: 446, endPoint x: 258, endPoint y: 454, distance: 163.4
click at [258, 454] on div at bounding box center [251, 444] width 26 height 26
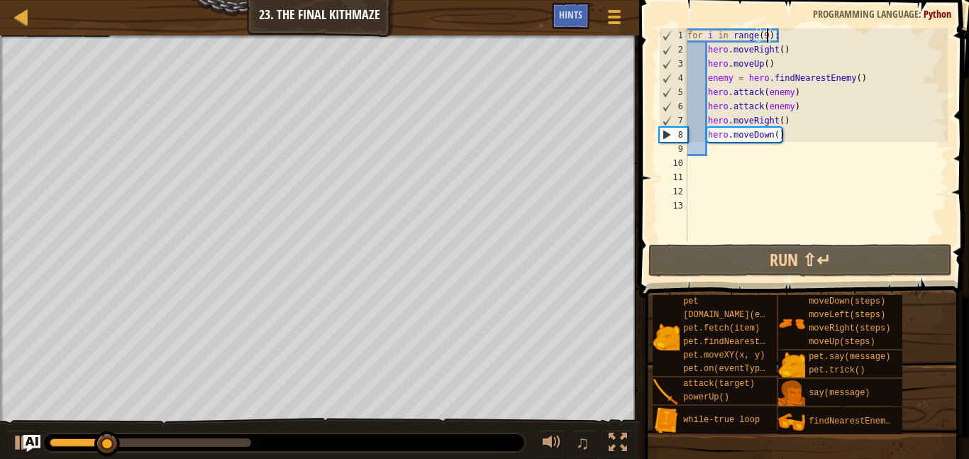
click at [804, 108] on div "for i in range ( 9 ) : hero . moveRight ( ) hero . moveUp ( ) enemy = hero . fi…" at bounding box center [816, 148] width 263 height 241
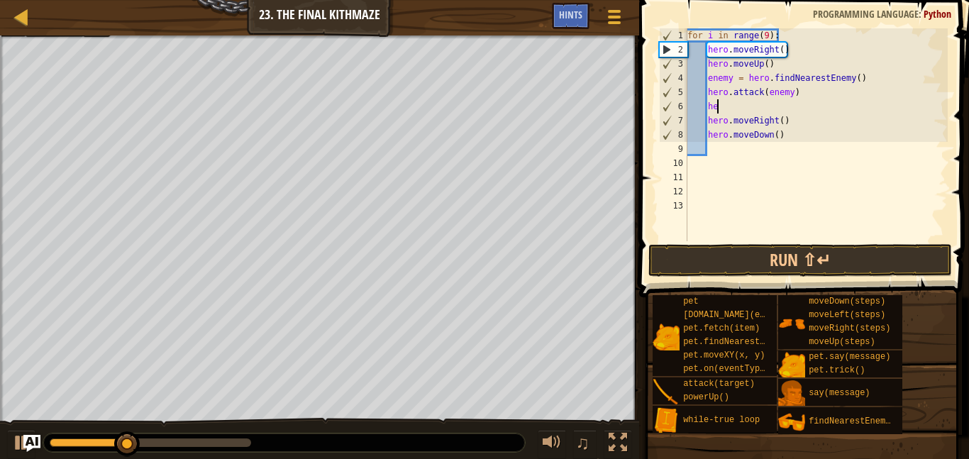
type textarea "h"
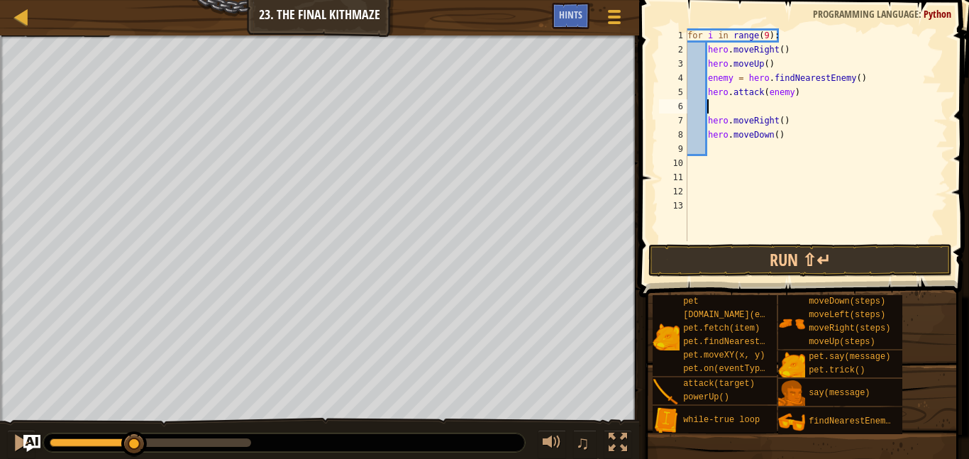
scroll to position [6, 0]
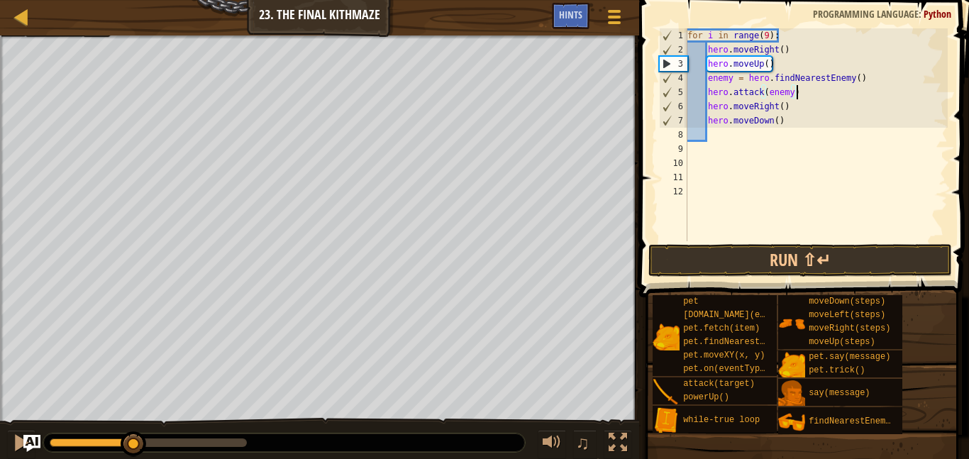
click at [777, 120] on div "for i in range ( 9 ) : hero . moveRight ( ) hero . moveUp ( ) enemy = hero . fi…" at bounding box center [816, 148] width 263 height 241
type textarea "hero.moveDown(2)"
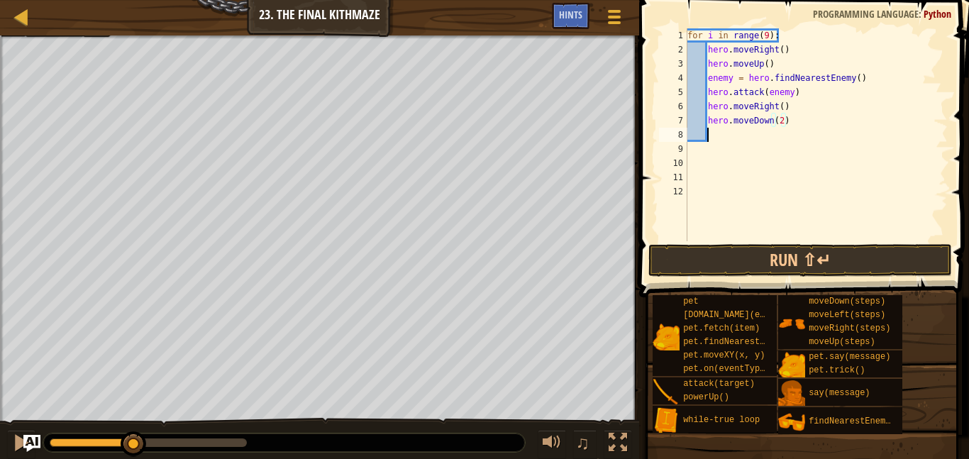
click at [739, 133] on div "for i in range ( 9 ) : hero . moveRight ( ) hero . moveUp ( ) enemy = hero . fi…" at bounding box center [816, 148] width 263 height 241
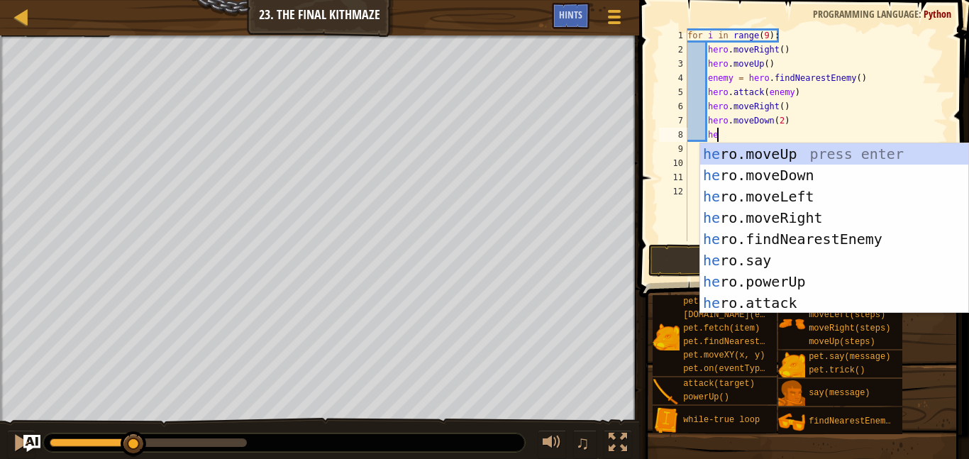
type textarea "hero"
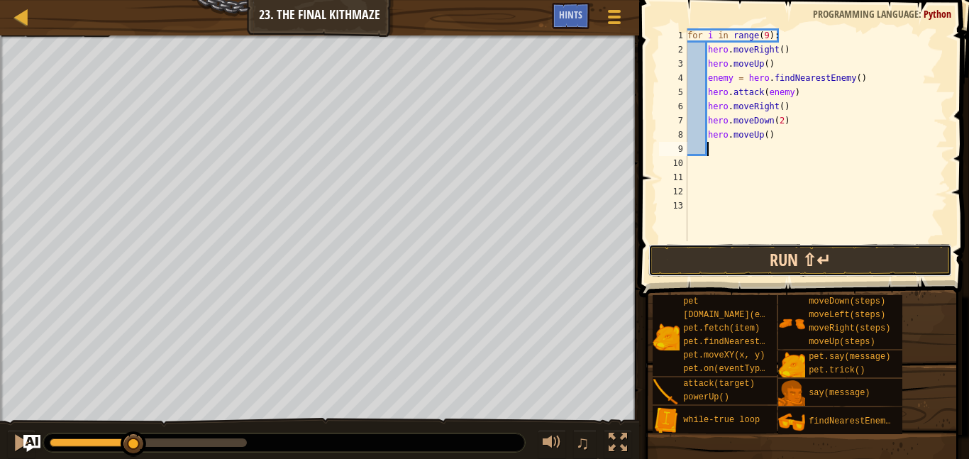
click at [839, 266] on button "Run ⇧↵" at bounding box center [801, 260] width 304 height 33
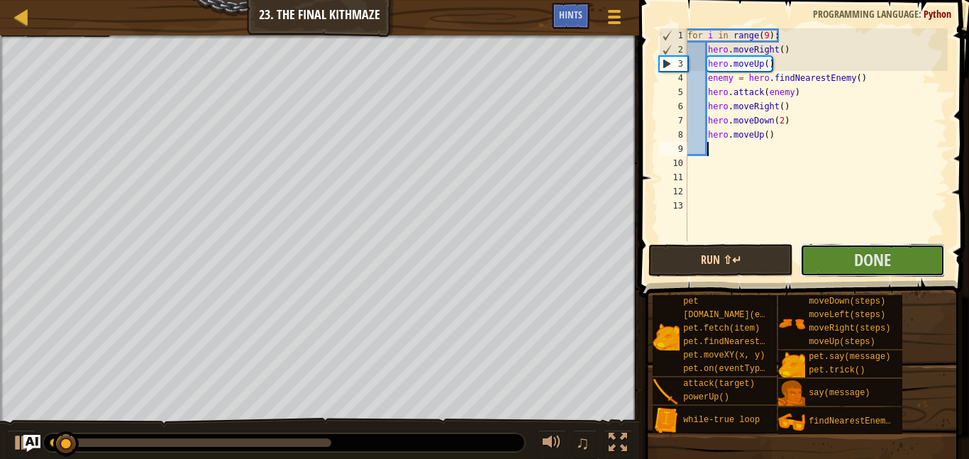
click at [839, 266] on button "Done" at bounding box center [872, 260] width 145 height 33
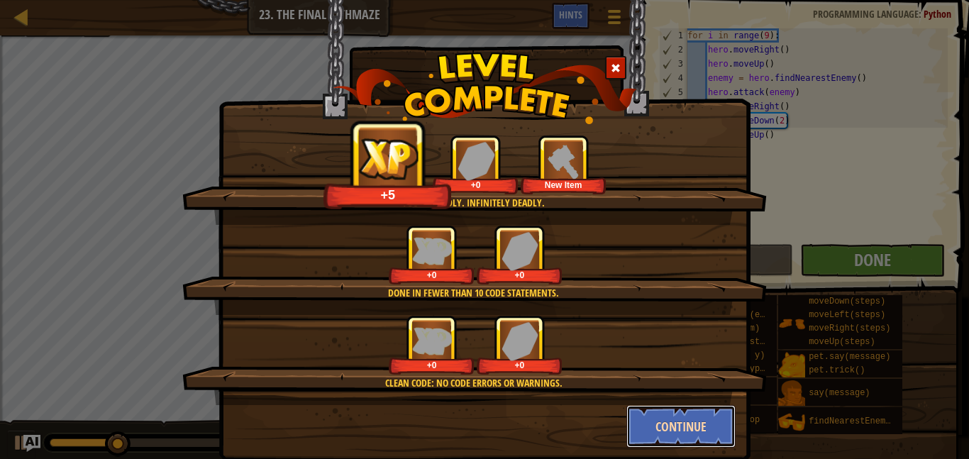
click at [664, 426] on button "Continue" at bounding box center [682, 426] width 110 height 43
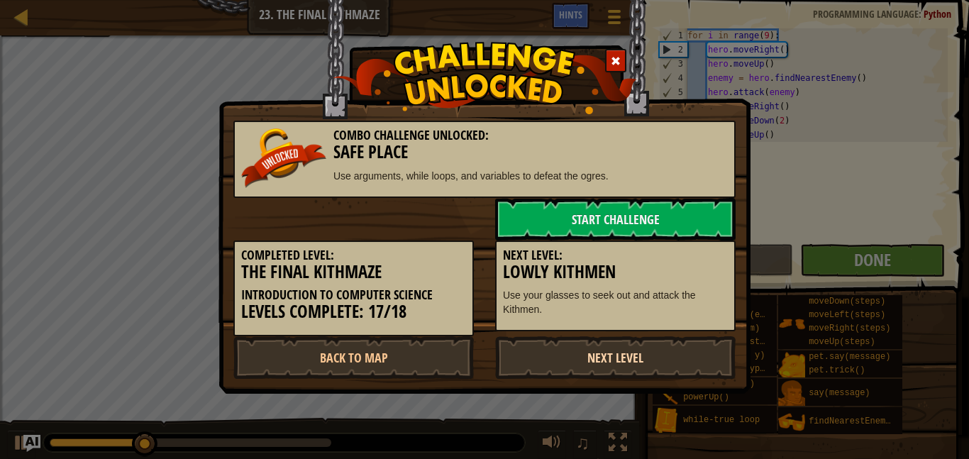
click at [661, 362] on link "Next Level" at bounding box center [615, 357] width 241 height 43
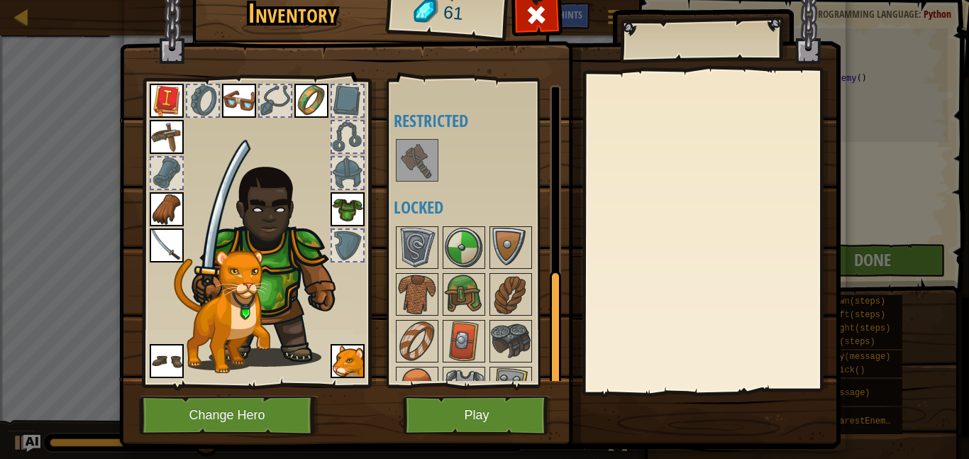
scroll to position [485, 0]
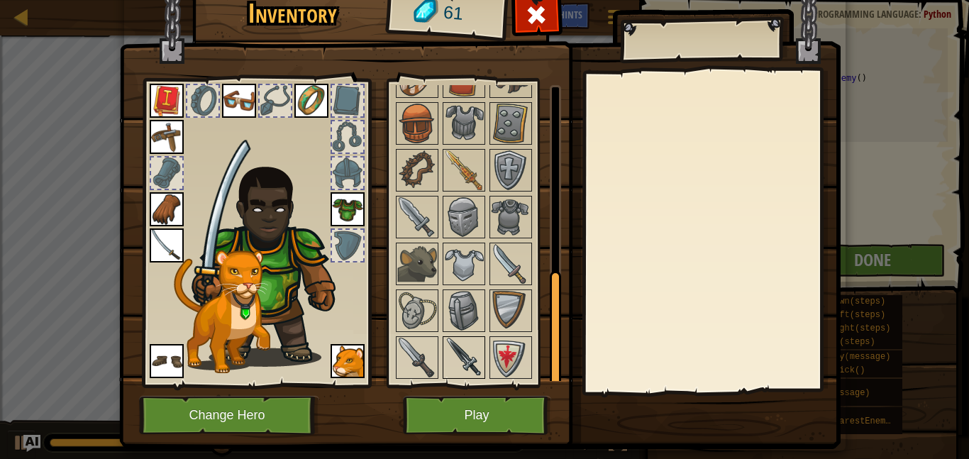
click at [471, 356] on img at bounding box center [464, 358] width 40 height 40
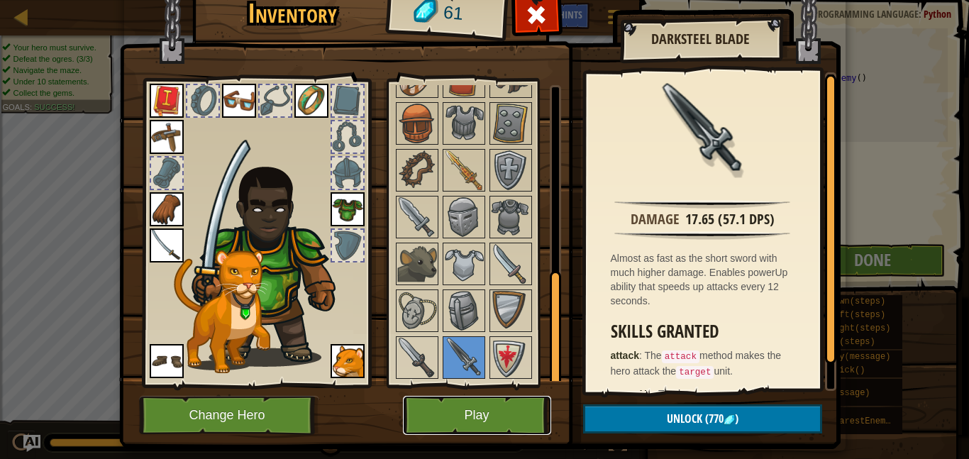
click at [502, 407] on button "Play" at bounding box center [477, 415] width 148 height 39
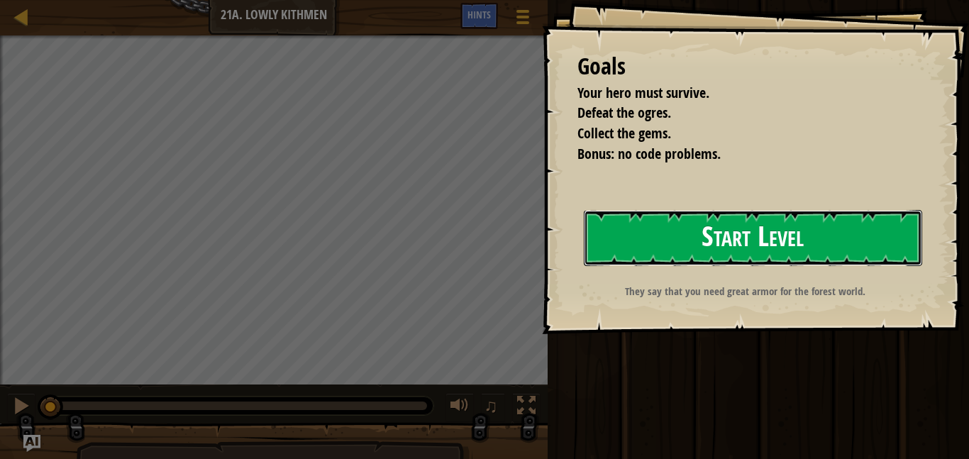
click at [701, 225] on button "Start Level" at bounding box center [753, 238] width 338 height 56
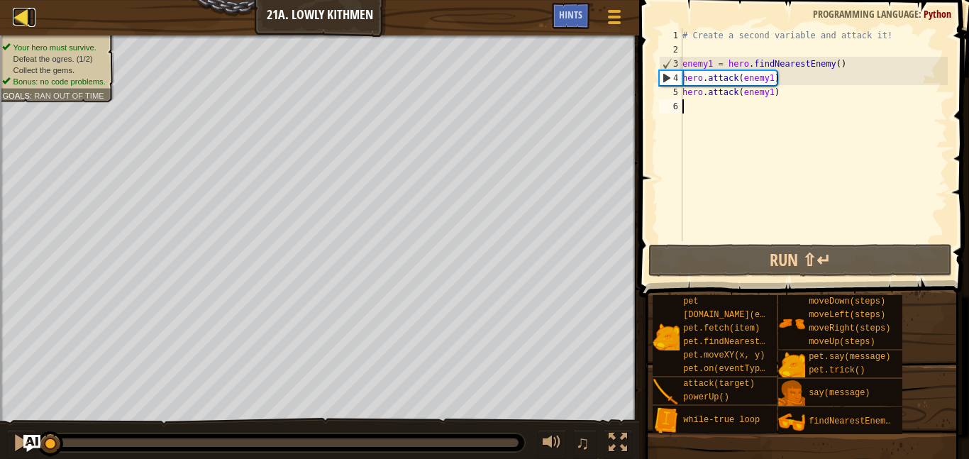
click at [27, 11] on div at bounding box center [22, 17] width 18 height 18
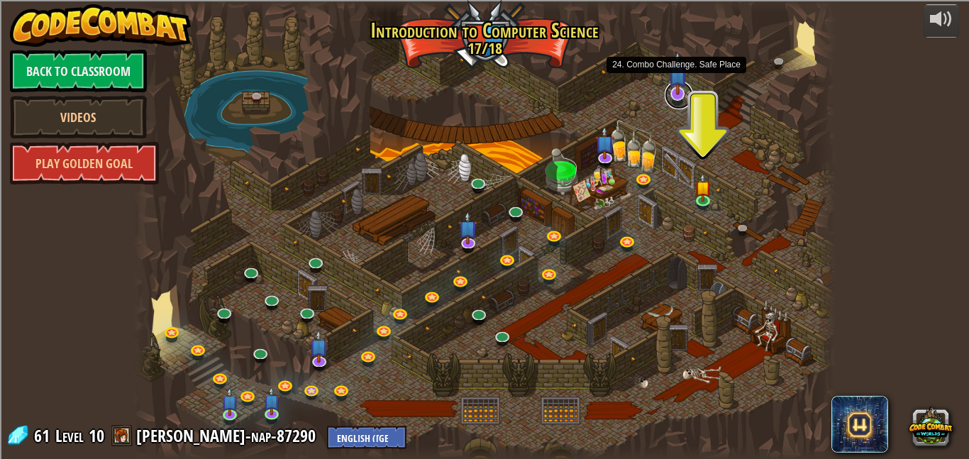
click at [685, 94] on link at bounding box center [679, 95] width 28 height 28
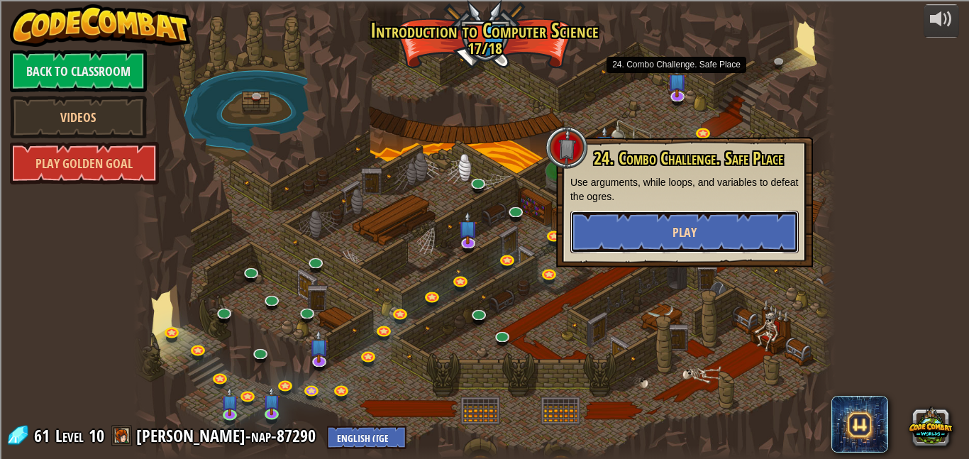
click at [693, 238] on span "Play" at bounding box center [685, 233] width 24 height 18
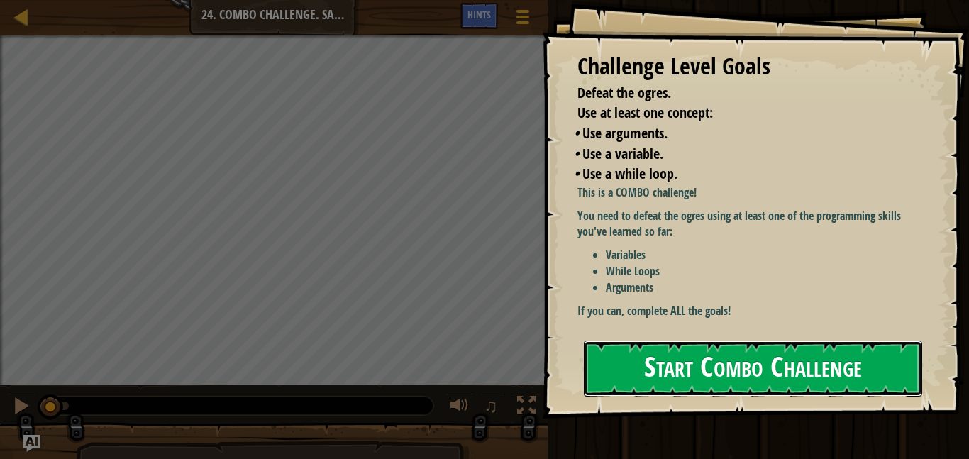
click at [734, 349] on button "Start Combo Challenge" at bounding box center [753, 369] width 338 height 56
